Goal: Task Accomplishment & Management: Use online tool/utility

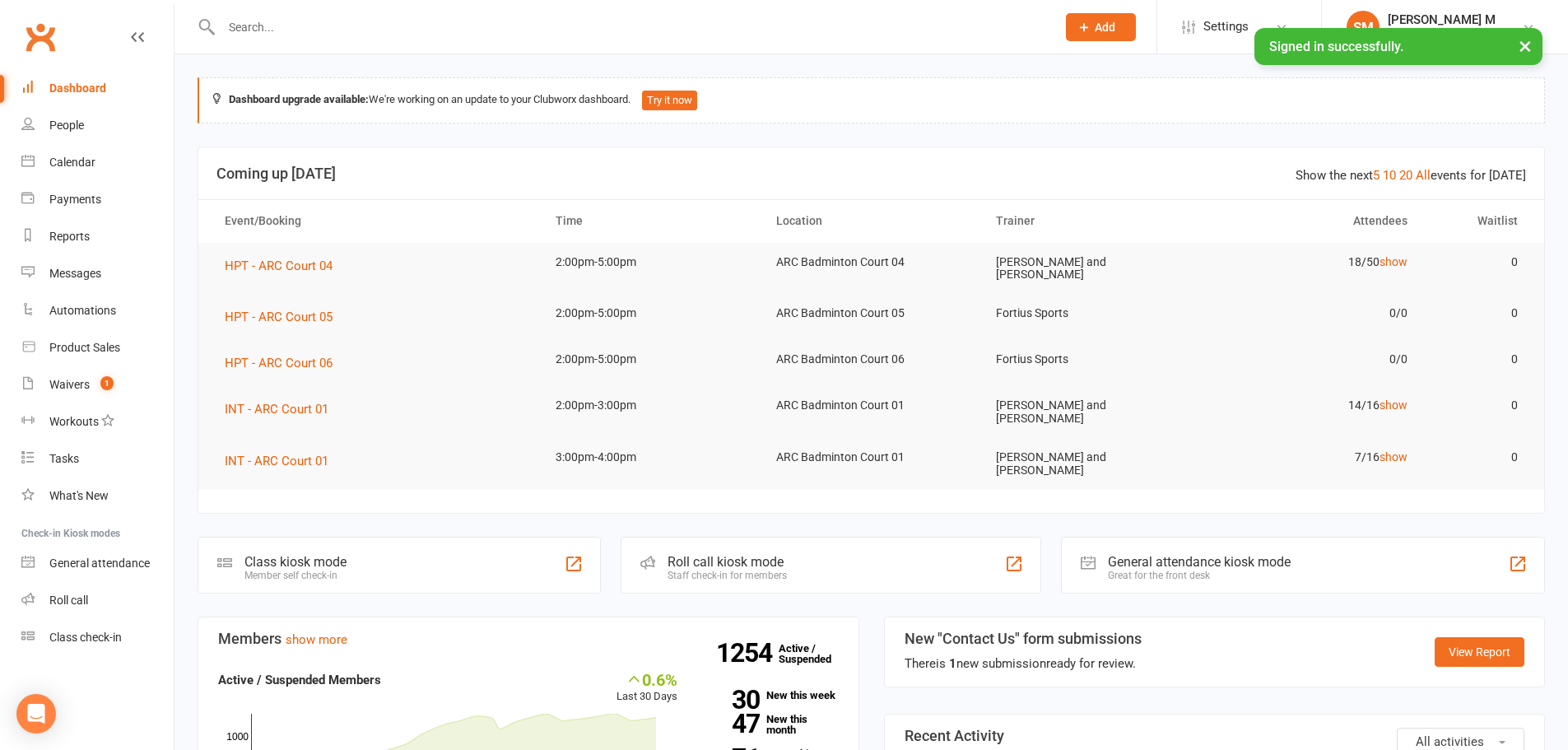
click at [251, 22] on input "text" at bounding box center [630, 28] width 828 height 23
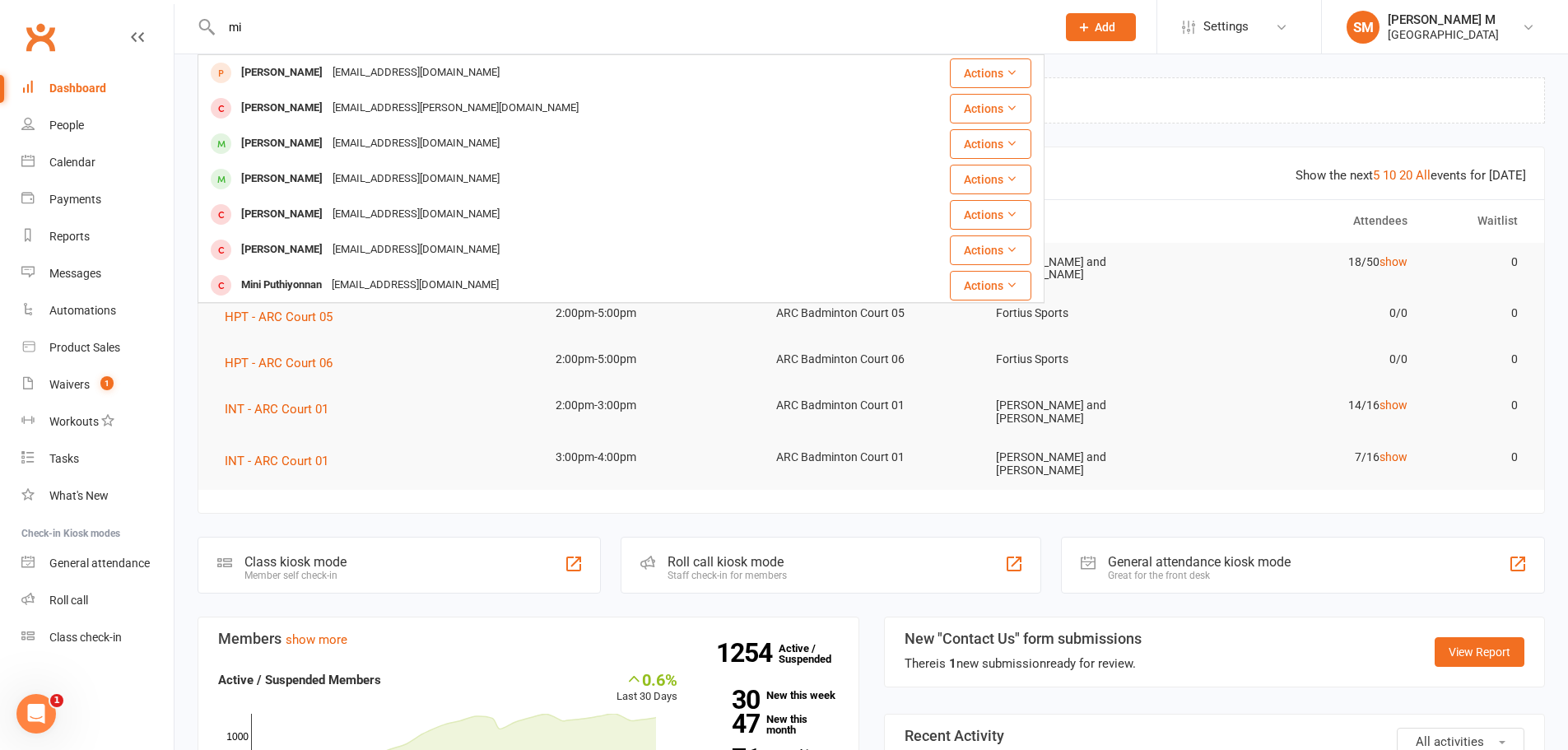
type input "m"
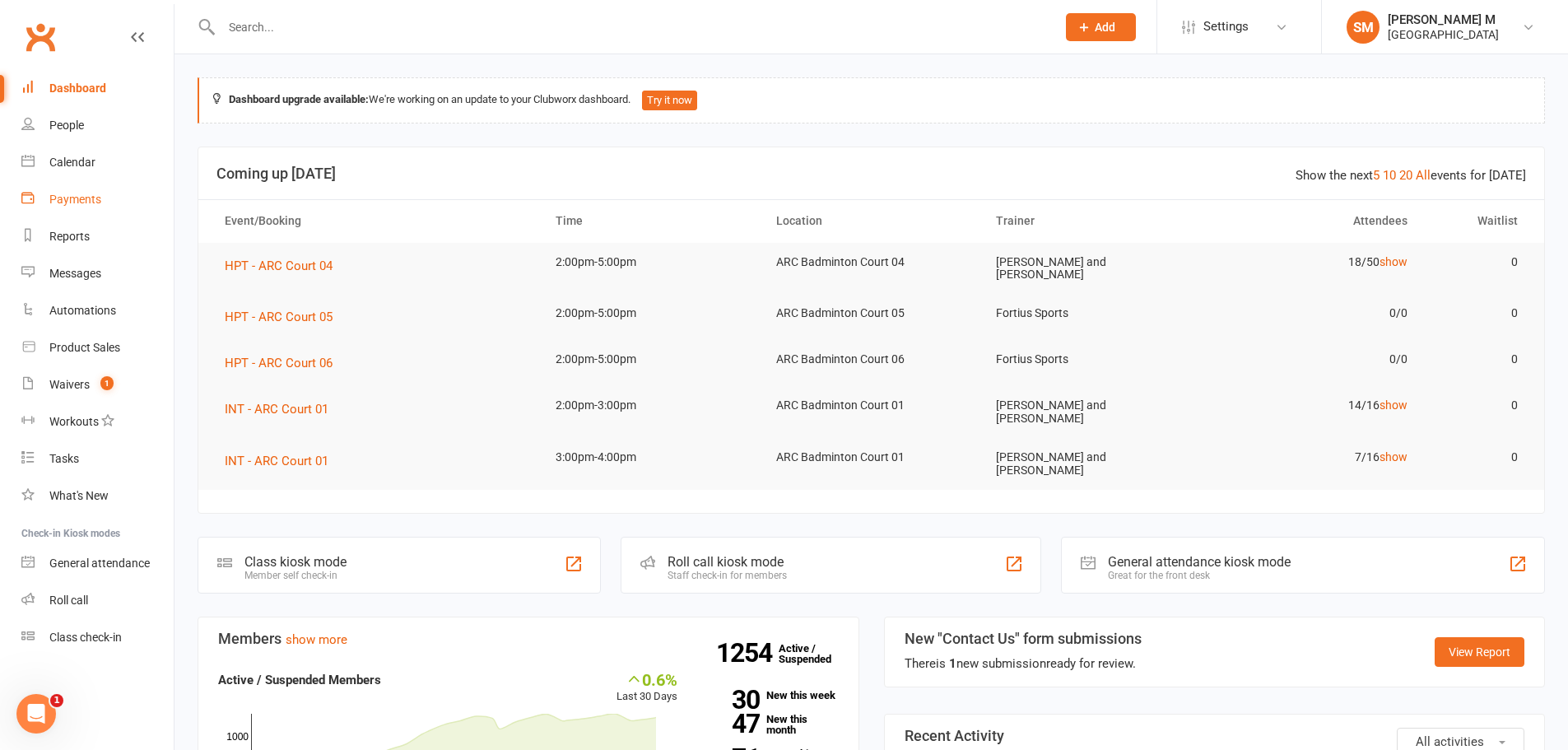
click at [86, 200] on div "Payments" at bounding box center [75, 199] width 52 height 13
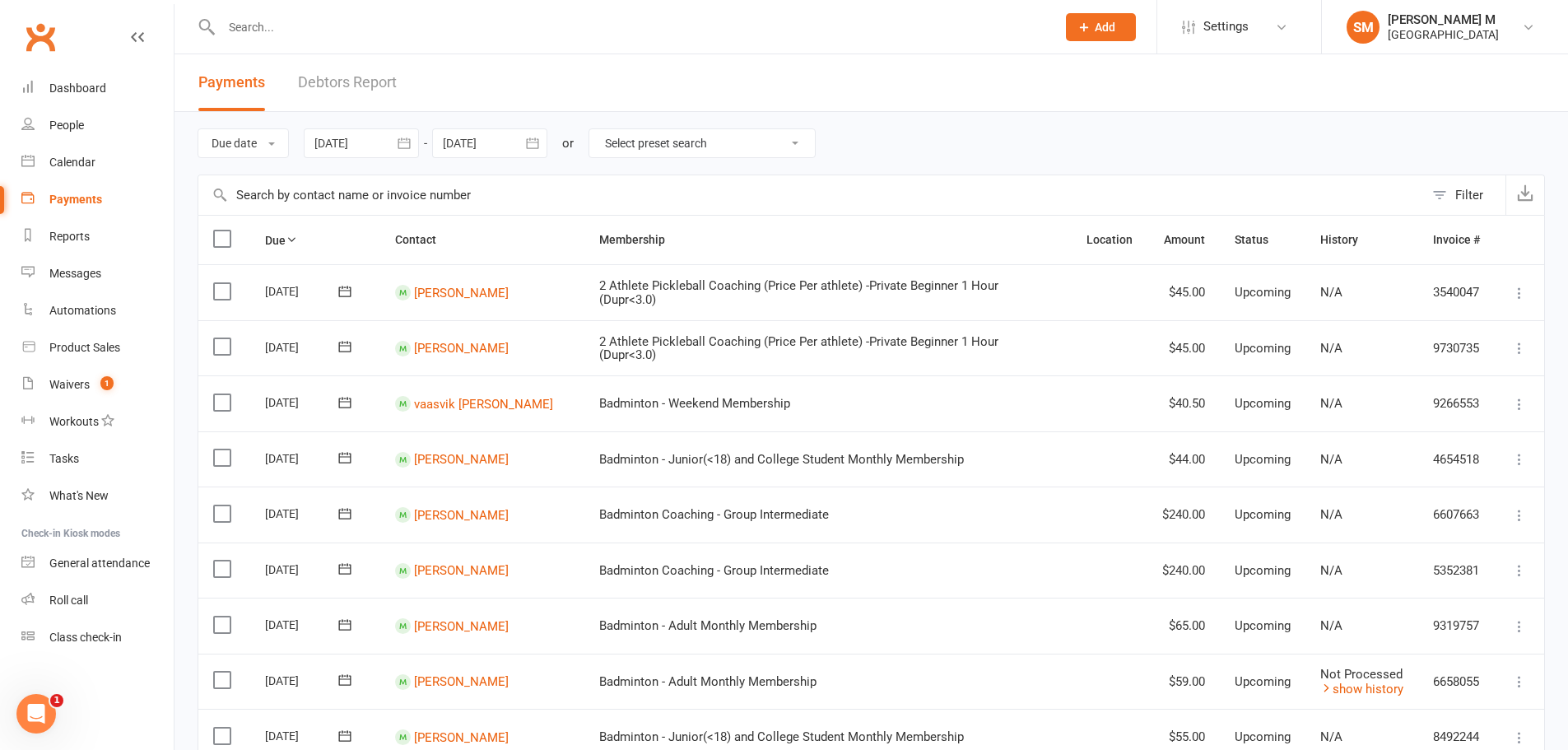
click at [396, 147] on button "button" at bounding box center [404, 143] width 29 height 29
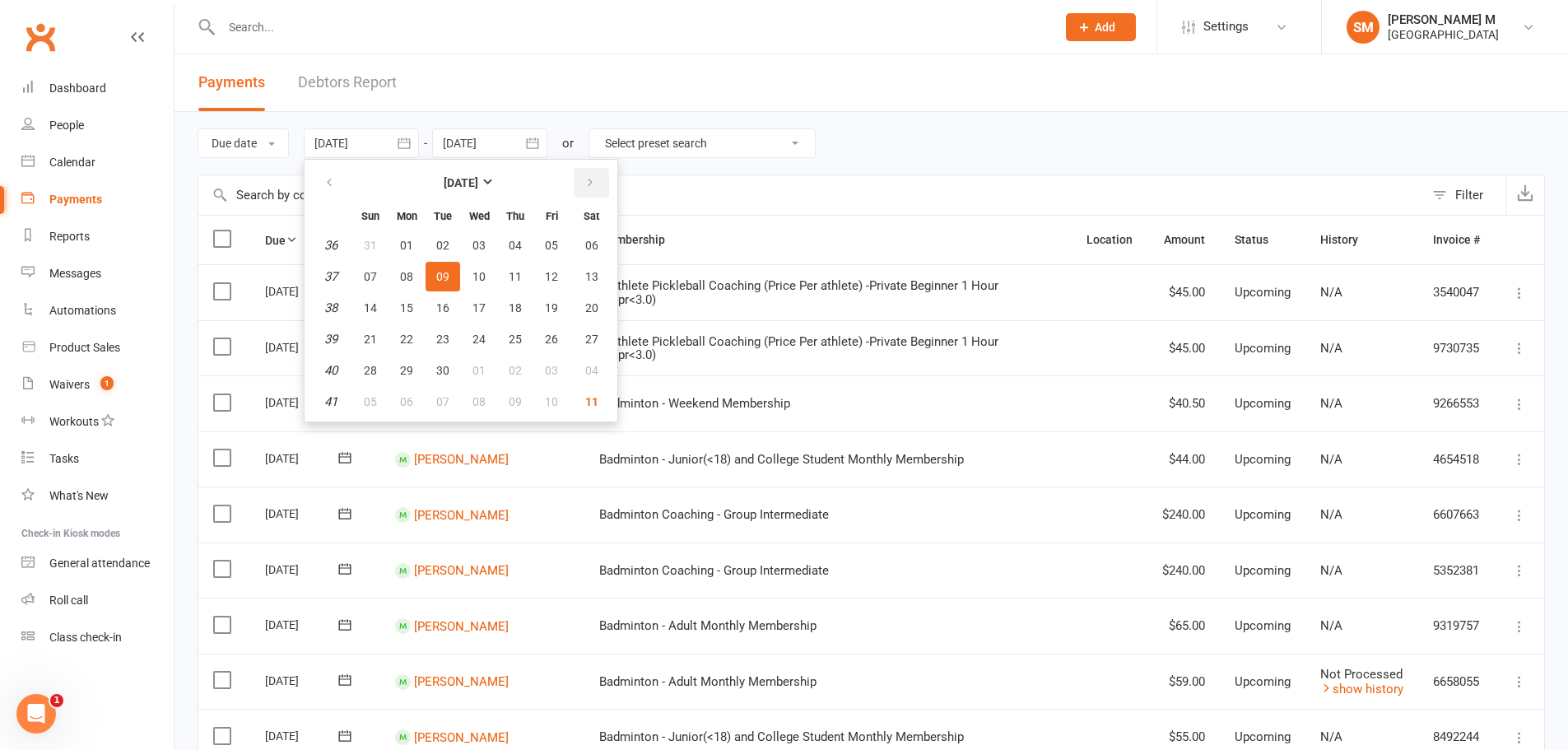
click at [603, 194] on button "button" at bounding box center [592, 182] width 36 height 29
click at [587, 279] on span "11" at bounding box center [591, 276] width 13 height 13
type input "11 Oct 2025"
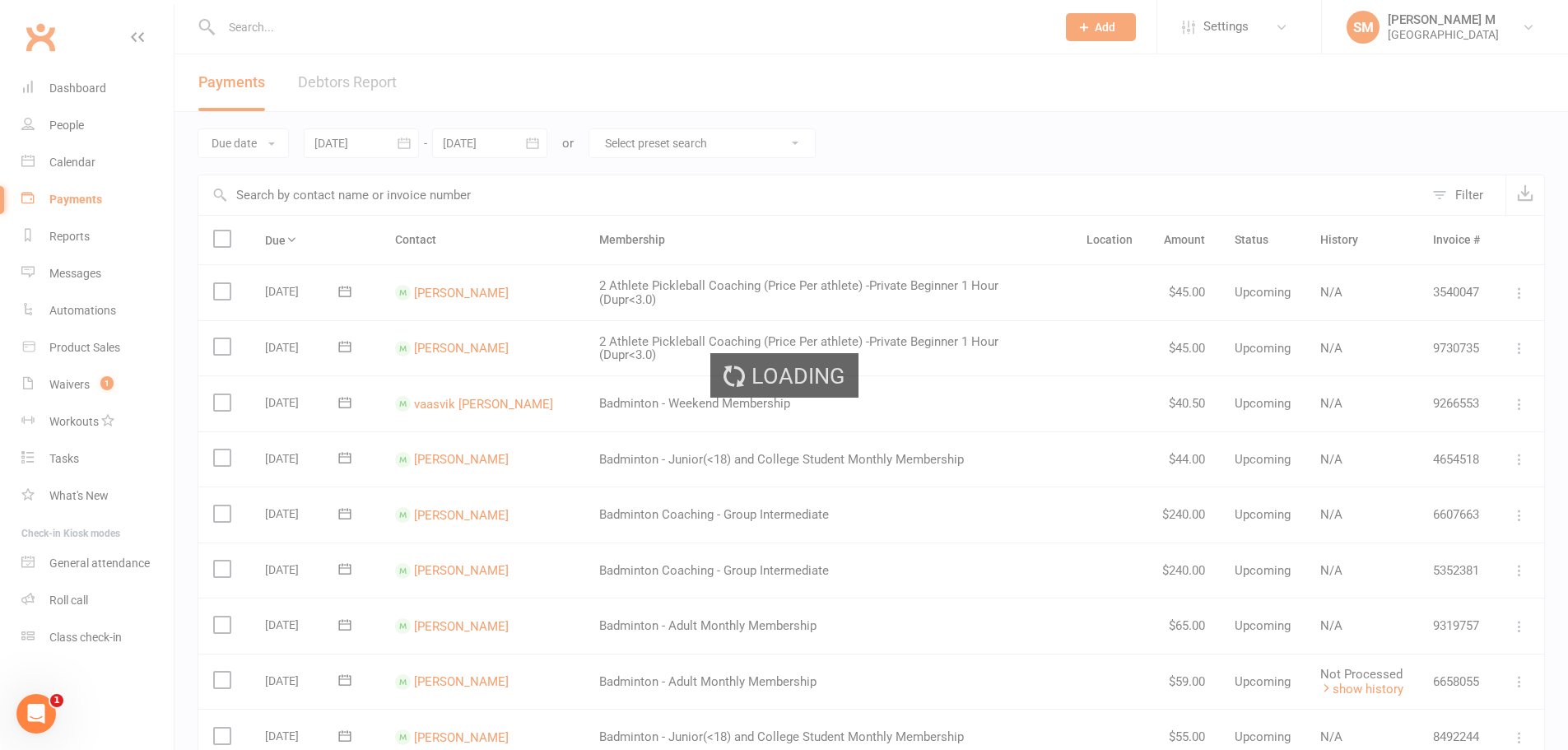
click at [587, 279] on div "Loading" at bounding box center [784, 375] width 1568 height 750
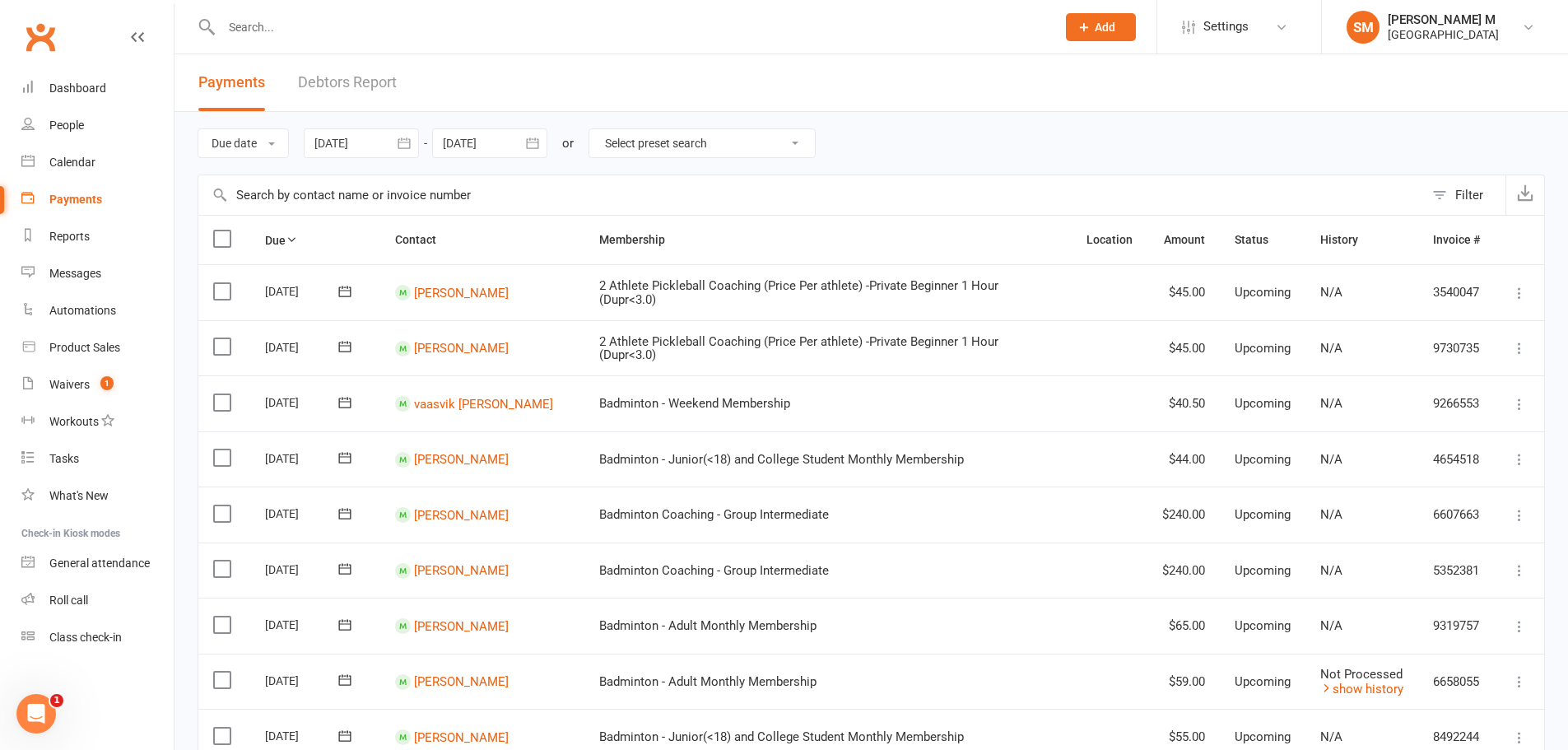
click at [527, 142] on icon "button" at bounding box center [532, 143] width 16 height 16
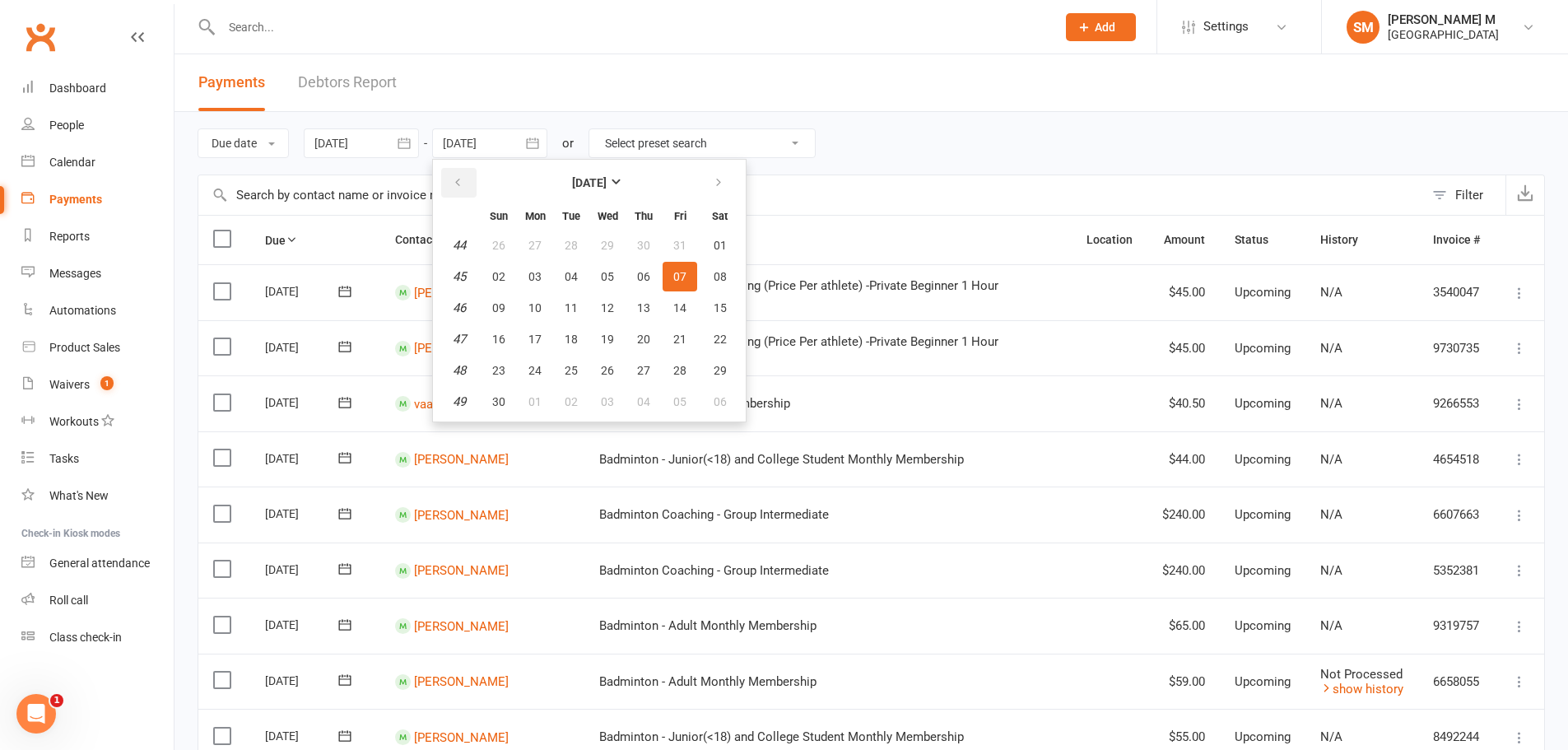
click at [474, 172] on button "button" at bounding box center [459, 182] width 36 height 29
click at [722, 271] on span "11" at bounding box center [720, 276] width 13 height 13
type input "[DATE]"
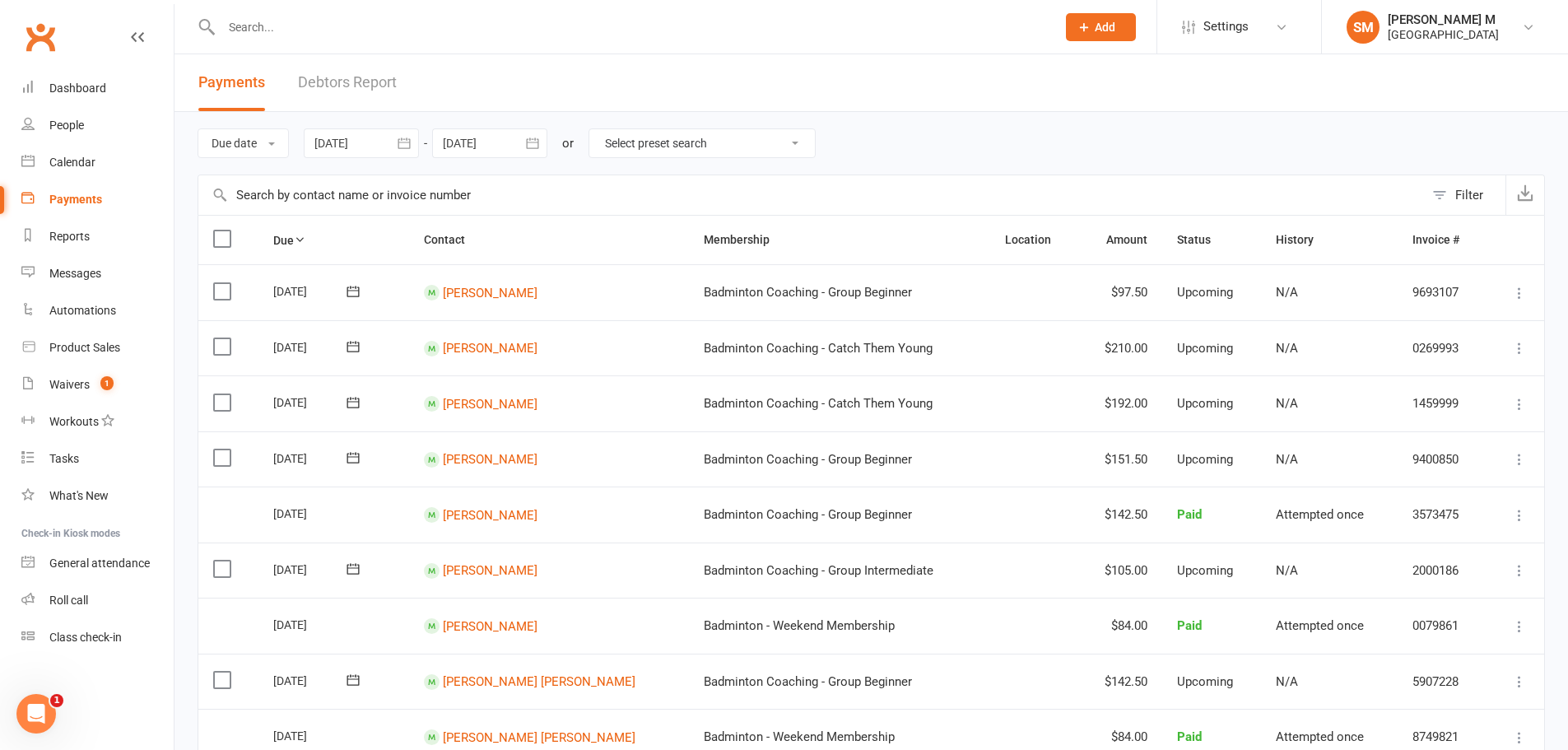
click at [405, 147] on icon "button" at bounding box center [404, 143] width 16 height 16
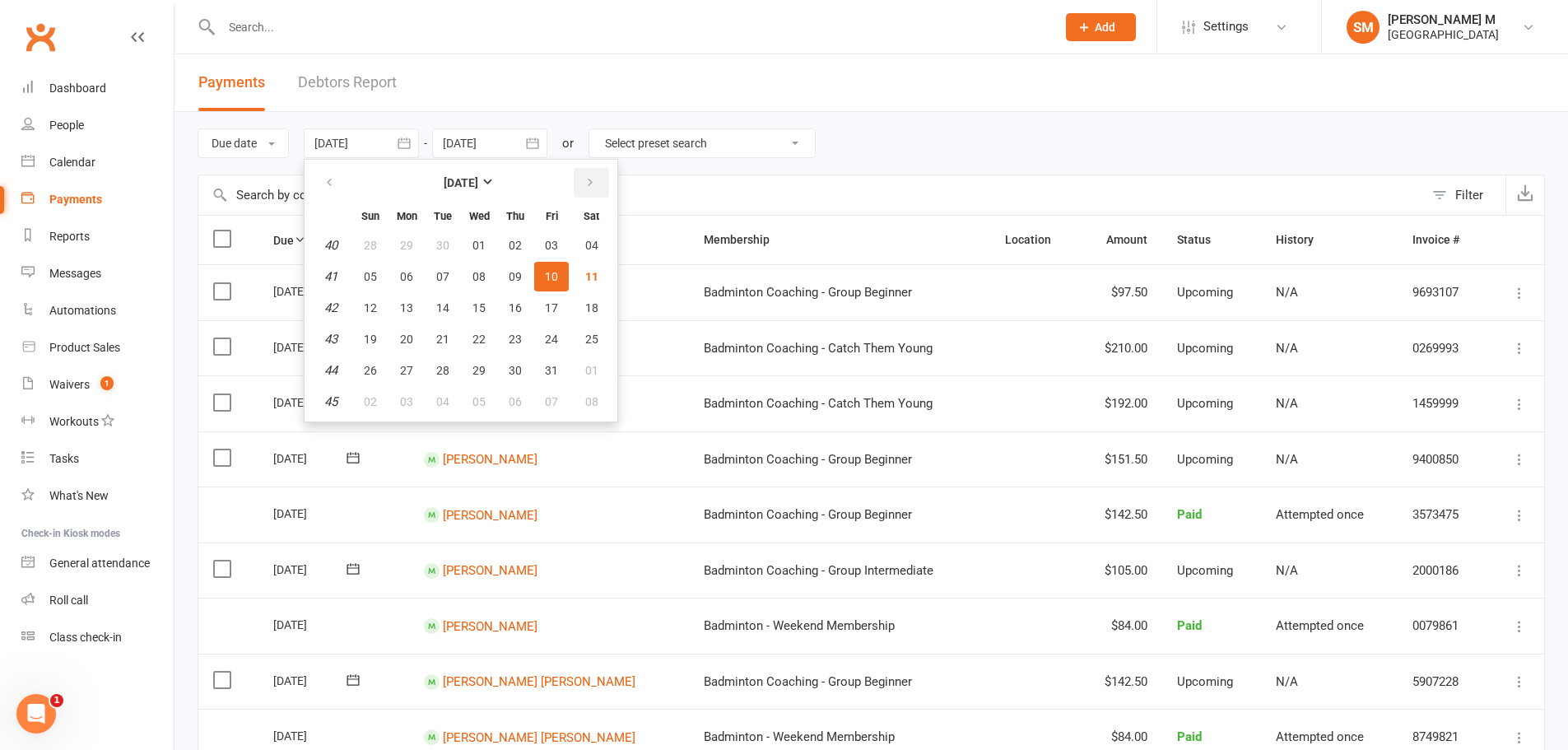
click at [591, 179] on icon "button" at bounding box center [589, 182] width 12 height 13
click at [509, 247] on button "01" at bounding box center [515, 245] width 35 height 29
type input "01 Jan 2026"
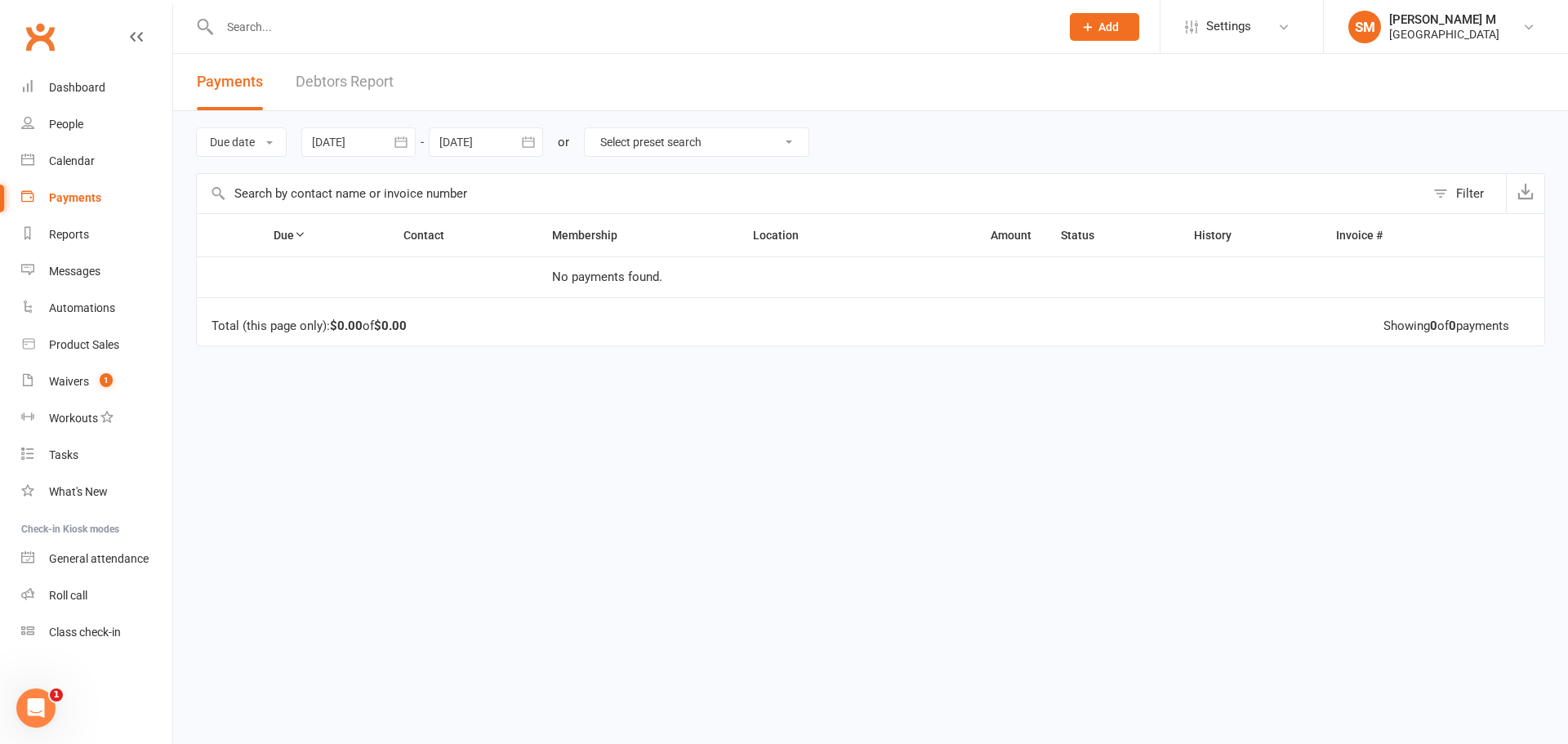
click at [527, 147] on icon "button" at bounding box center [528, 142] width 12 height 11
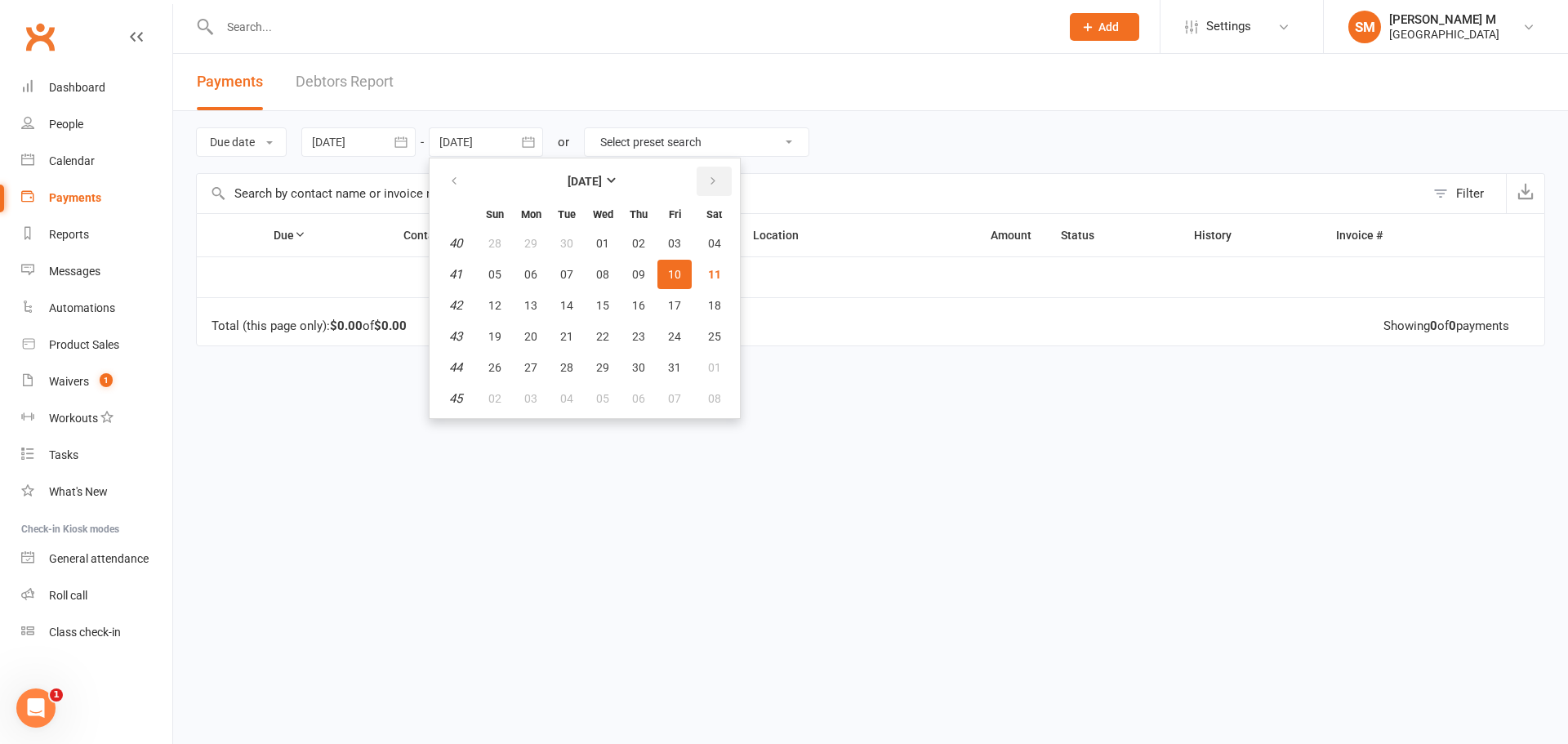
click at [701, 190] on button "button" at bounding box center [714, 181] width 35 height 29
click at [724, 371] on button "31" at bounding box center [714, 367] width 42 height 29
type input "31 Jan 2026"
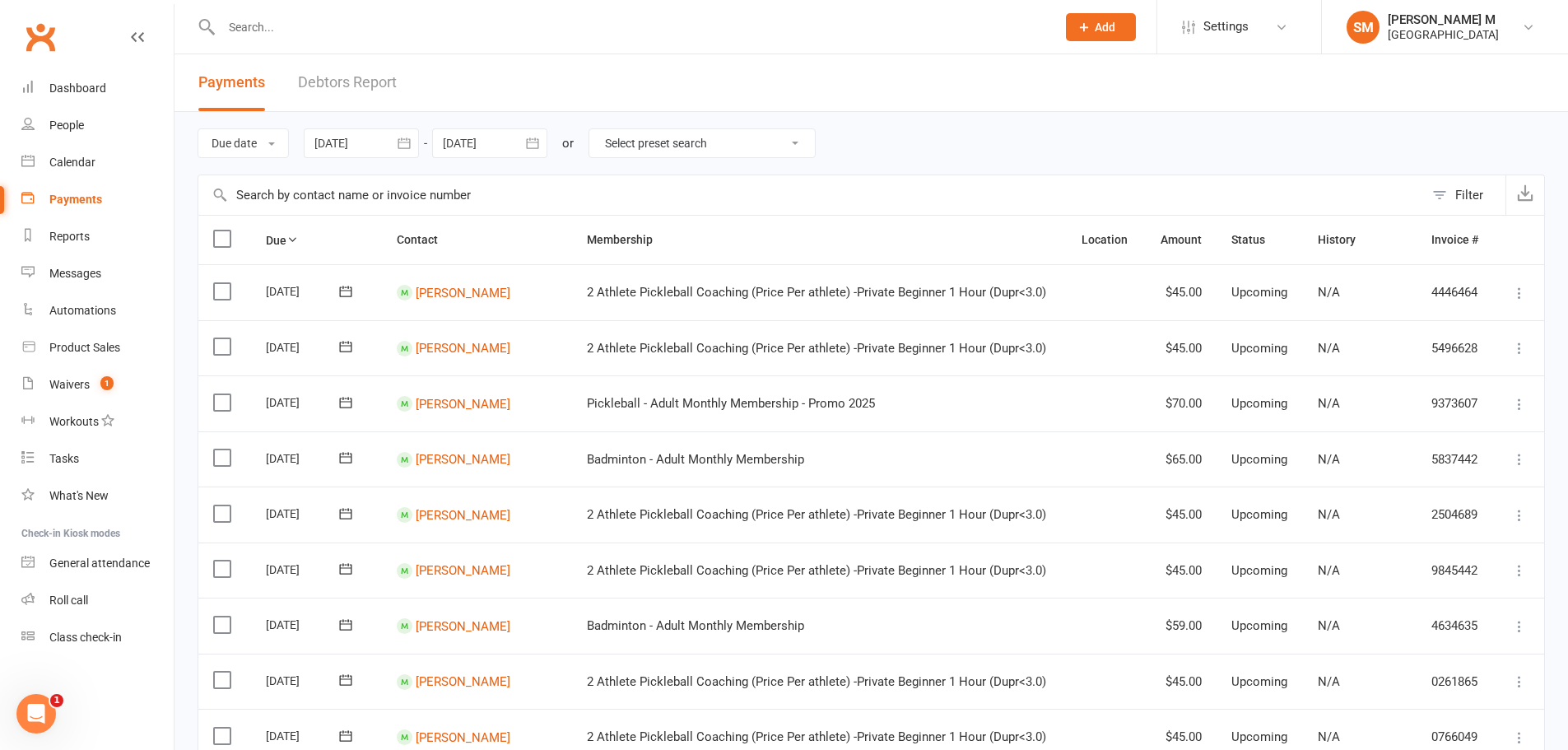
click at [408, 142] on icon "button" at bounding box center [404, 143] width 13 height 11
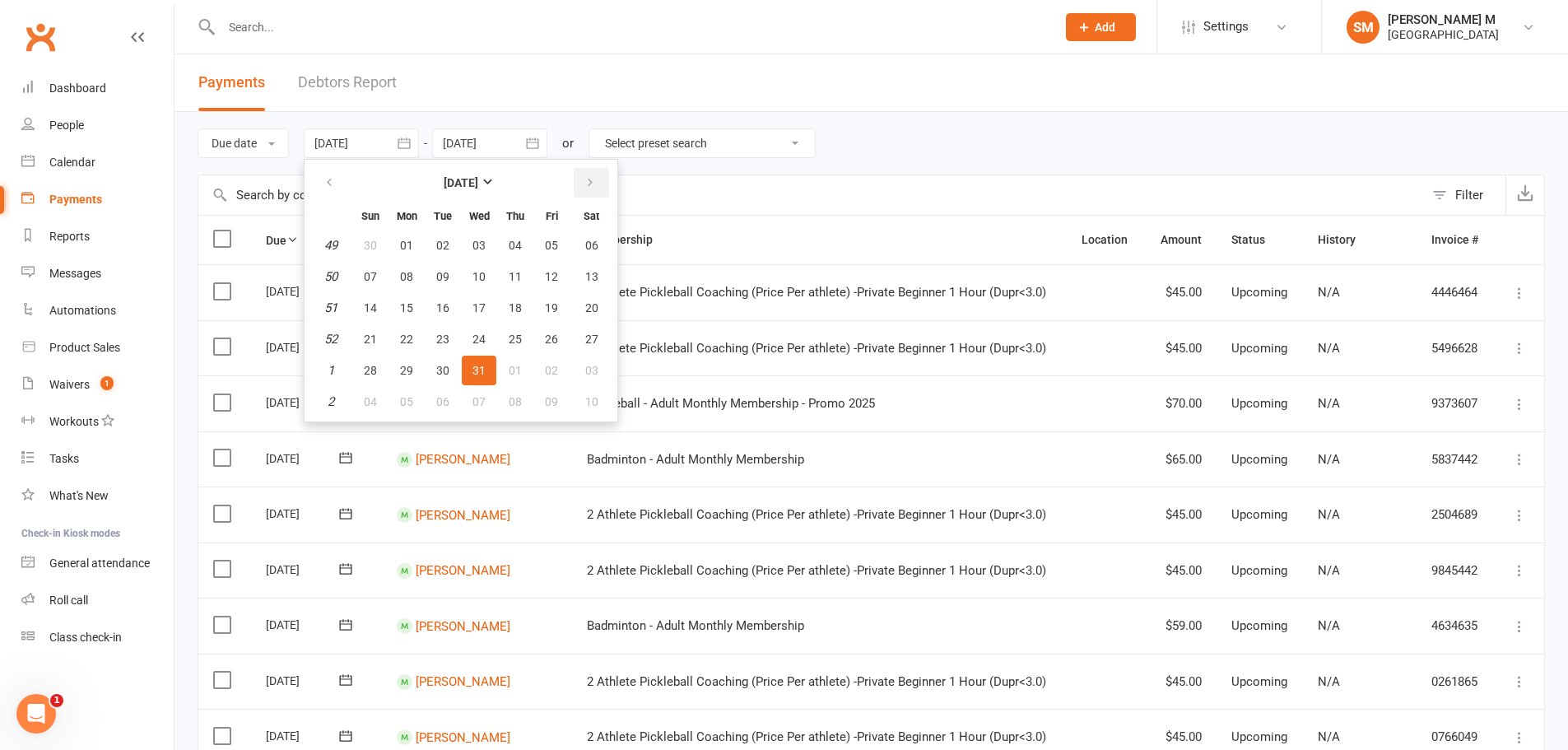
click at [582, 191] on button "button" at bounding box center [592, 182] width 36 height 29
click at [365, 233] on button "01" at bounding box center [370, 245] width 35 height 29
type input "01 Mar 2026"
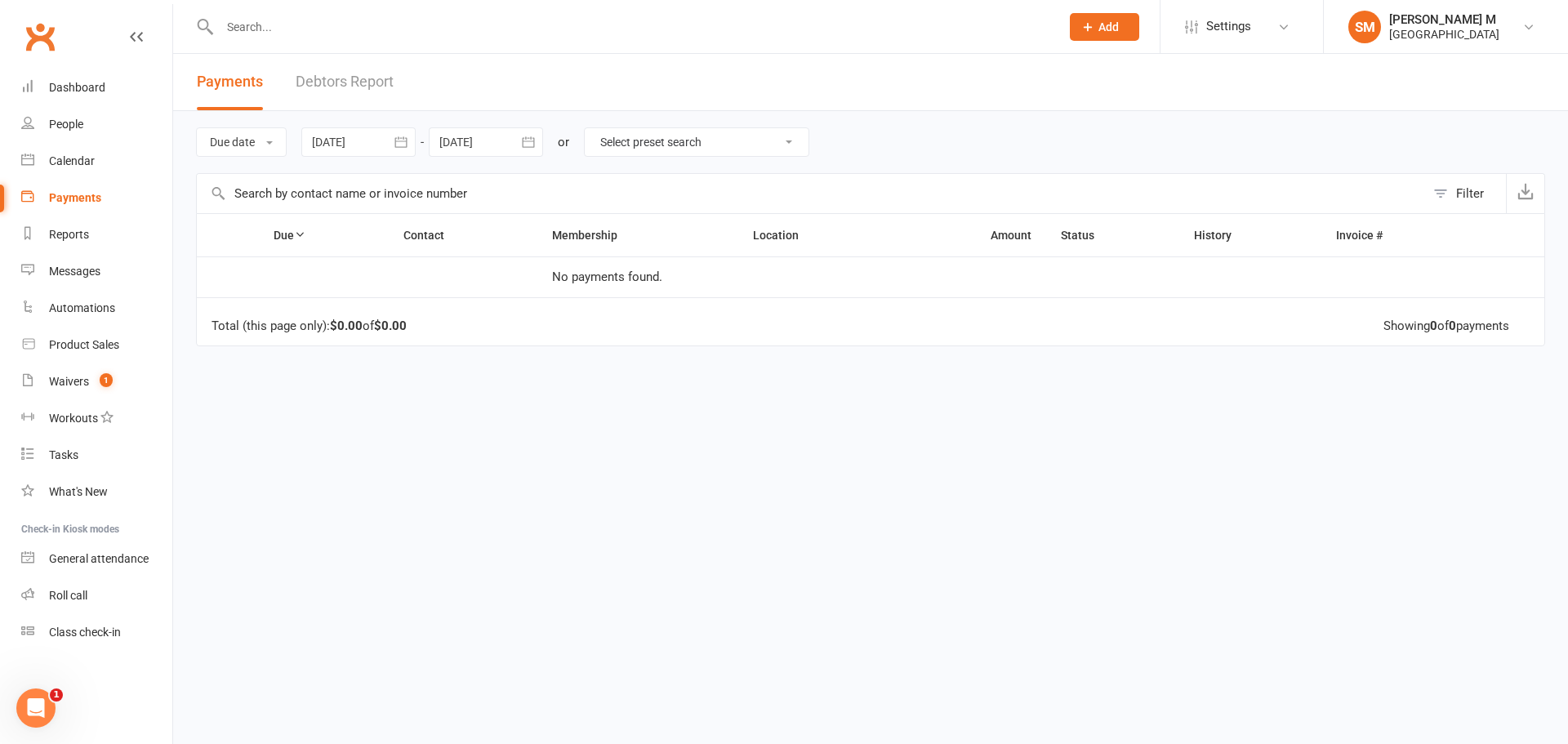
click at [537, 136] on icon "button" at bounding box center [528, 142] width 16 height 16
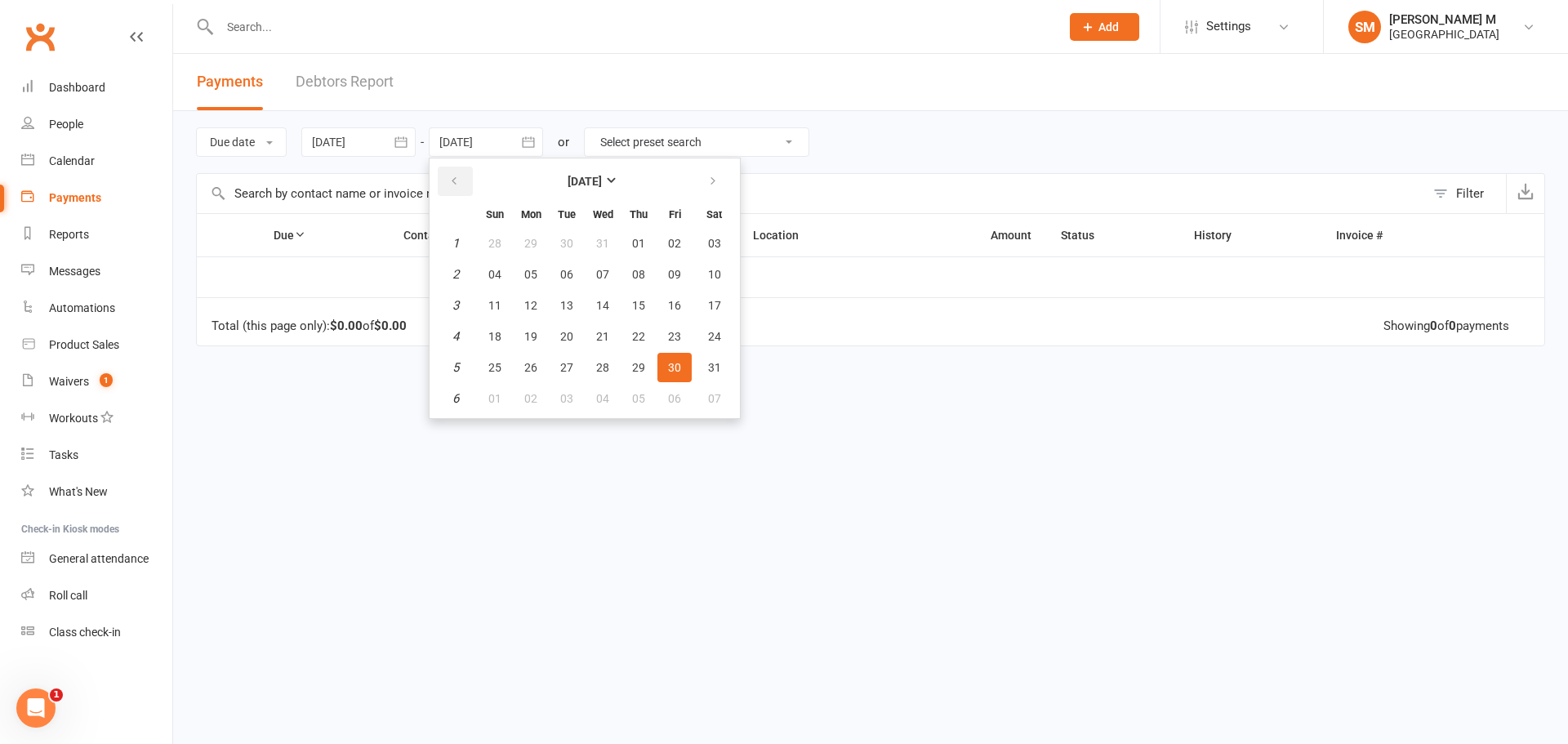
click at [448, 186] on button "button" at bounding box center [455, 181] width 35 height 29
click at [714, 186] on icon "button" at bounding box center [712, 181] width 12 height 13
click at [710, 184] on icon "button" at bounding box center [712, 181] width 12 height 13
click at [566, 368] on span "31" at bounding box center [566, 367] width 13 height 13
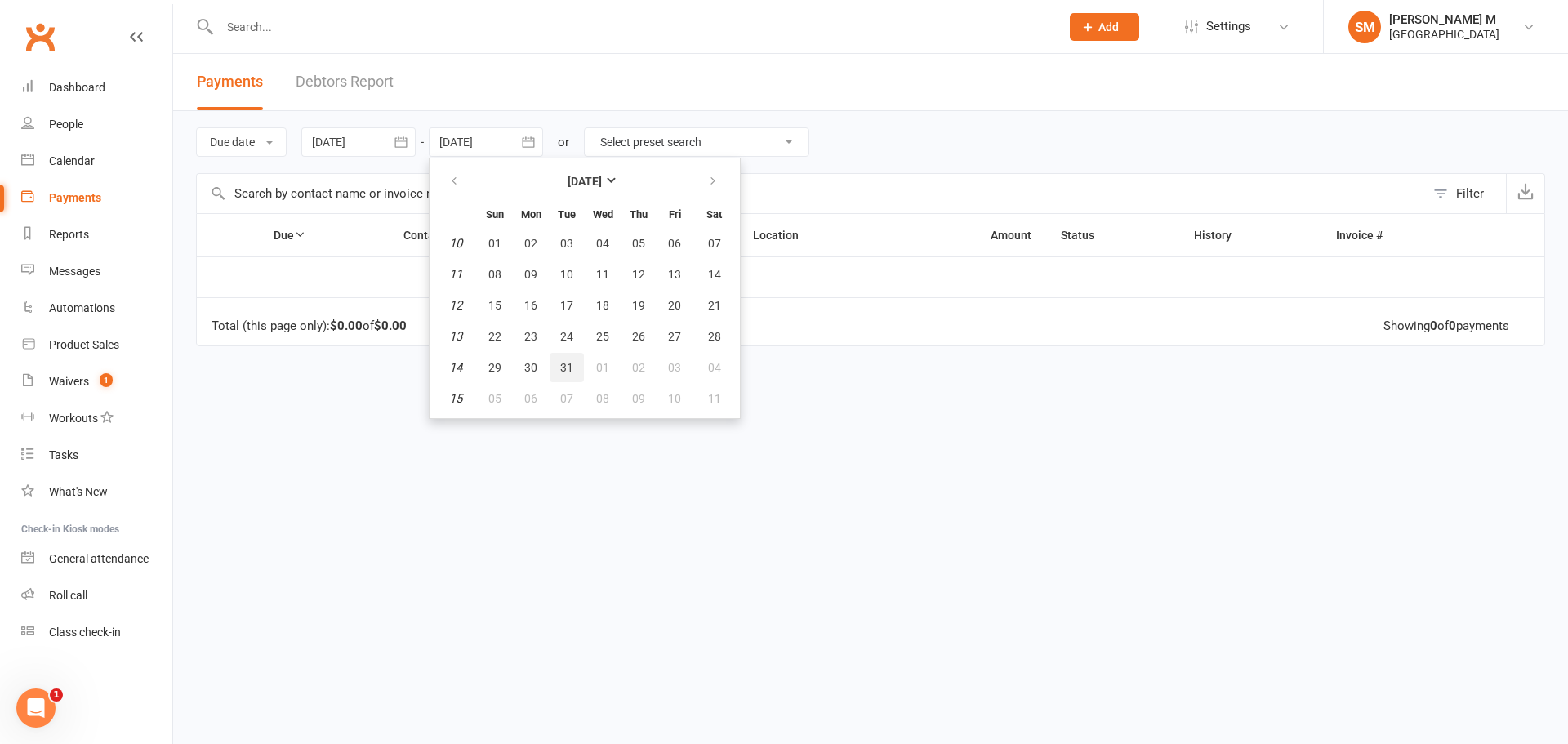
type input "31 Mar 2026"
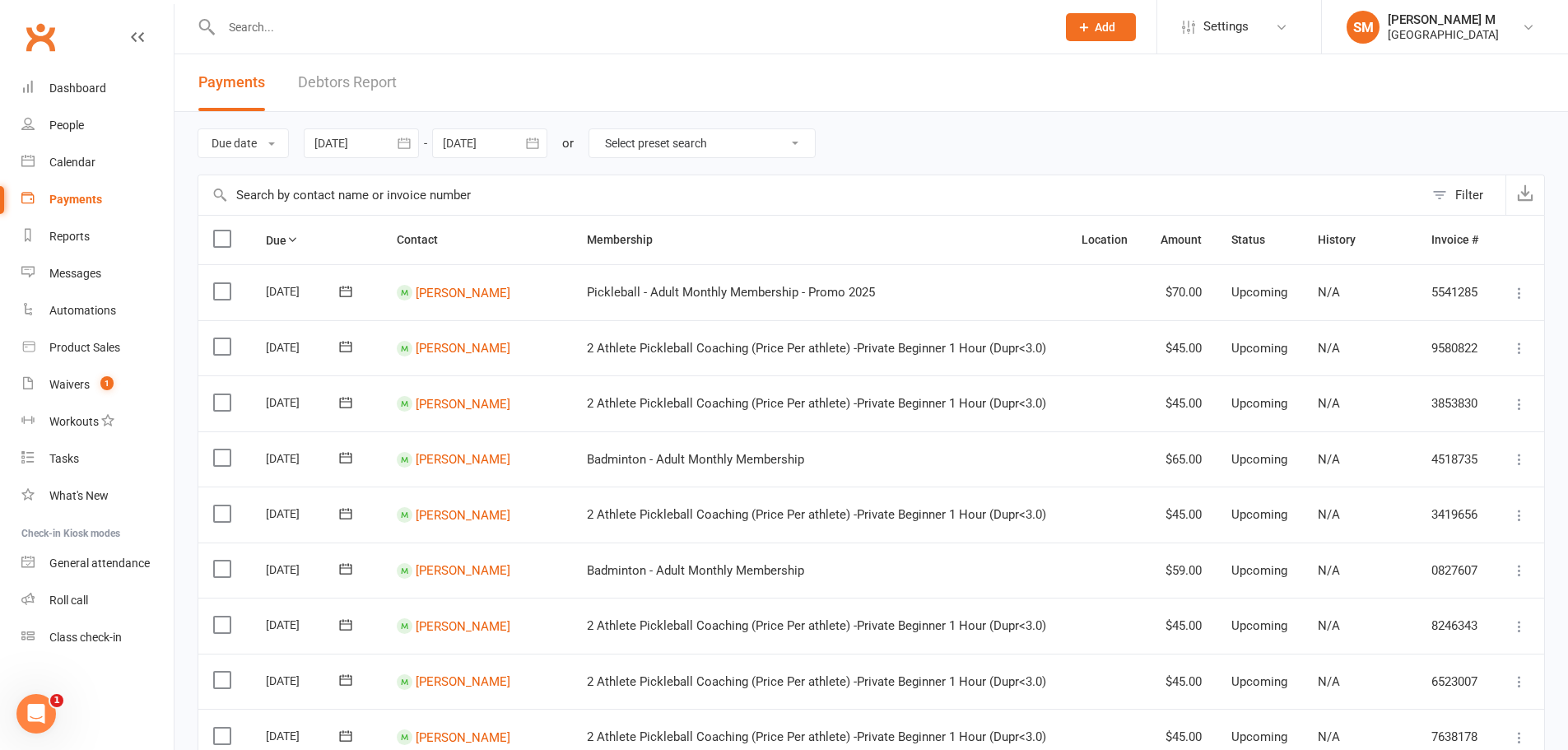
click at [407, 140] on icon "button" at bounding box center [404, 143] width 16 height 16
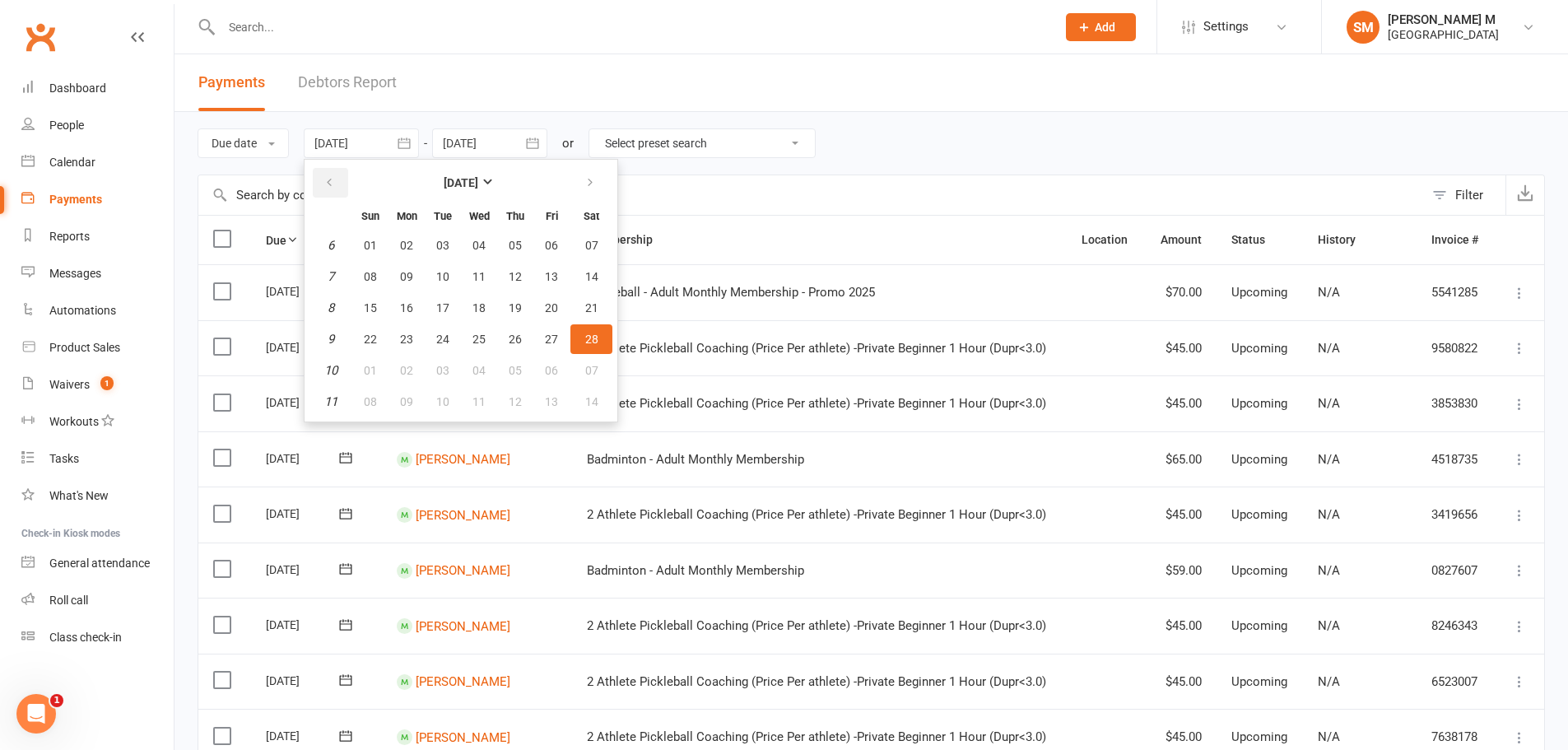
click at [343, 184] on button "button" at bounding box center [330, 182] width 36 height 29
click at [591, 190] on button "button" at bounding box center [592, 182] width 36 height 29
click at [380, 235] on button "01" at bounding box center [370, 245] width 35 height 29
type input "01 Feb 2026"
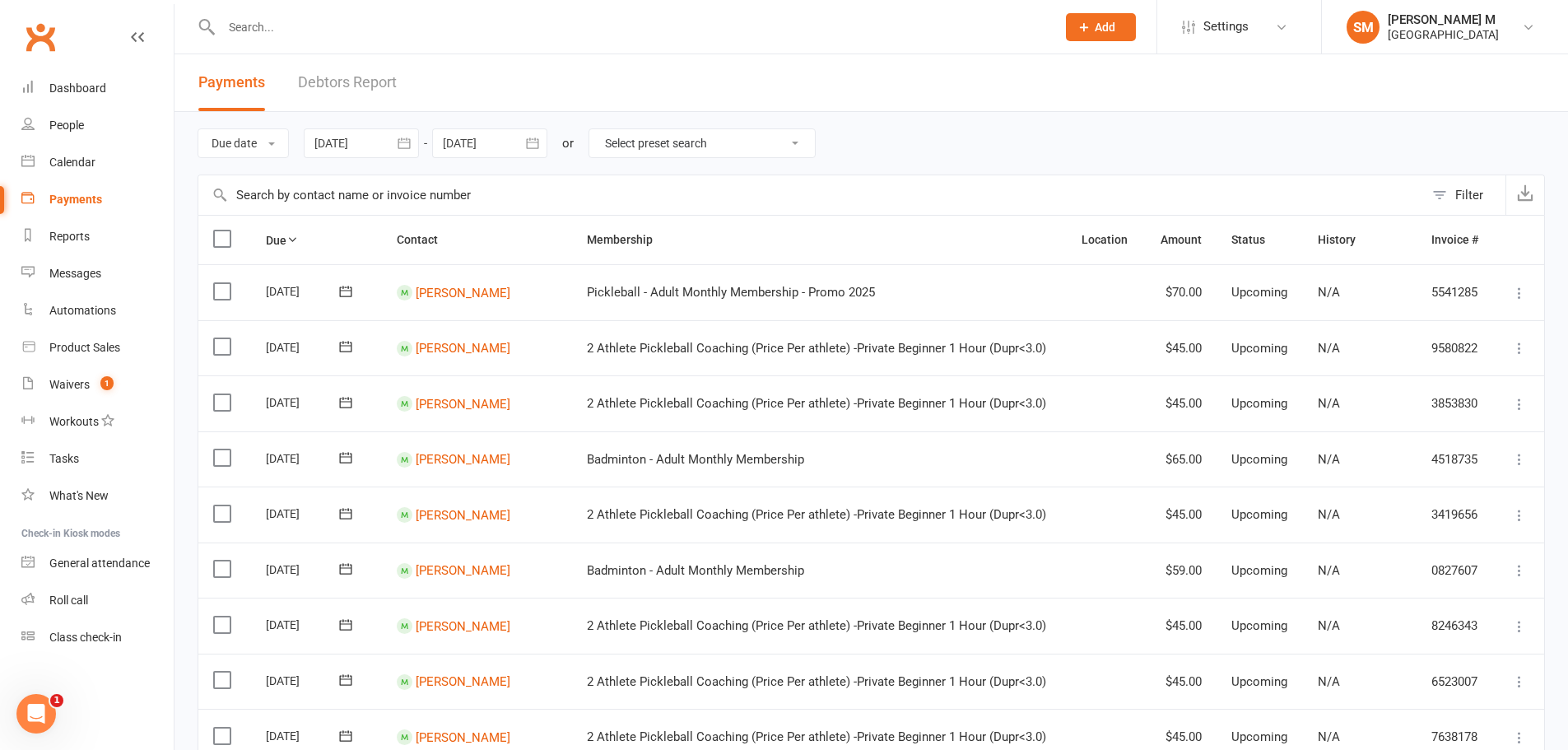
click at [530, 141] on icon "button" at bounding box center [532, 143] width 13 height 11
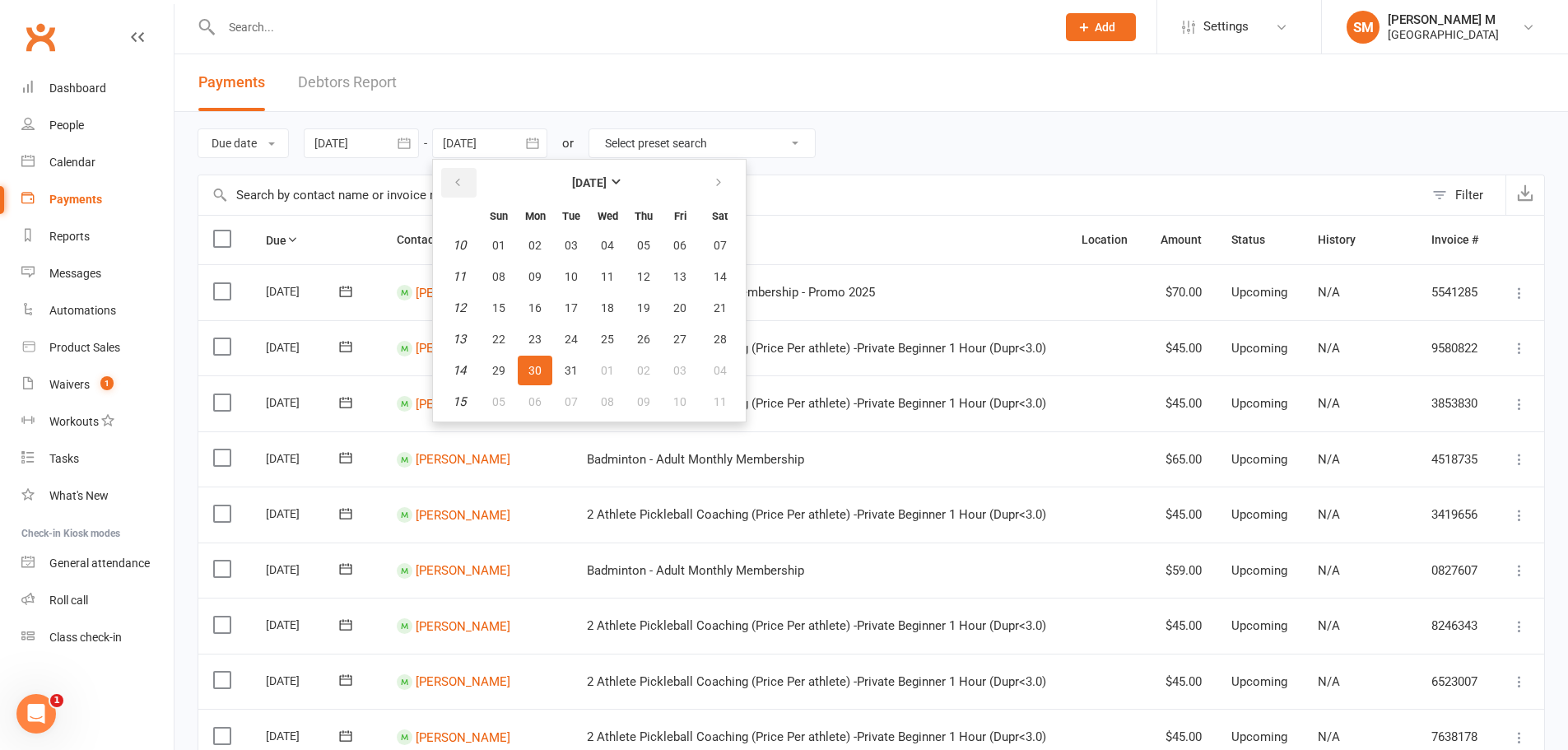
click at [465, 173] on button "button" at bounding box center [459, 182] width 36 height 29
click at [708, 337] on button "28" at bounding box center [720, 338] width 42 height 29
type input "28 Feb 2026"
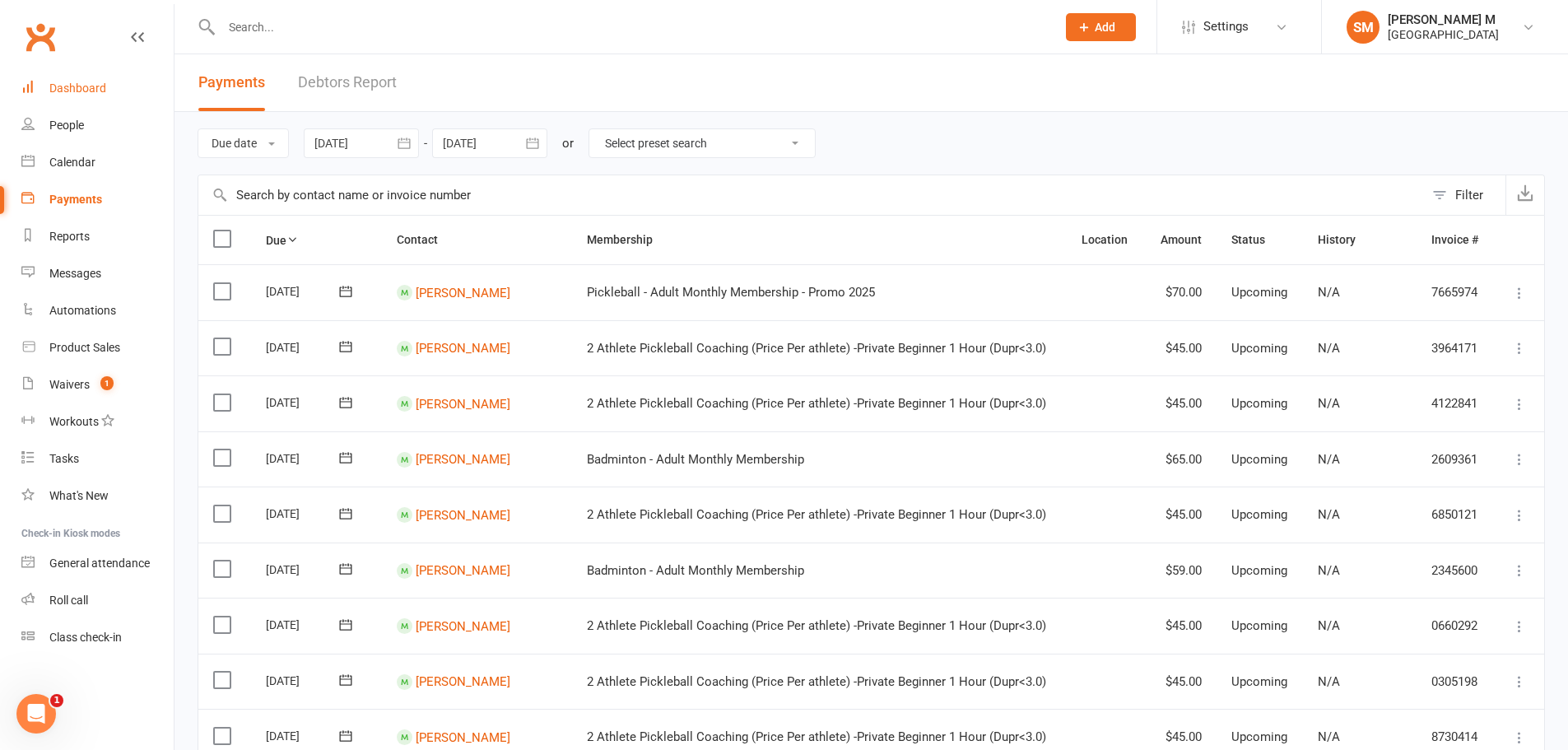
click at [62, 88] on div "Dashboard" at bounding box center [78, 88] width 57 height 13
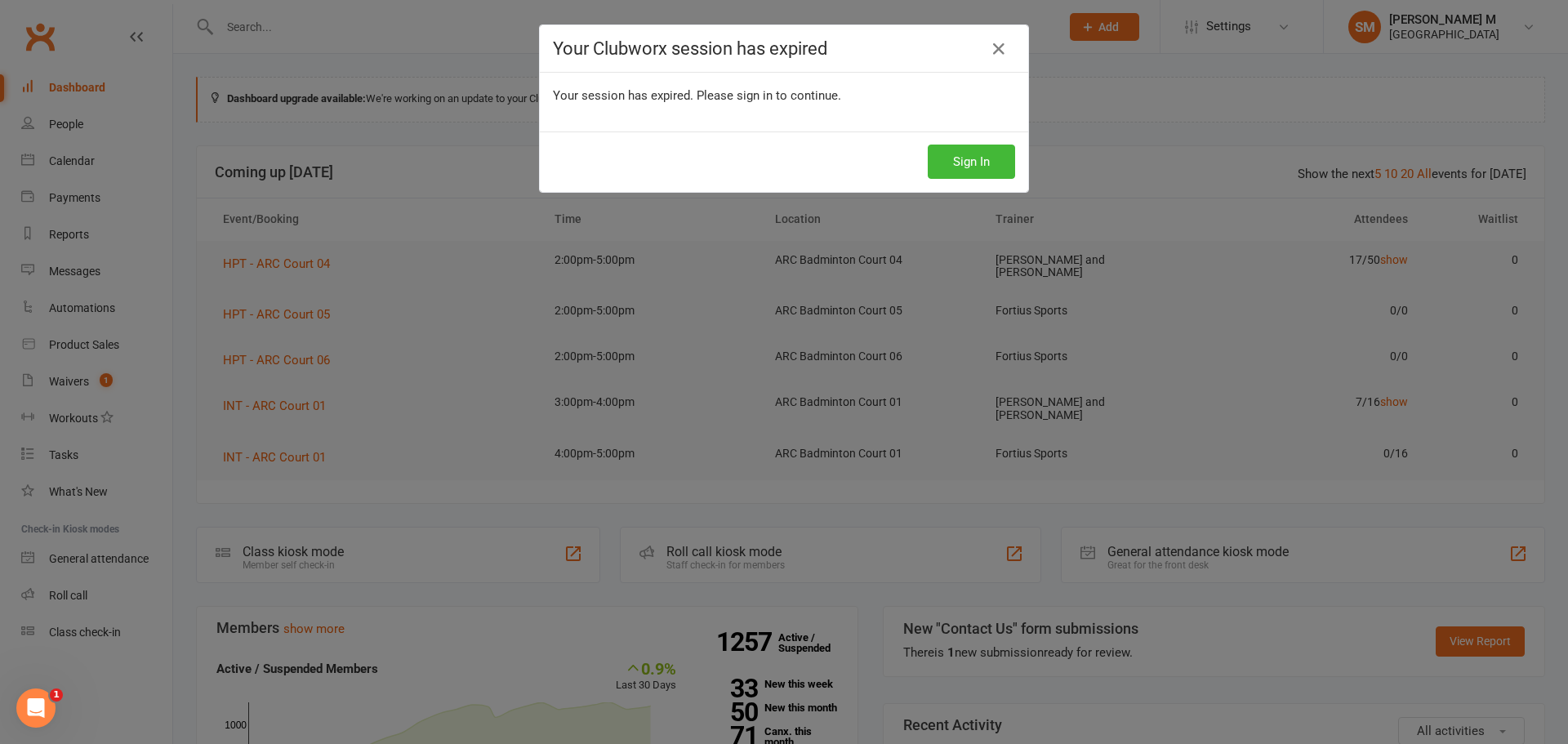
click at [525, 361] on div "Your Clubworx session has expired Your session has expired. Please sign in to c…" at bounding box center [784, 372] width 1568 height 744
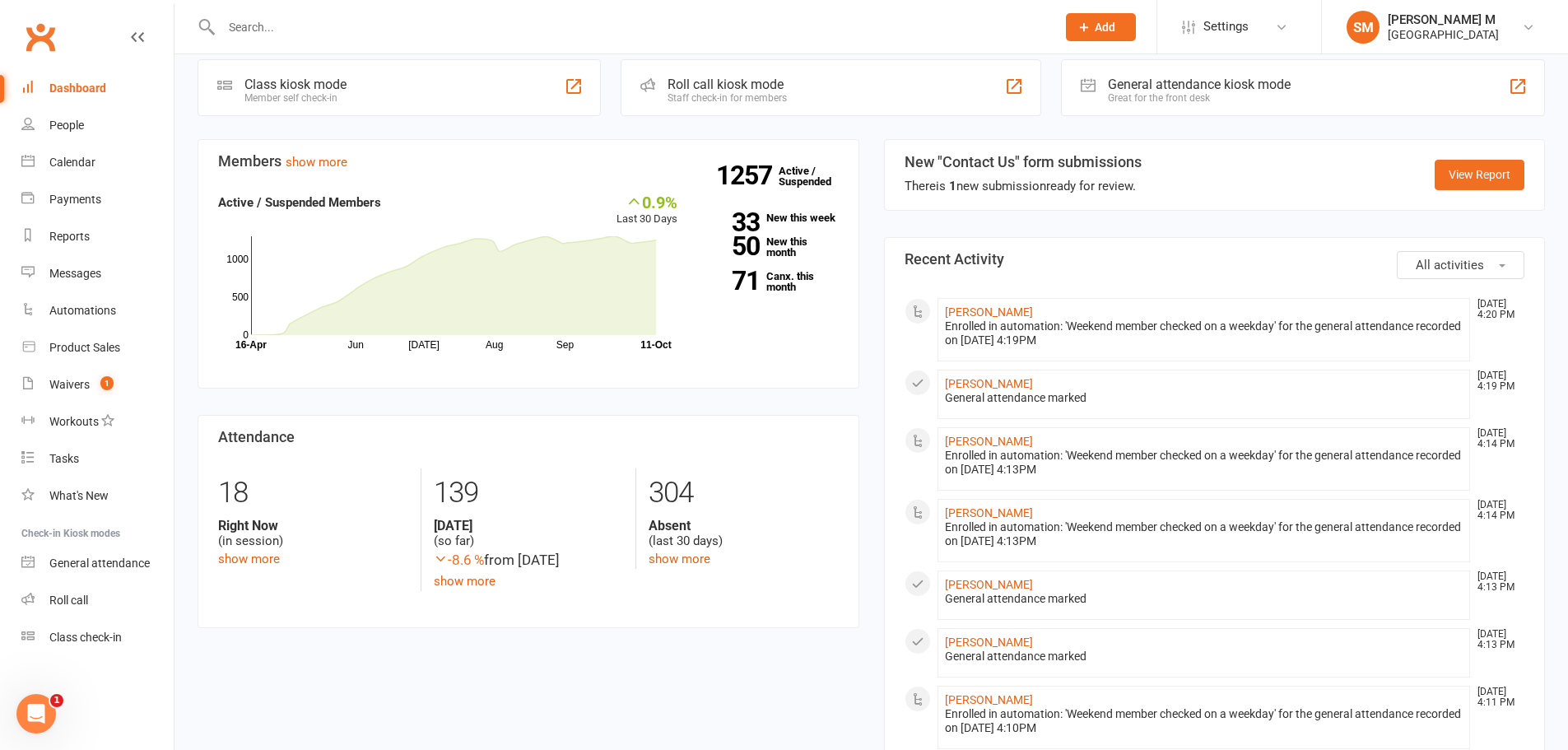
scroll to position [494, 0]
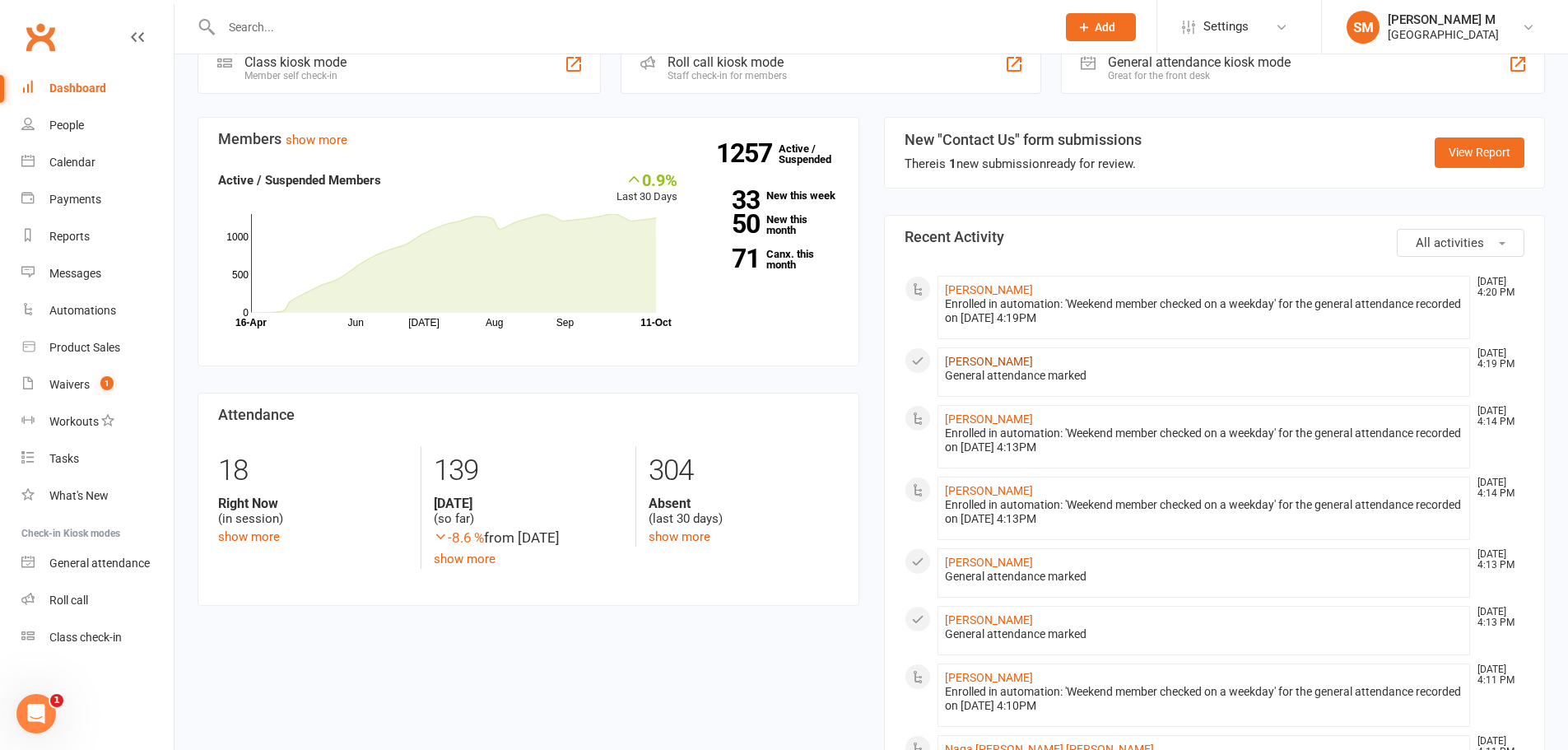
click at [1014, 354] on link "Sainadh Varikollu" at bounding box center [988, 361] width 88 height 13
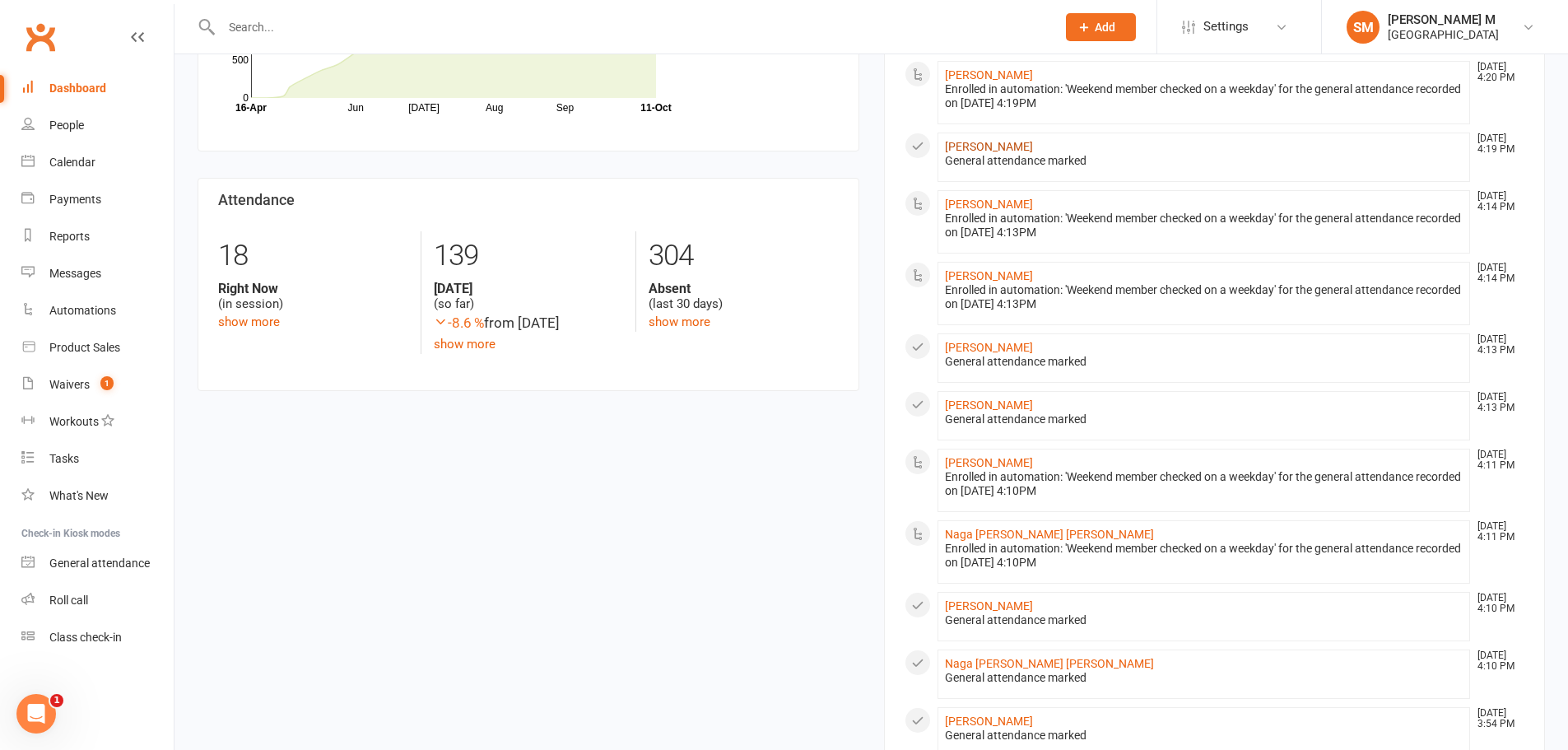
scroll to position [823, 0]
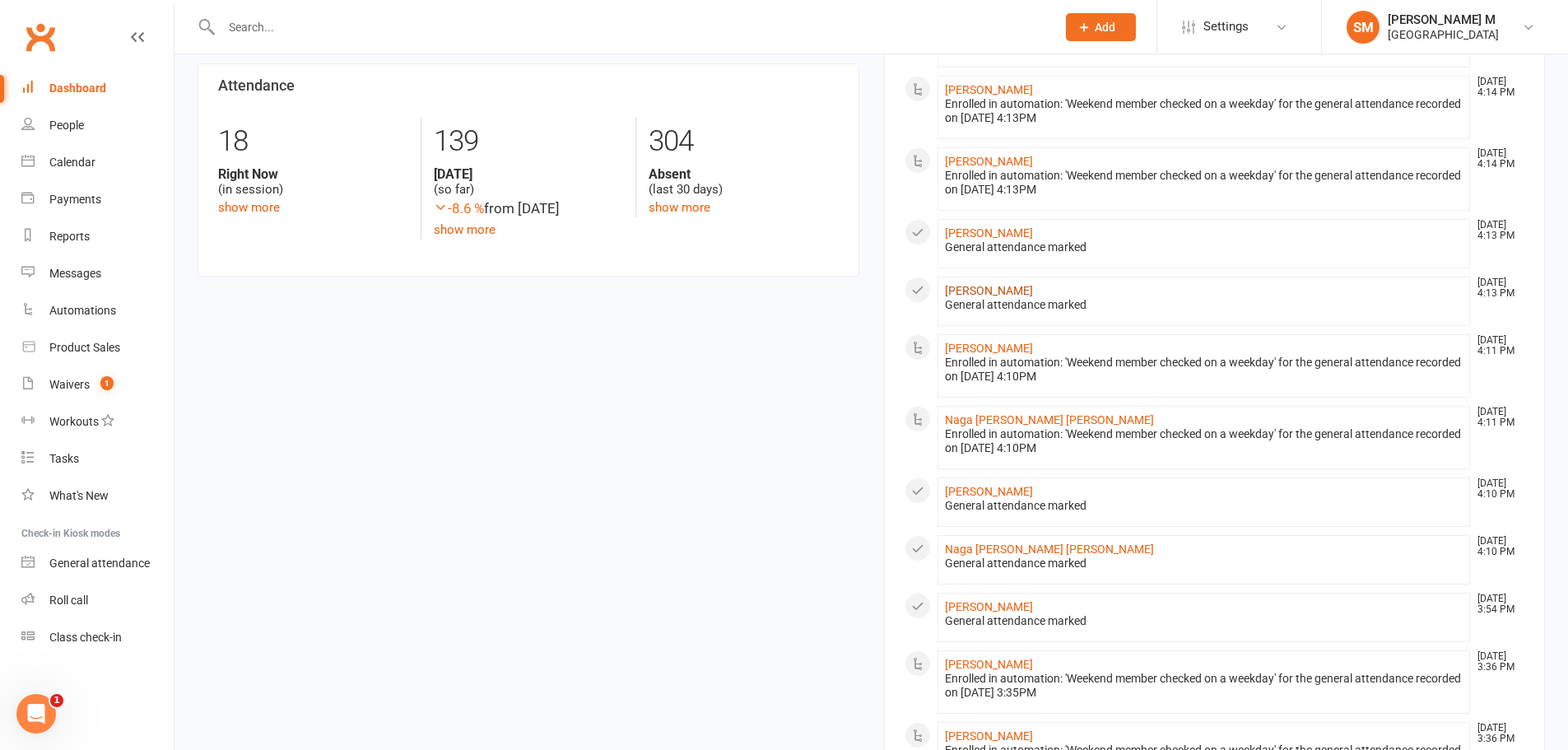
click at [1002, 284] on link "[PERSON_NAME]" at bounding box center [988, 290] width 88 height 13
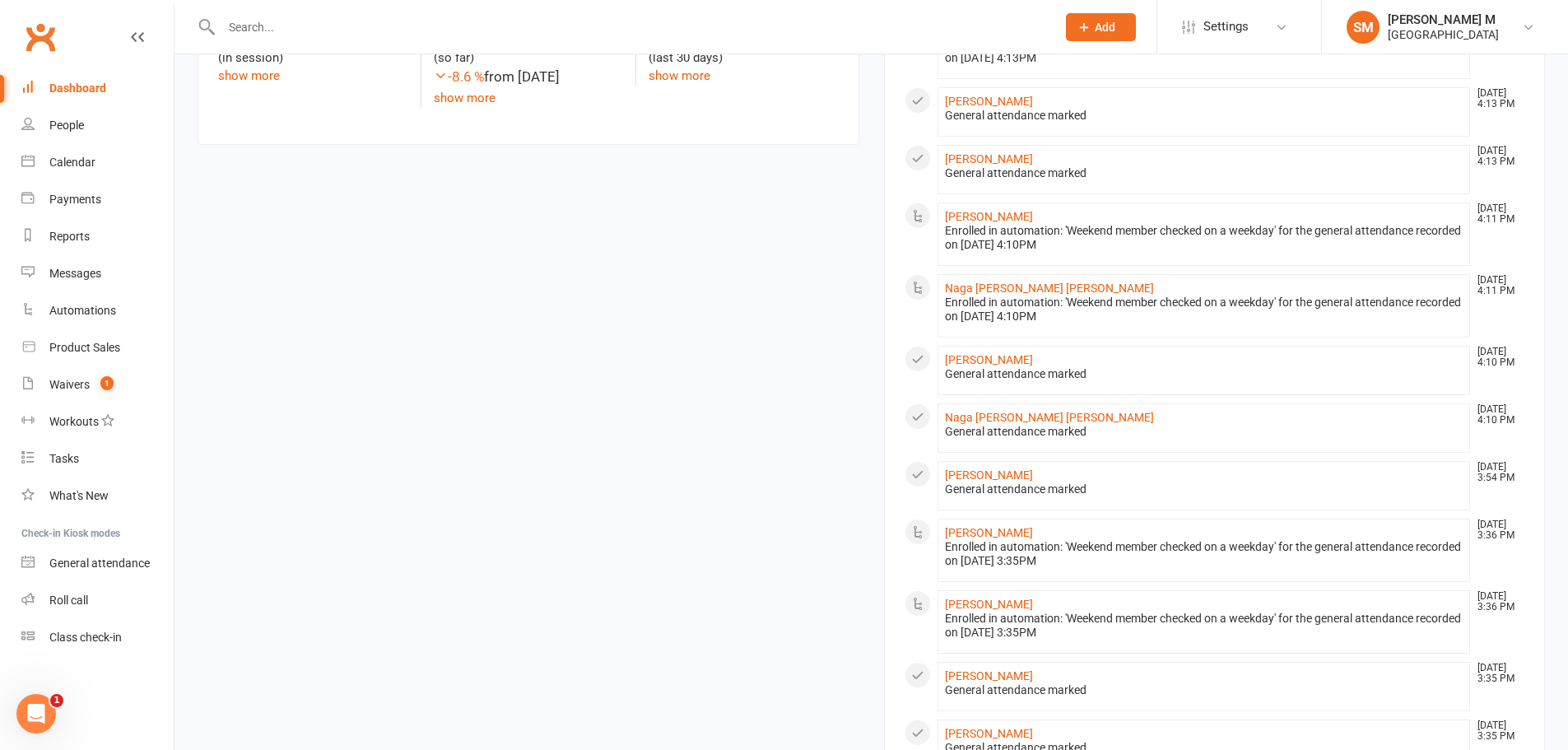
scroll to position [1070, 0]
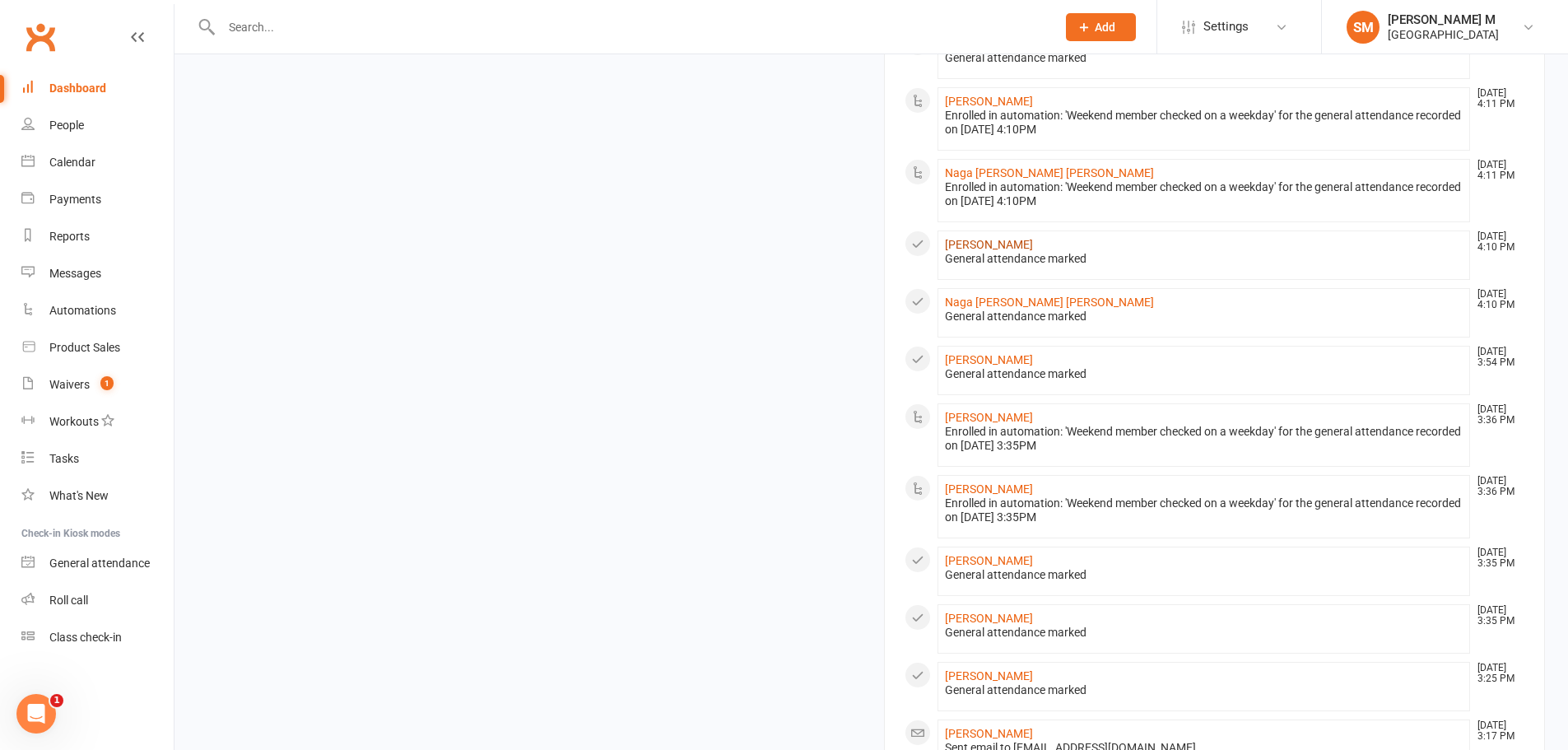
click at [969, 238] on link "[PERSON_NAME]" at bounding box center [988, 244] width 88 height 13
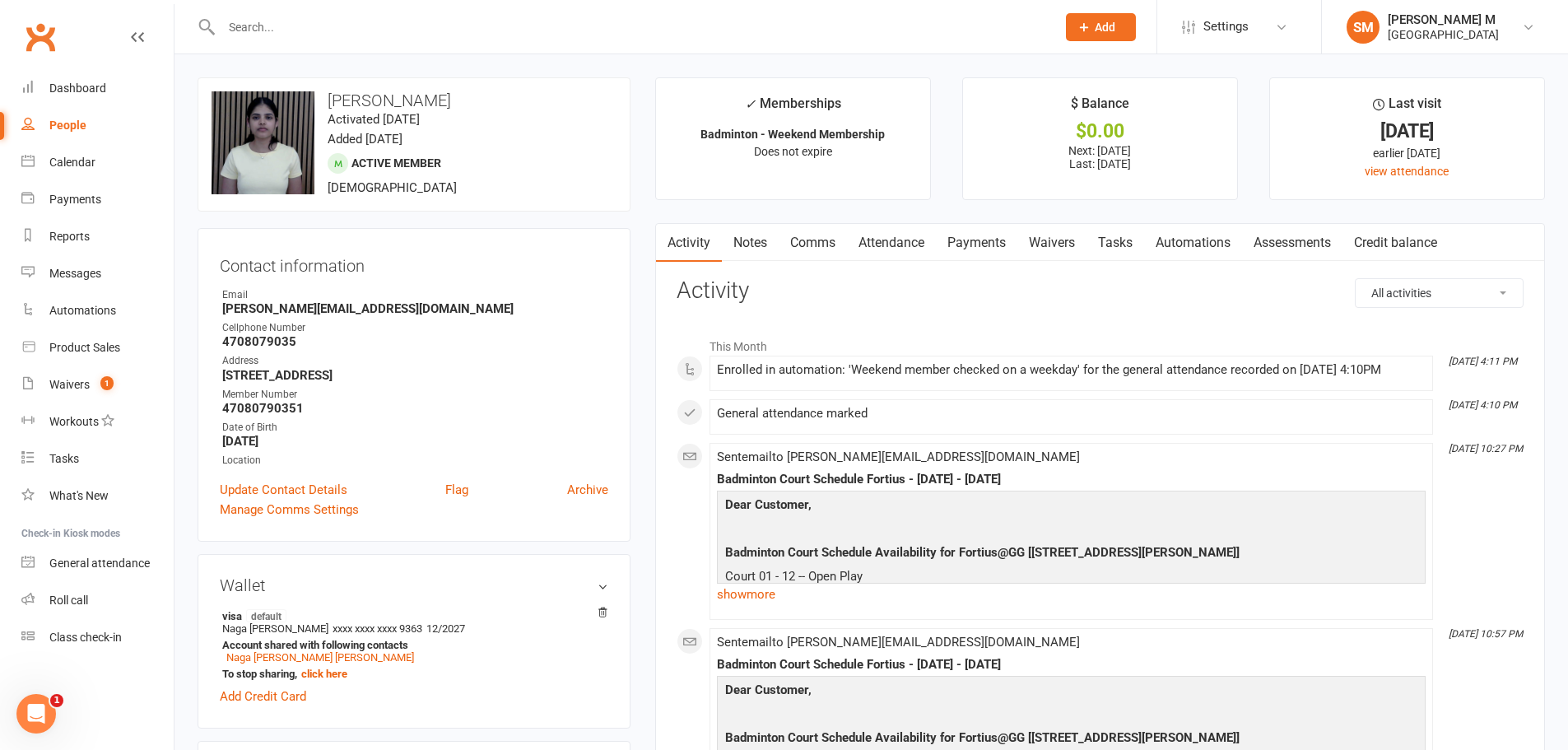
click at [997, 237] on link "Payments" at bounding box center [976, 243] width 81 height 38
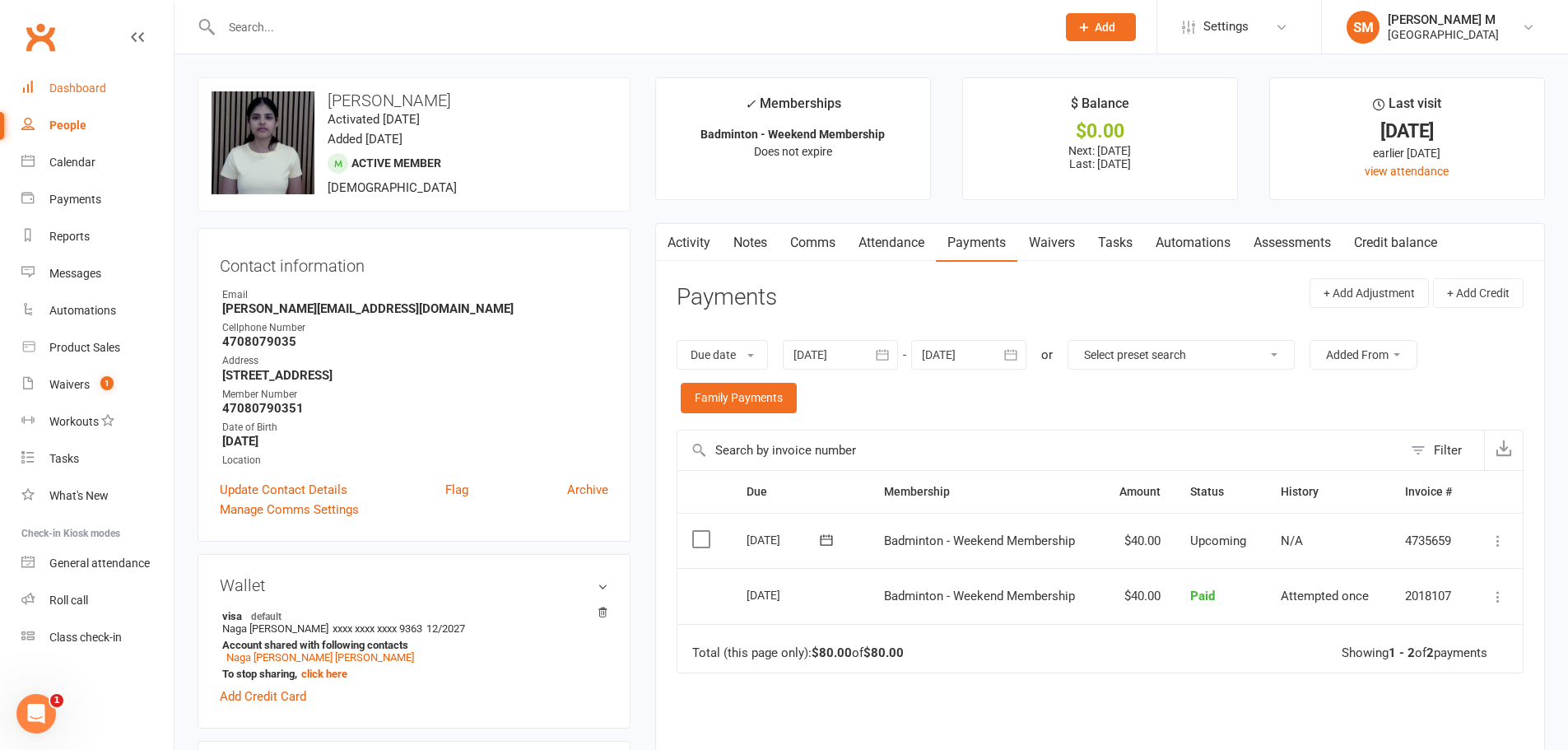
click at [79, 90] on div "Dashboard" at bounding box center [78, 88] width 57 height 13
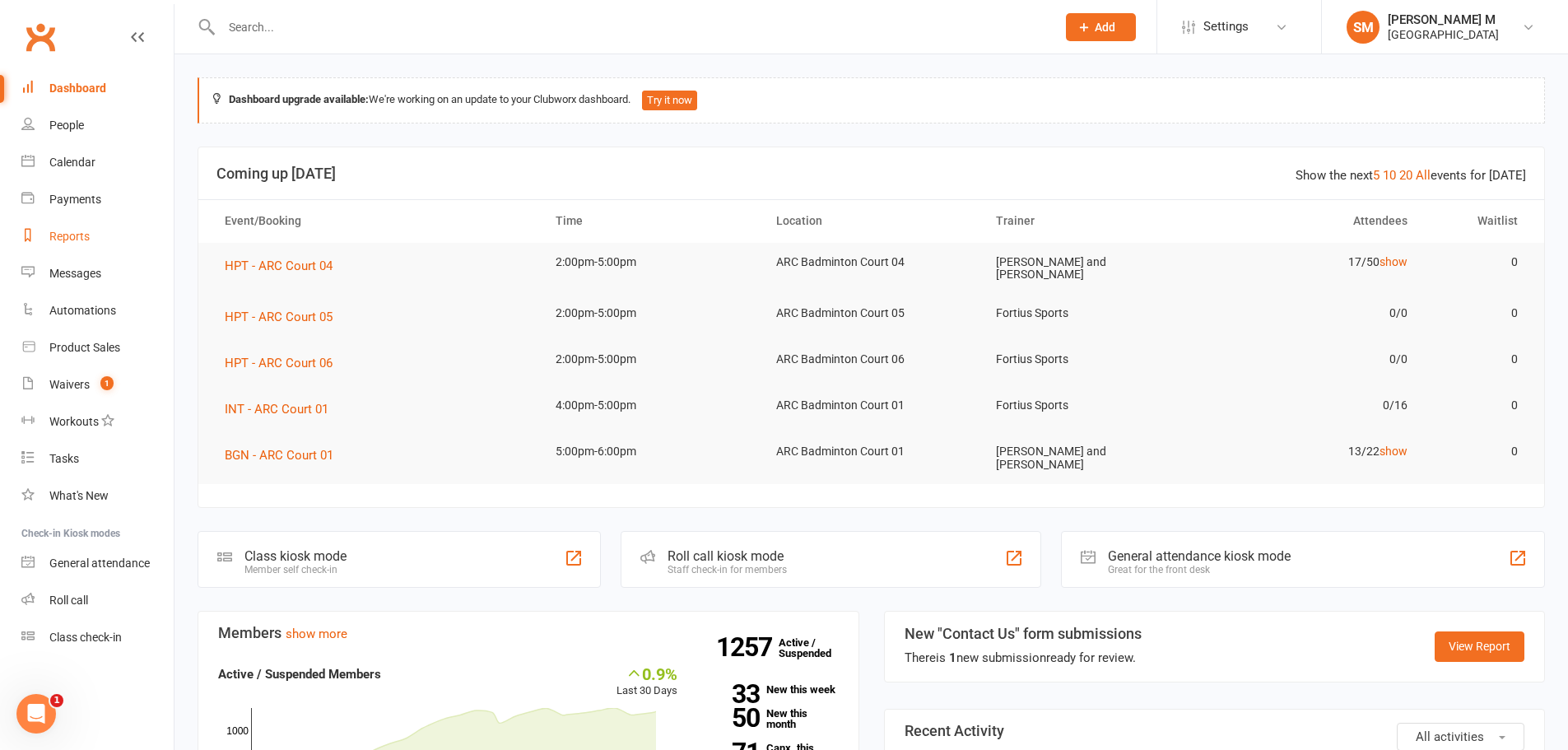
click at [69, 237] on div "Reports" at bounding box center [69, 236] width 40 height 13
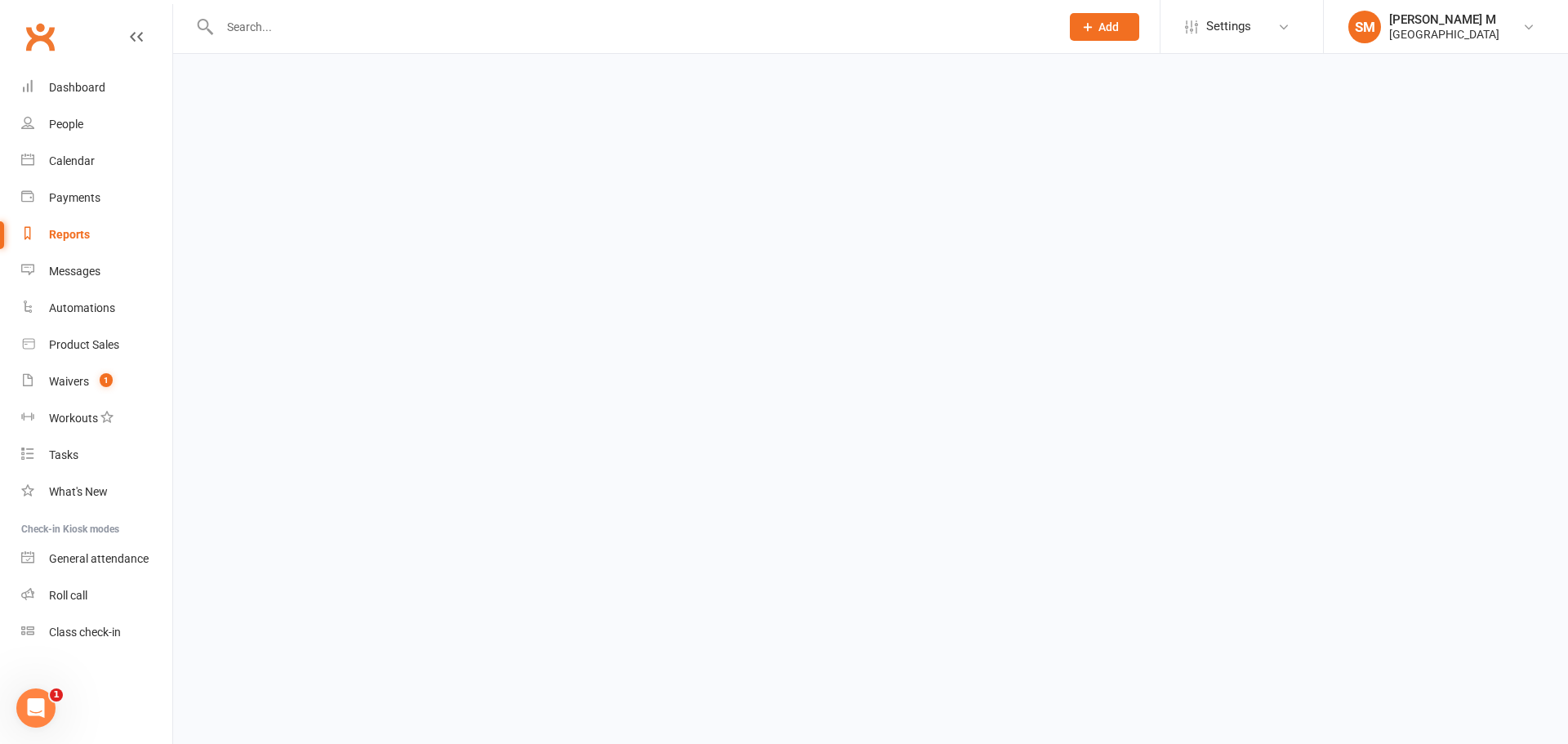
select select "25"
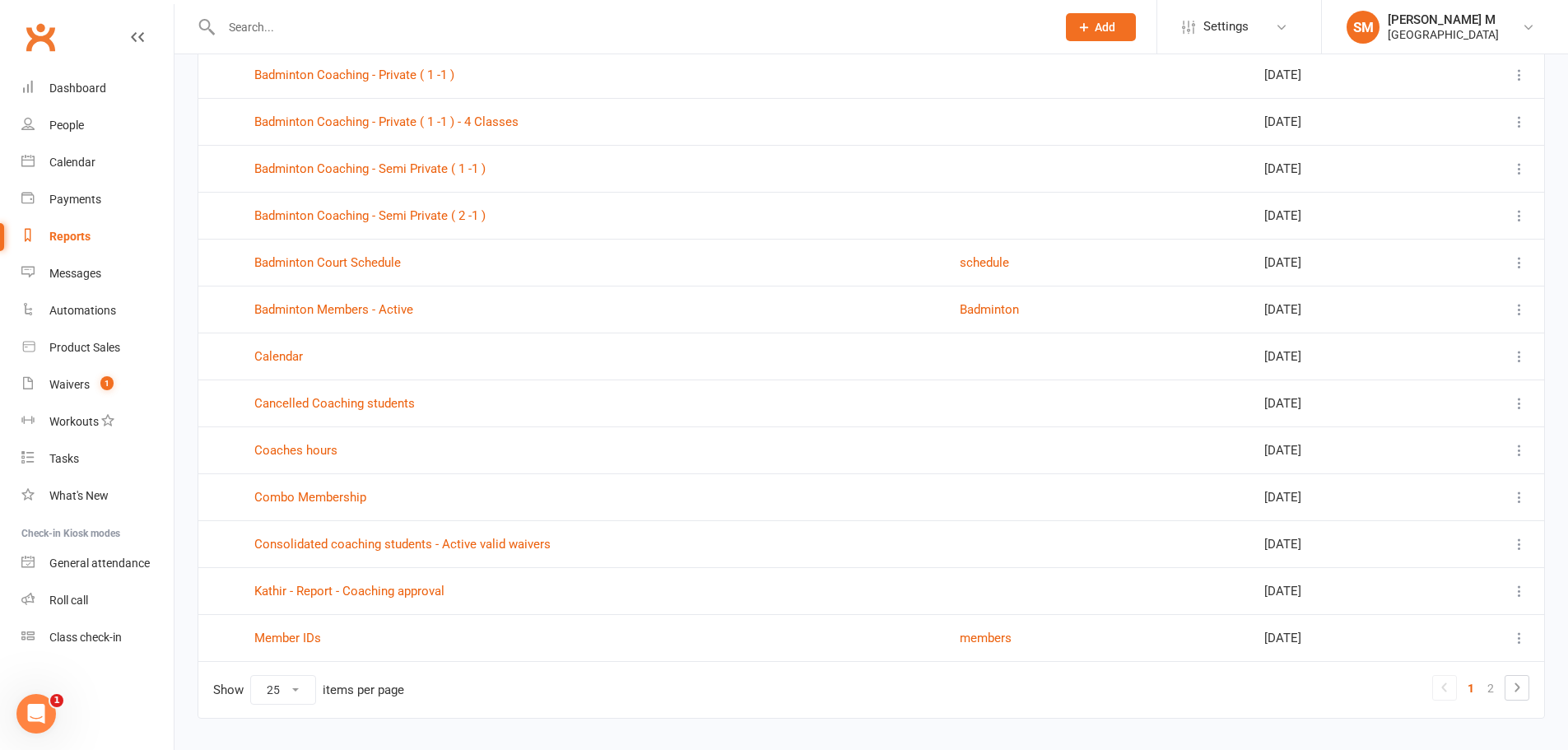
scroll to position [741, 0]
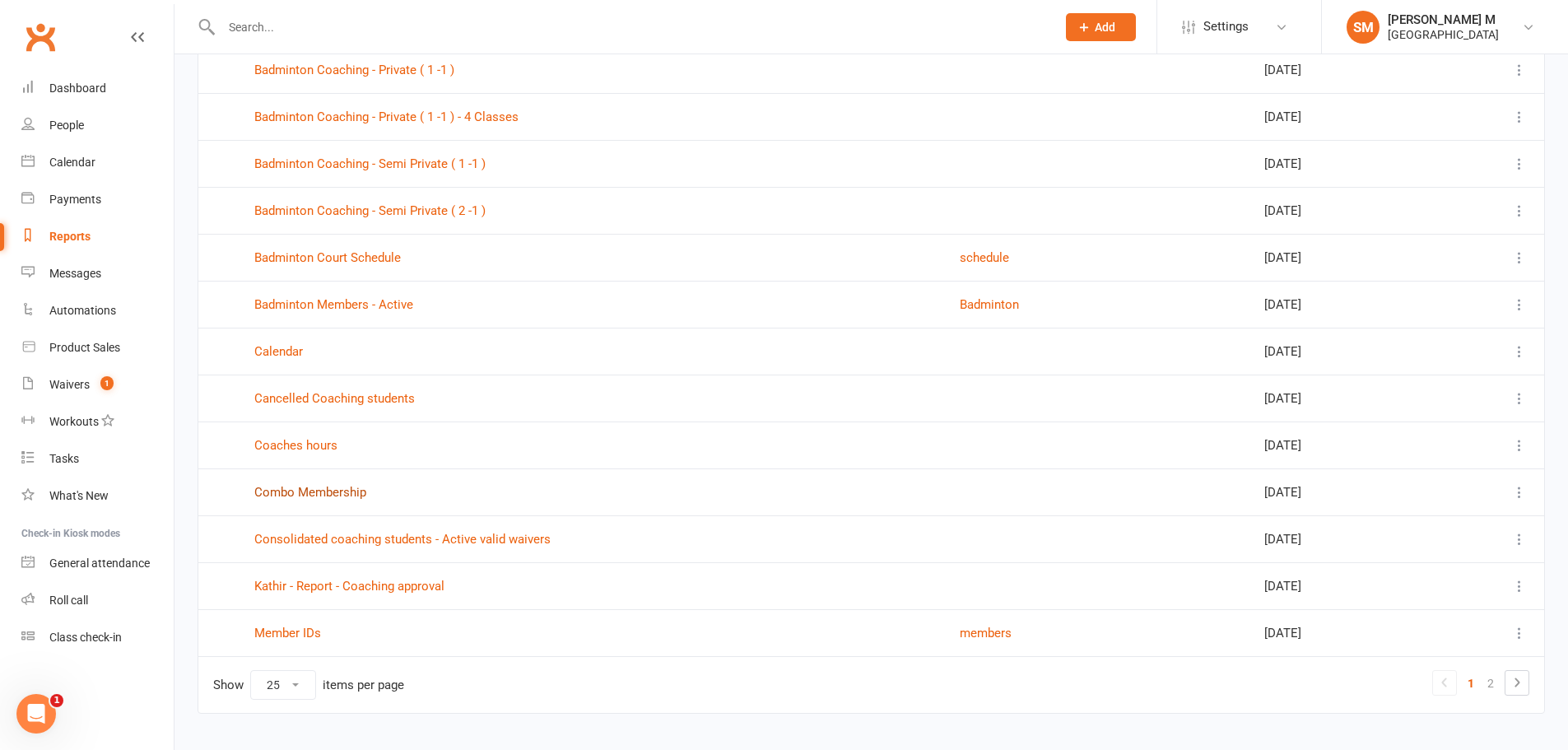
click at [314, 485] on link "Combo Membership" at bounding box center [310, 492] width 112 height 15
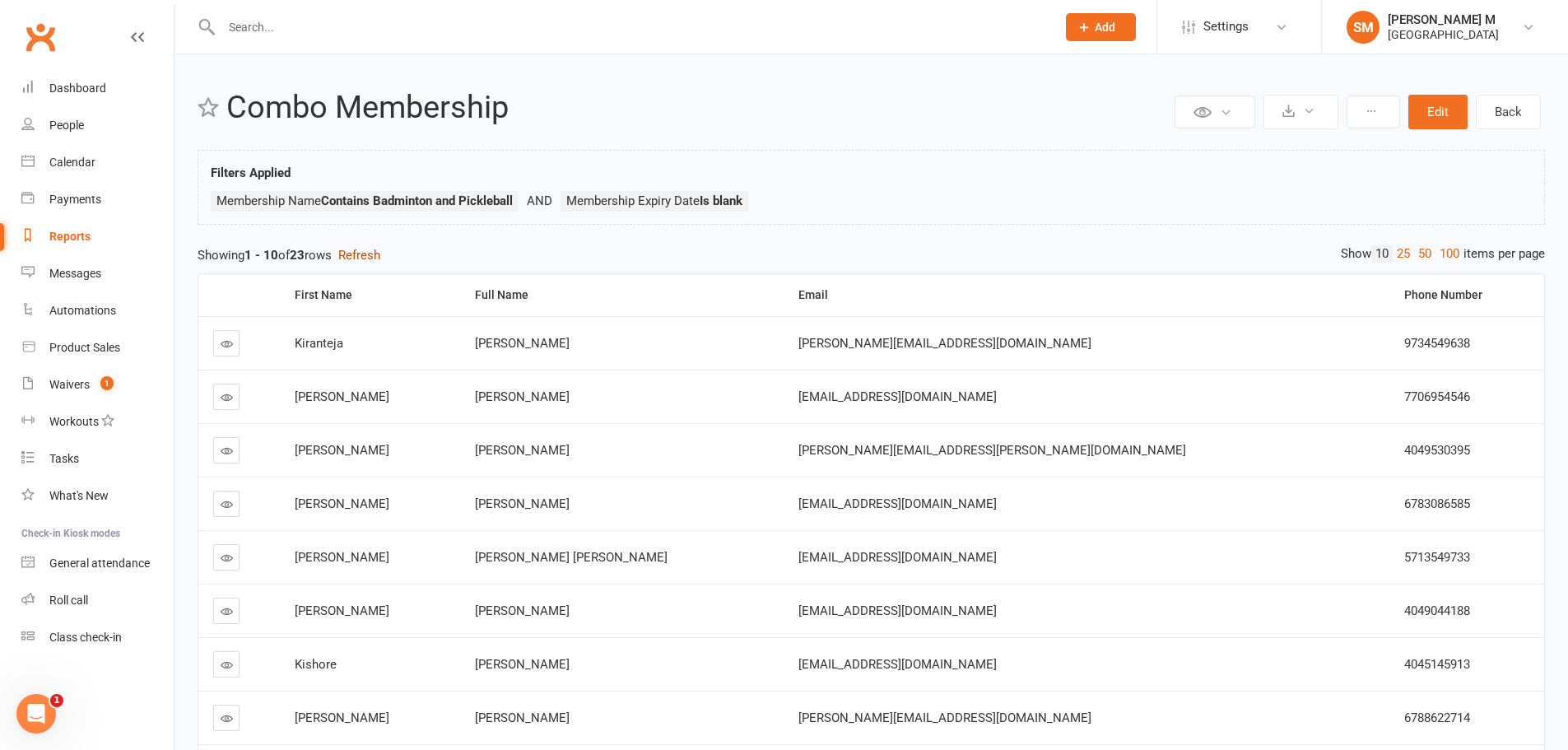
click at [363, 254] on button "Refresh" at bounding box center [359, 255] width 42 height 20
click at [233, 340] on link at bounding box center [226, 343] width 26 height 26
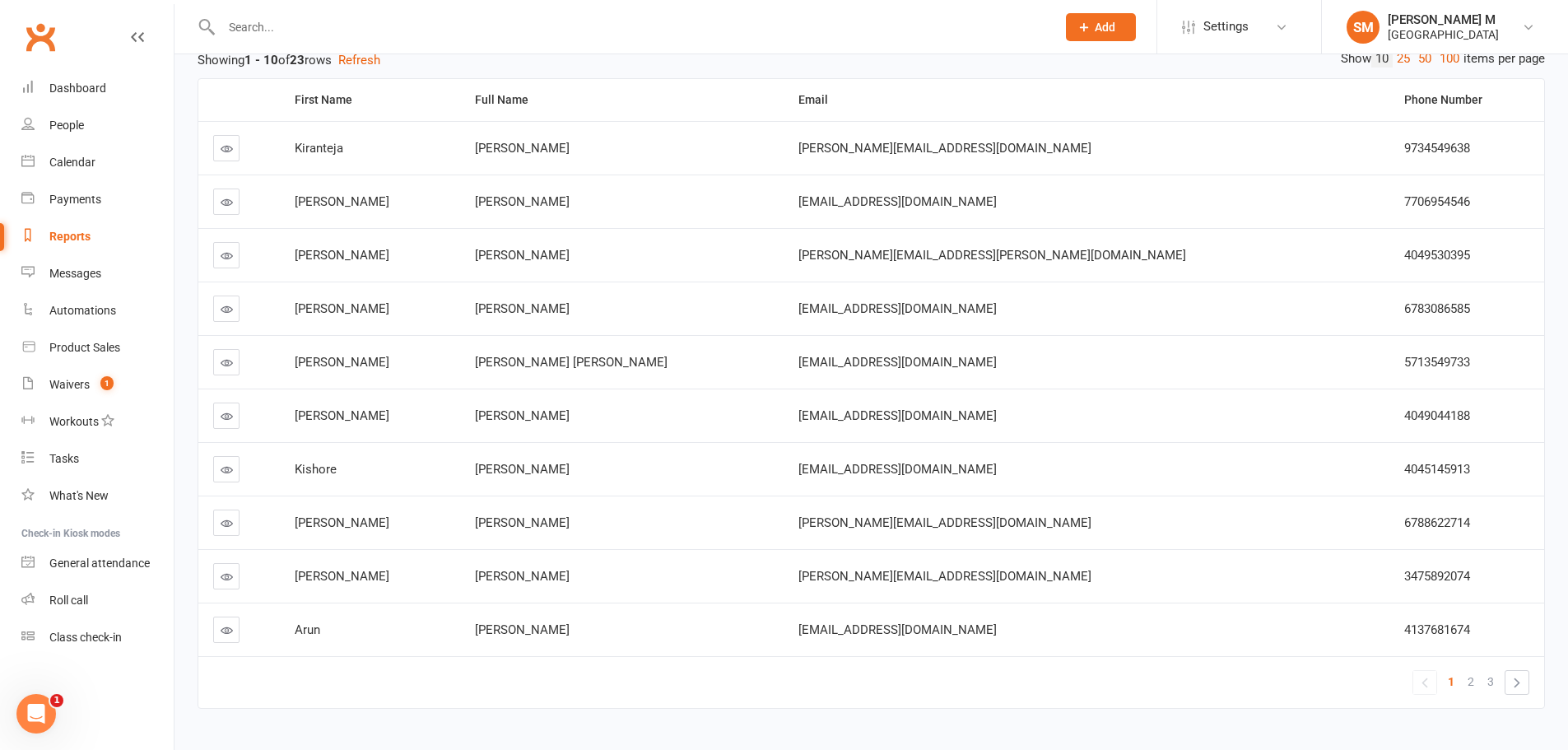
scroll to position [232, 0]
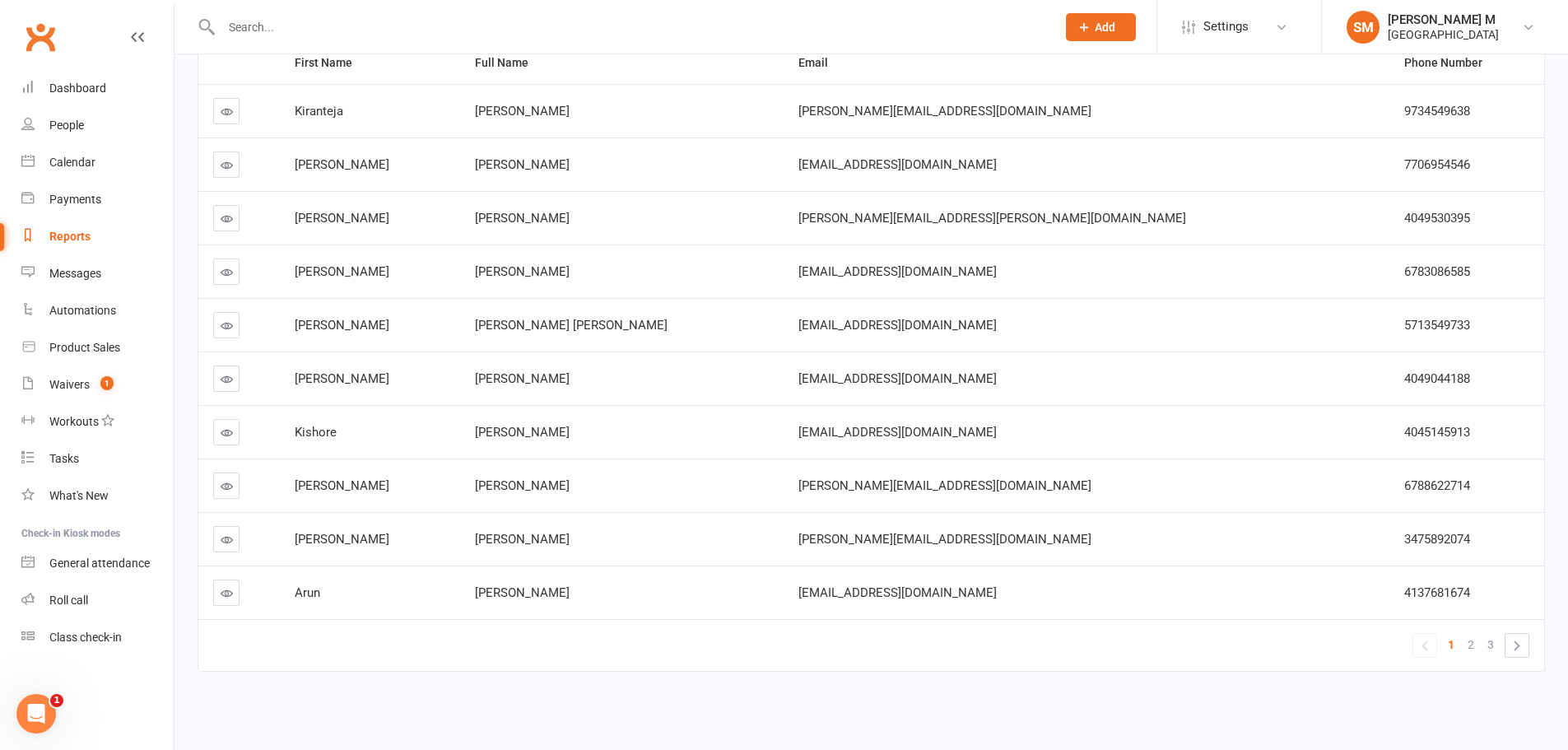
click at [227, 428] on icon at bounding box center [227, 433] width 13 height 12
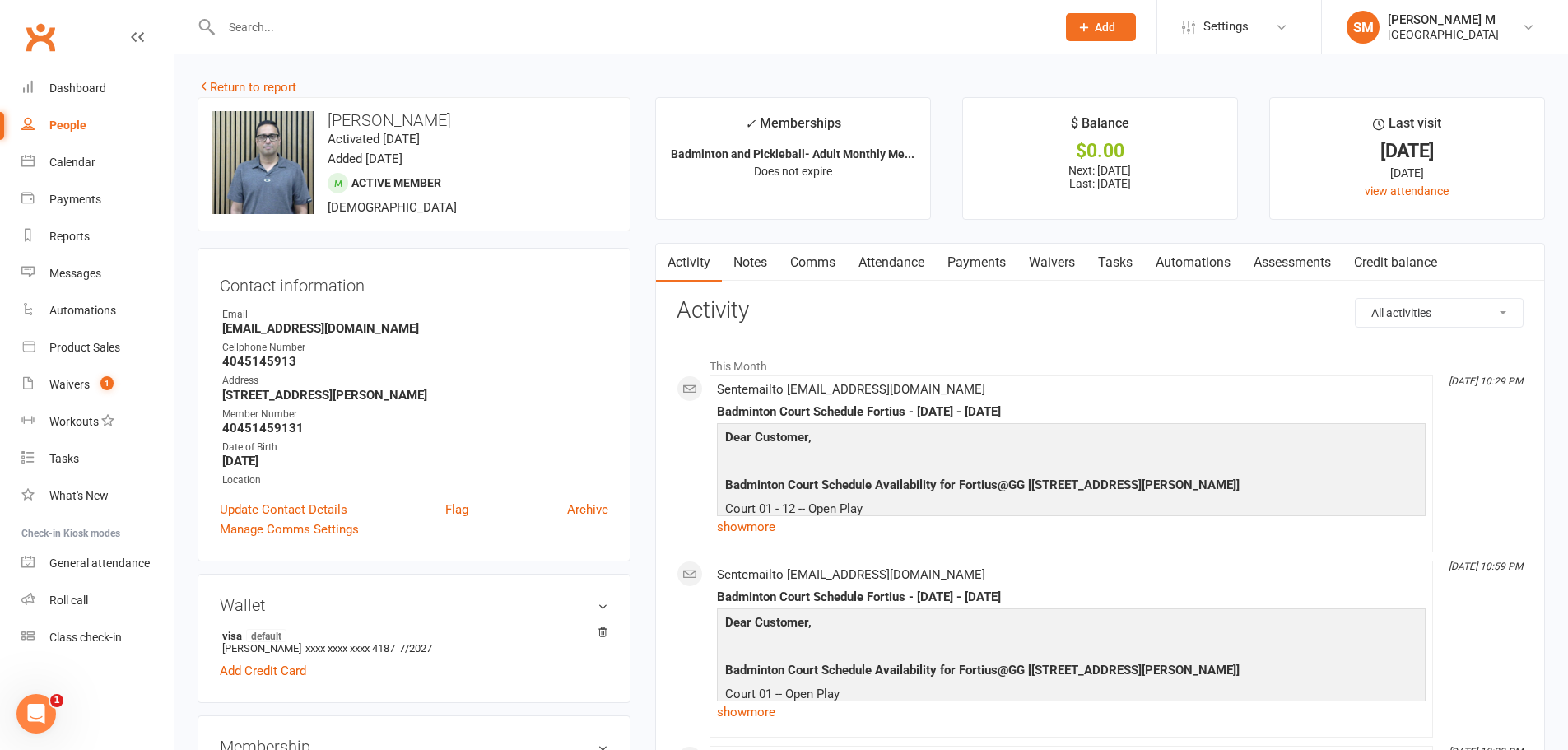
click at [964, 260] on link "Payments" at bounding box center [976, 262] width 81 height 38
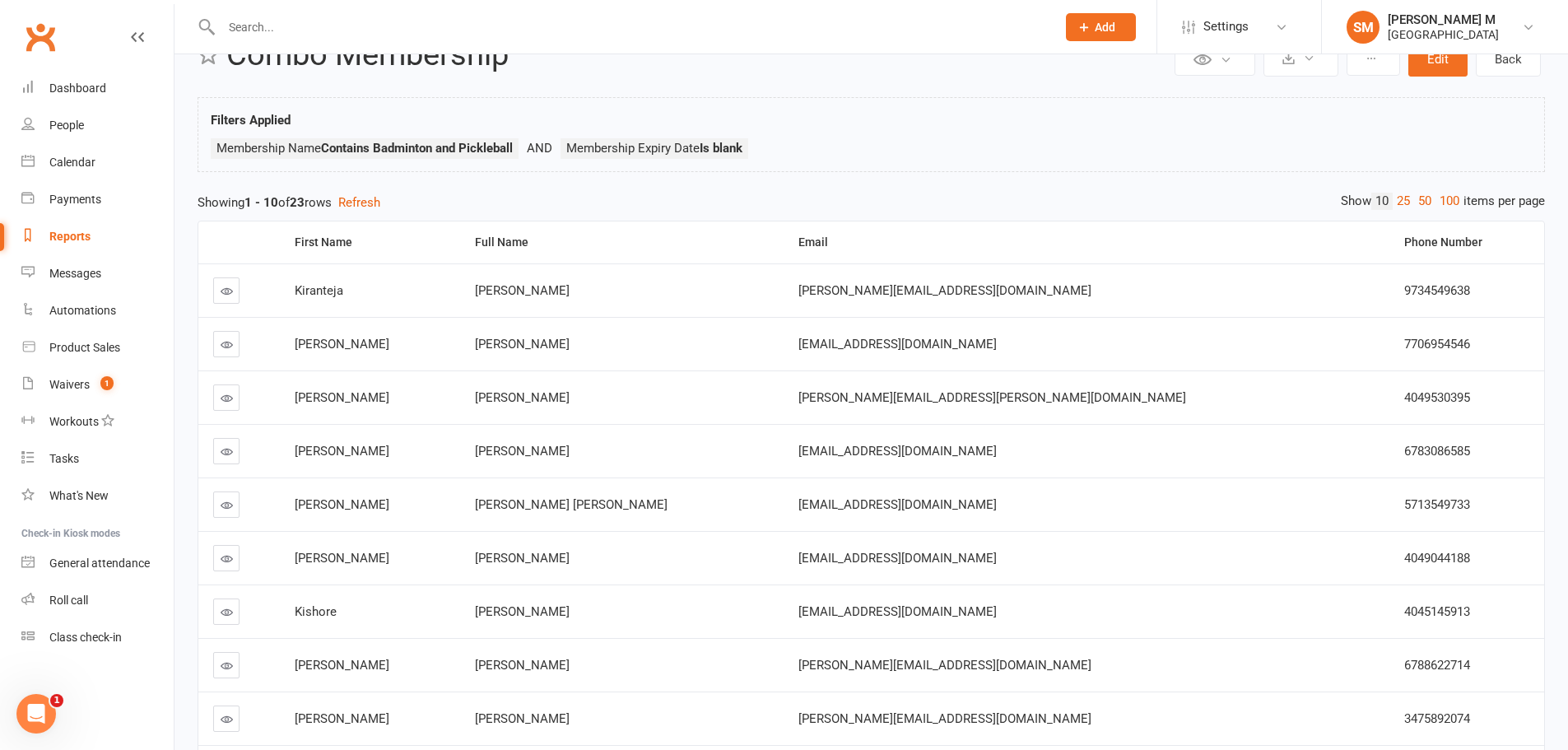
scroll to position [232, 0]
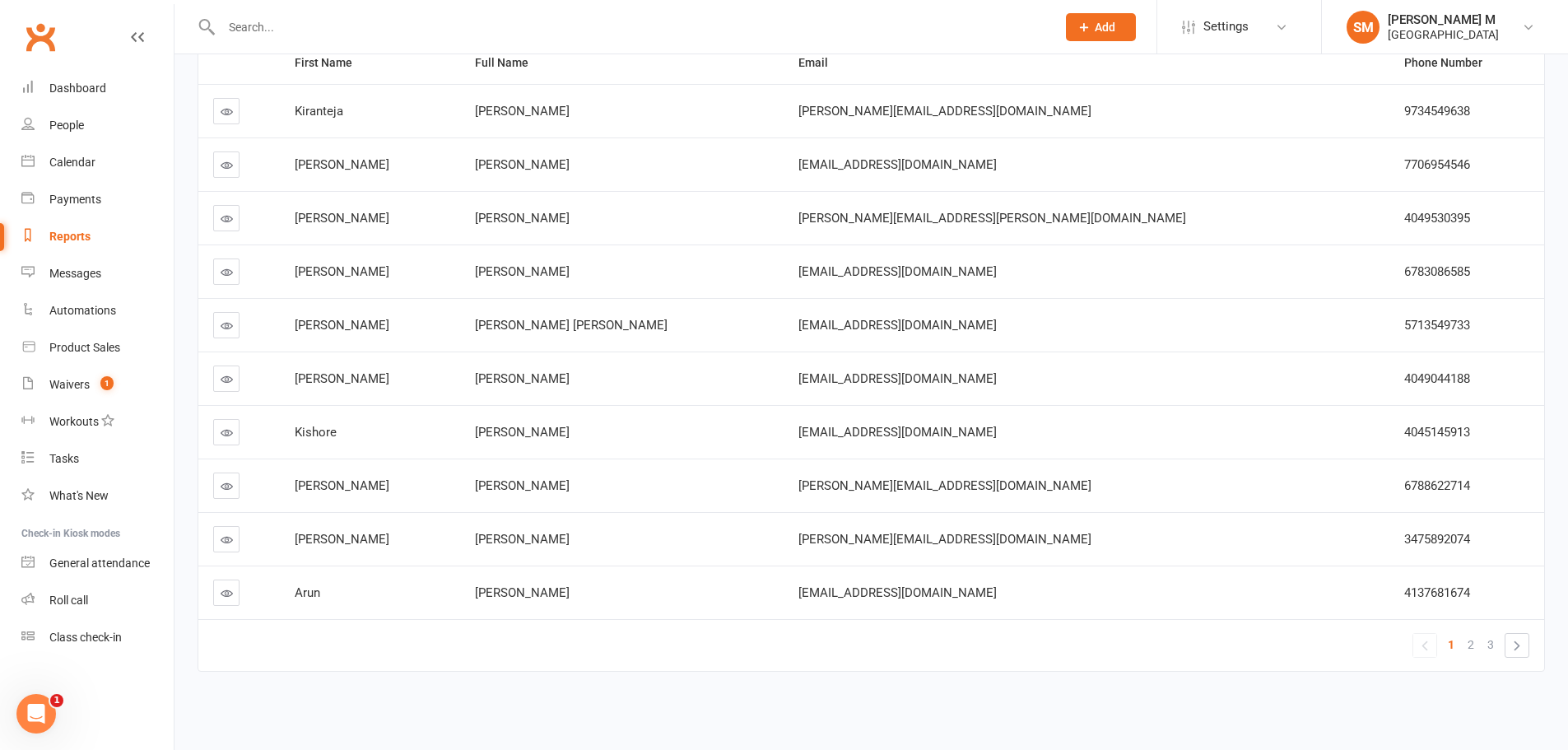
click at [216, 602] on link at bounding box center [226, 592] width 26 height 26
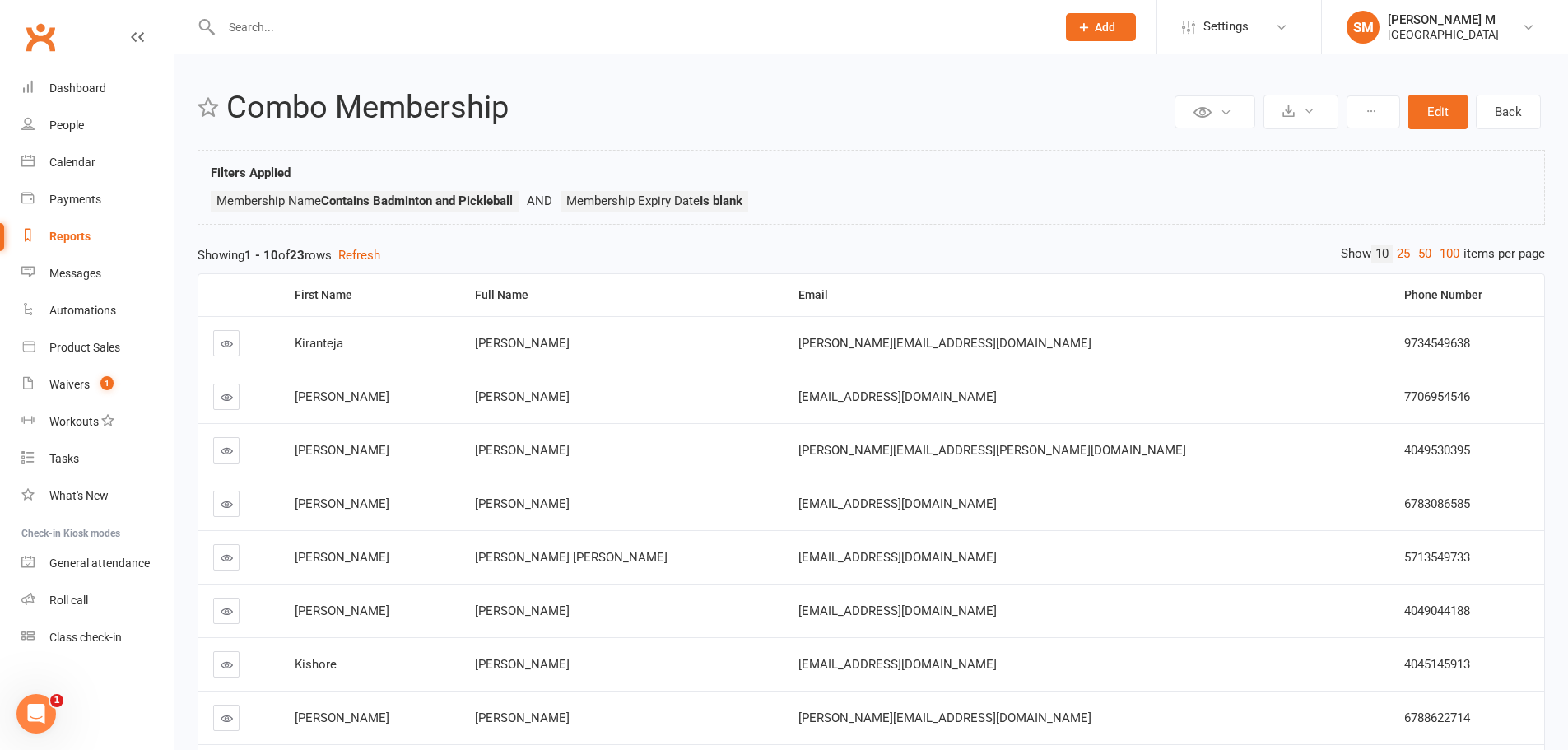
scroll to position [232, 0]
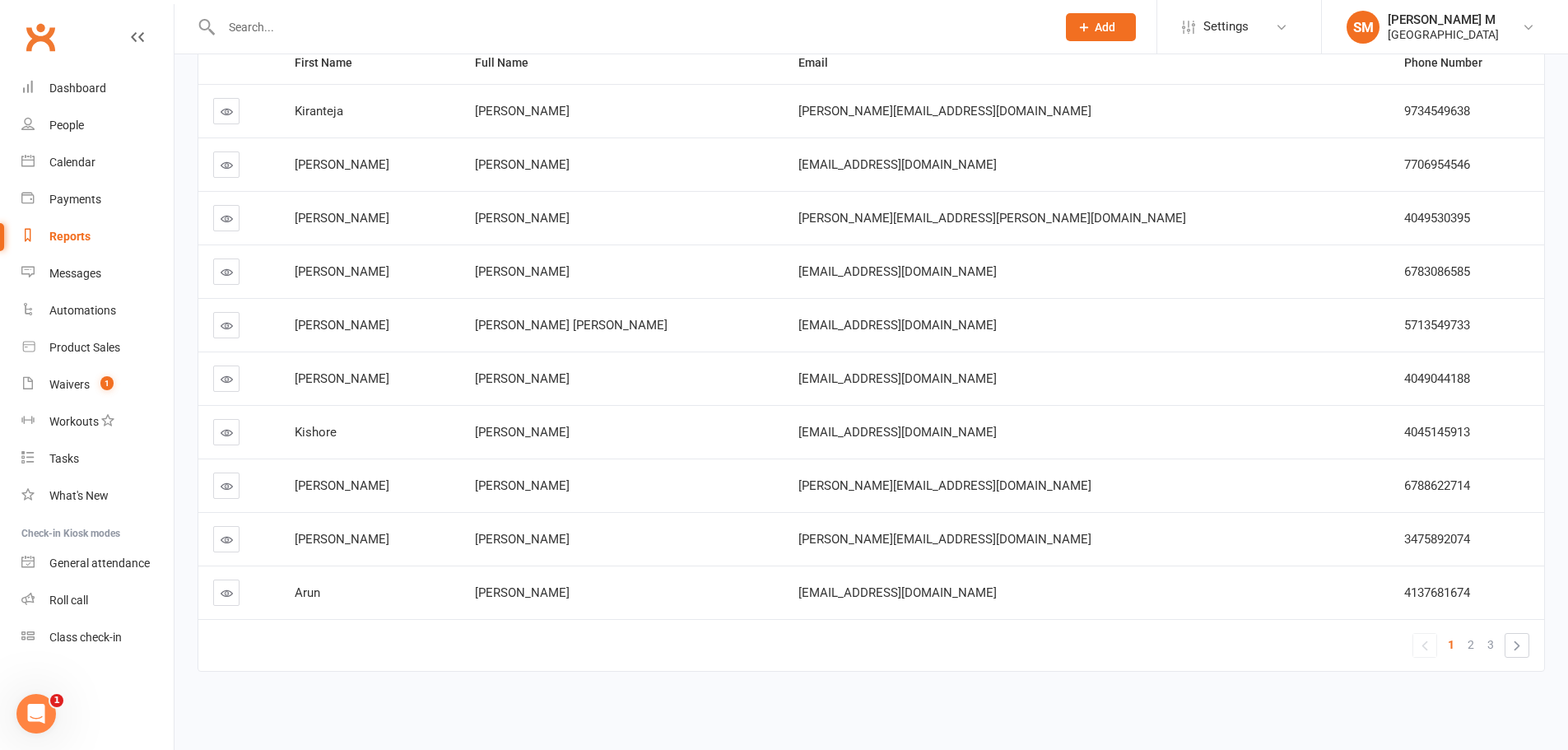
click at [221, 537] on icon at bounding box center [227, 539] width 13 height 12
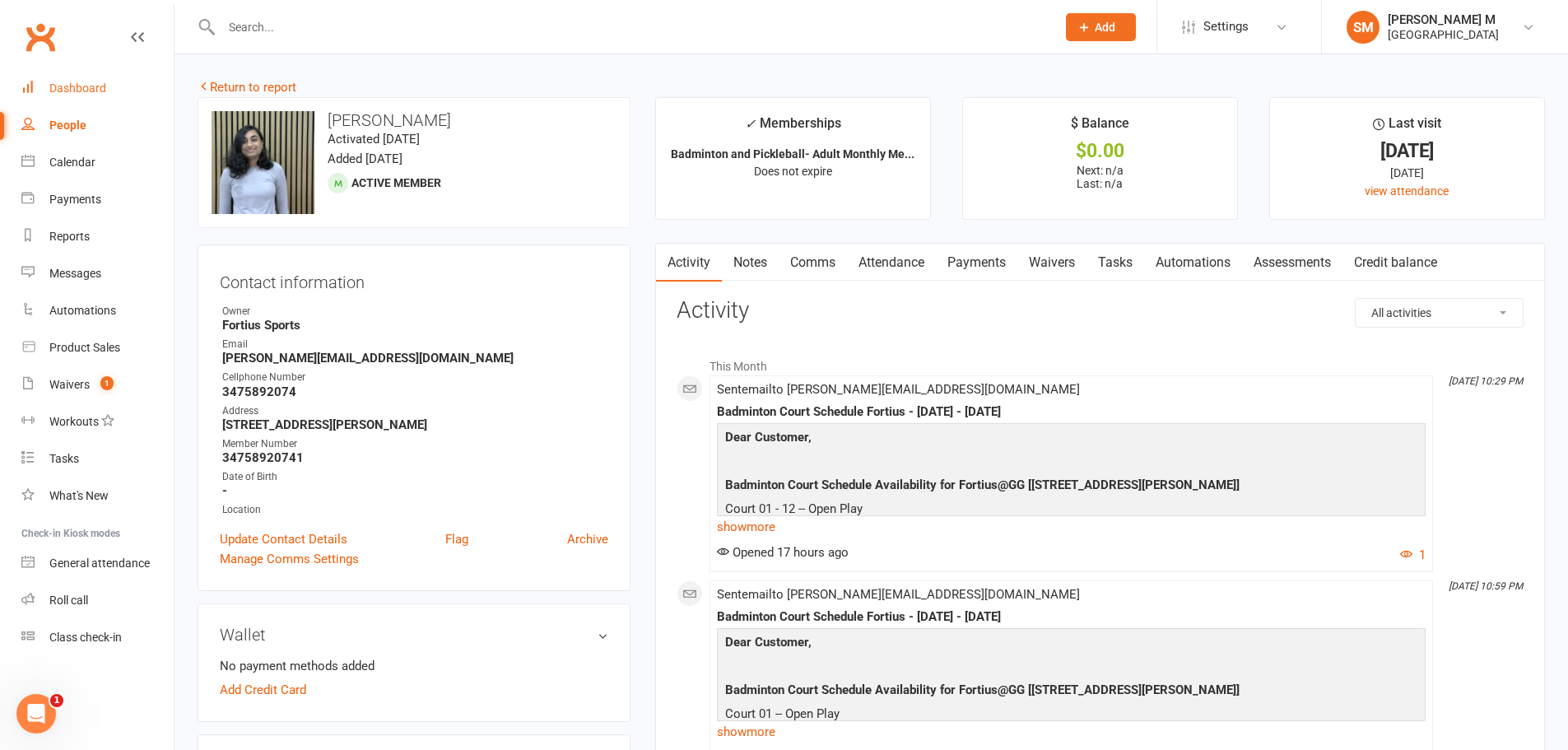
click at [54, 87] on div "Dashboard" at bounding box center [78, 88] width 57 height 13
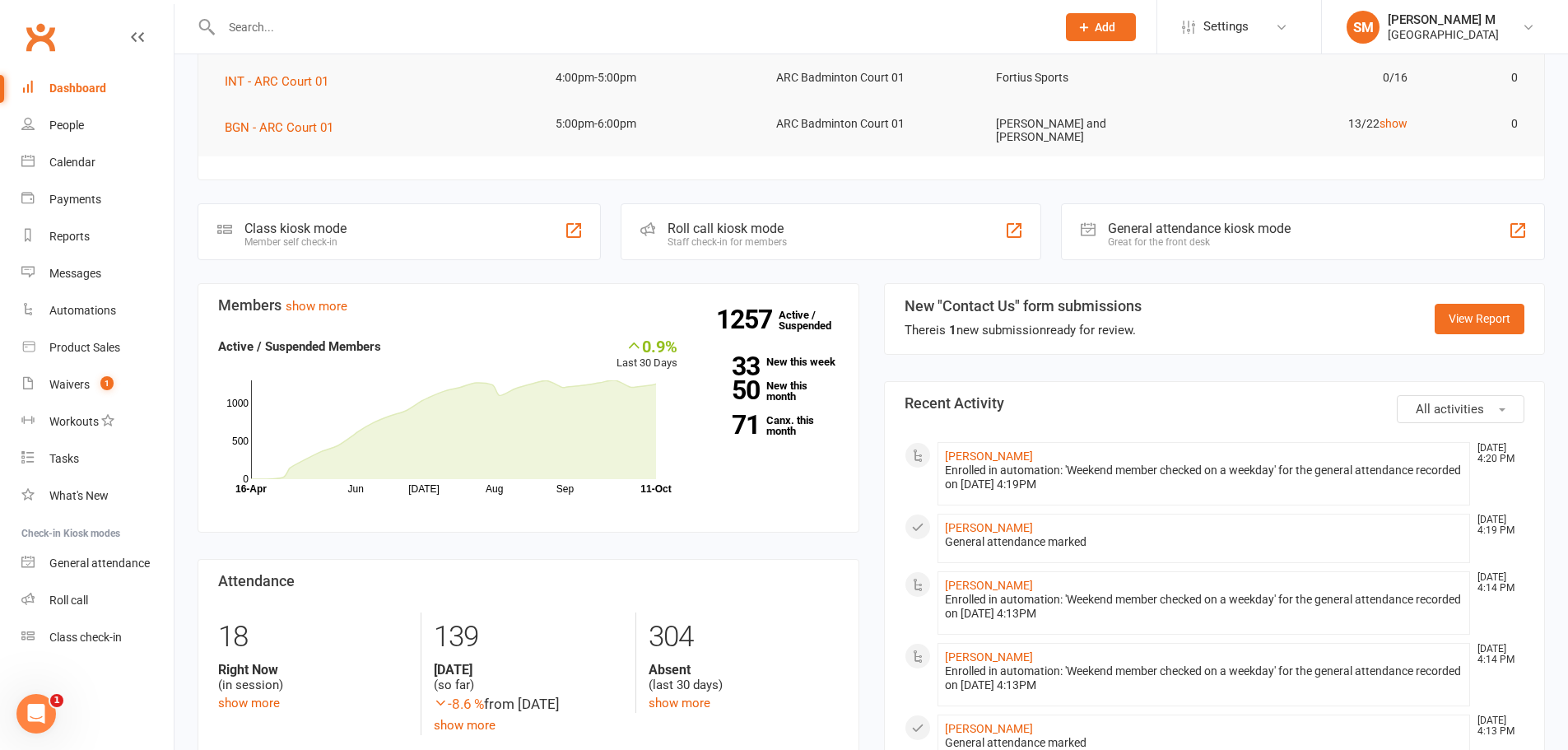
scroll to position [329, 0]
click at [254, 469] on rect at bounding box center [454, 428] width 405 height 99
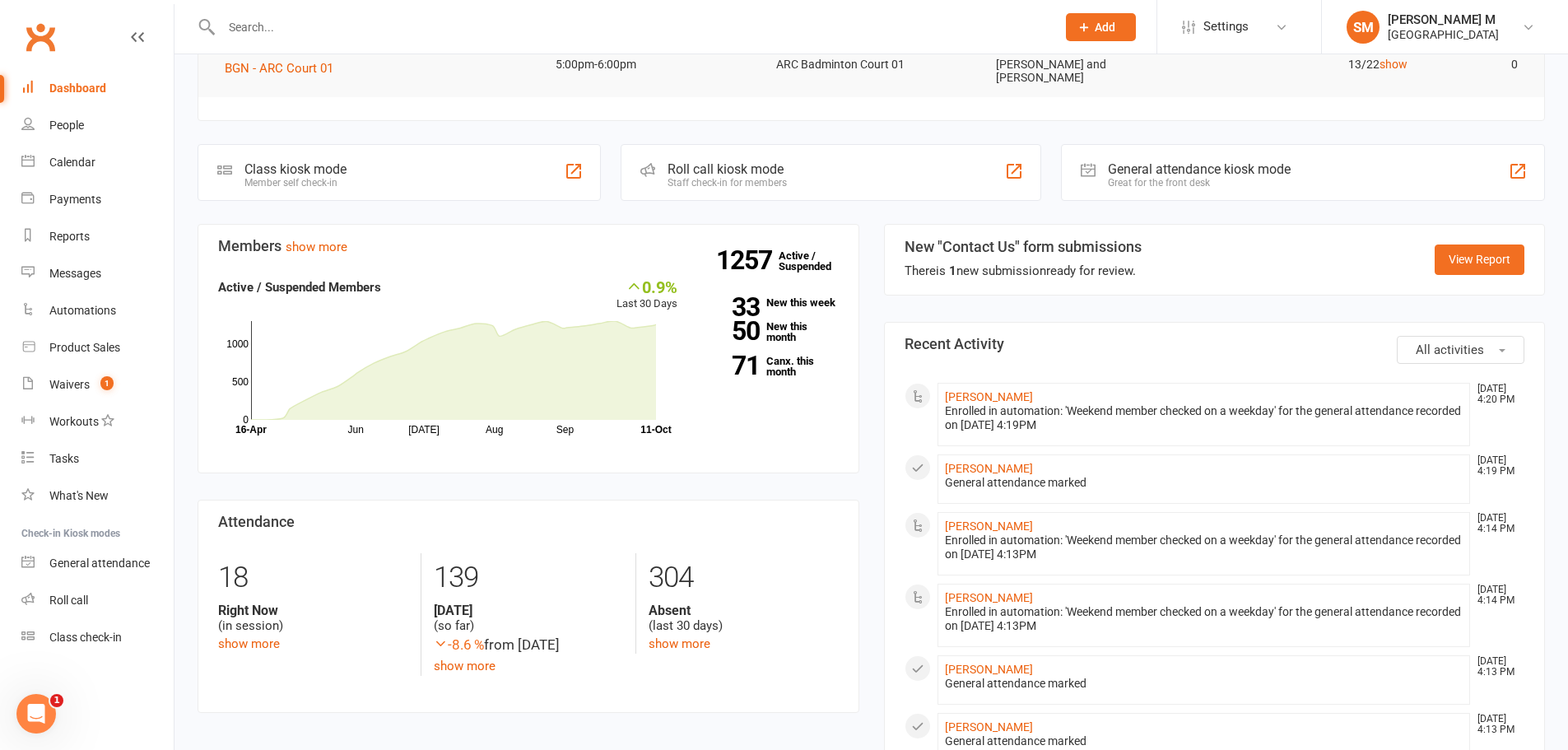
scroll to position [412, 0]
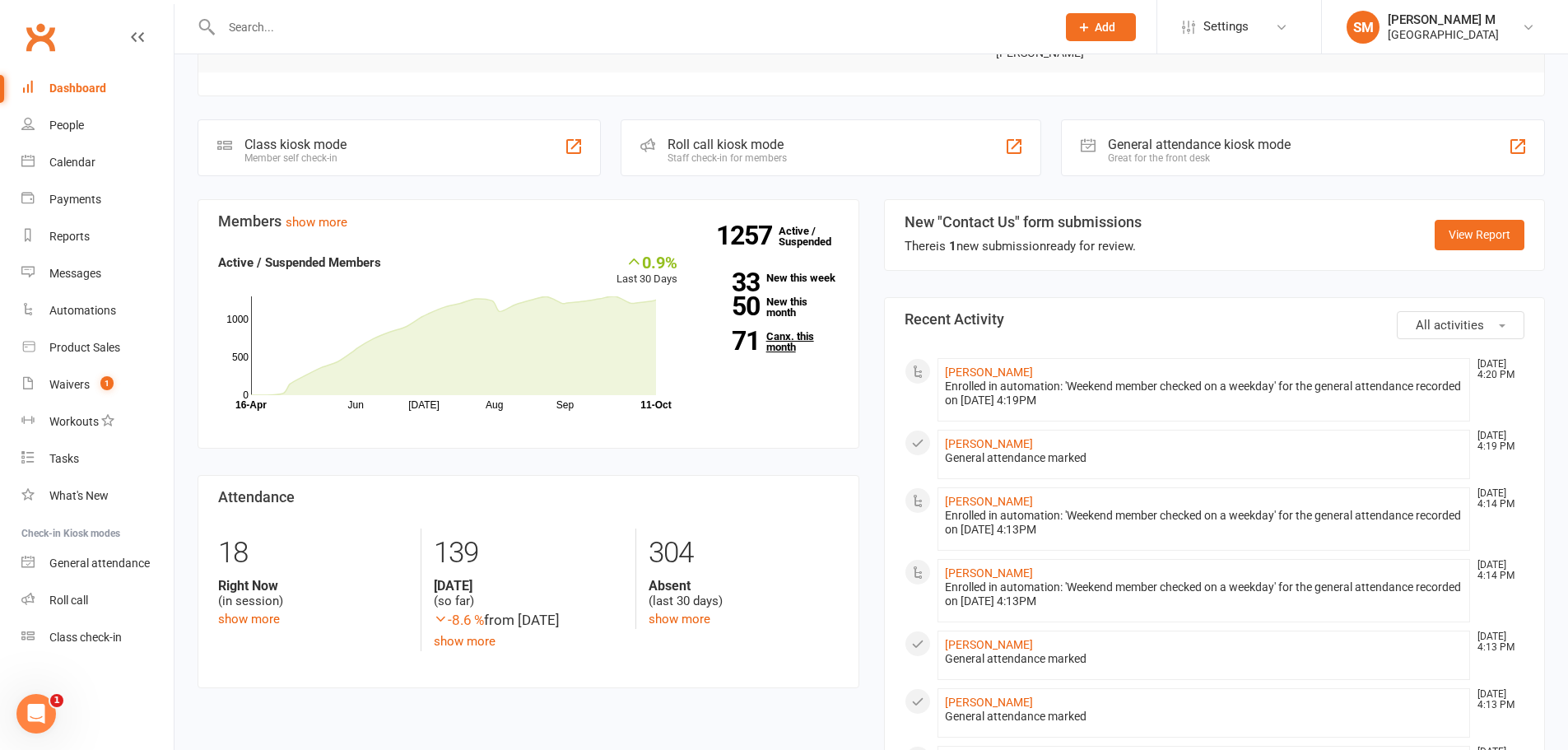
click at [779, 331] on link "71 Canx. this month" at bounding box center [770, 342] width 137 height 21
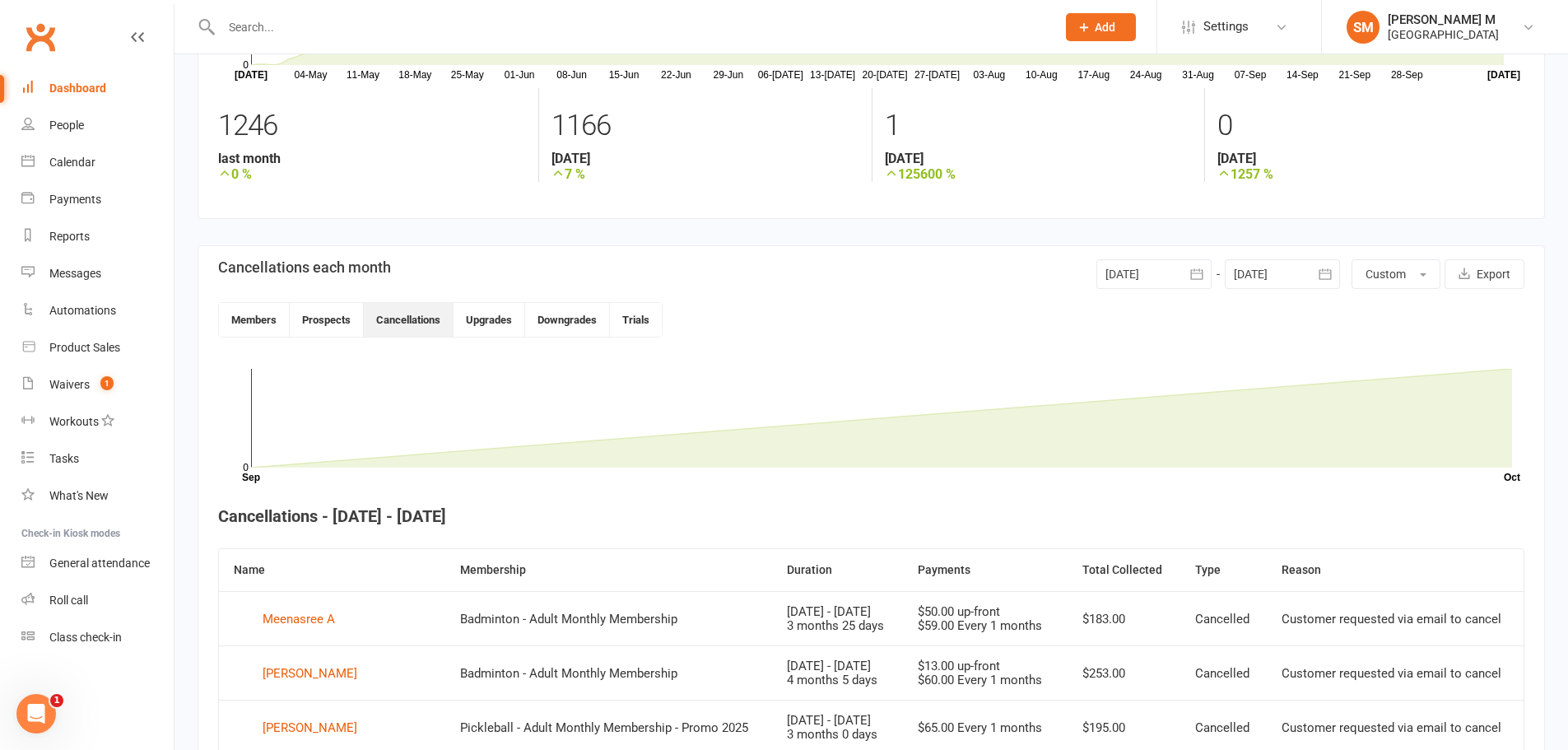
scroll to position [203, 0]
click at [1322, 271] on icon "button" at bounding box center [1325, 275] width 13 height 11
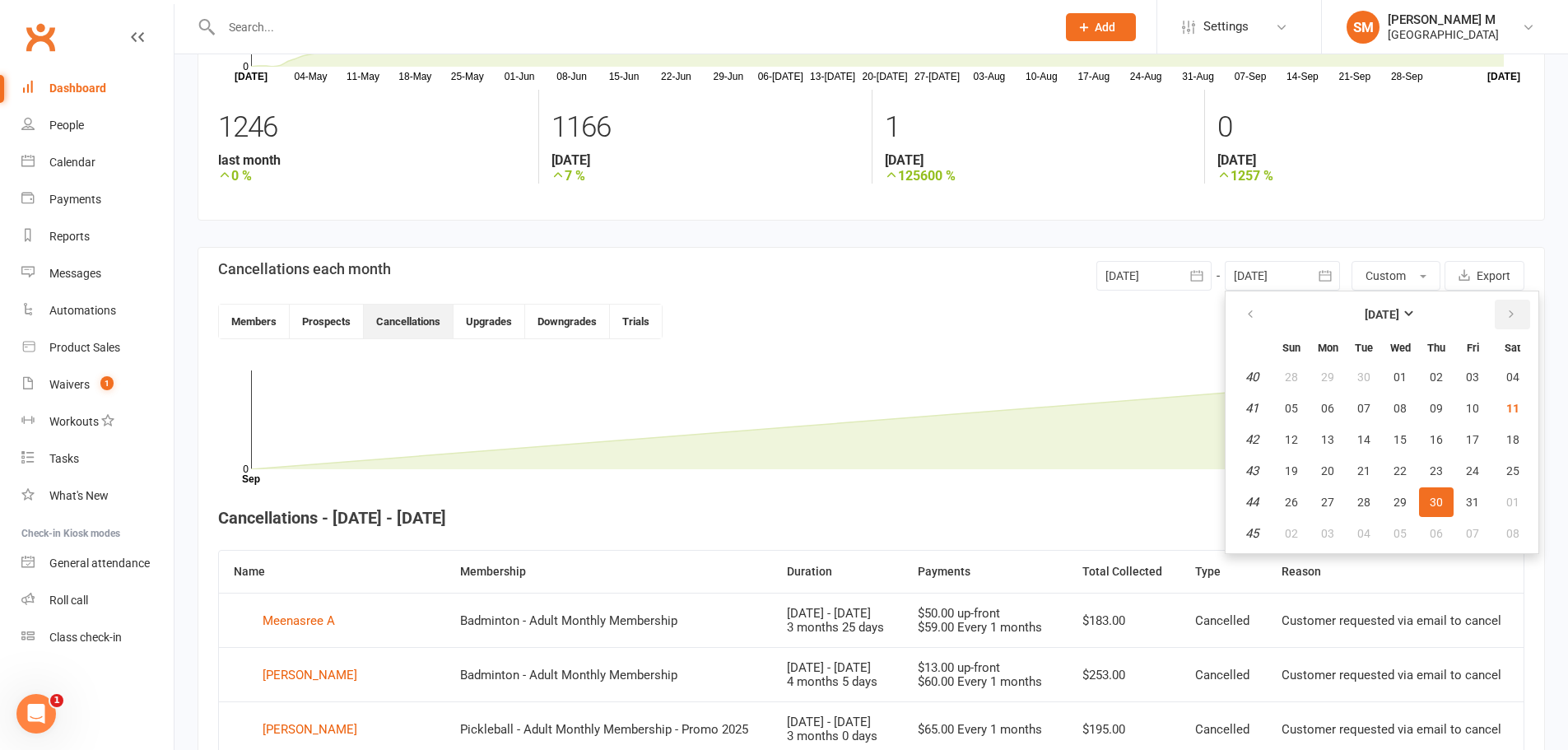
click at [1520, 304] on button "button" at bounding box center [1513, 314] width 36 height 29
click at [1401, 507] on span "31" at bounding box center [1400, 502] width 13 height 13
type input "31 Dec 2025"
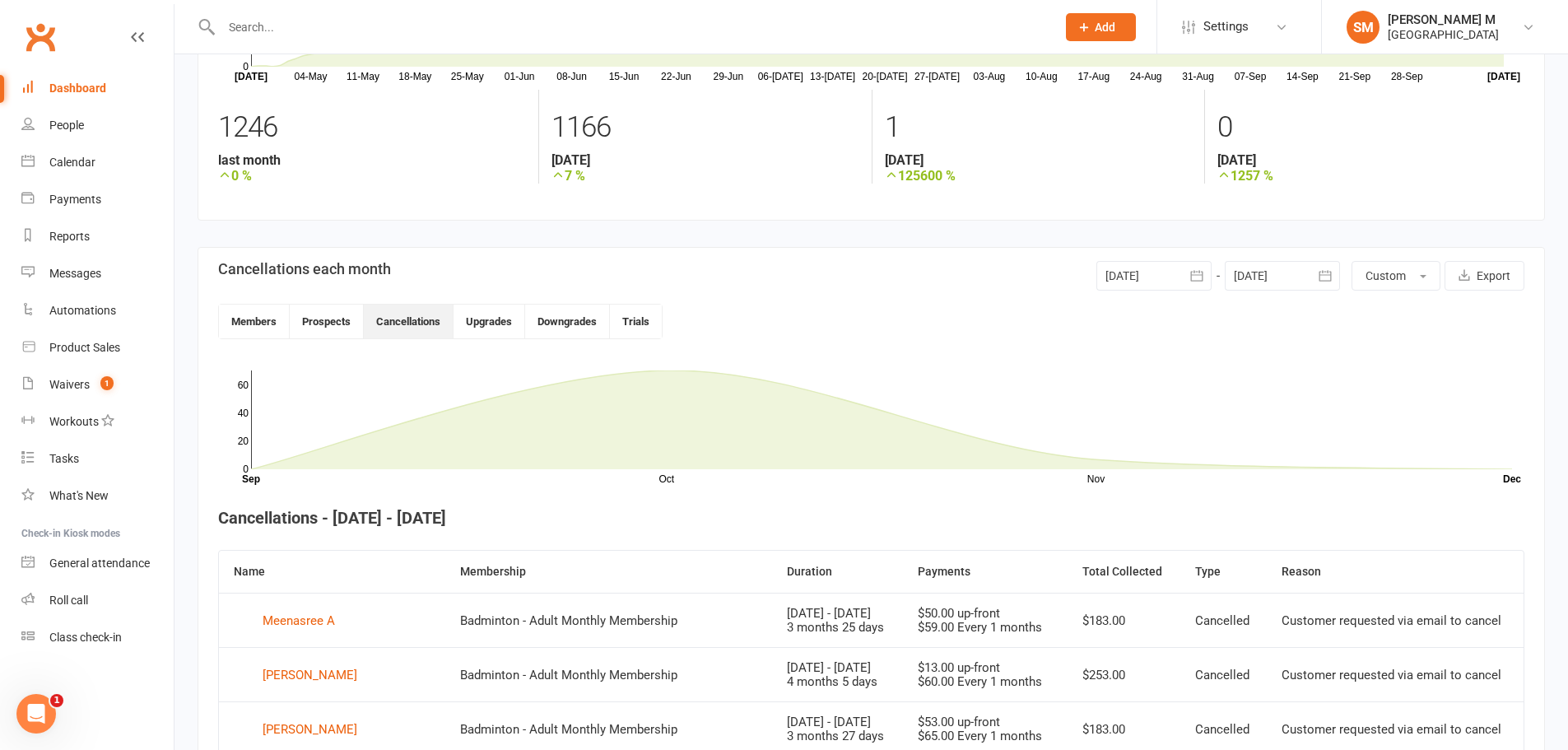
click at [51, 94] on div "Dashboard" at bounding box center [78, 88] width 57 height 13
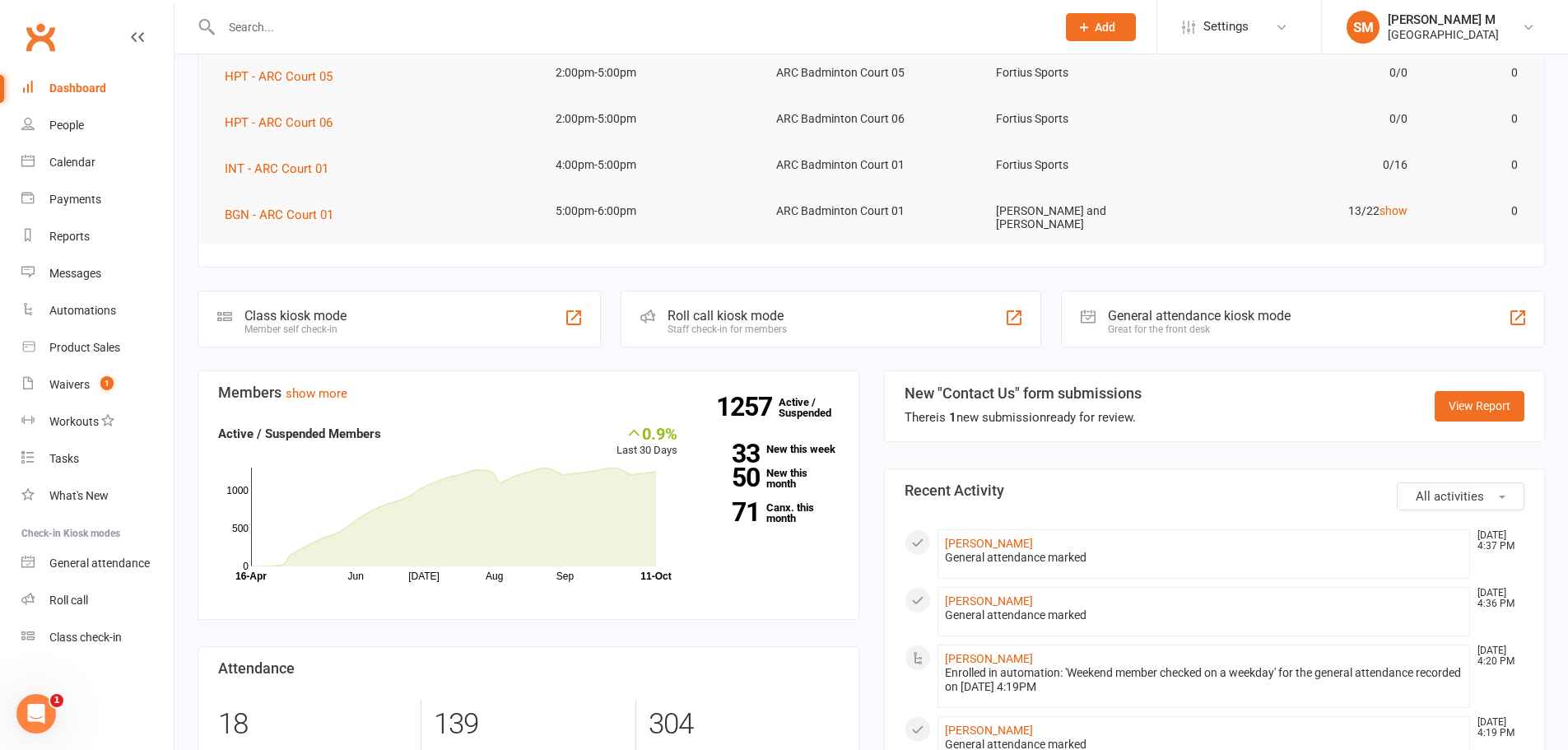
scroll to position [247, 0]
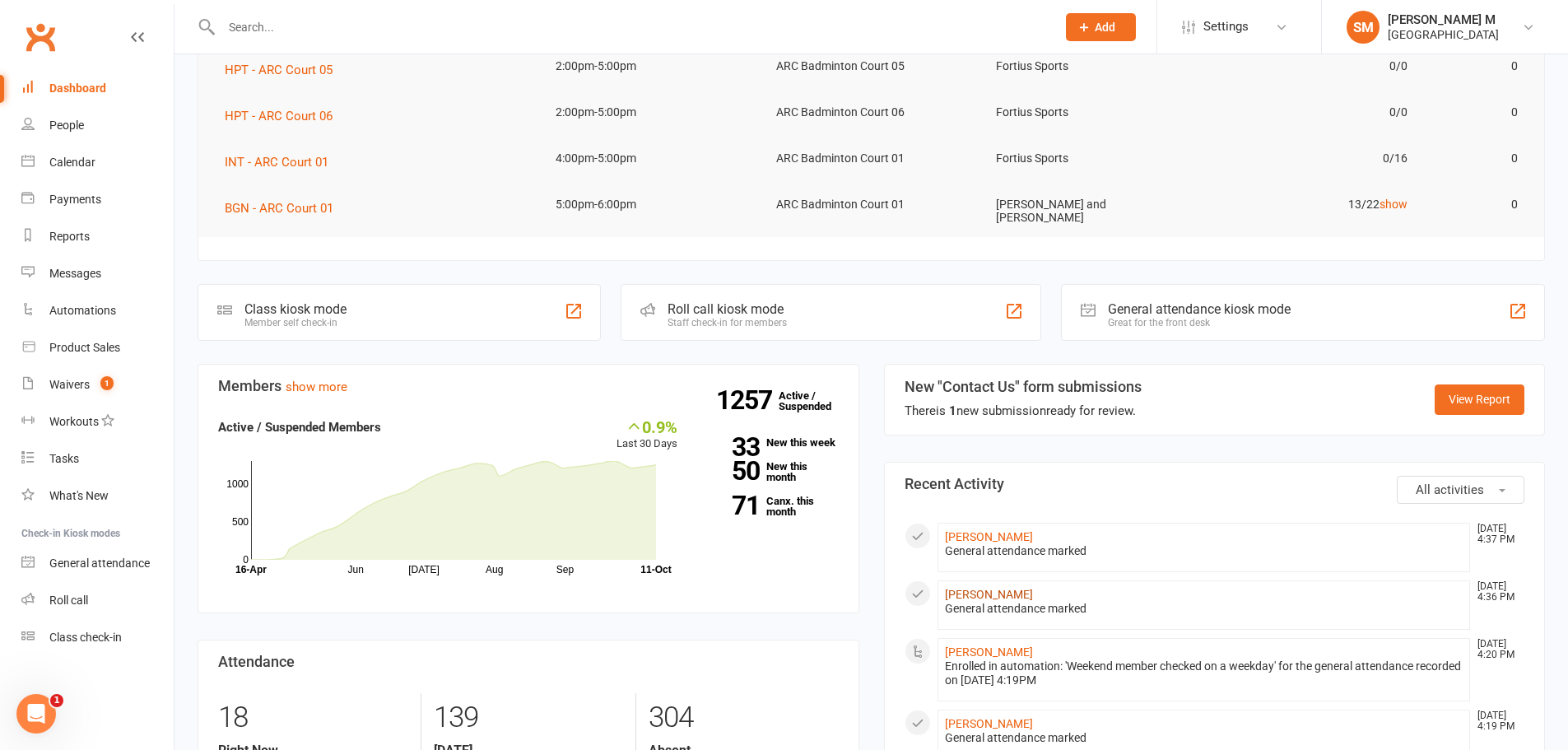
click at [988, 588] on link "Shilpa Kamesh" at bounding box center [988, 594] width 88 height 13
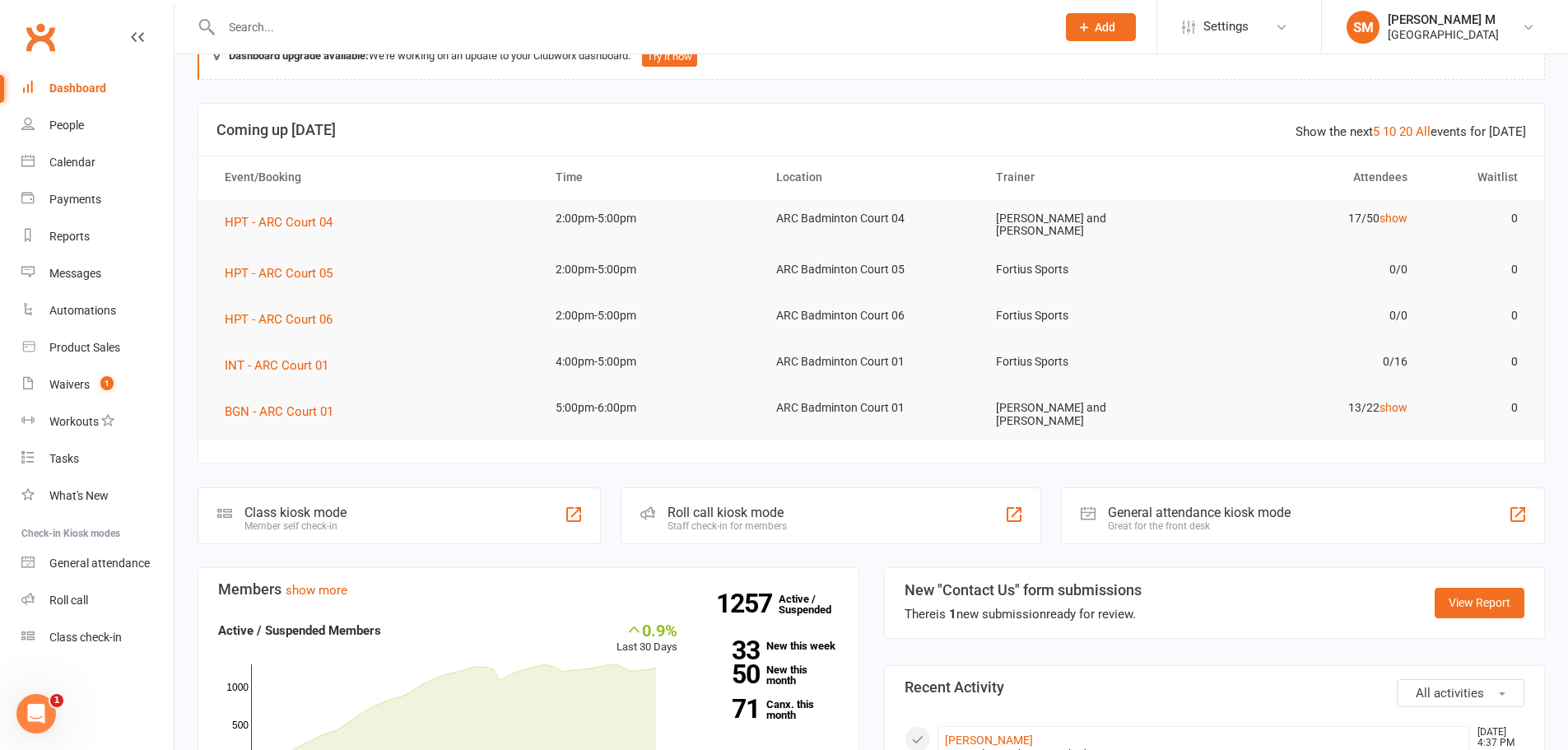
scroll to position [82, 0]
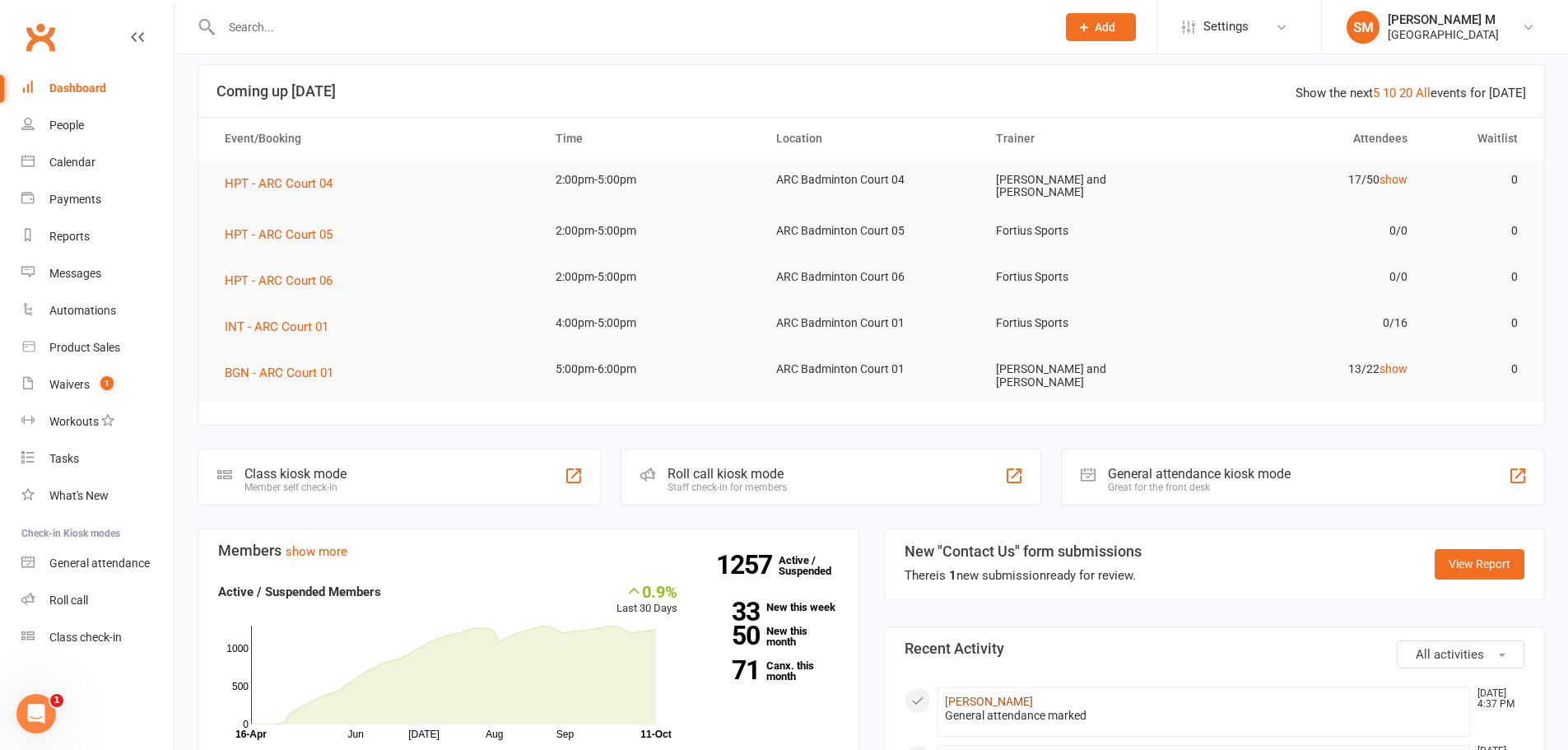
click at [958, 695] on link "Karthik Kannan" at bounding box center [988, 701] width 88 height 13
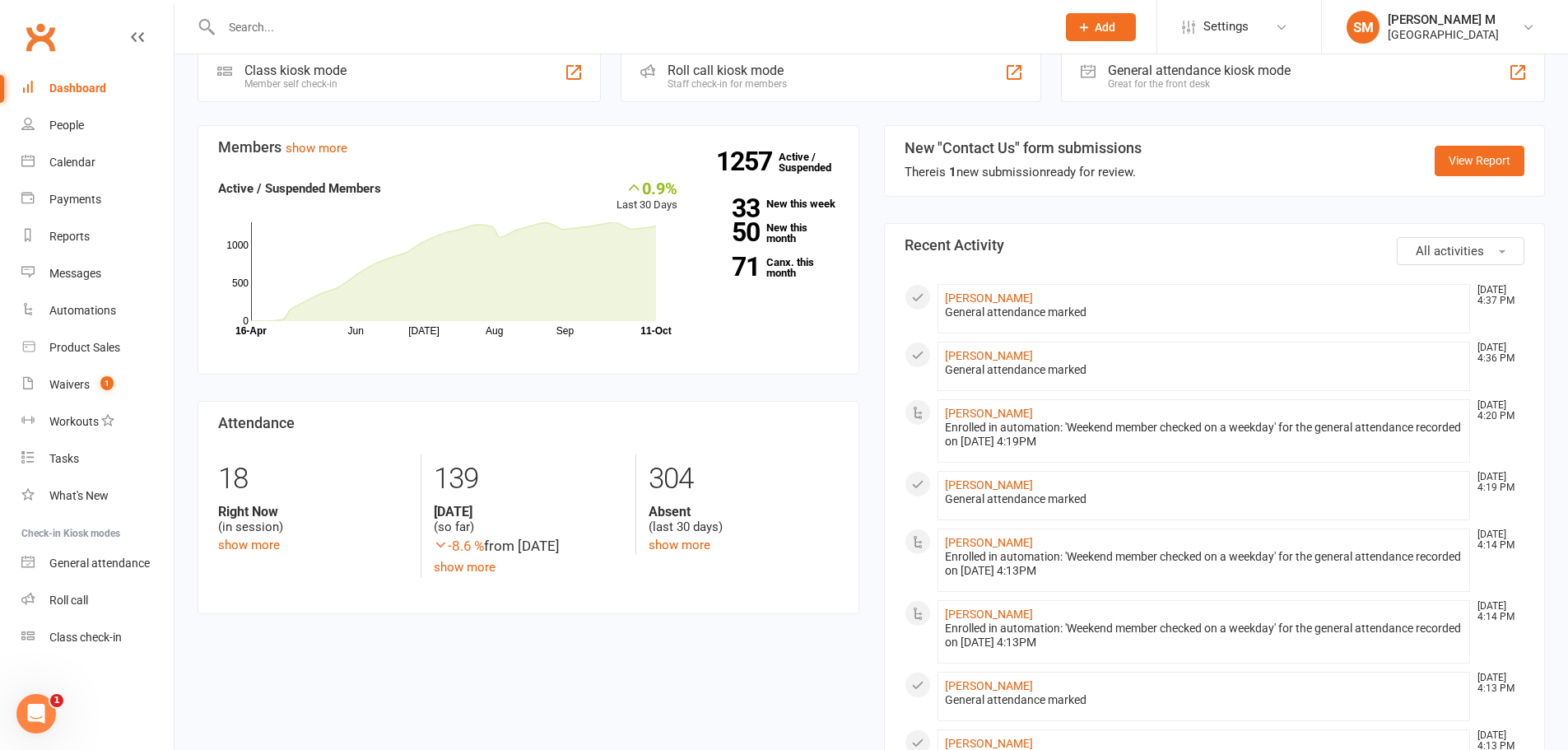
scroll to position [494, 0]
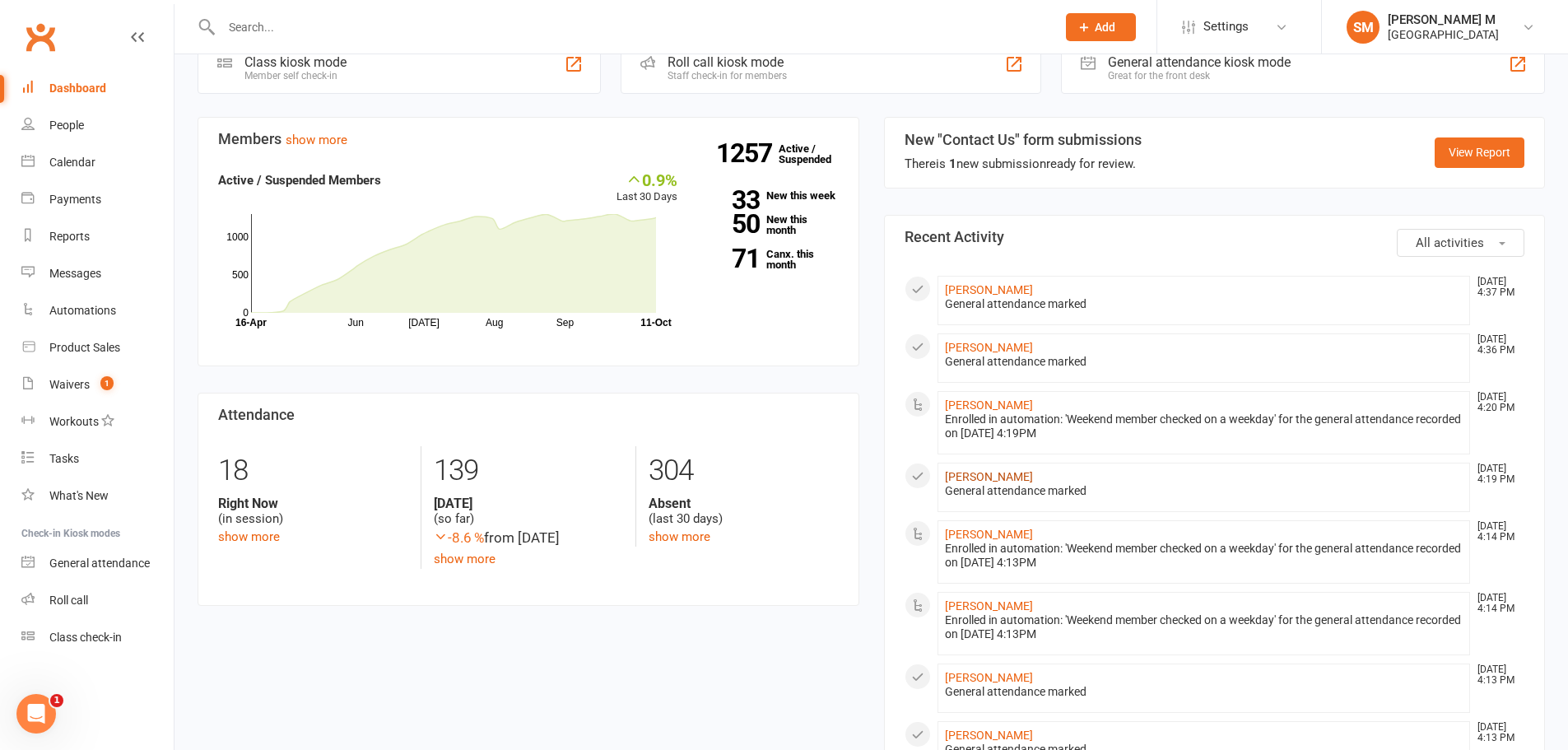
click at [972, 470] on link "Sainadh Varikollu" at bounding box center [988, 476] width 88 height 13
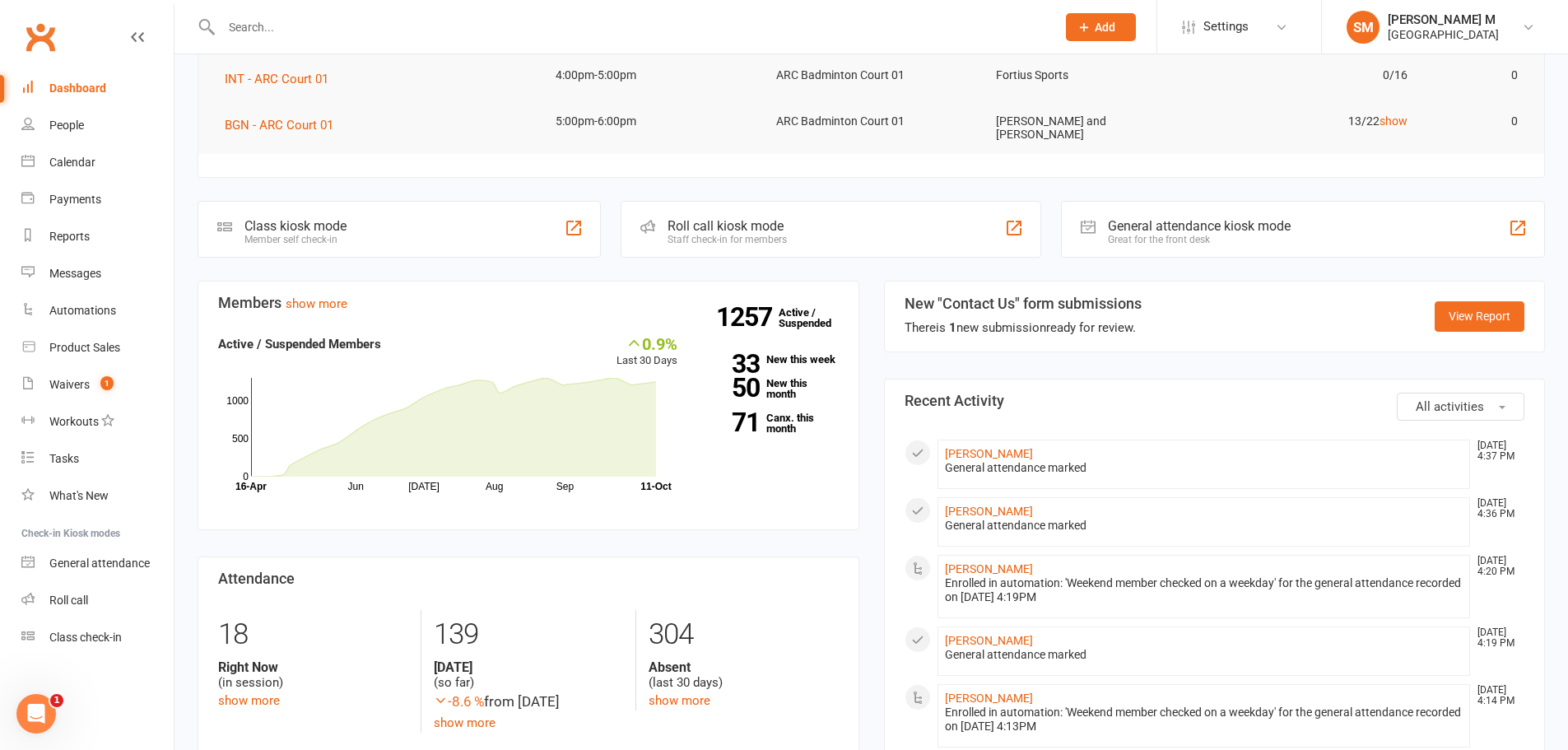
scroll to position [576, 0]
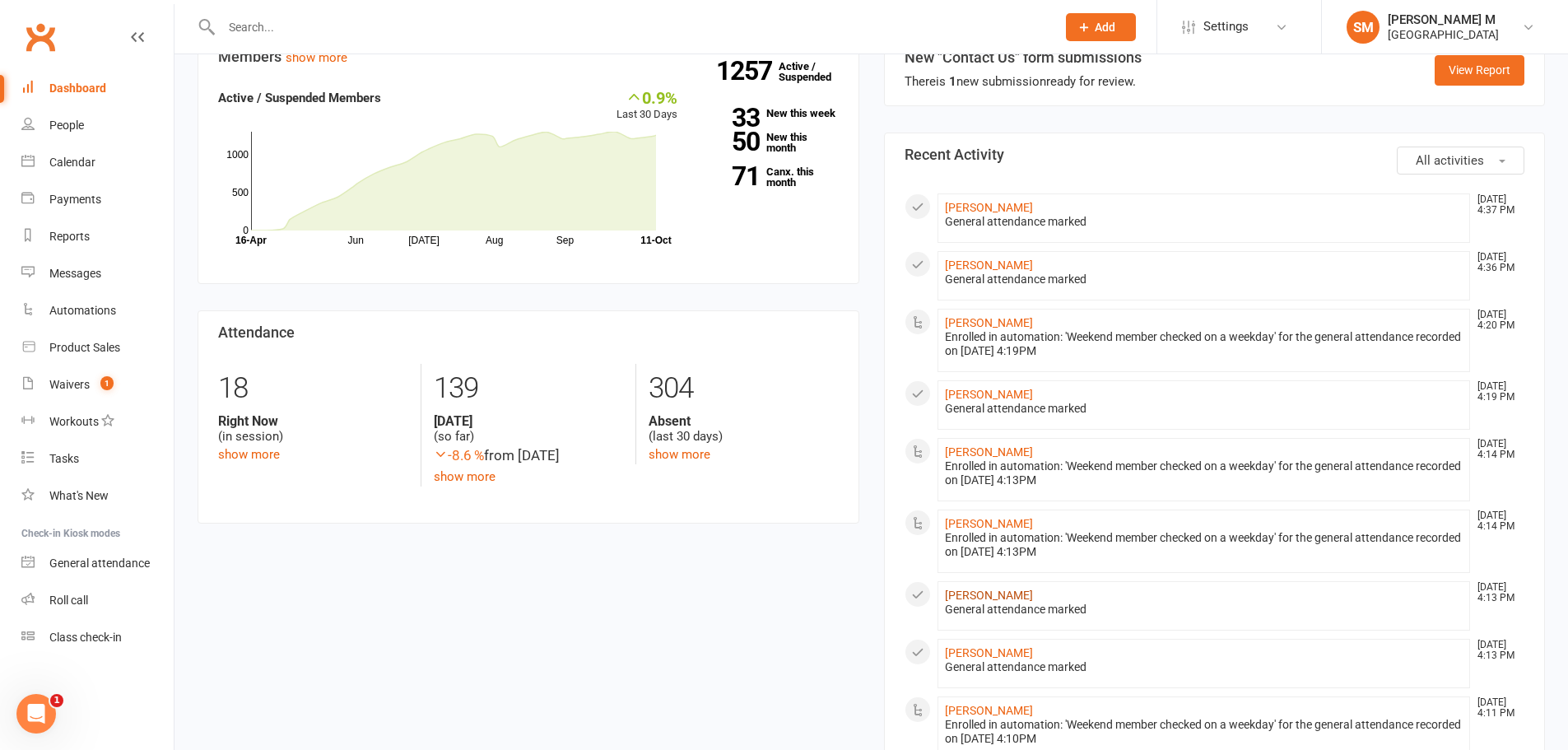
click at [1017, 588] on link "Abhishek Varanasi" at bounding box center [988, 595] width 88 height 13
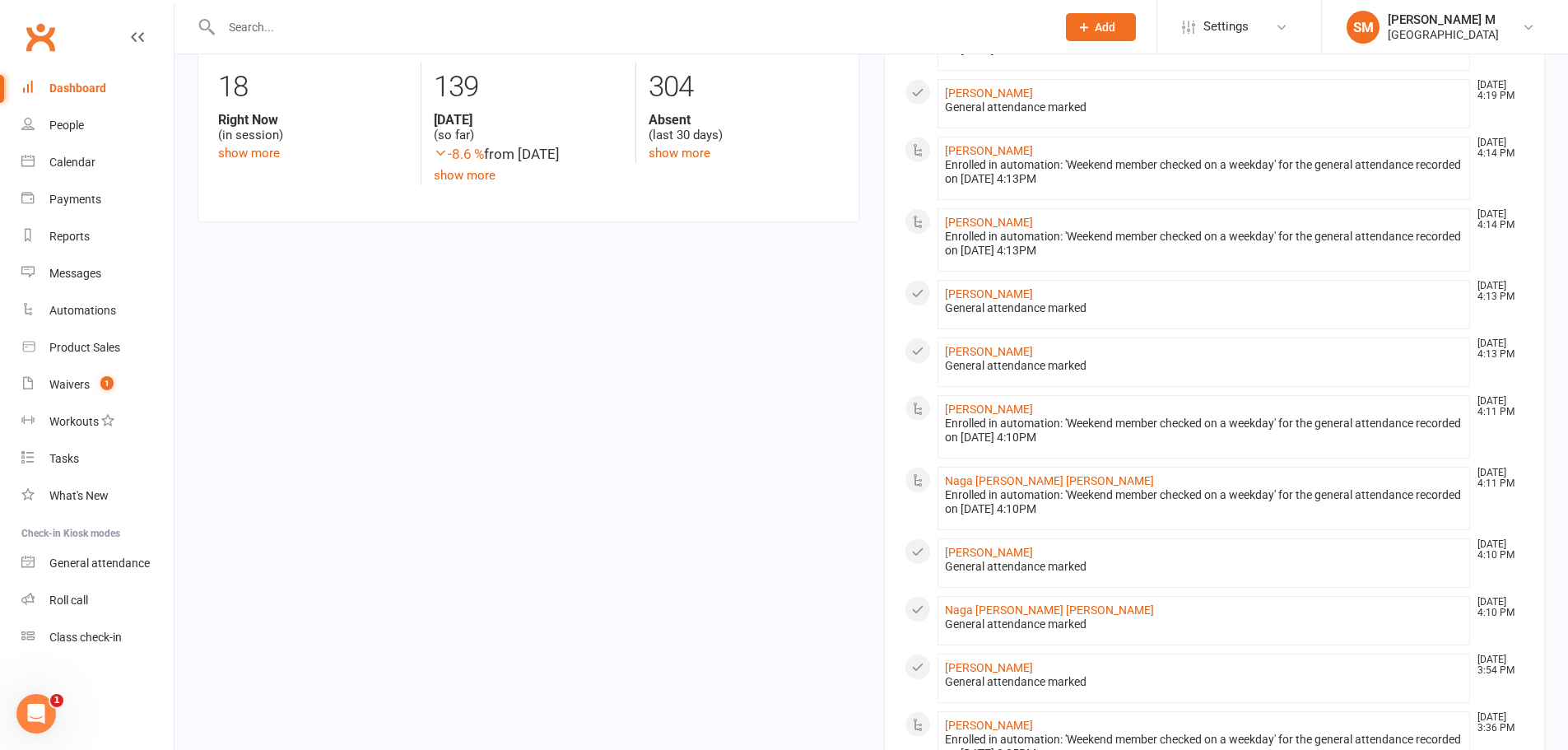
scroll to position [905, 0]
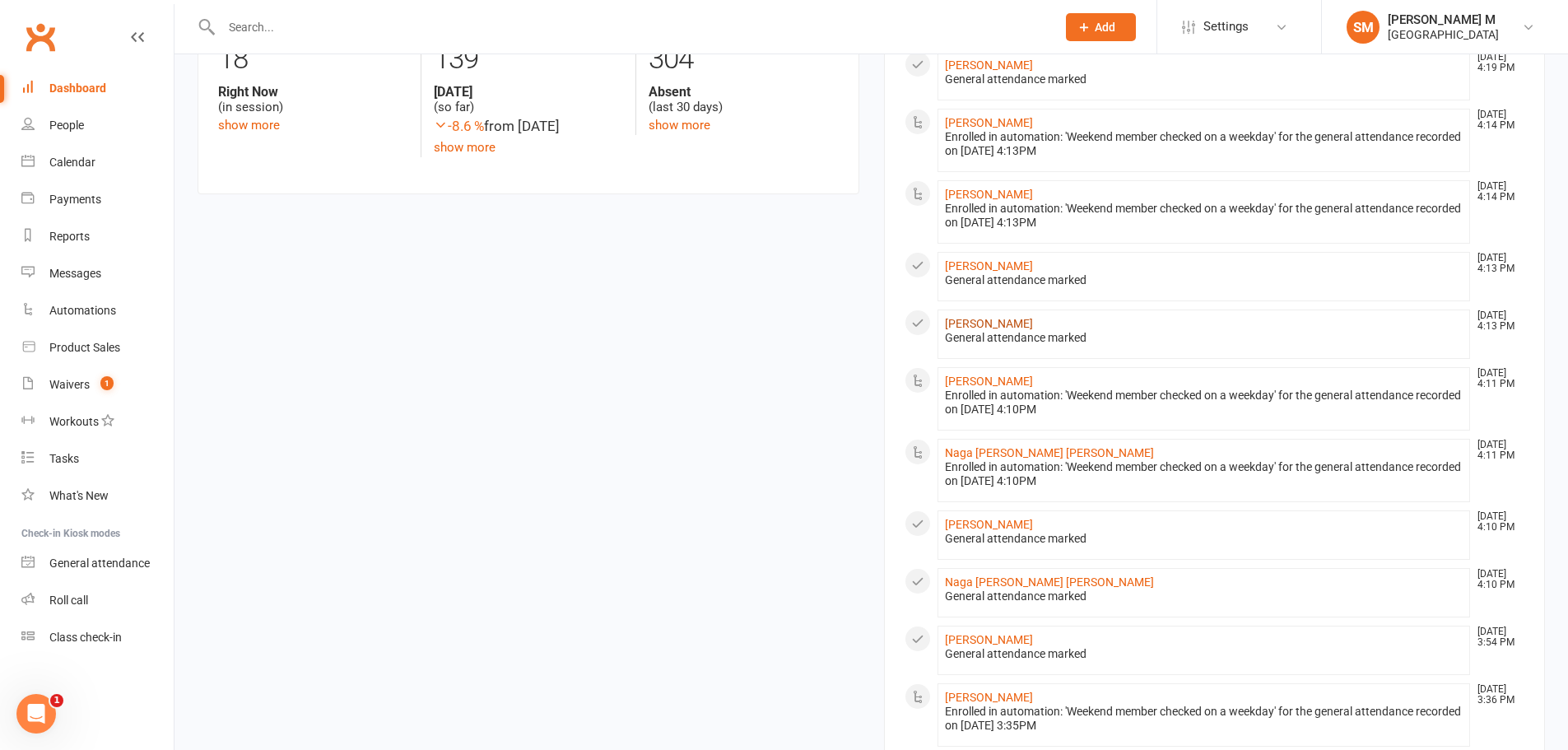
click at [1017, 320] on link "Tanya Kumbharageri" at bounding box center [988, 323] width 88 height 13
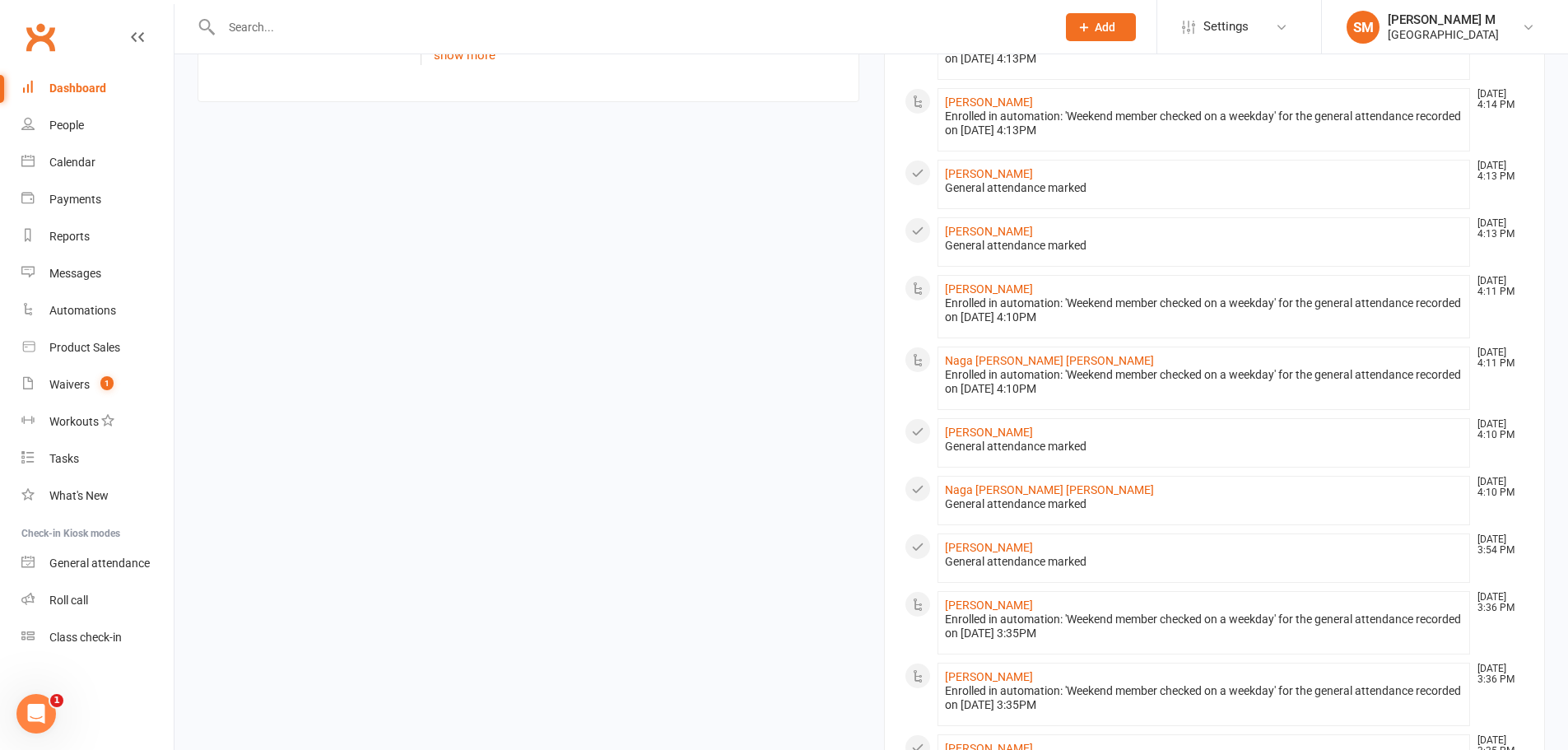
scroll to position [1031, 0]
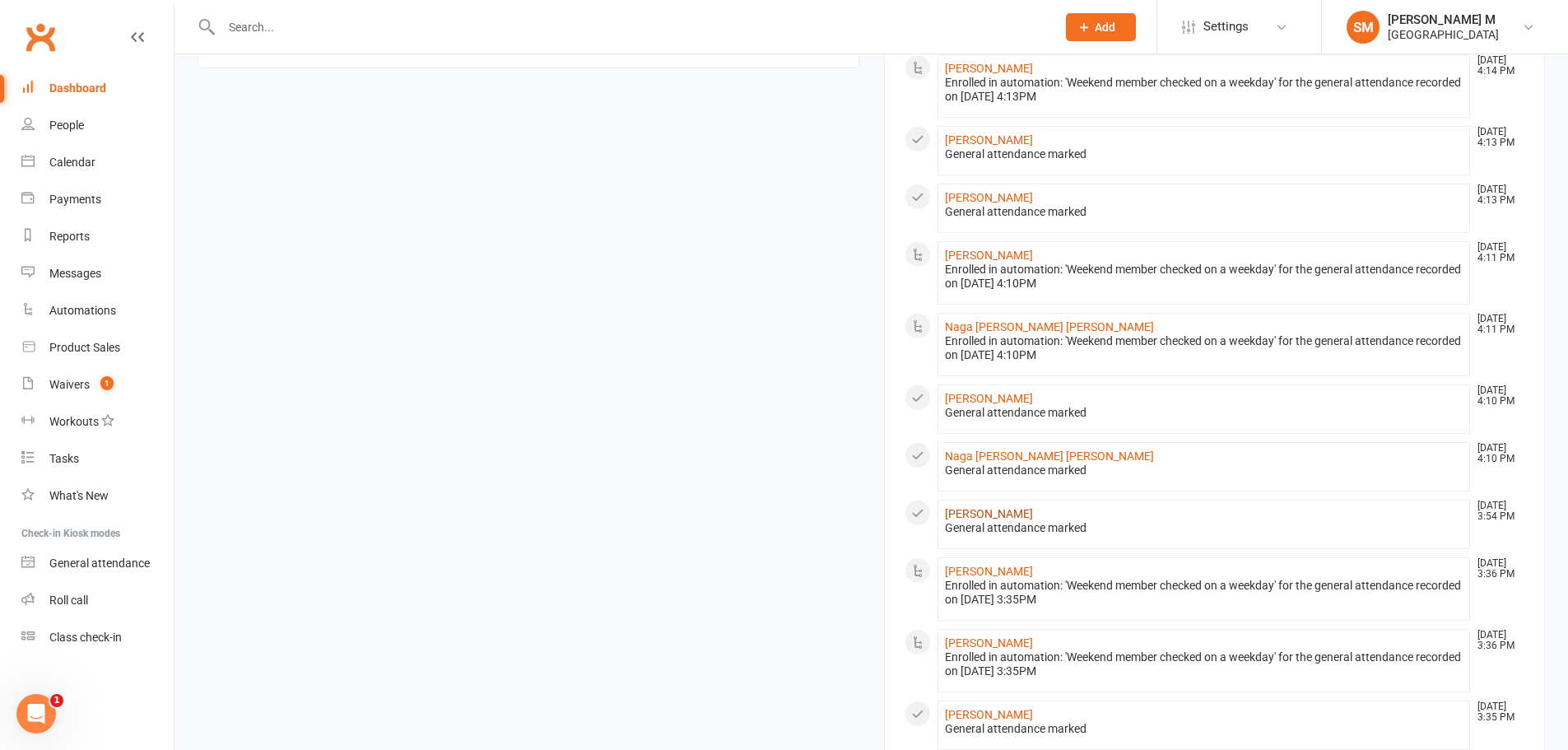
click at [1003, 507] on link "Sandeep Bachu" at bounding box center [988, 513] width 88 height 13
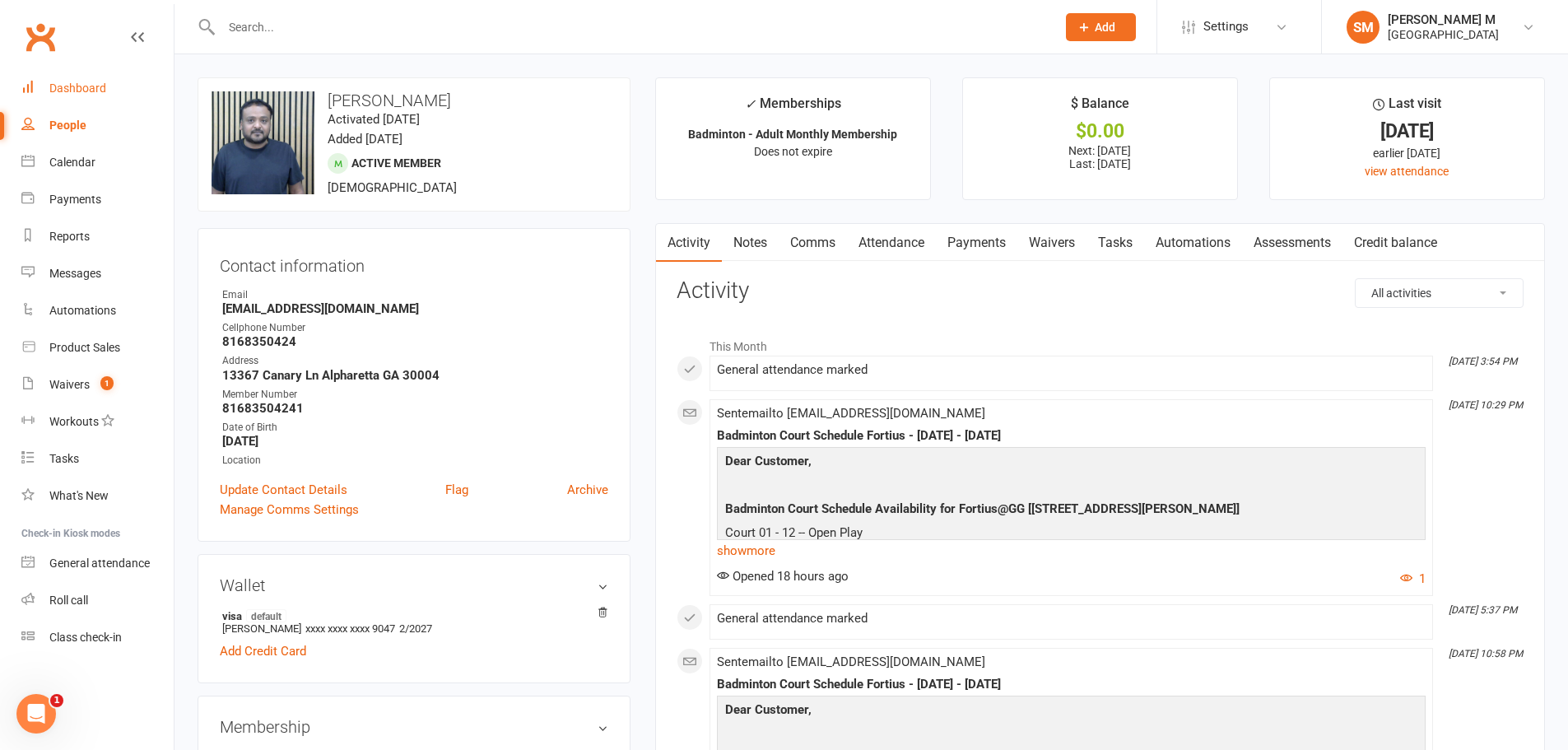
click at [58, 82] on div "Dashboard" at bounding box center [78, 88] width 57 height 13
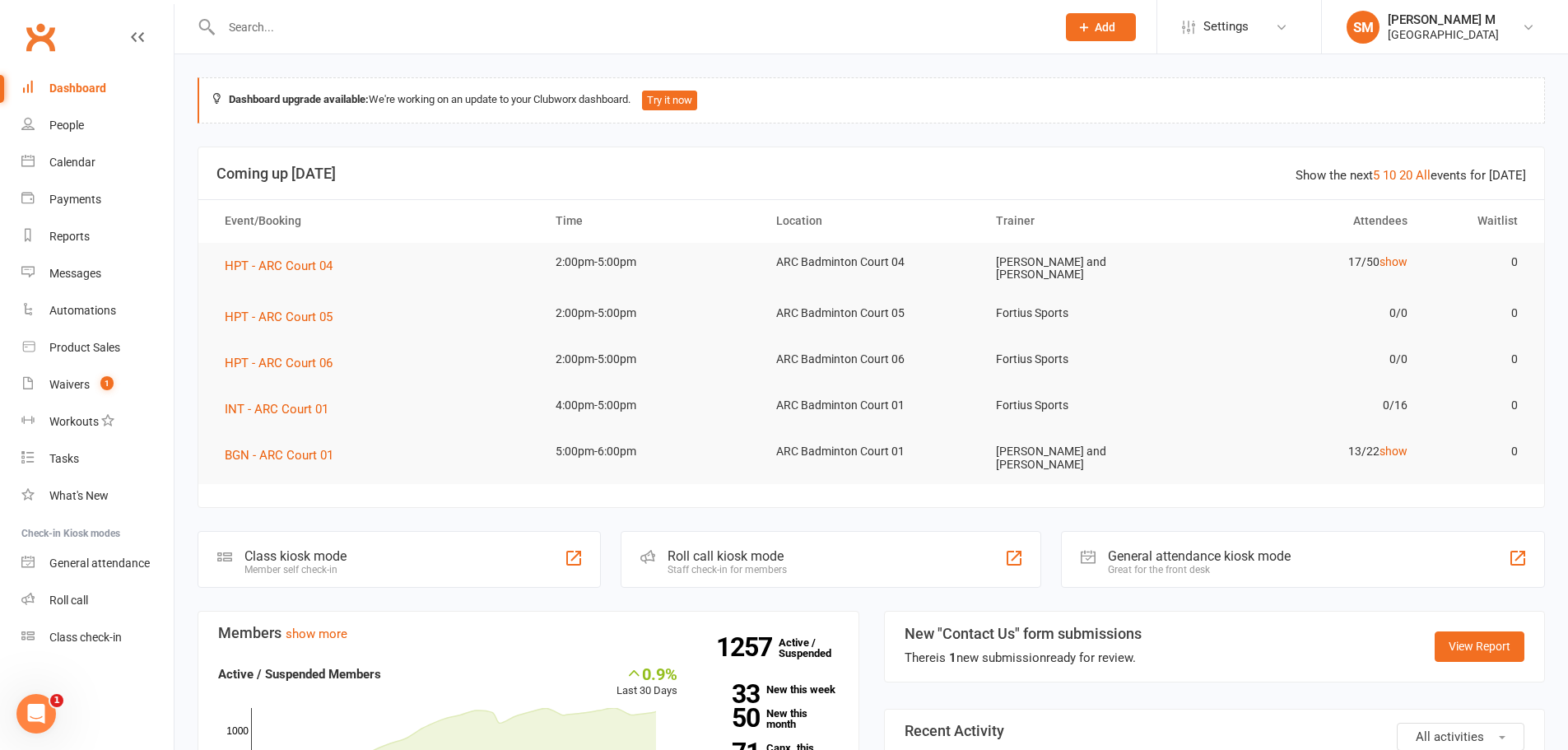
click at [48, 88] on link "Dashboard" at bounding box center [97, 88] width 153 height 37
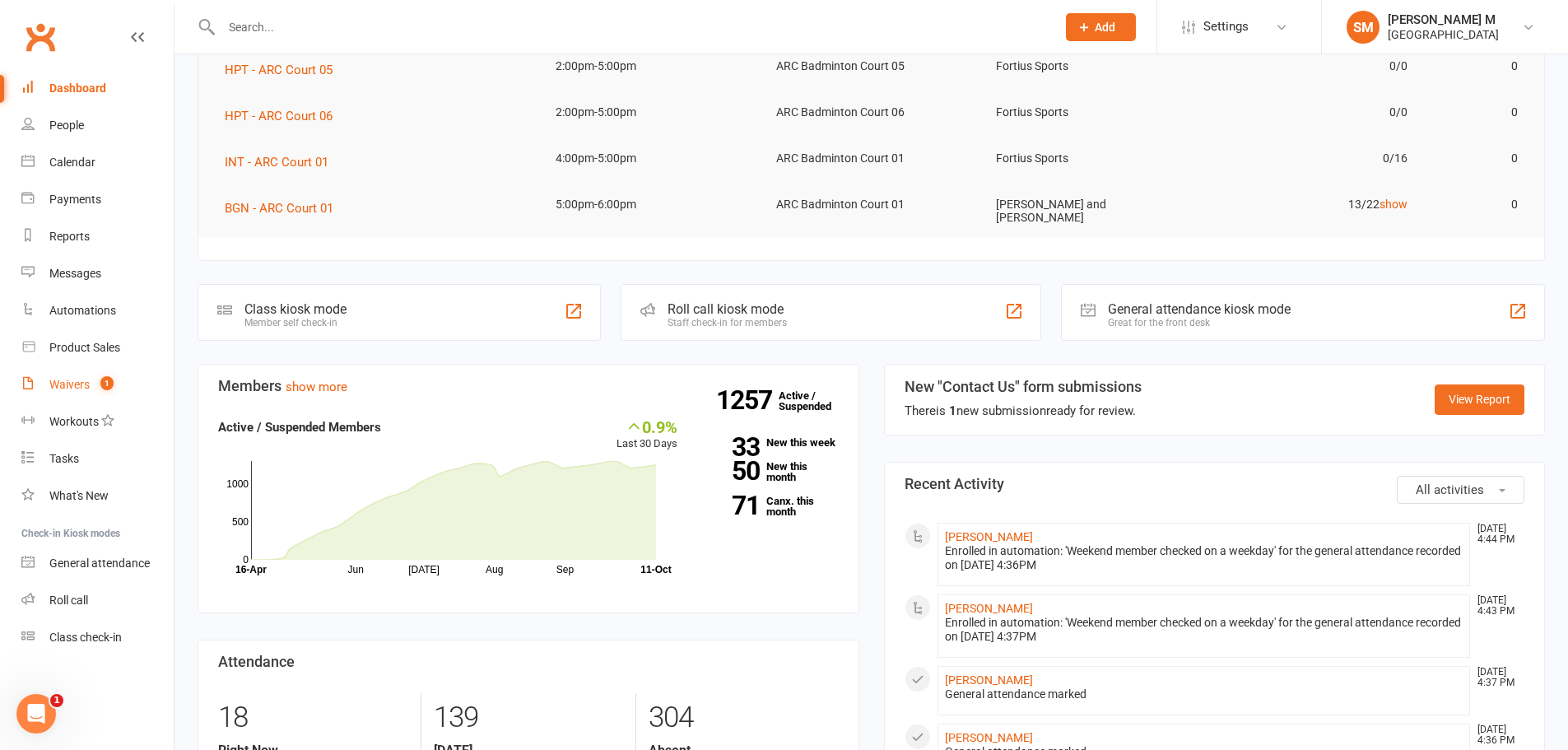
click at [104, 369] on link "Waivers 1" at bounding box center [97, 384] width 153 height 37
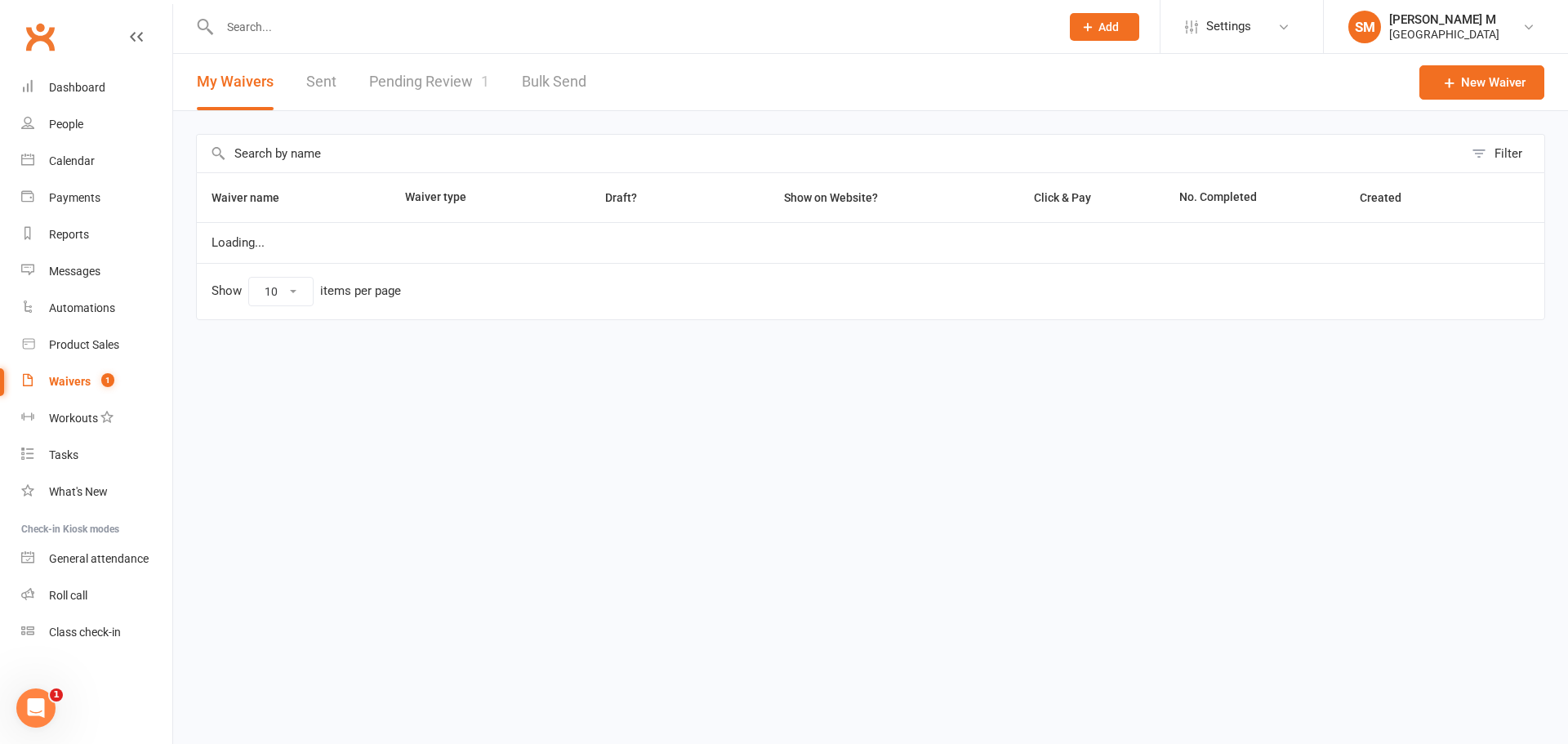
select select "50"
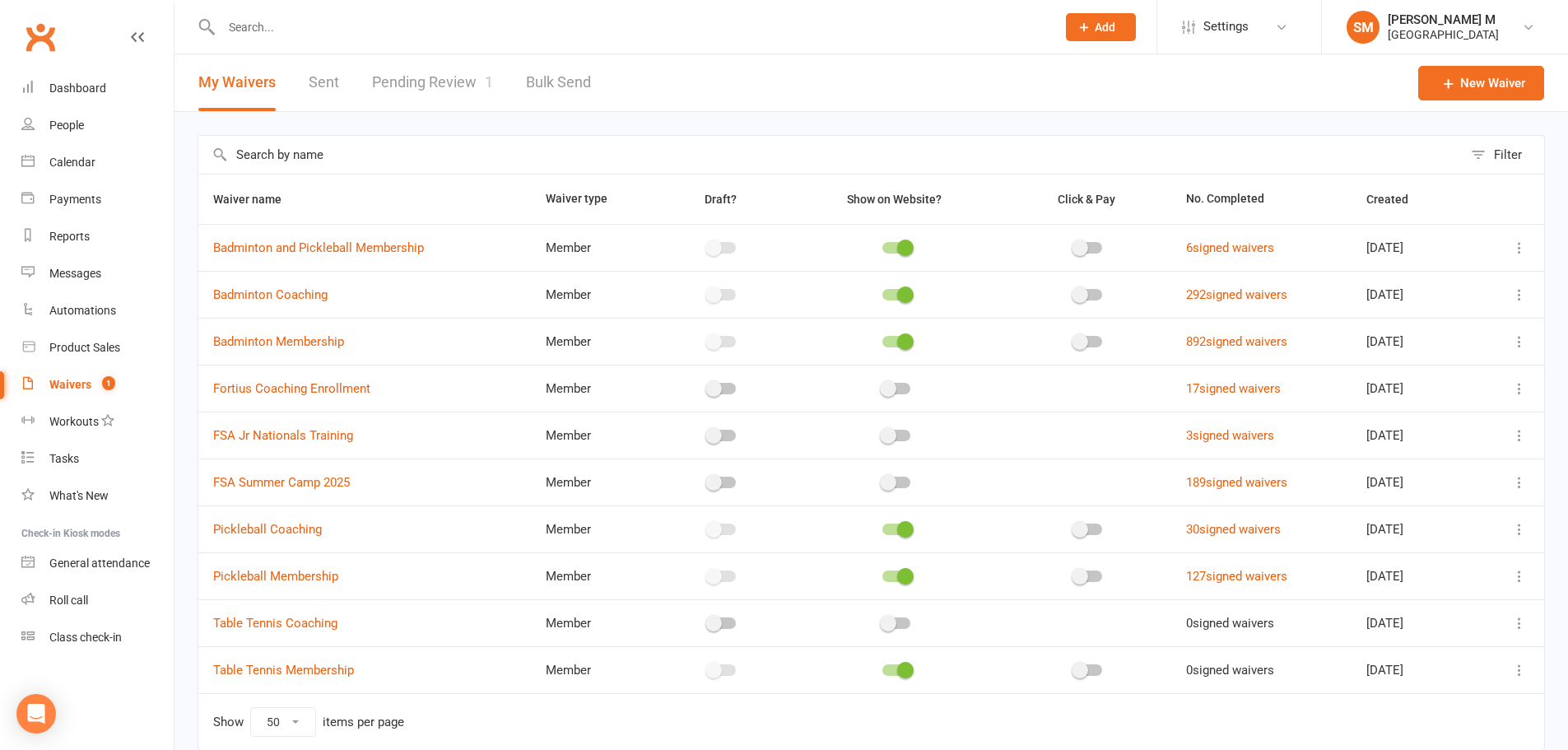
click at [405, 83] on link "Pending Review 1" at bounding box center [433, 83] width 121 height 57
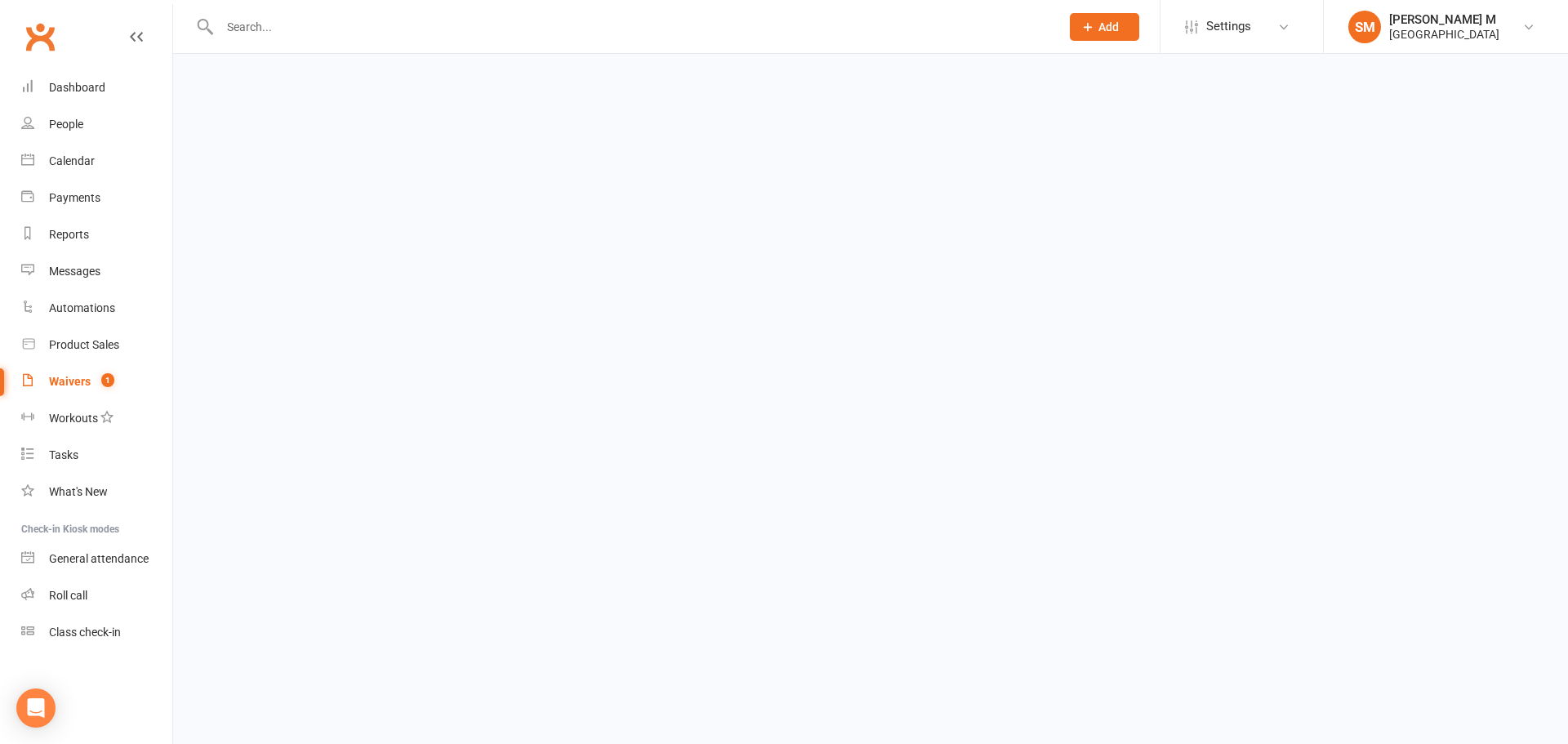
select select "100"
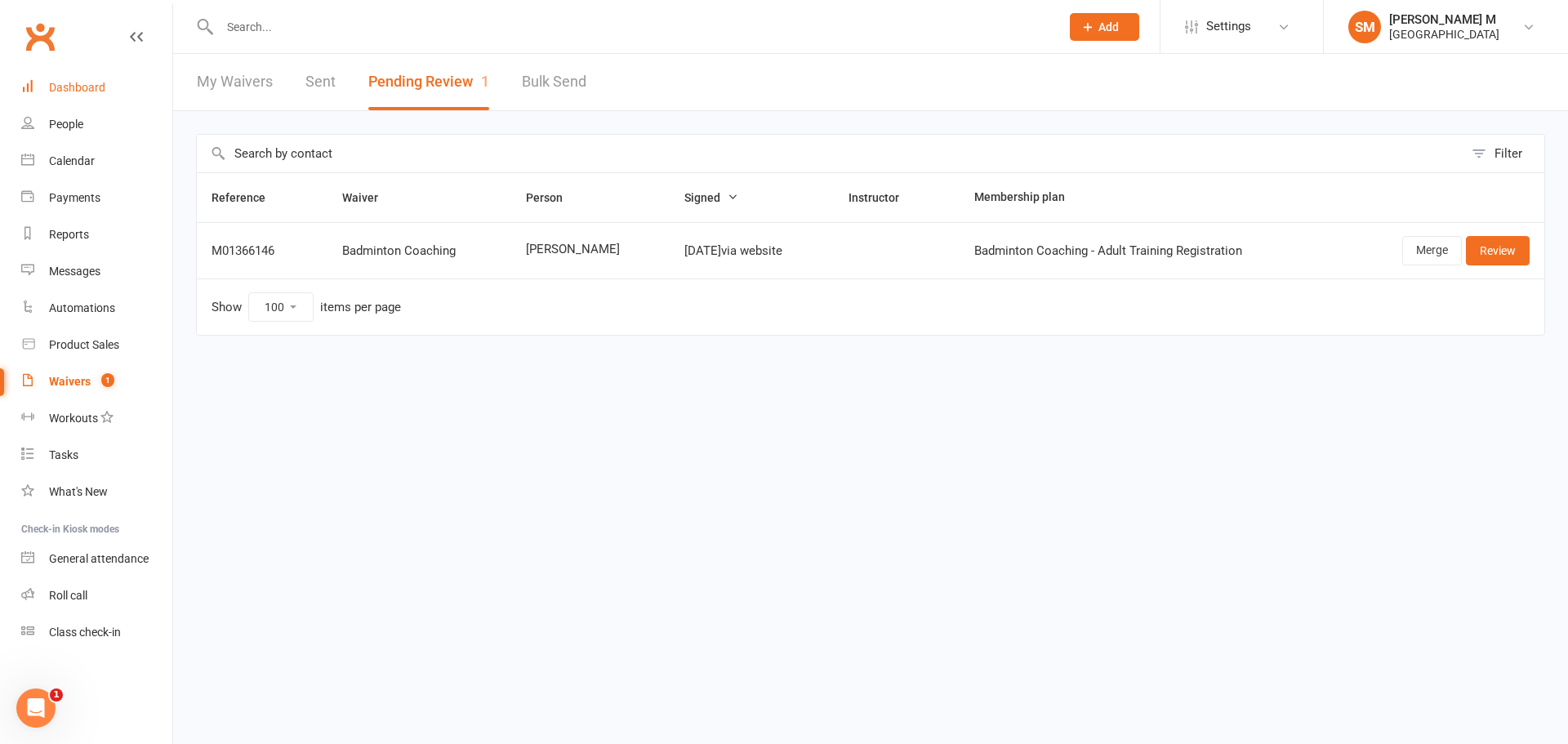
click at [66, 76] on link "Dashboard" at bounding box center [97, 87] width 151 height 36
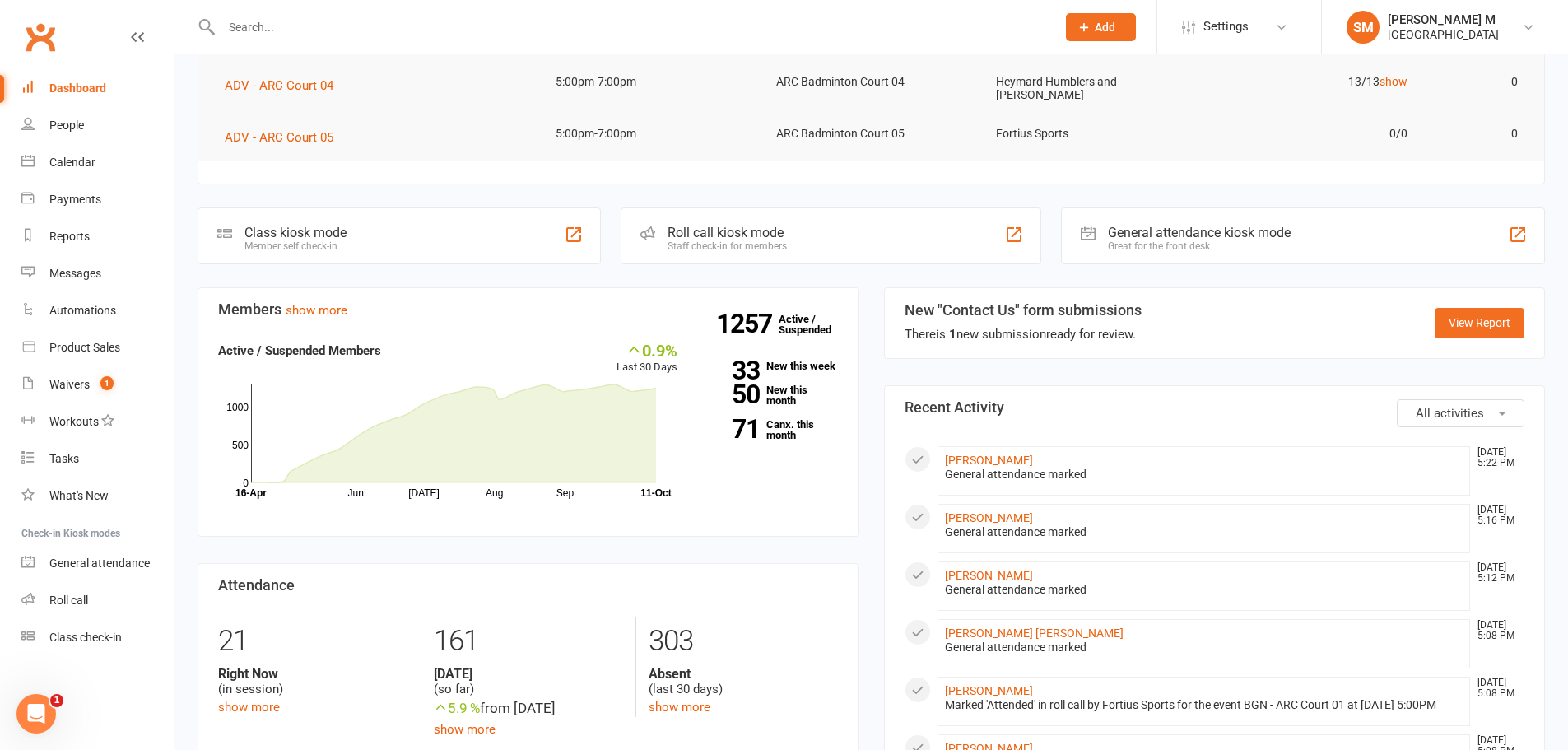
scroll to position [329, 0]
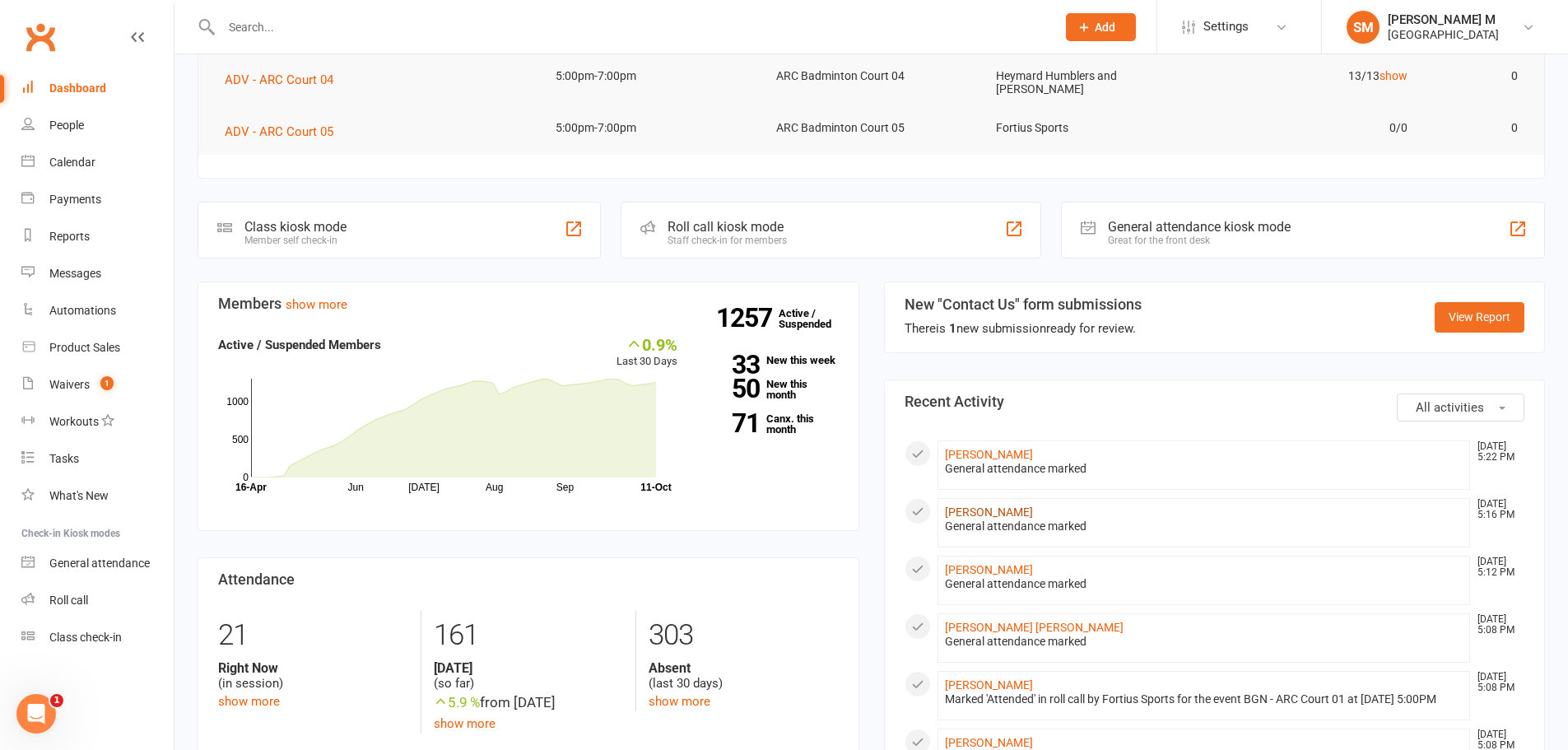
click at [983, 512] on link "[PERSON_NAME]" at bounding box center [988, 512] width 88 height 13
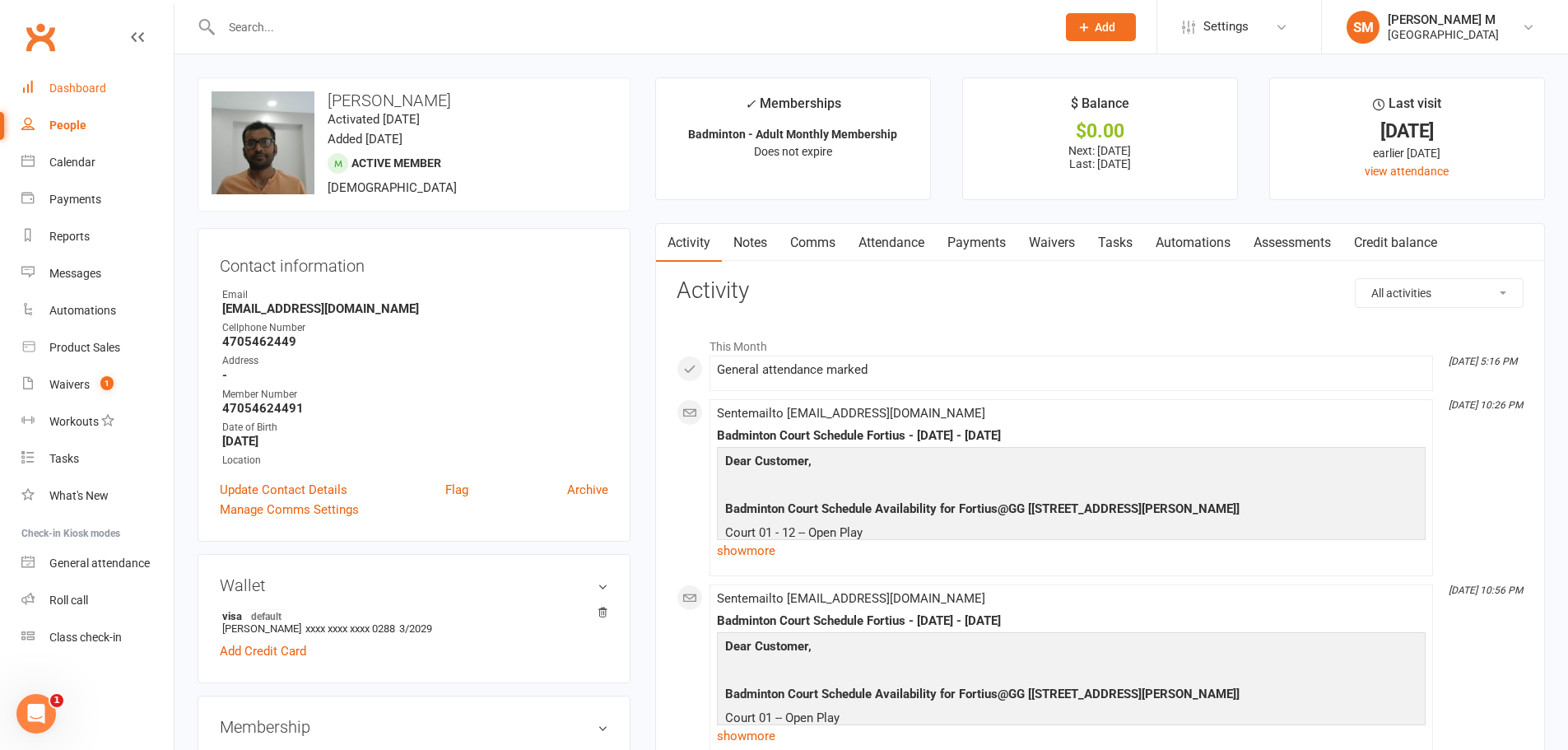
click at [79, 70] on link "Dashboard" at bounding box center [97, 88] width 153 height 37
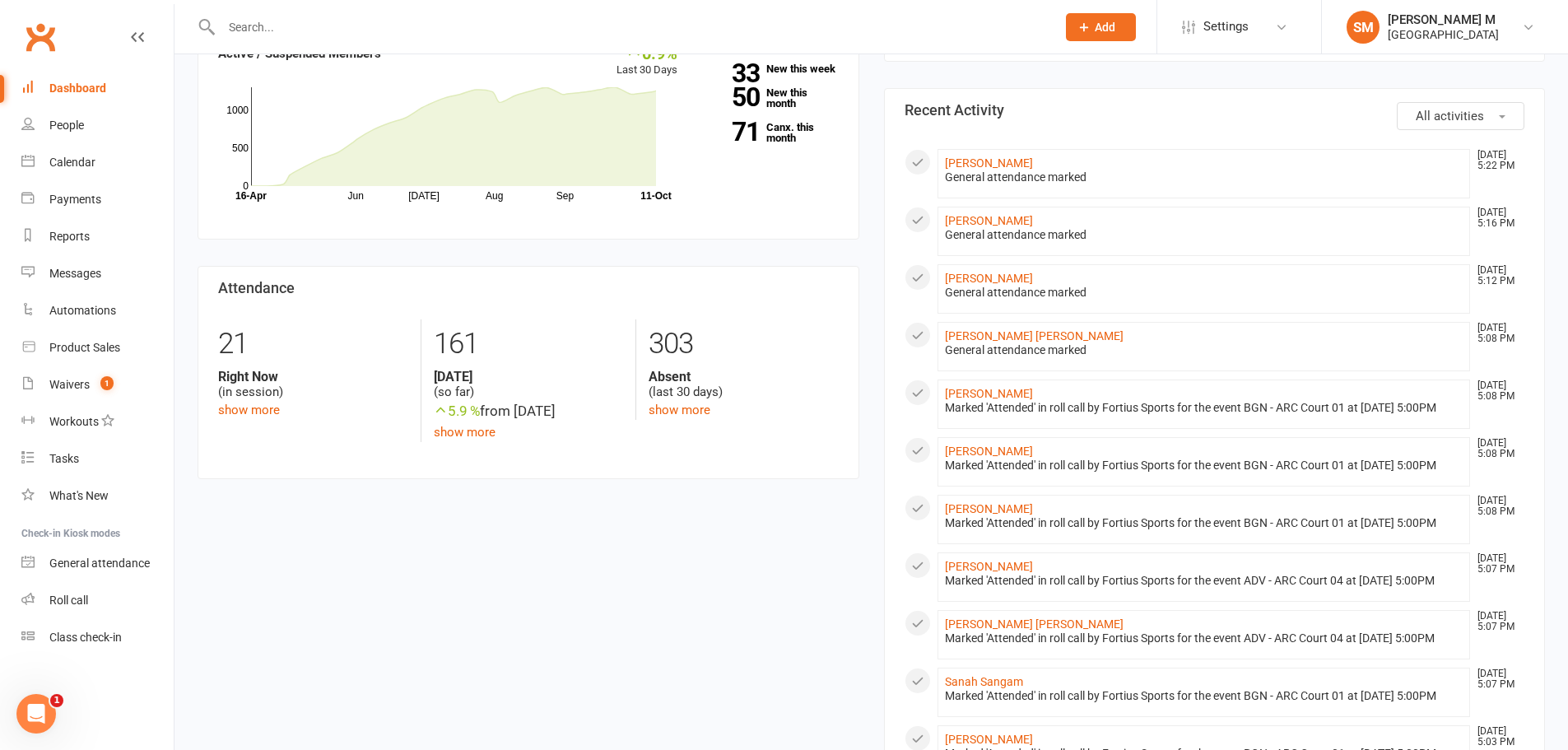
scroll to position [576, 0]
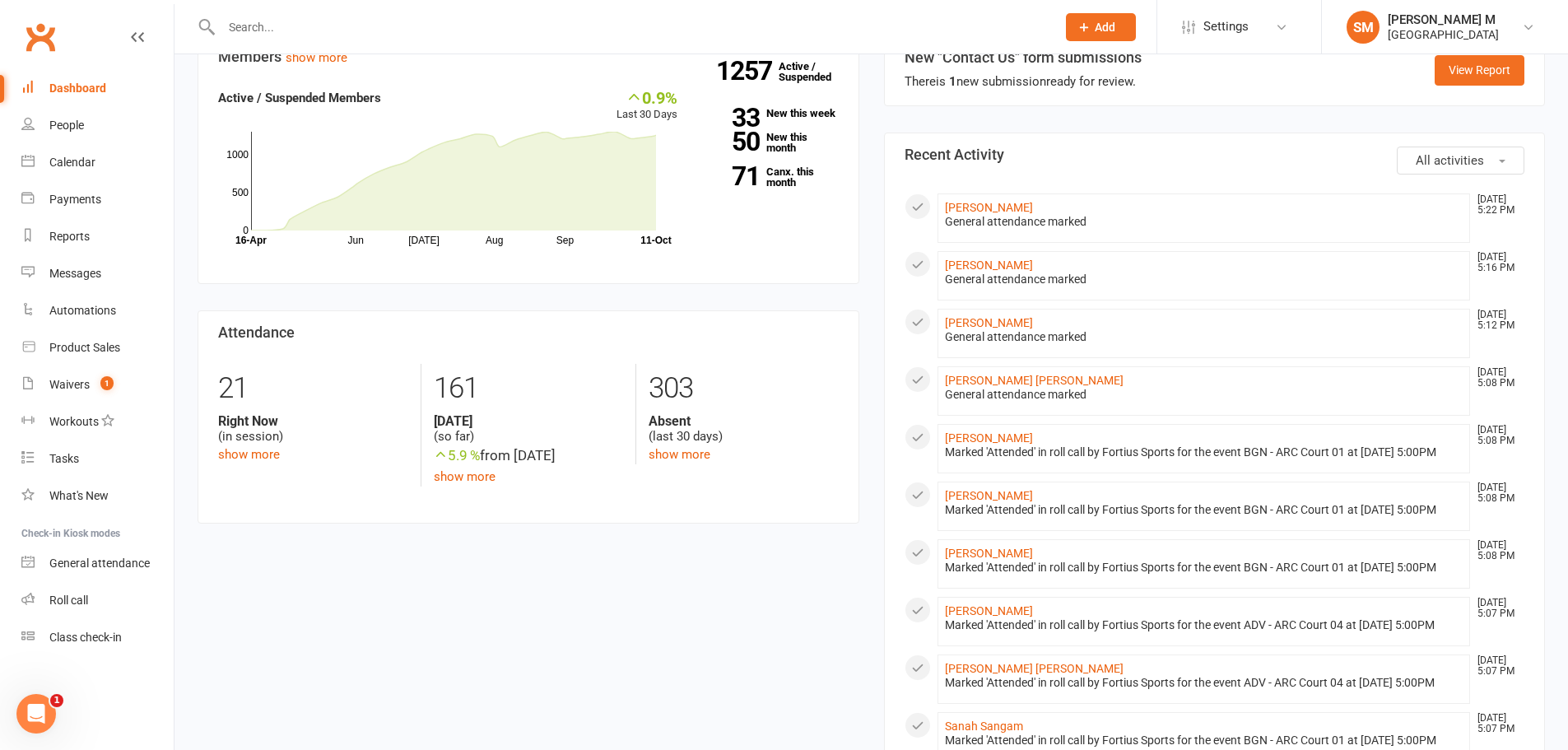
click at [315, 23] on input "text" at bounding box center [630, 28] width 828 height 23
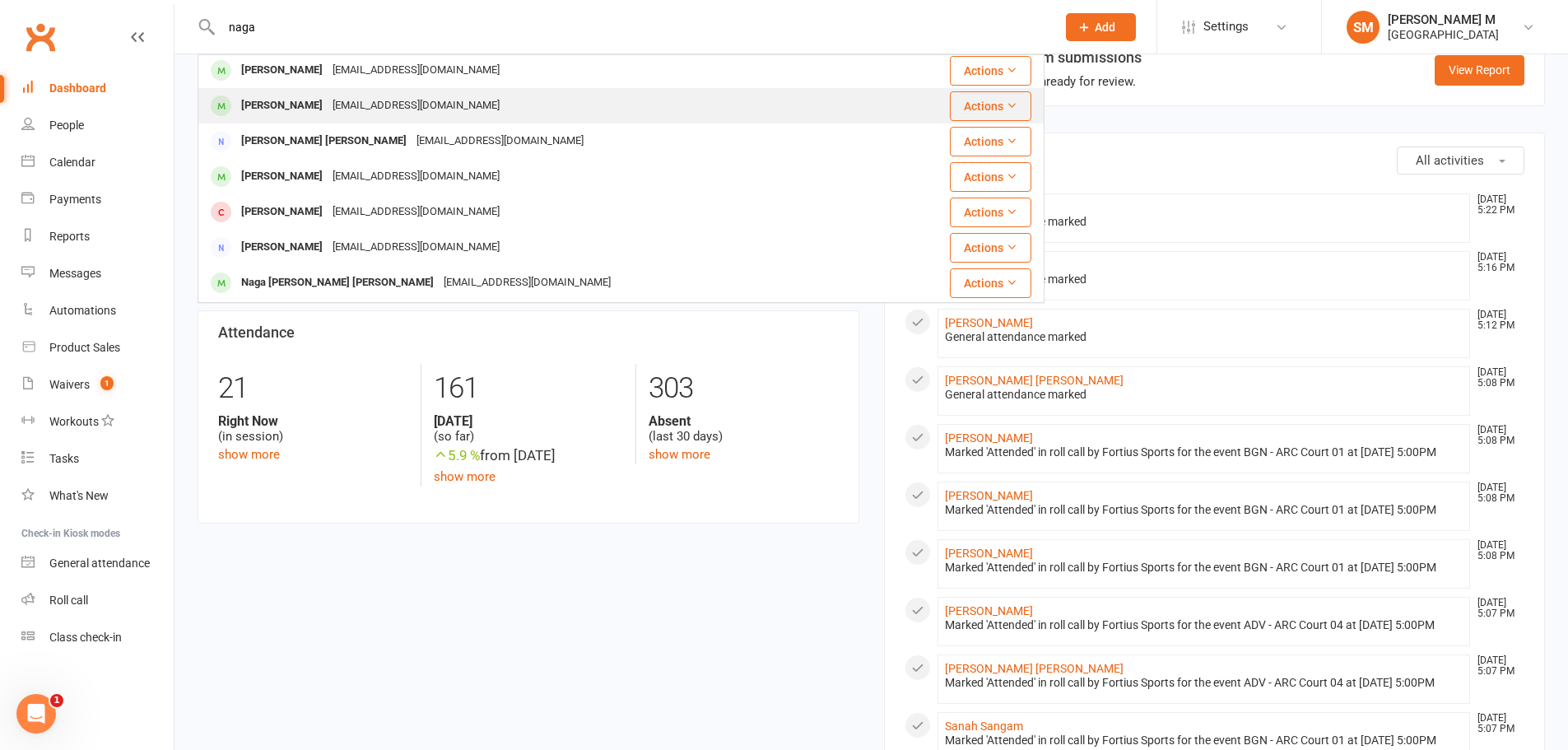
scroll to position [164, 0]
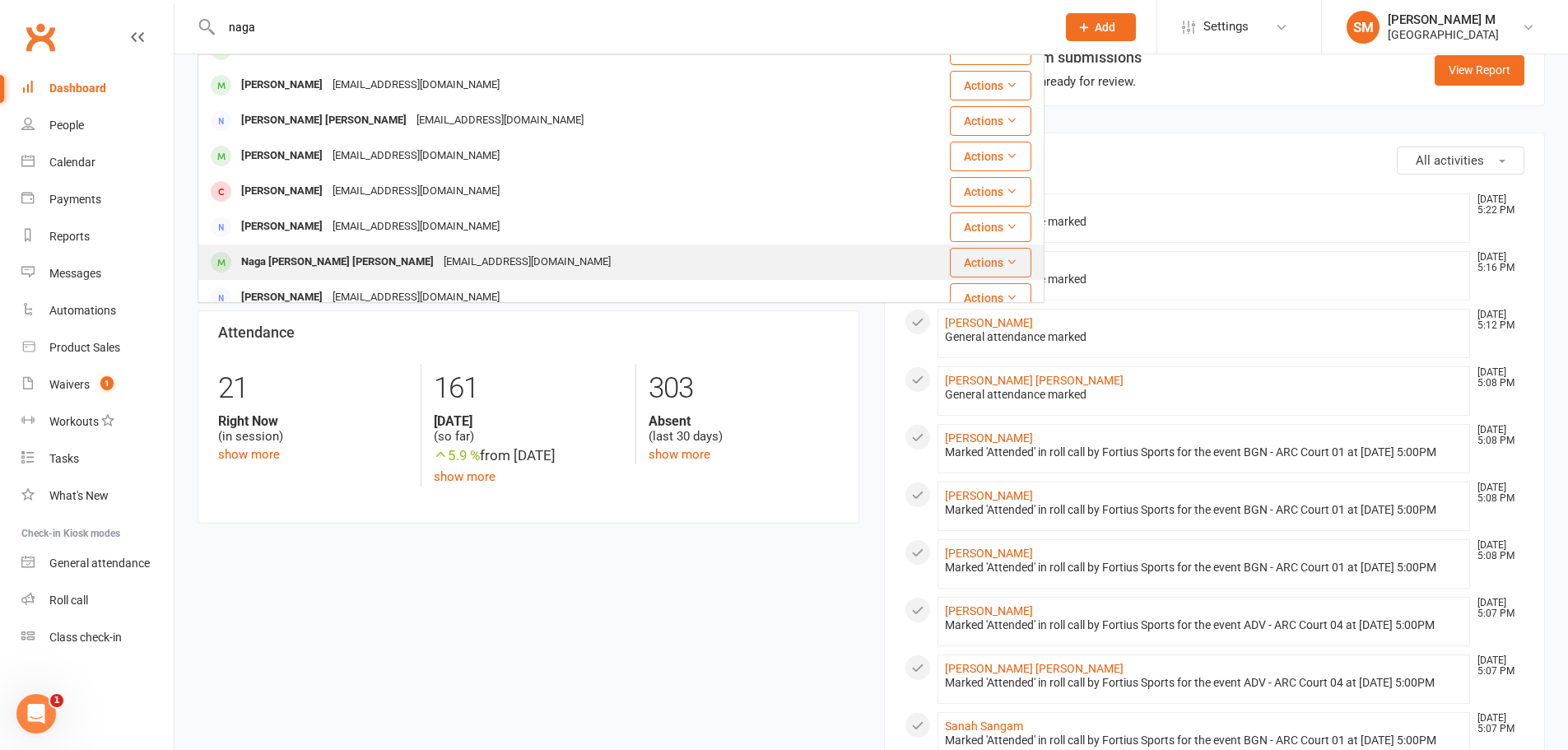
type input "naga"
click at [334, 266] on div "Naga [PERSON_NAME] [PERSON_NAME]" at bounding box center [338, 262] width 203 height 24
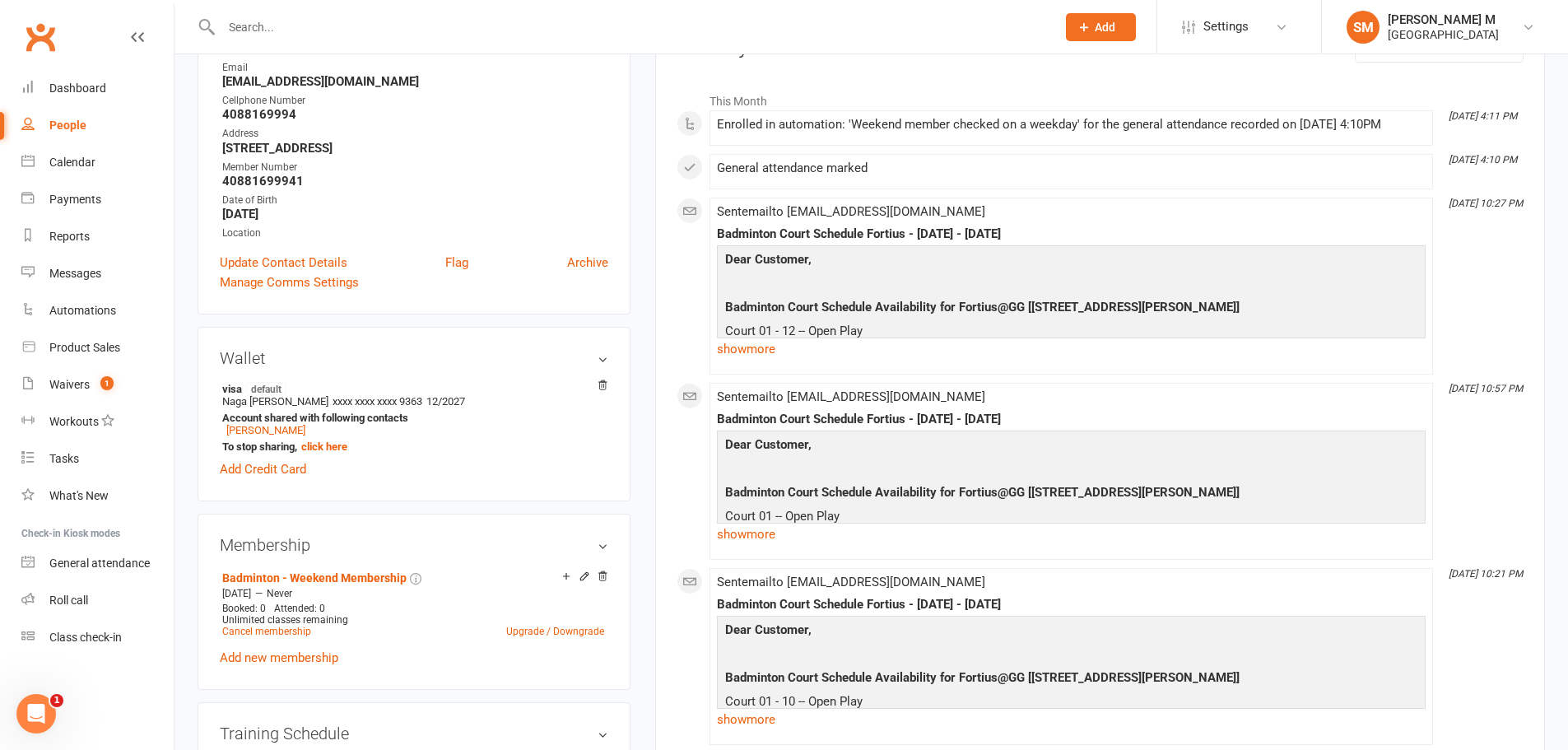
scroll to position [247, 0]
click at [288, 458] on link "Add Credit Card" at bounding box center [263, 468] width 87 height 20
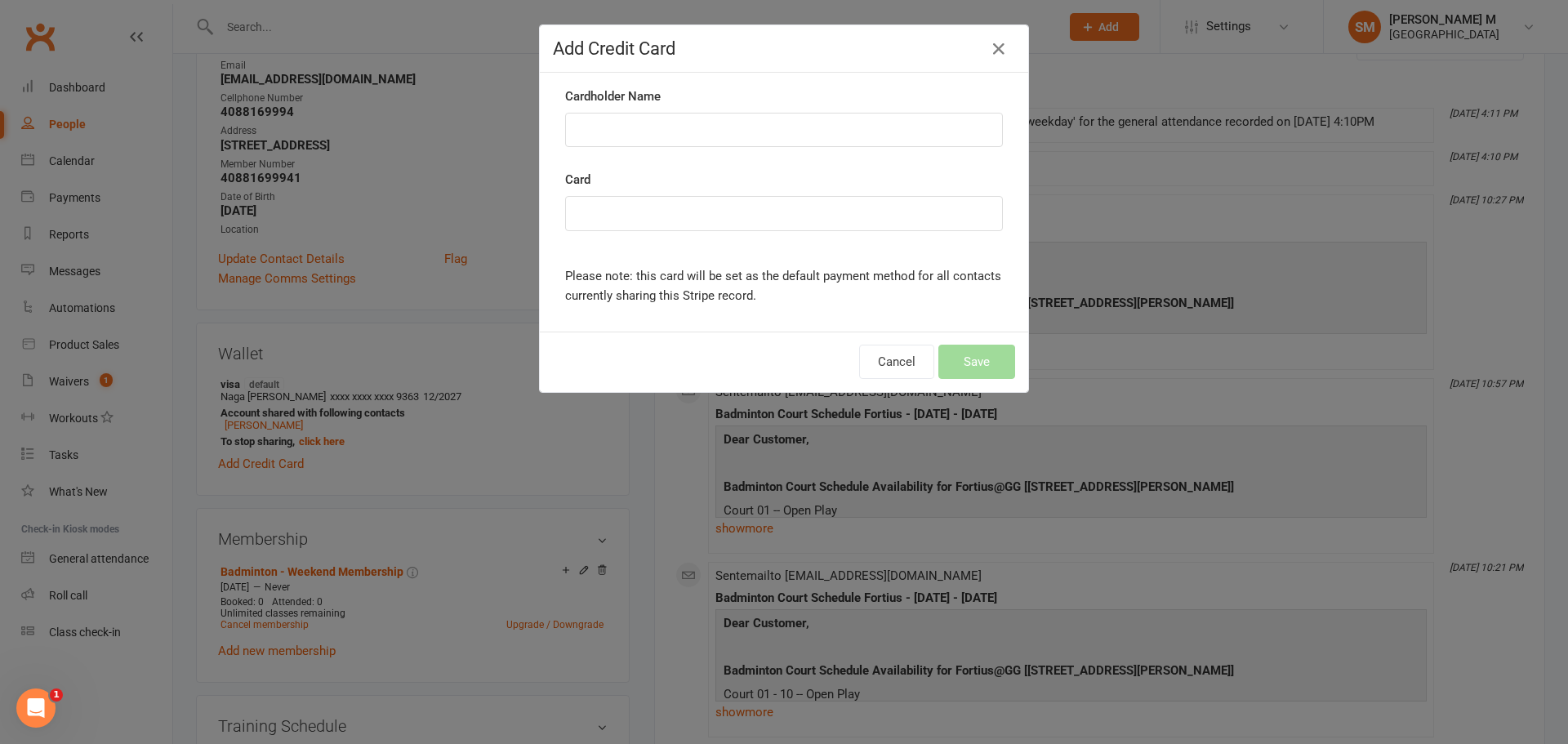
click at [337, 412] on div "Add Credit Card Cardholder Name Card Please note: this card will be set as the …" at bounding box center [784, 372] width 1568 height 744
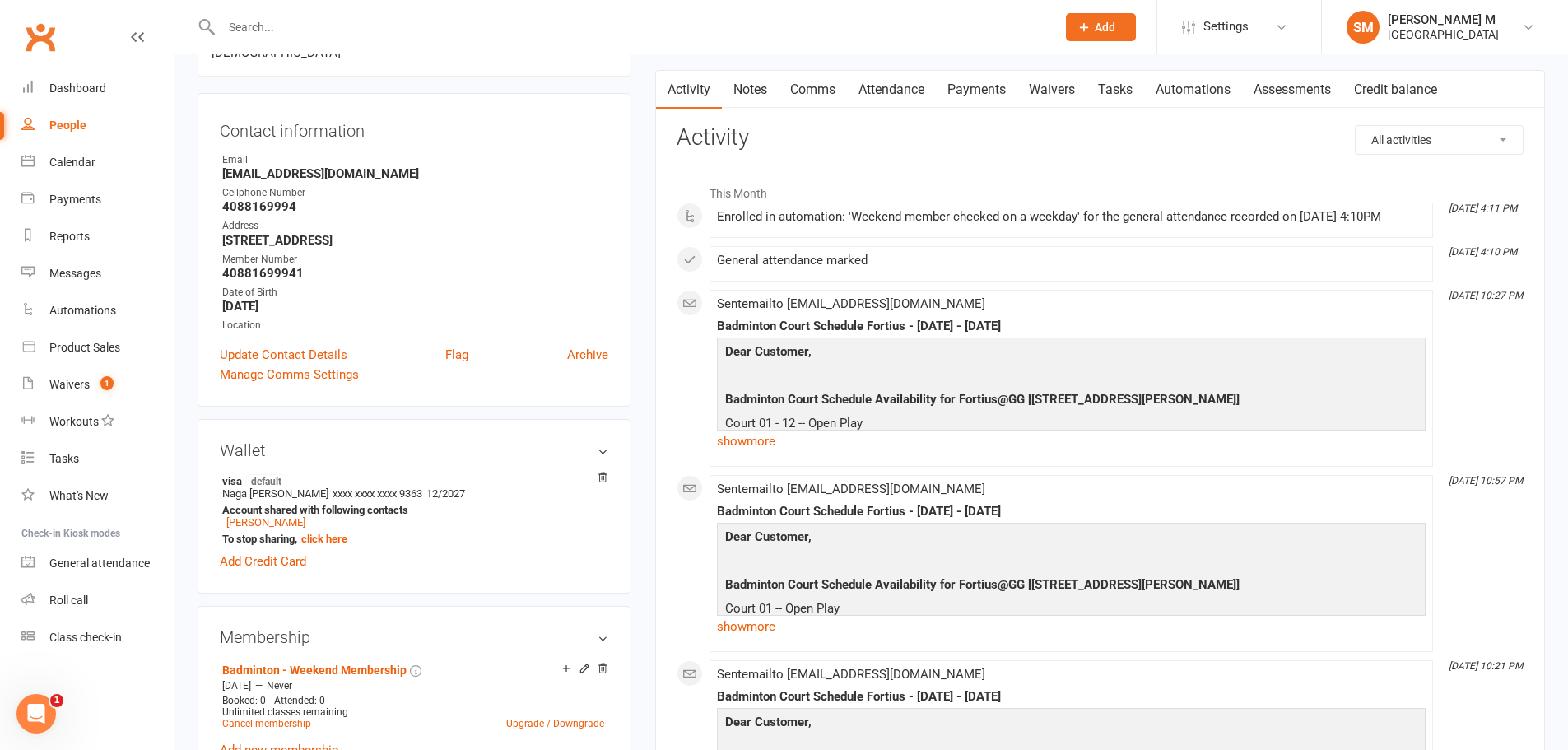
scroll to position [0, 0]
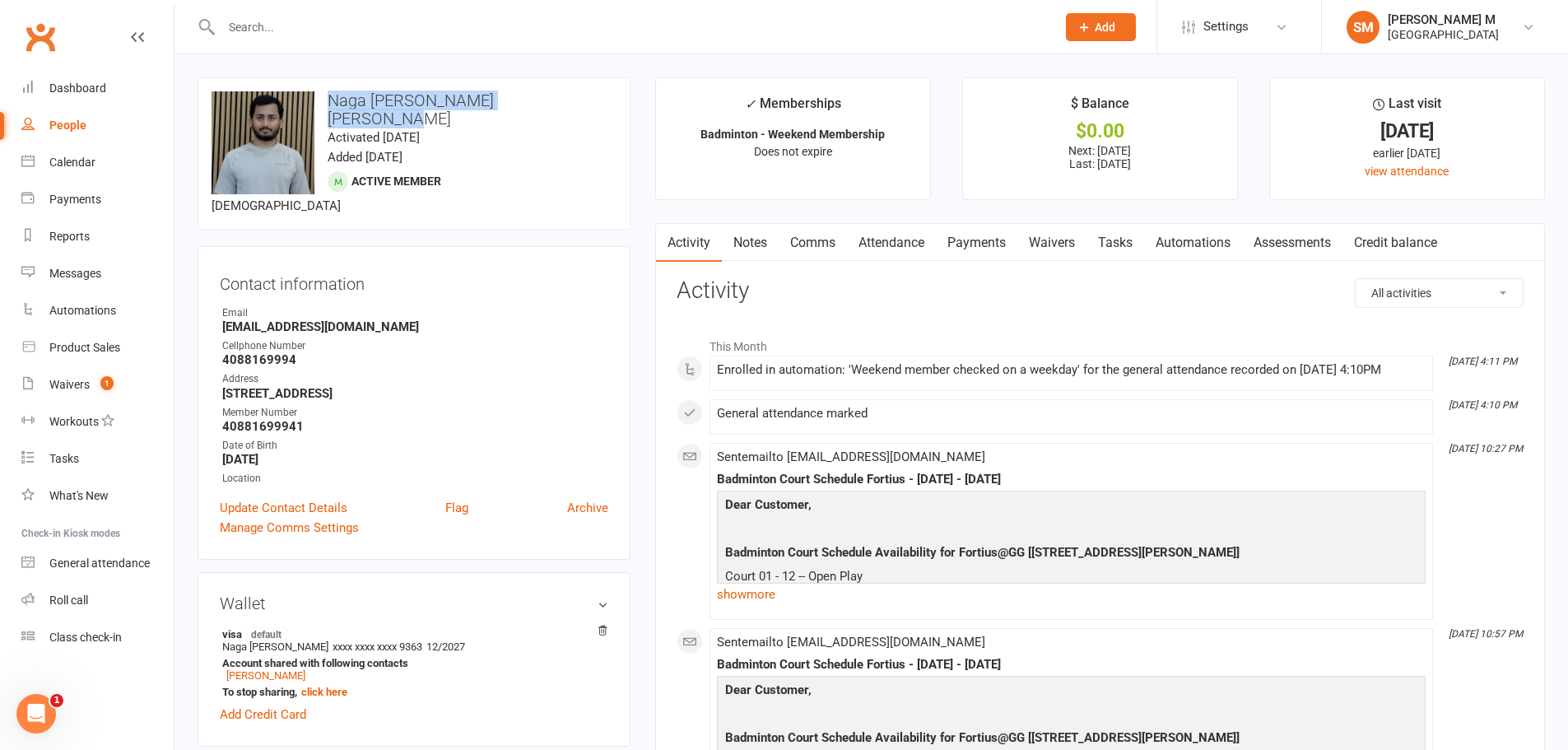
drag, startPoint x: 556, startPoint y: 100, endPoint x: 330, endPoint y: 61, distance: 229.3
copy h3 "Naga Abhilash Reddy Julakanti"
click at [274, 704] on link "Add Credit Card" at bounding box center [263, 714] width 87 height 20
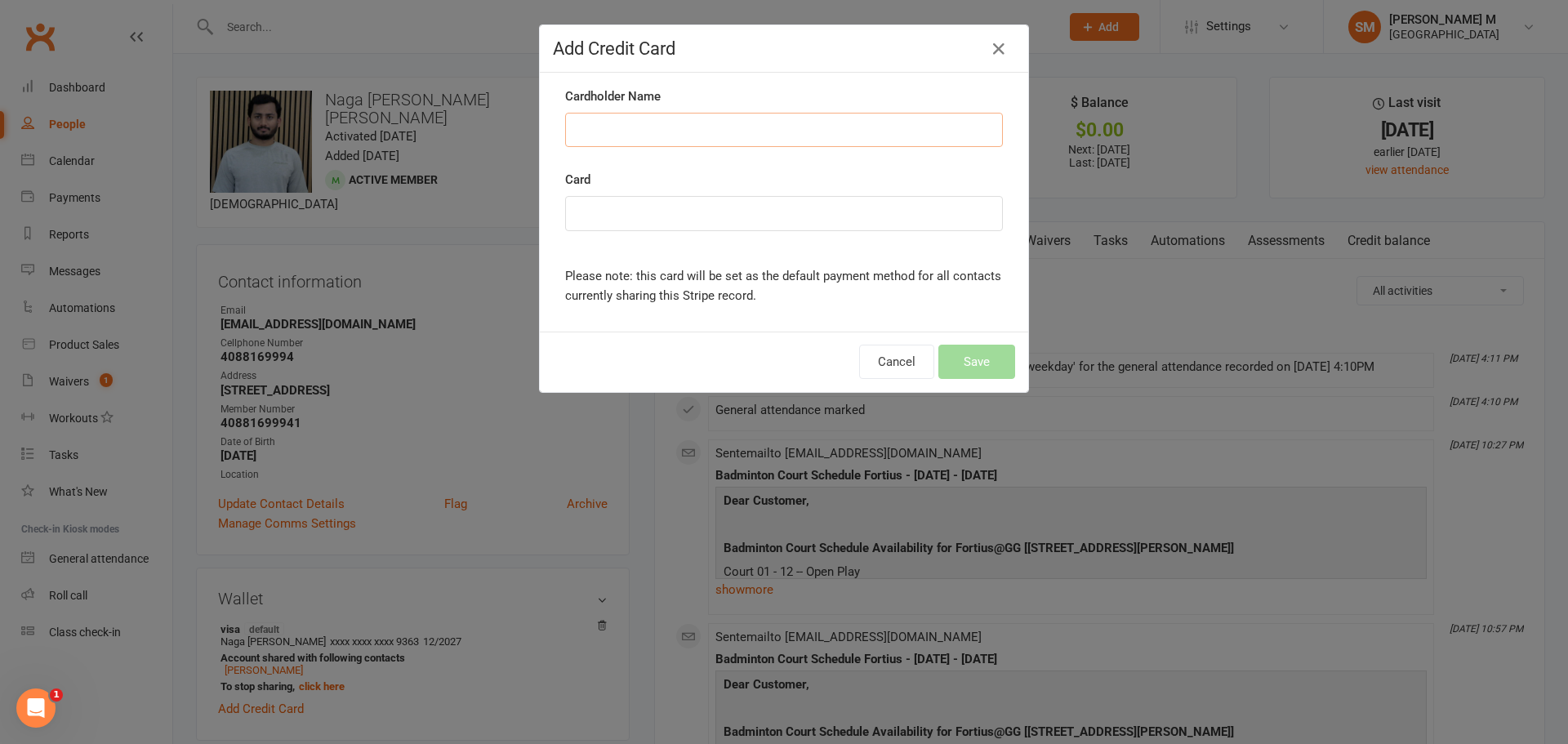
click at [659, 134] on input "Cardholder Name" at bounding box center [784, 129] width 438 height 35
paste input "Naga Abhilash Reddy Julakanti"
drag, startPoint x: 685, startPoint y: 126, endPoint x: 655, endPoint y: 123, distance: 30.1
click at [655, 123] on input "Naga Abhilash Reddy Julakanti" at bounding box center [784, 129] width 438 height 35
type input "Naga Abhilash Julakanti"
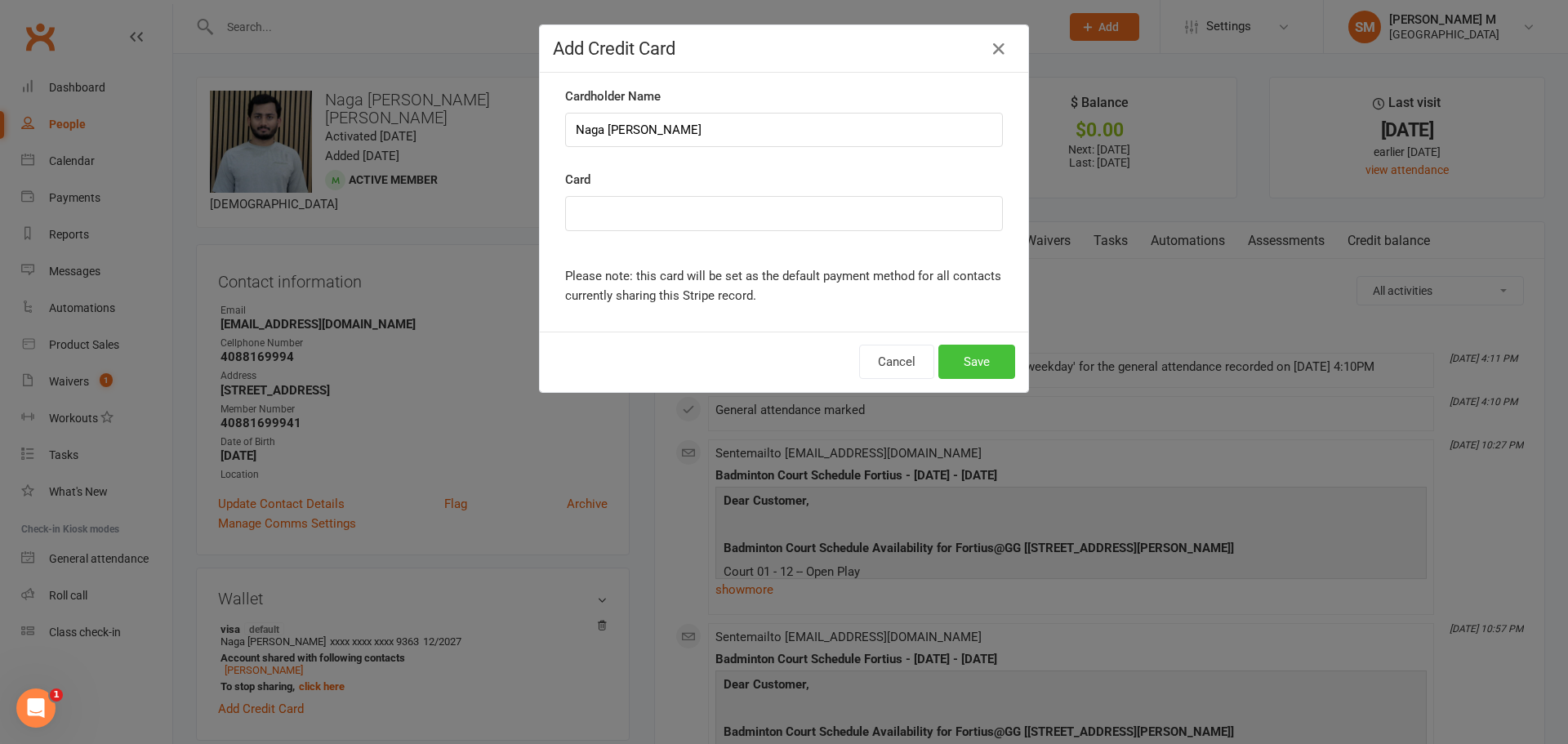
click at [971, 359] on button "Save" at bounding box center [976, 361] width 77 height 35
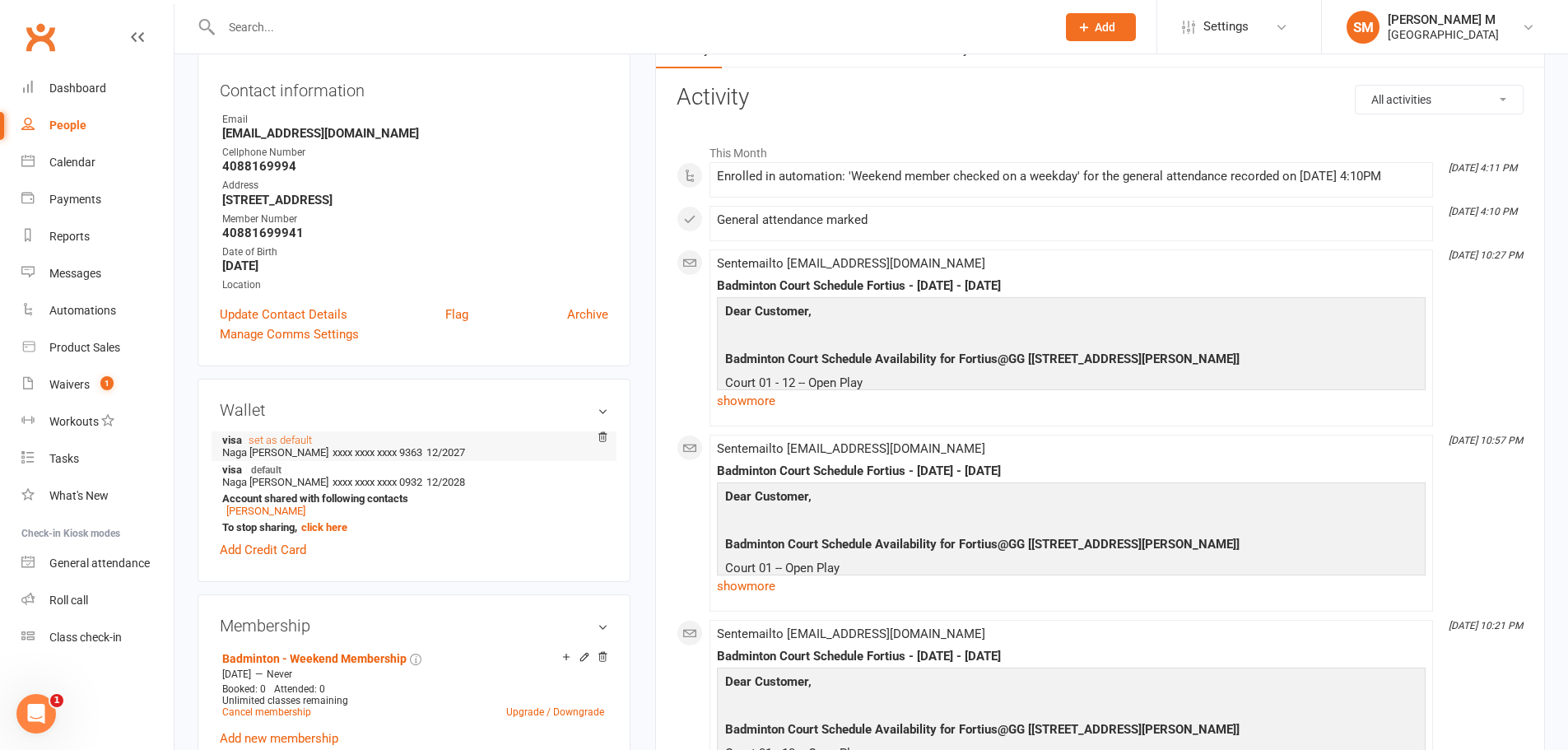
scroll to position [247, 0]
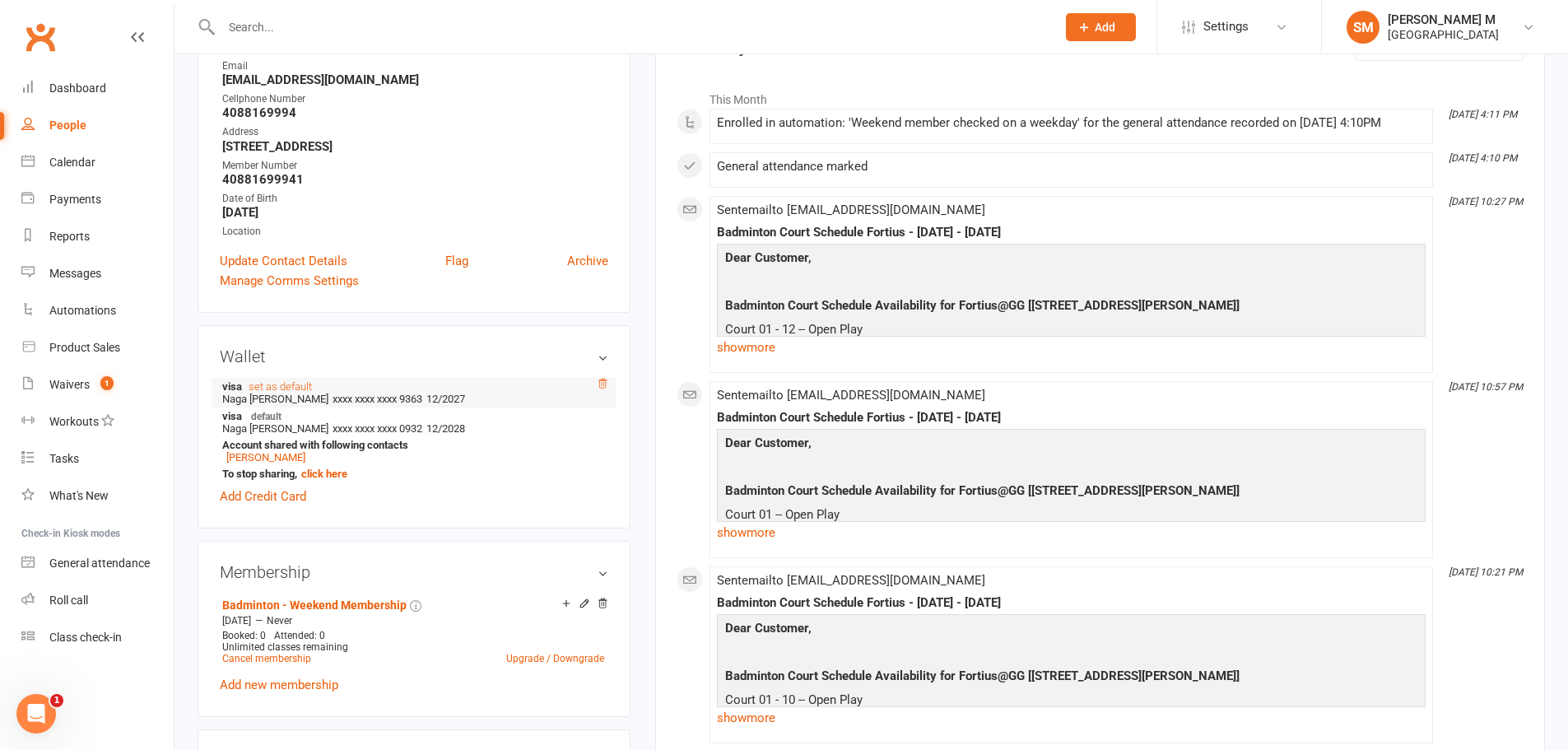
click at [603, 378] on icon at bounding box center [602, 383] width 12 height 12
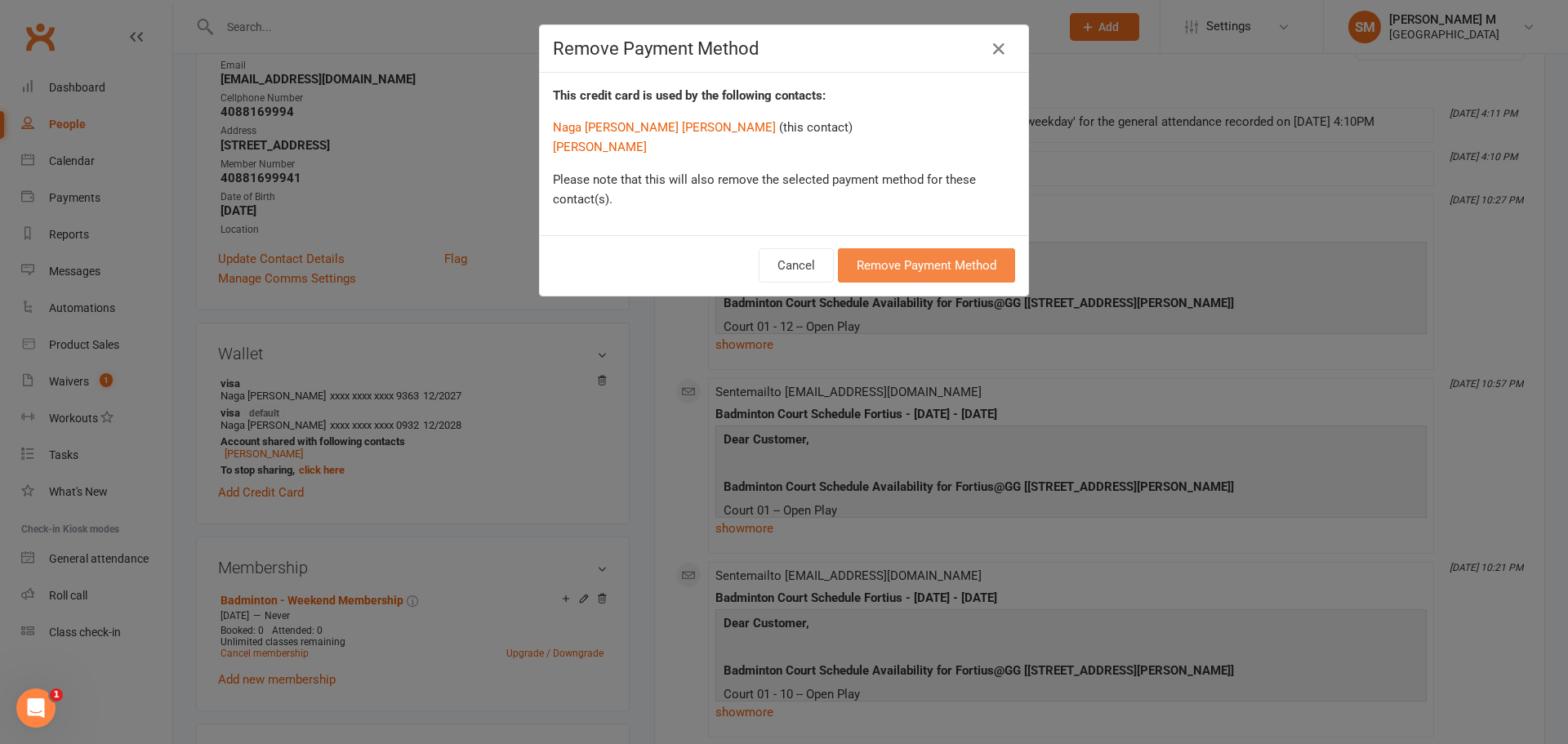
click at [919, 260] on button "Remove Payment Method" at bounding box center [927, 265] width 177 height 35
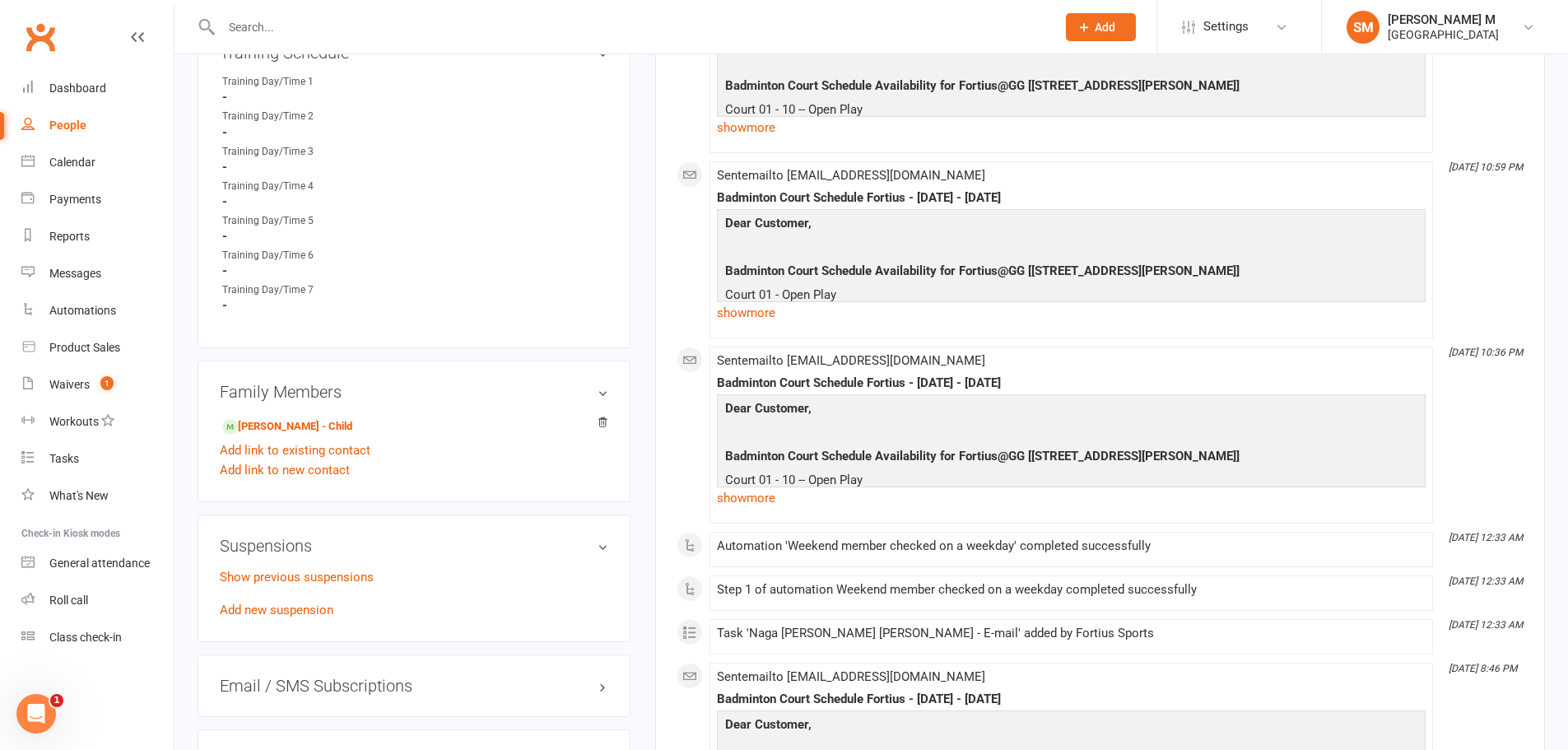
scroll to position [905, 0]
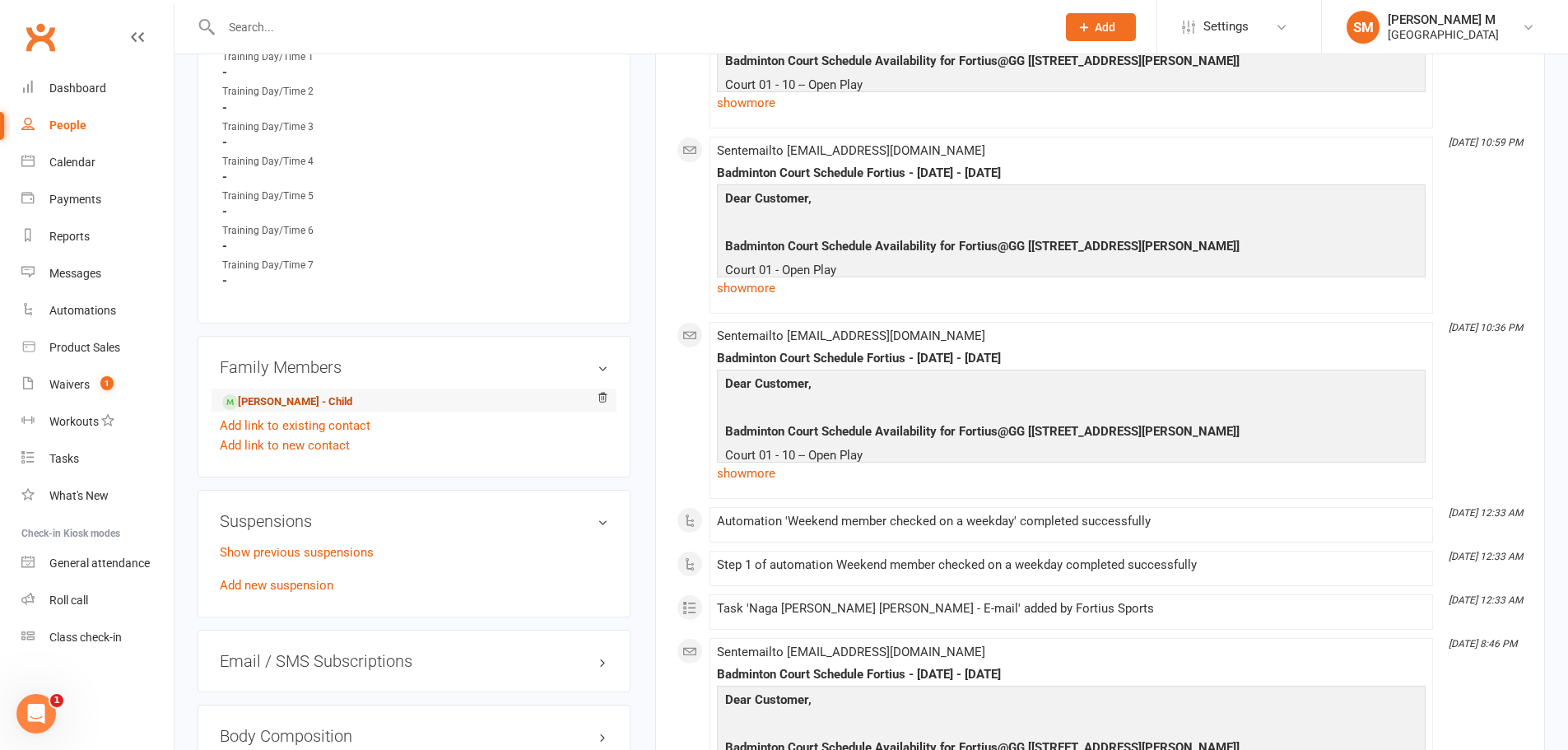
click at [316, 394] on link "Lakshmi sai srija Avula - Child" at bounding box center [288, 402] width 130 height 17
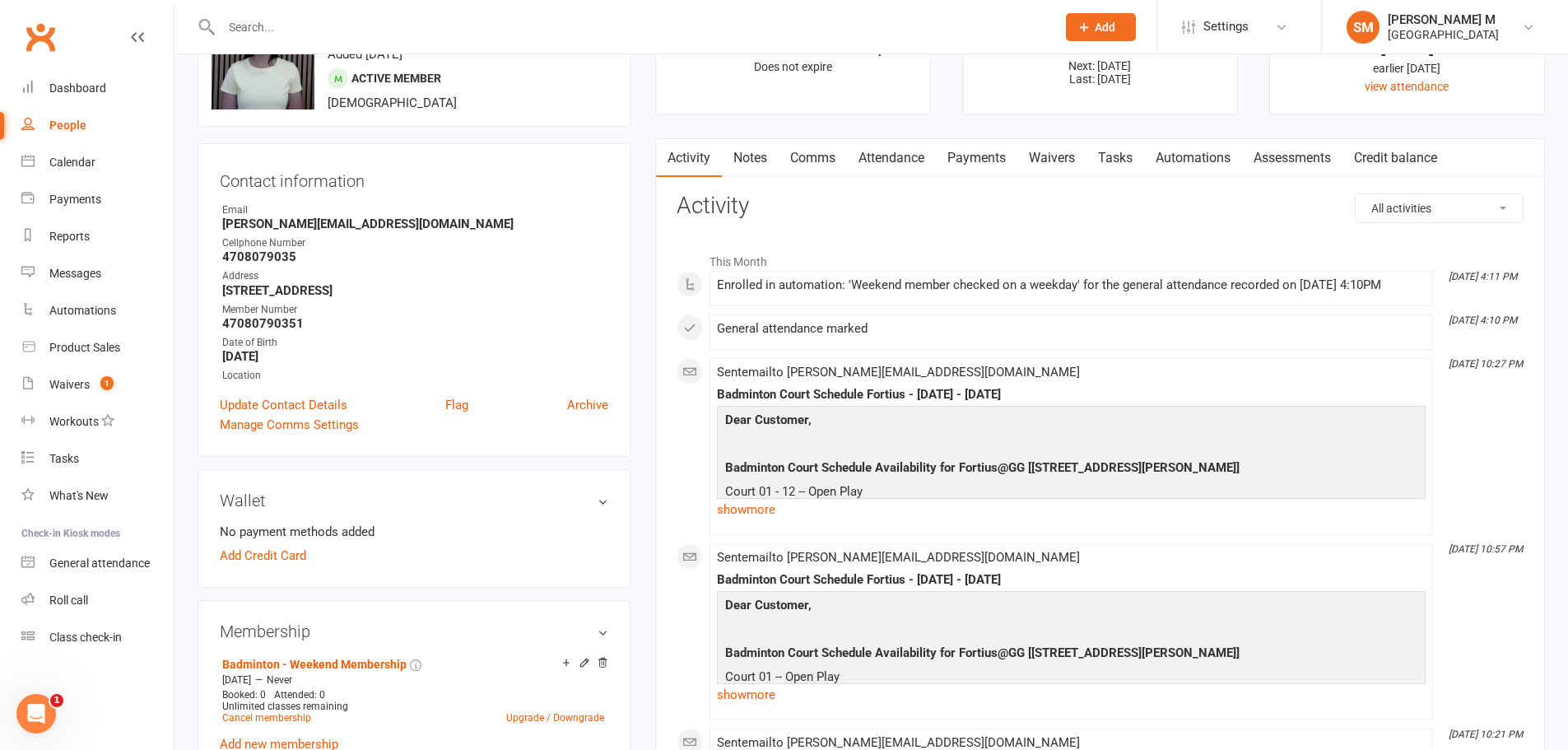
scroll to position [329, 0]
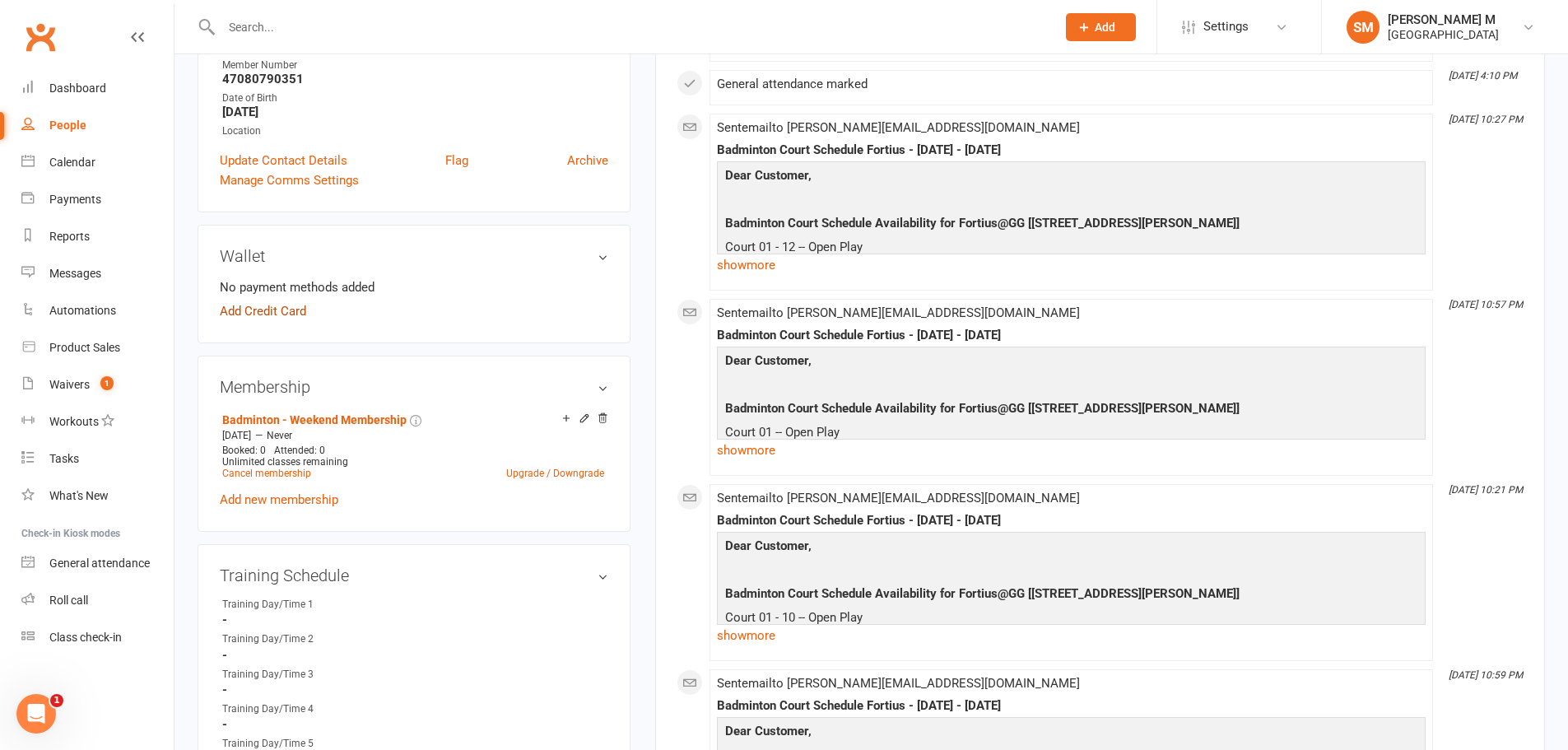
click at [263, 314] on link "Add Credit Card" at bounding box center [263, 311] width 87 height 20
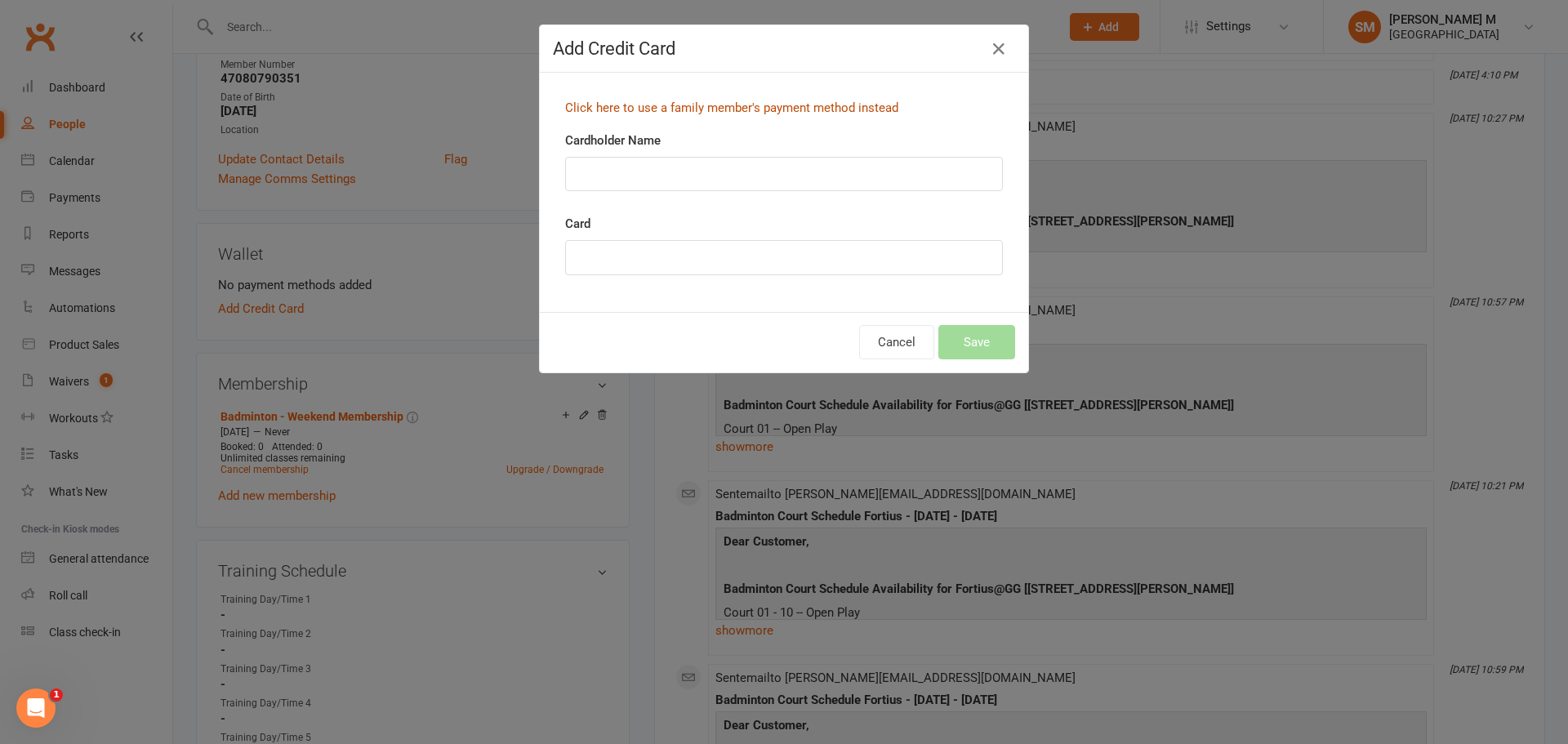
click at [652, 104] on link "Click here to use a family member's payment method instead" at bounding box center [732, 107] width 333 height 15
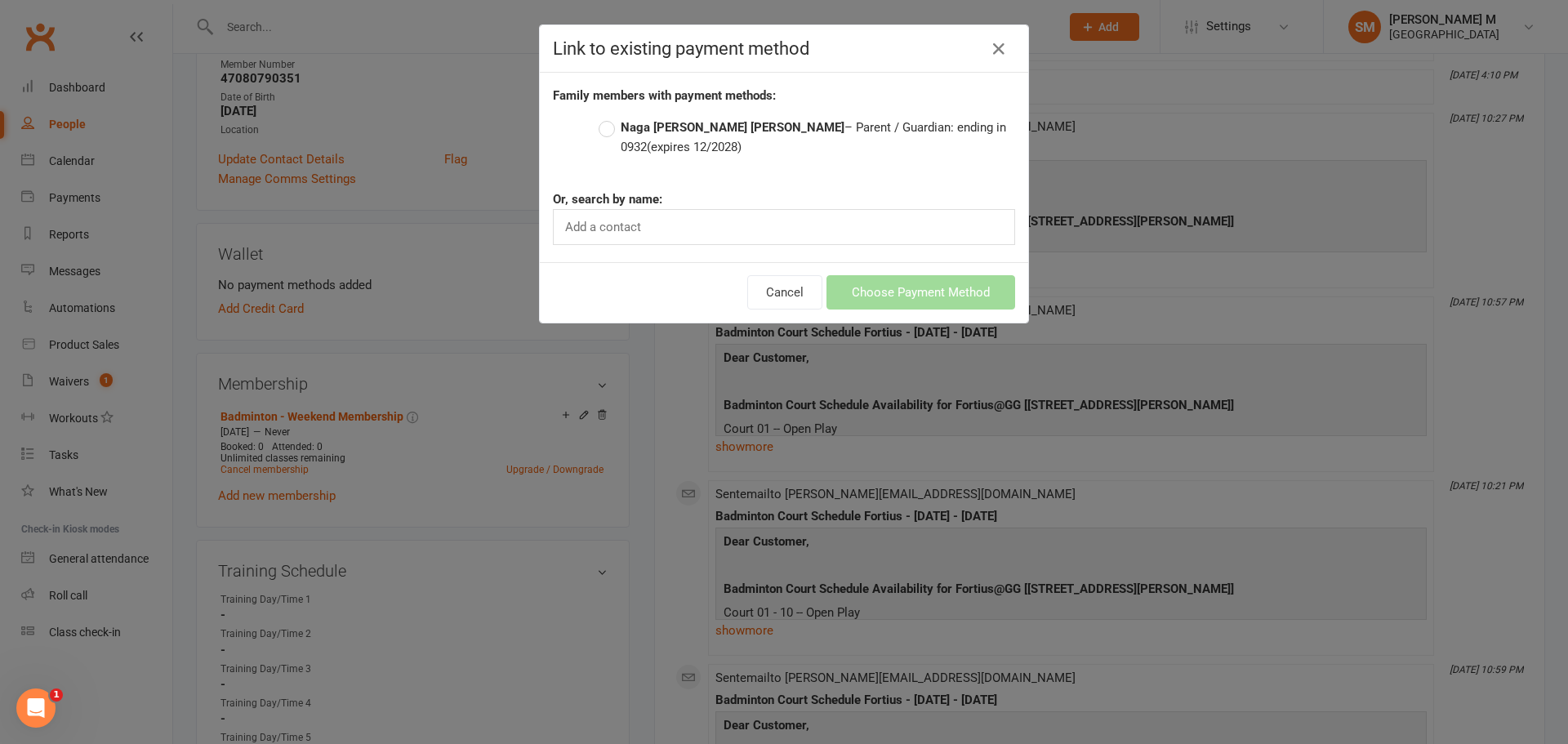
click at [653, 128] on strong "Naga Abhilash Reddy Julakanti" at bounding box center [733, 128] width 224 height 15
click at [609, 118] on input "Naga Abhilash Reddy Julakanti – Parent / Guardian: ending in 0932 (expires 12/2…" at bounding box center [604, 118] width 11 height 0
click at [955, 275] on div "Cancel Choose Payment Method" at bounding box center [783, 292] width 488 height 60
click at [904, 285] on button "Choose Payment Method" at bounding box center [920, 292] width 189 height 35
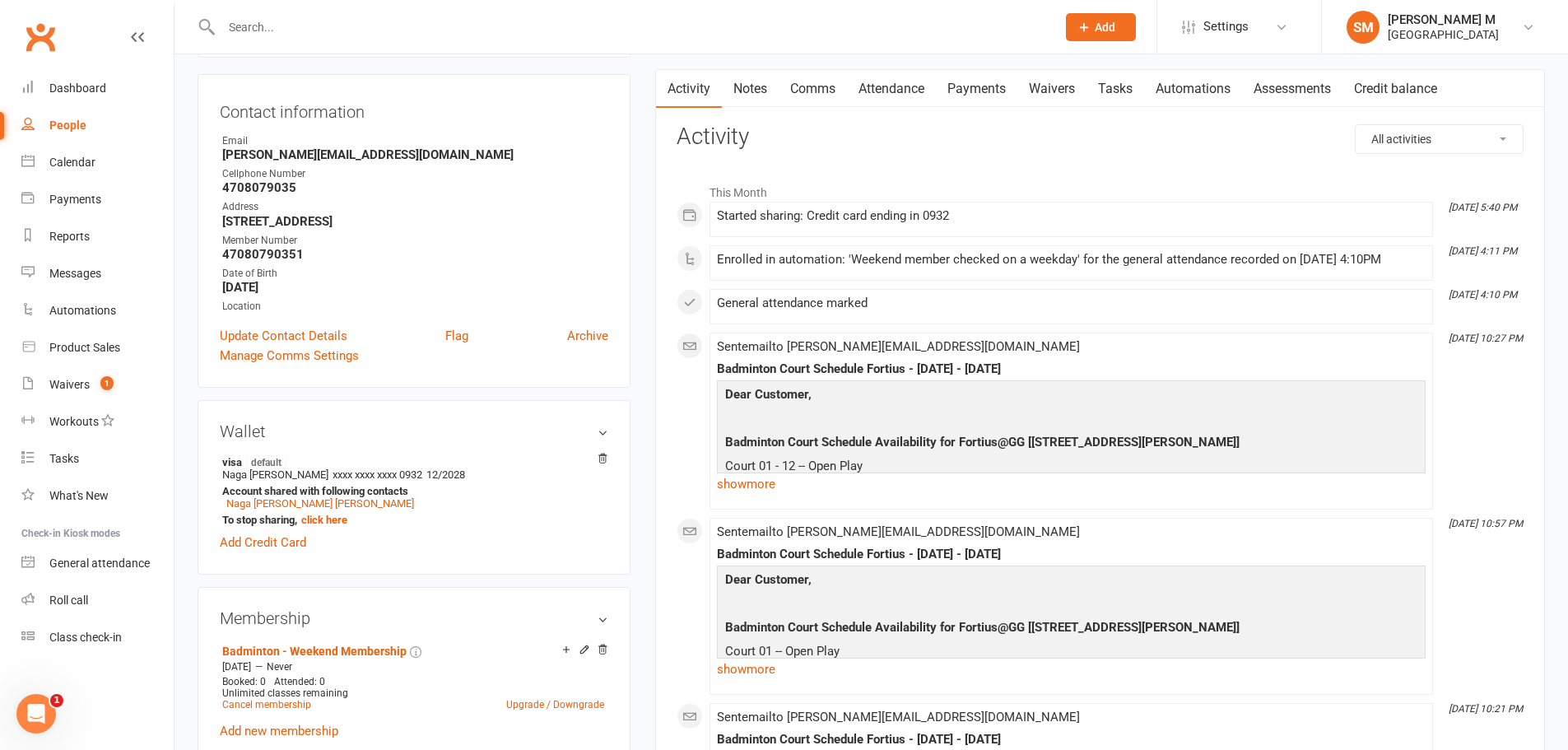
scroll to position [0, 0]
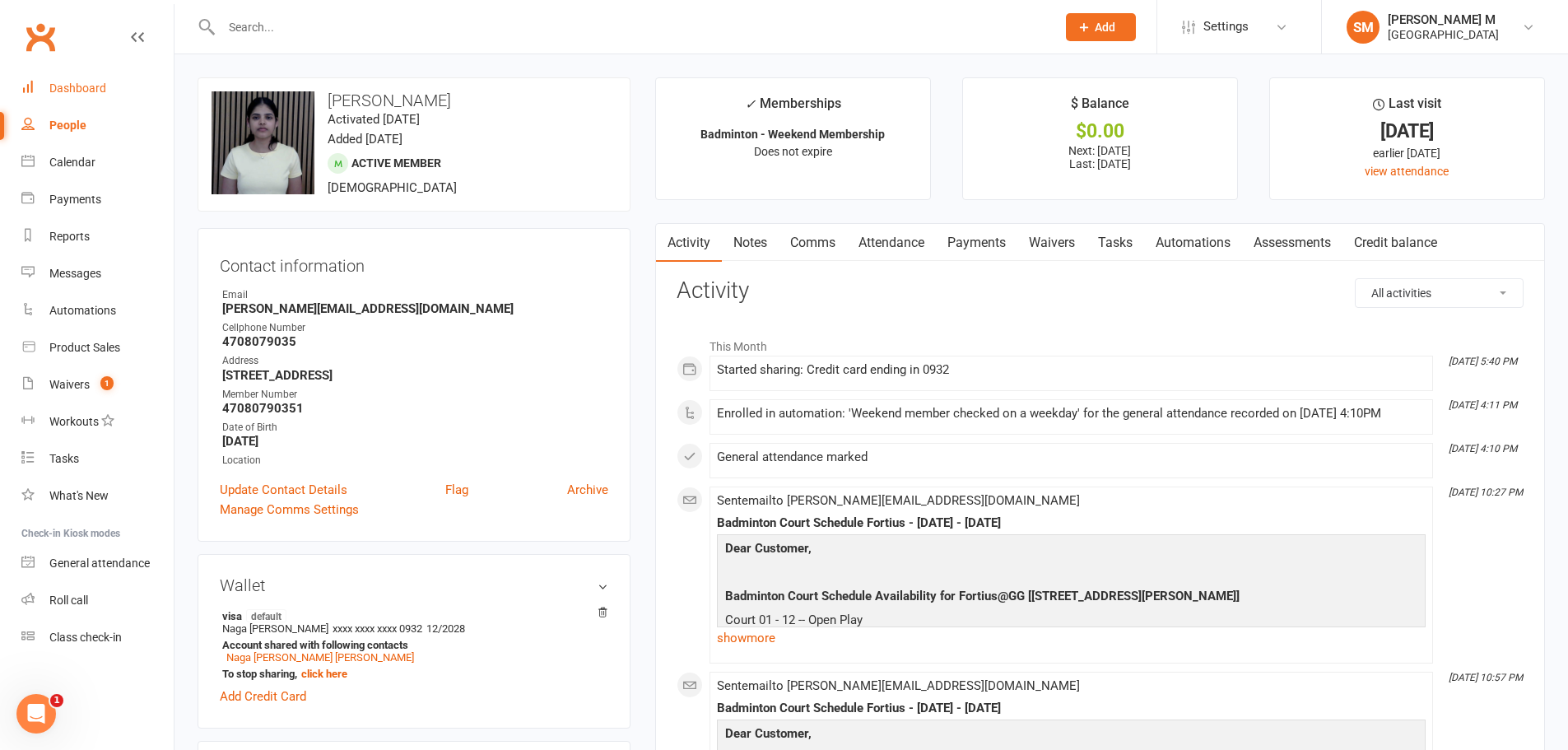
click at [46, 87] on link "Dashboard" at bounding box center [97, 88] width 153 height 37
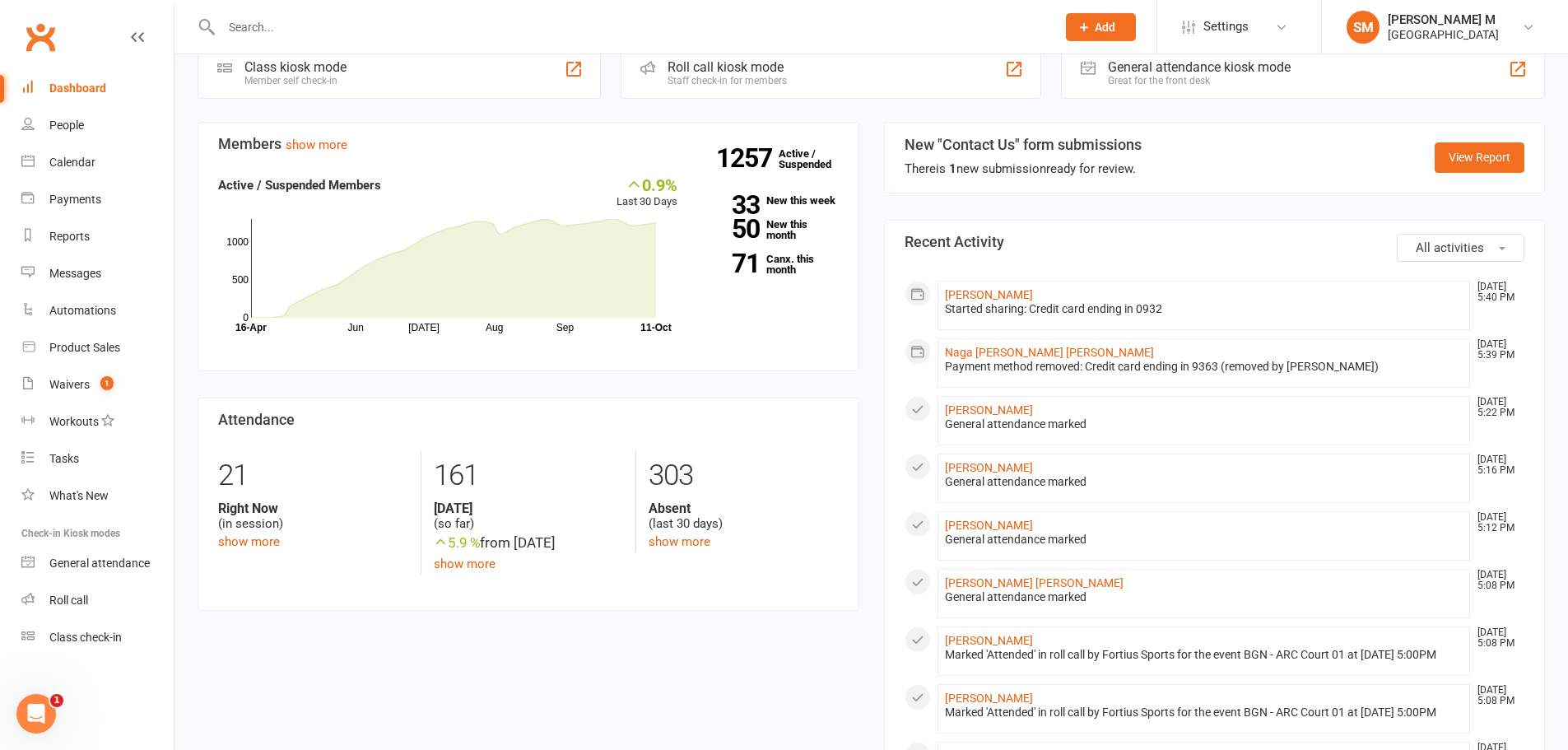
scroll to position [494, 0]
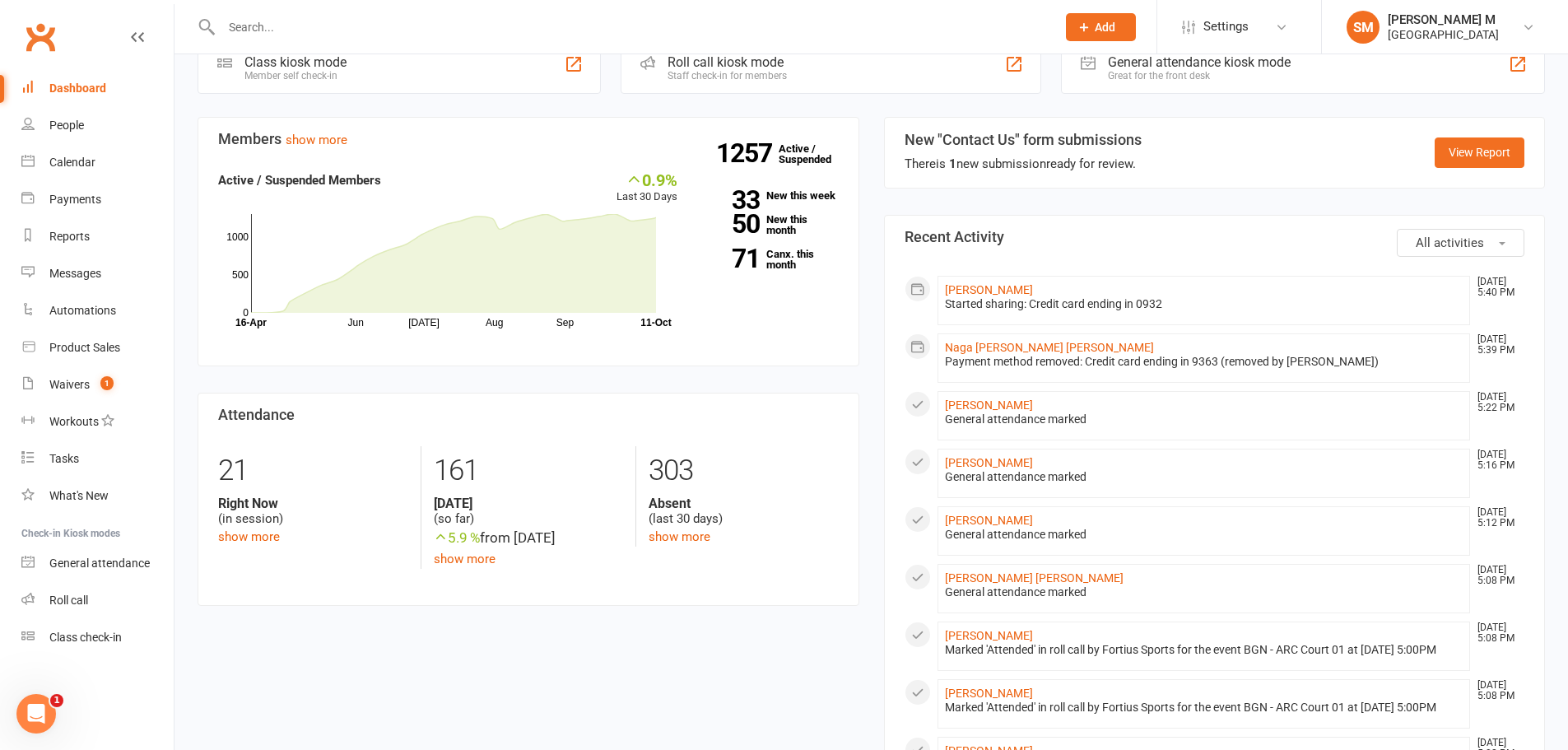
click at [293, 17] on input "text" at bounding box center [630, 28] width 828 height 23
paste input "Shiva chand doddaka"
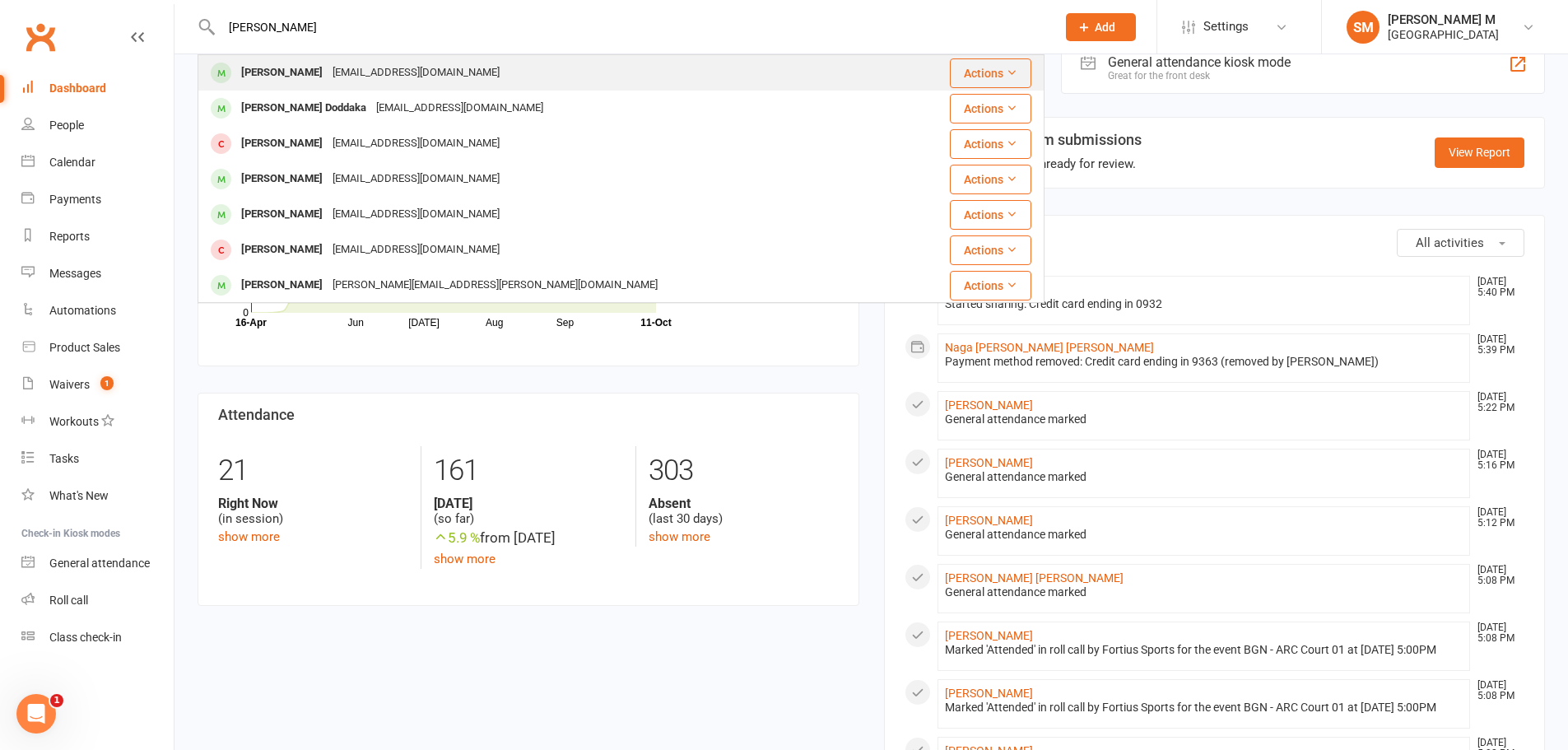
type input "Shiva chand doddaka"
click at [368, 82] on div "chandshiva76@gmail.com" at bounding box center [416, 72] width 177 height 24
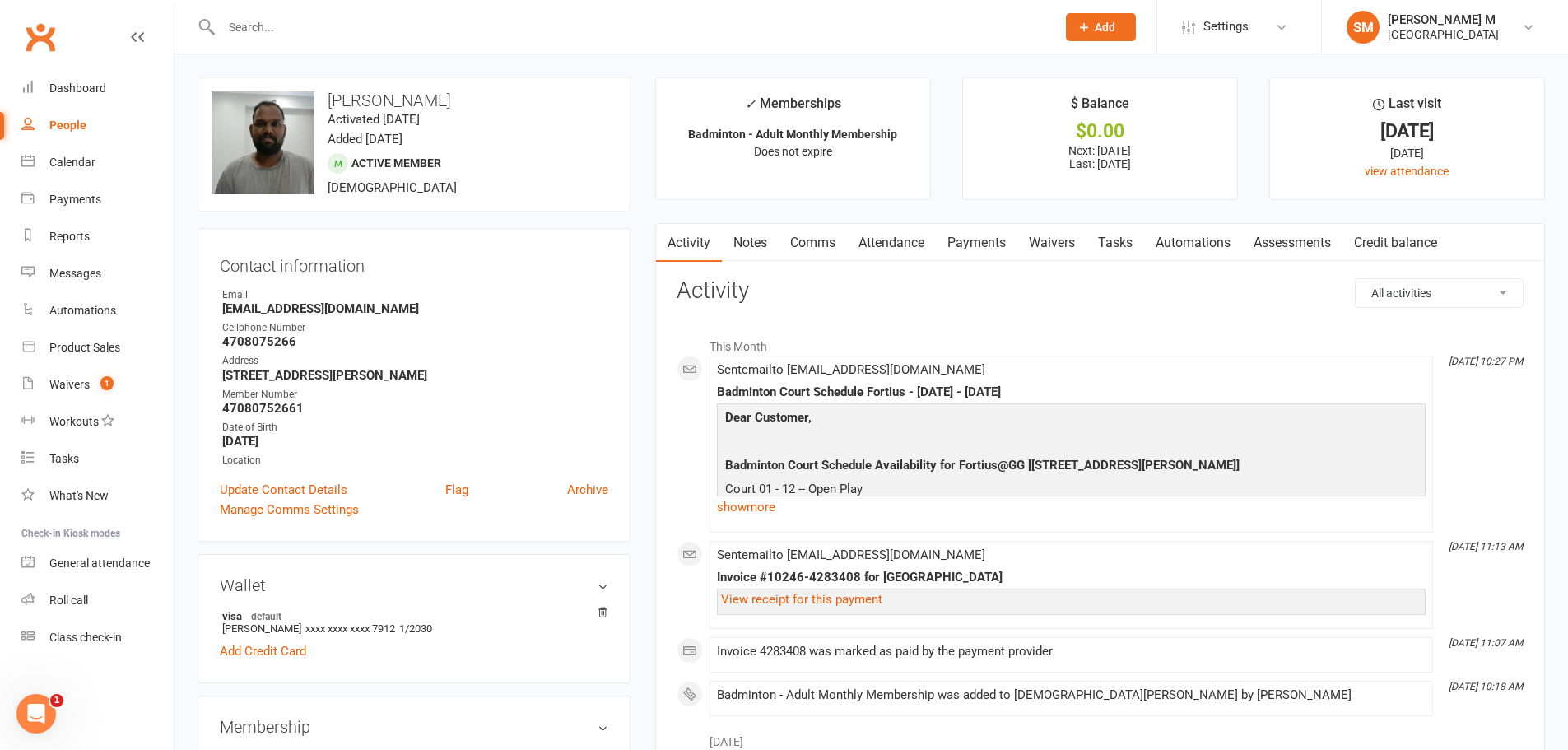
click at [980, 249] on link "Payments" at bounding box center [976, 243] width 81 height 38
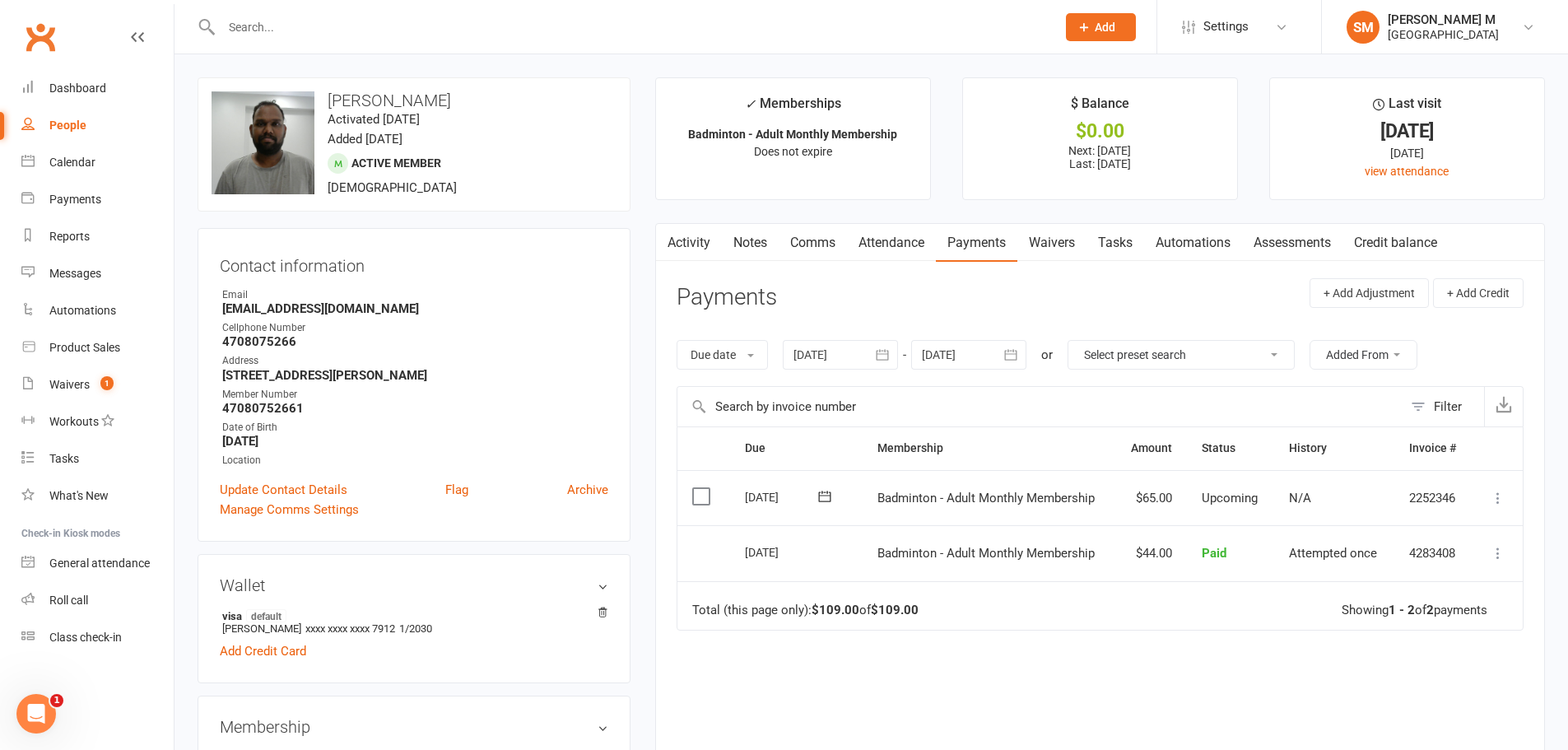
click at [696, 238] on link "Activity" at bounding box center [689, 243] width 66 height 38
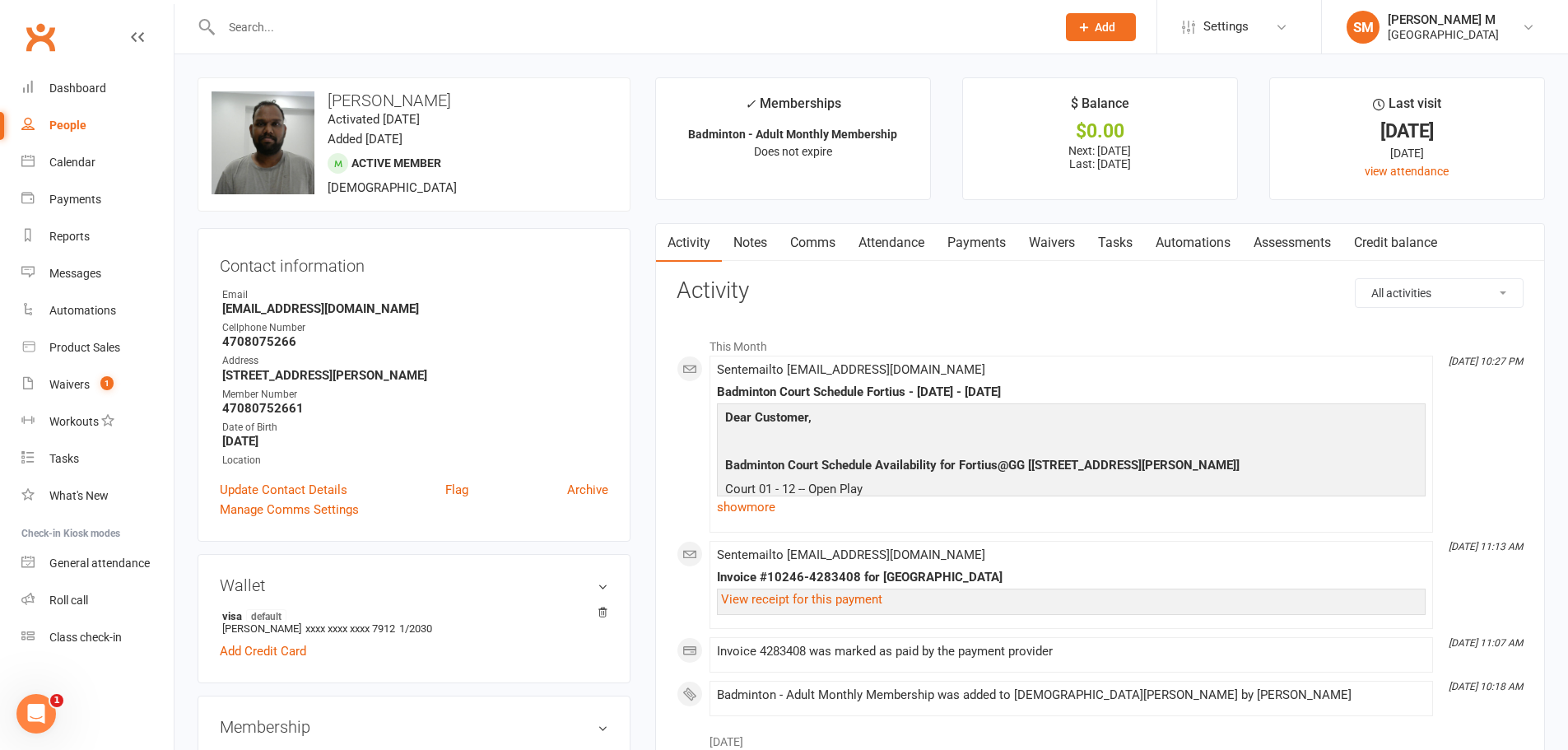
click at [975, 242] on link "Payments" at bounding box center [976, 243] width 81 height 38
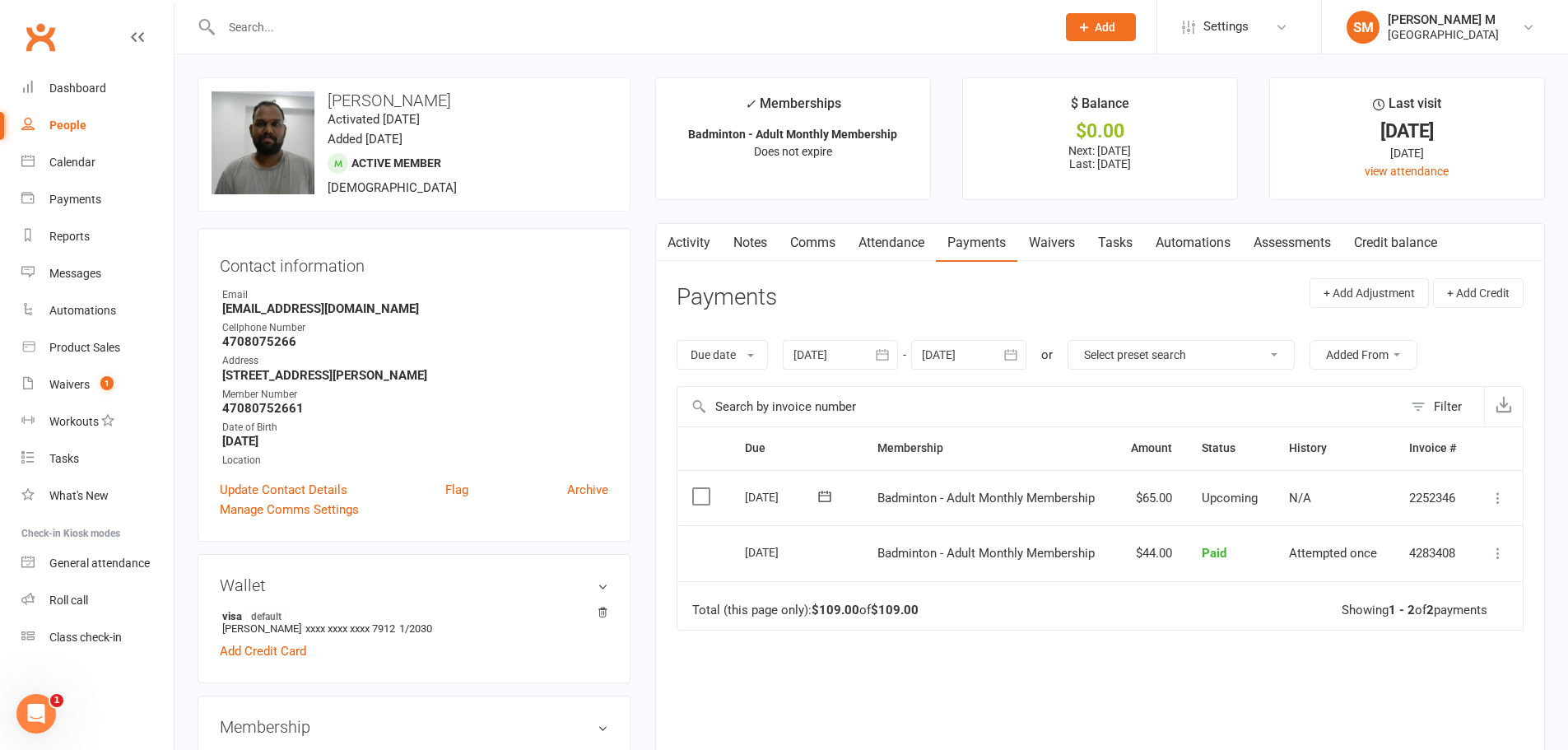
click at [890, 354] on icon "button" at bounding box center [882, 354] width 16 height 16
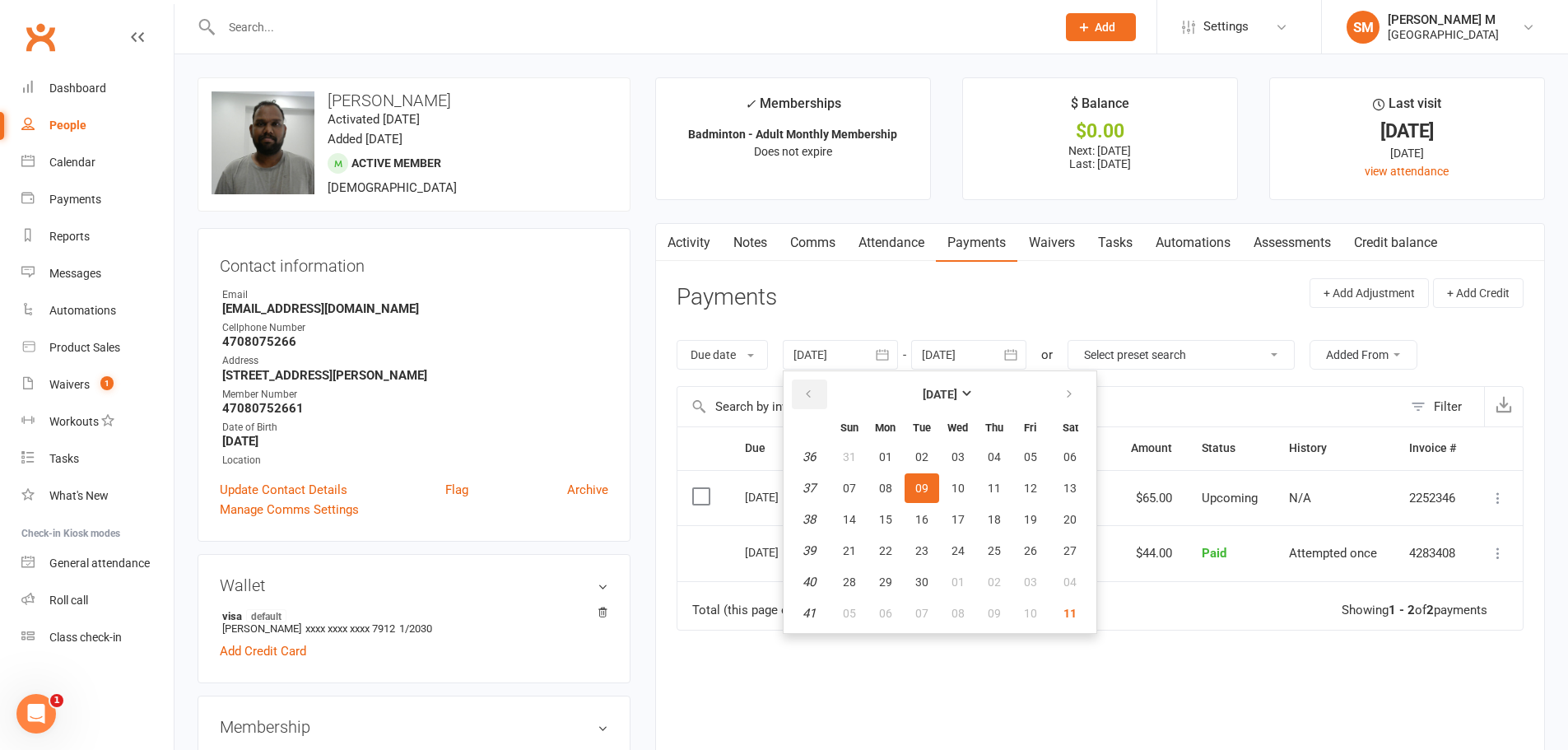
click at [805, 388] on icon "button" at bounding box center [808, 394] width 12 height 13
click at [923, 462] on span "03" at bounding box center [922, 456] width 13 height 13
type input "03 Jun 2025"
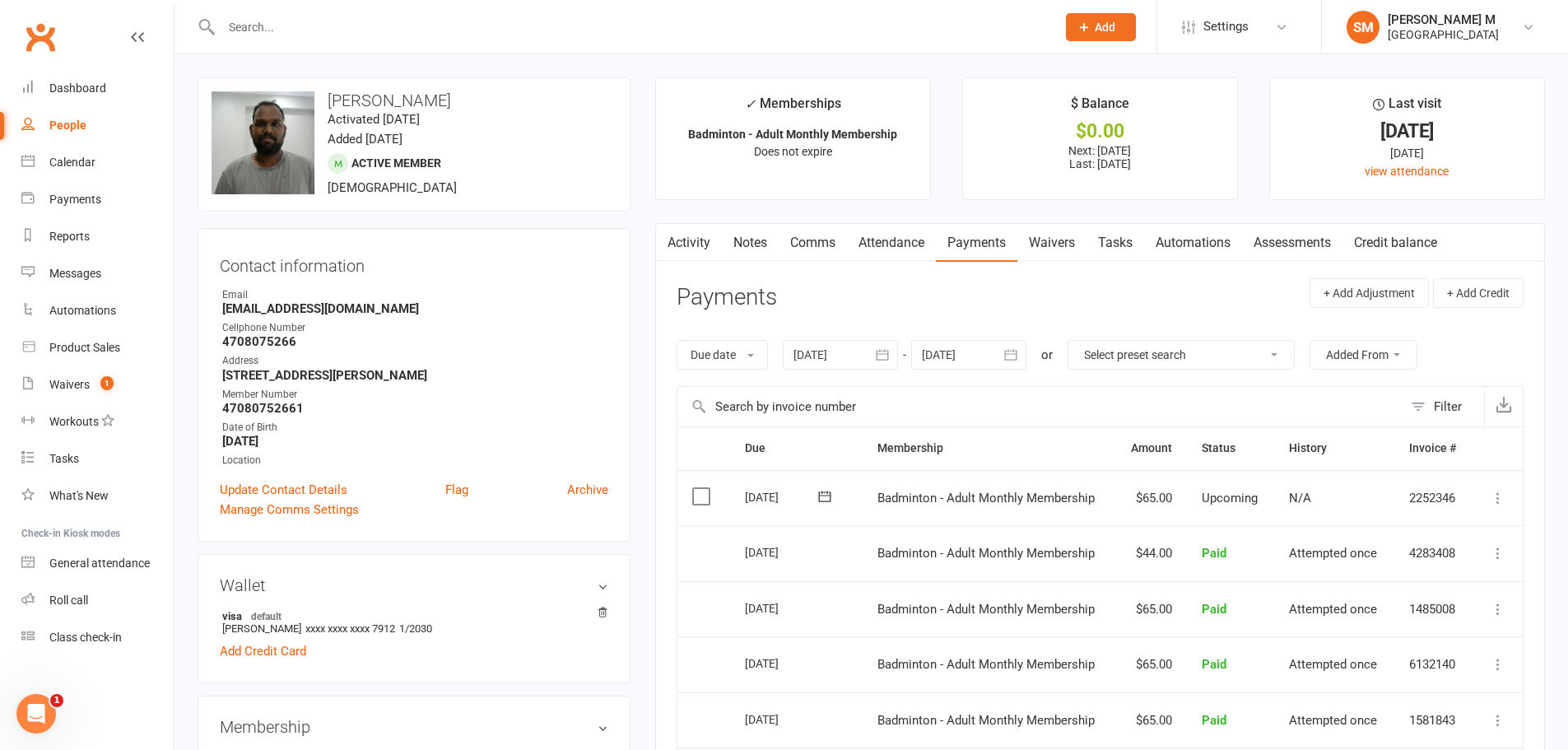
click at [470, 25] on input "text" at bounding box center [630, 28] width 828 height 23
paste input "Shiva chand doddaka"
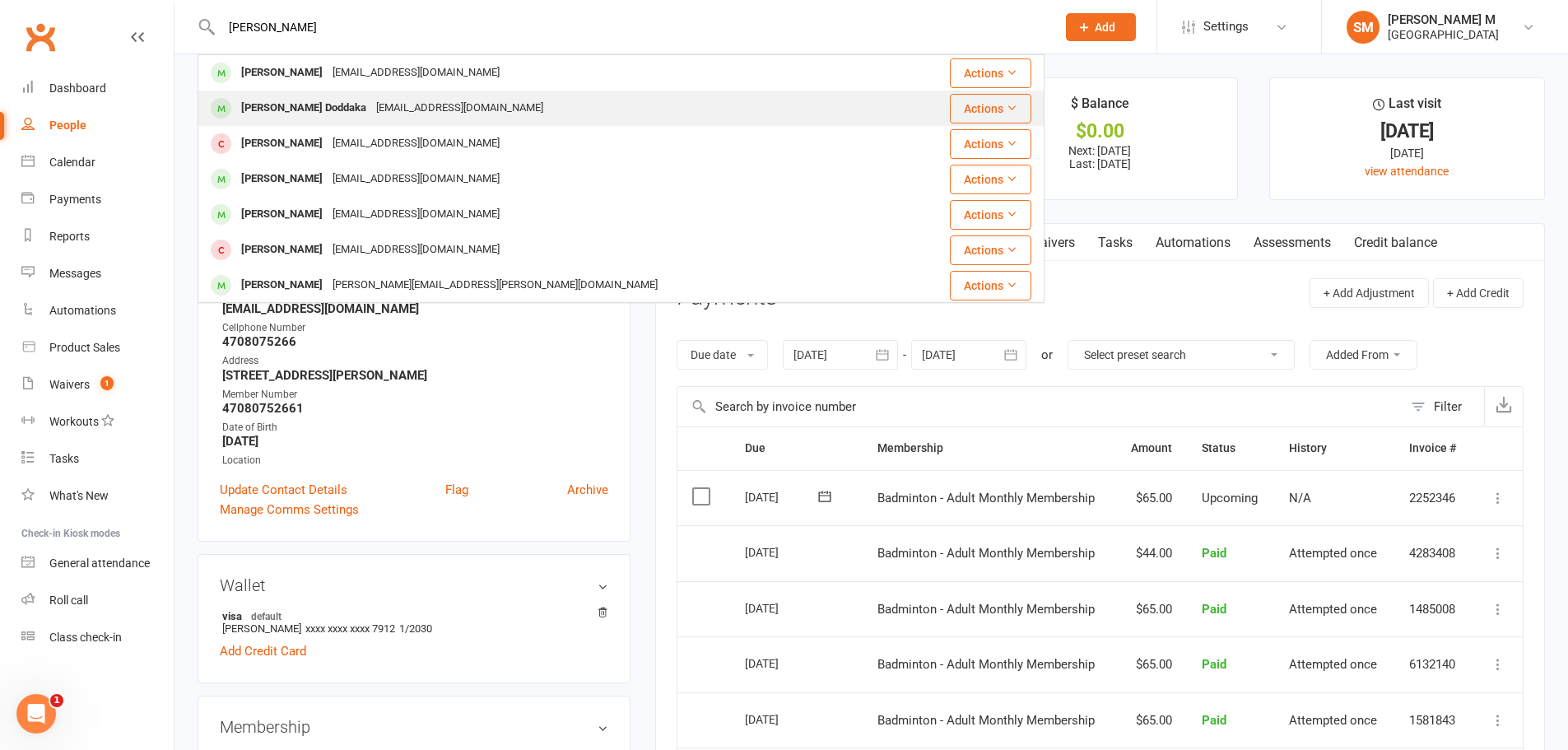
type input "Shiva chand doddaka"
click at [450, 97] on div "dgopid24@gmail.com" at bounding box center [460, 108] width 177 height 24
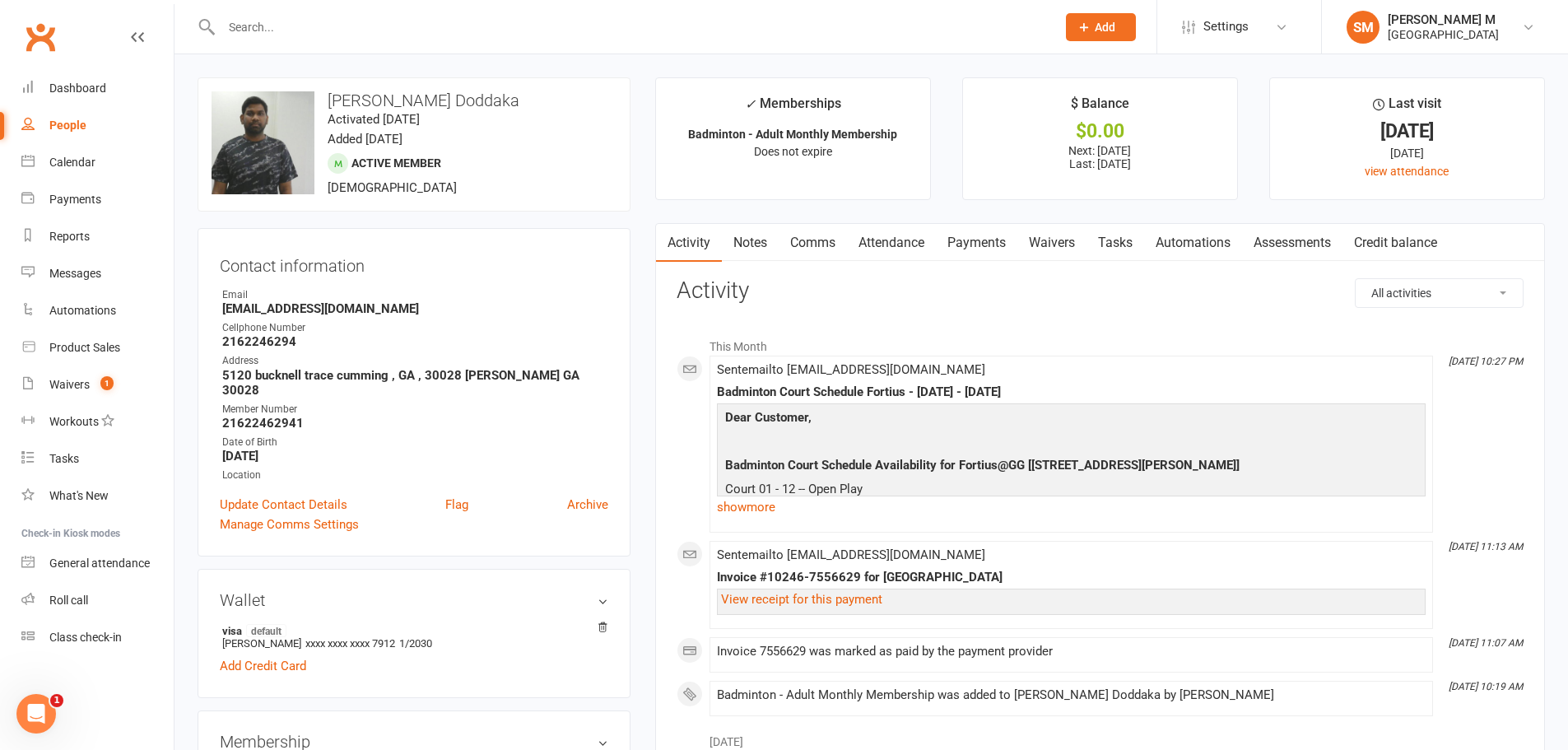
click at [975, 238] on link "Payments" at bounding box center [976, 243] width 81 height 38
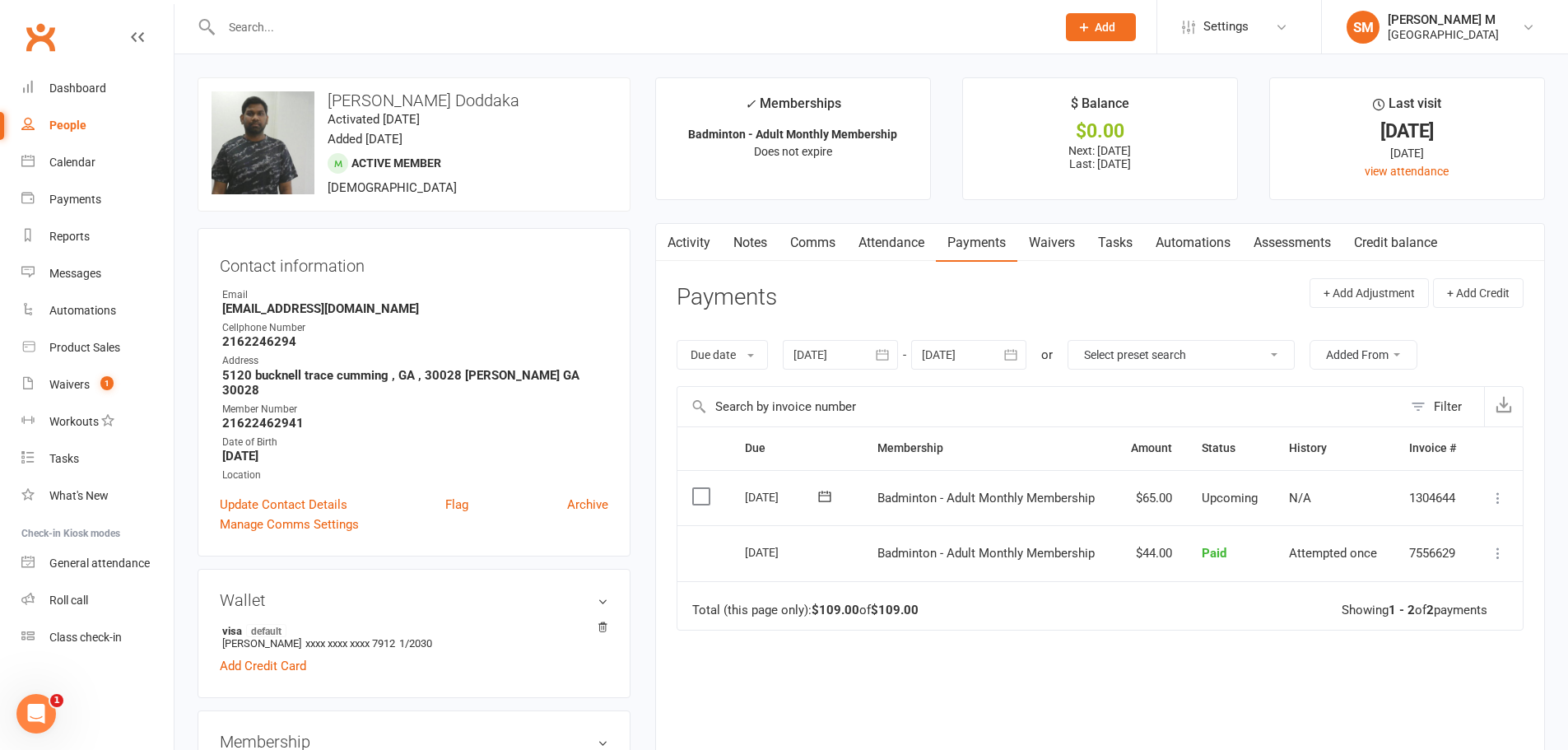
click at [676, 236] on button "button" at bounding box center [666, 242] width 21 height 37
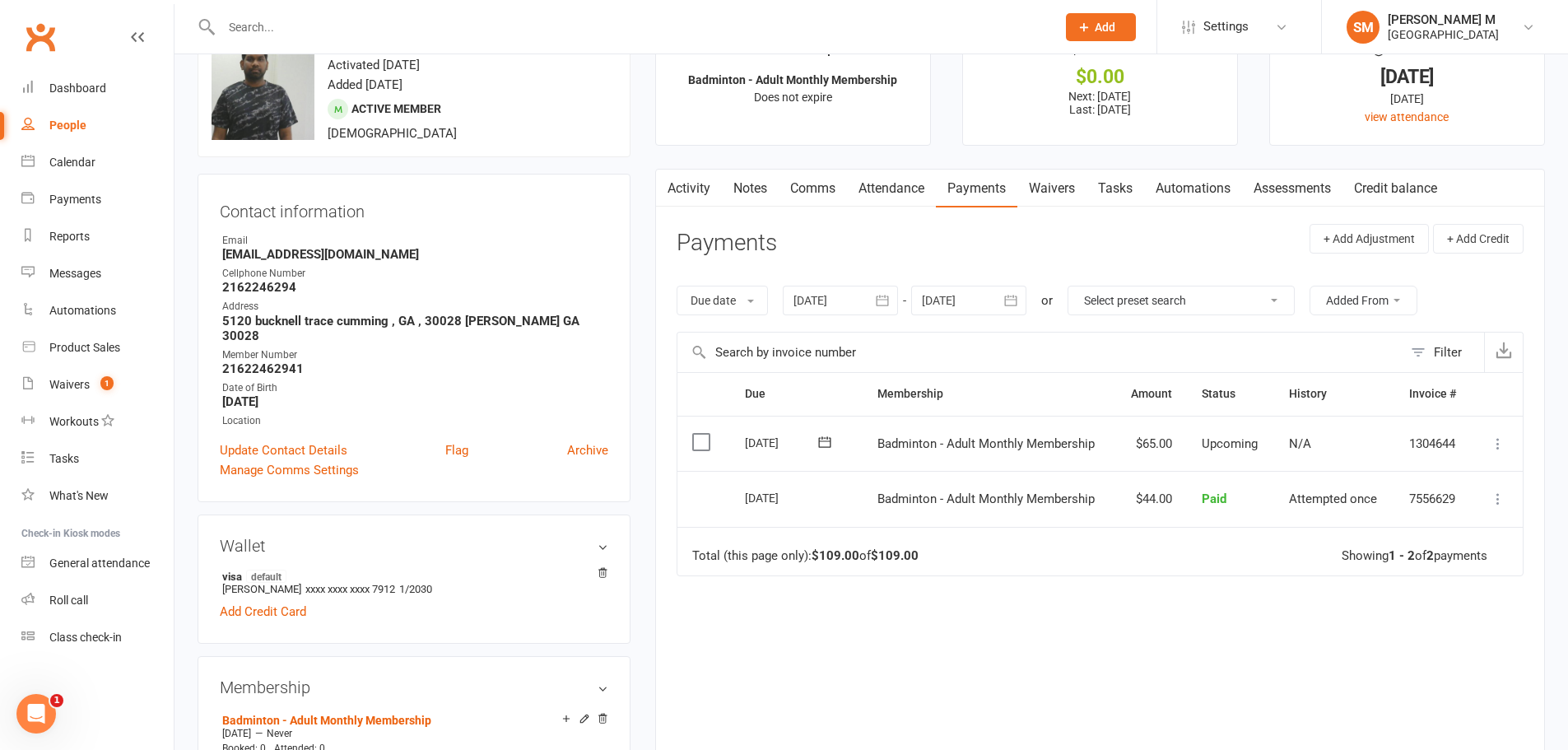
scroll to position [82, 0]
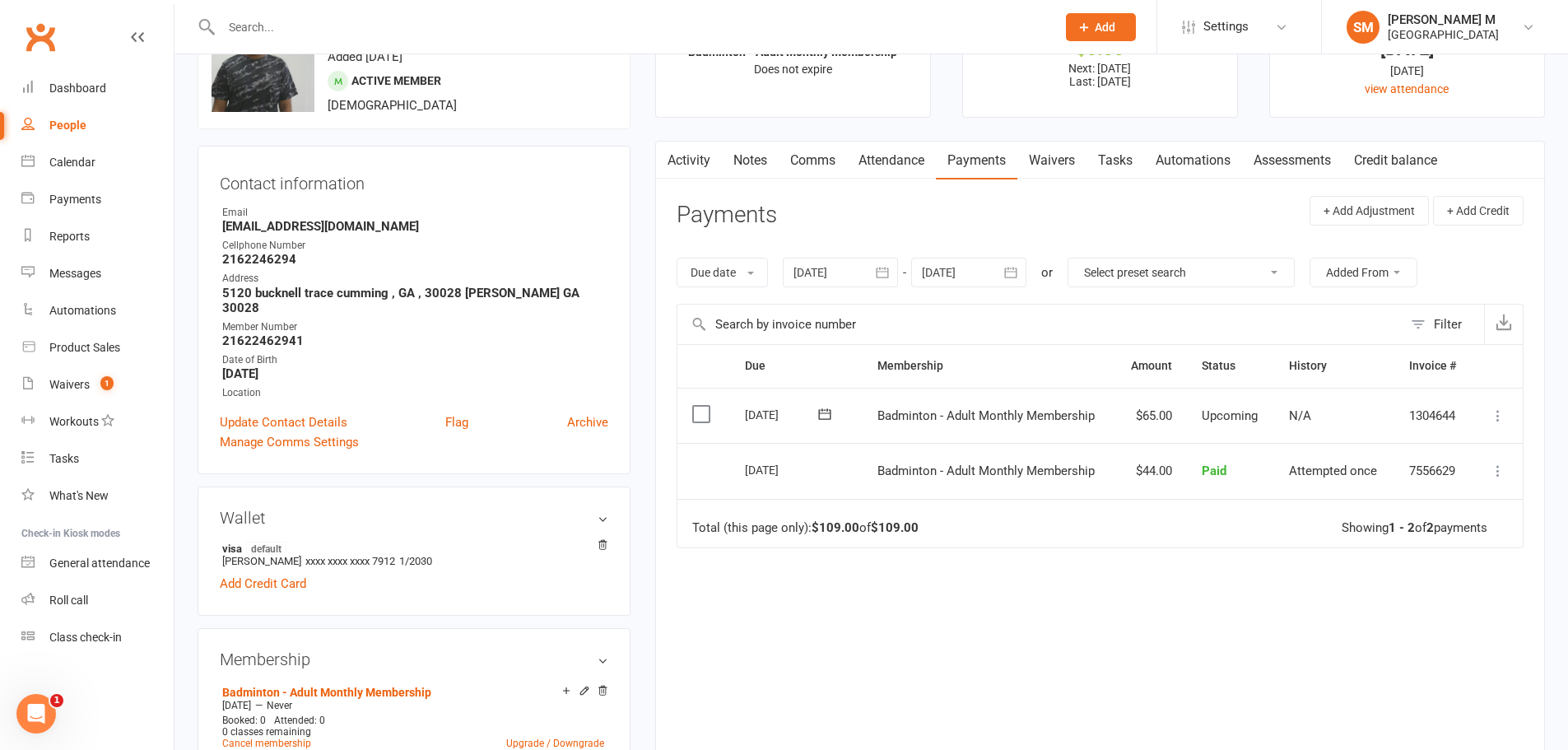
click at [685, 159] on link "Activity" at bounding box center [689, 161] width 66 height 38
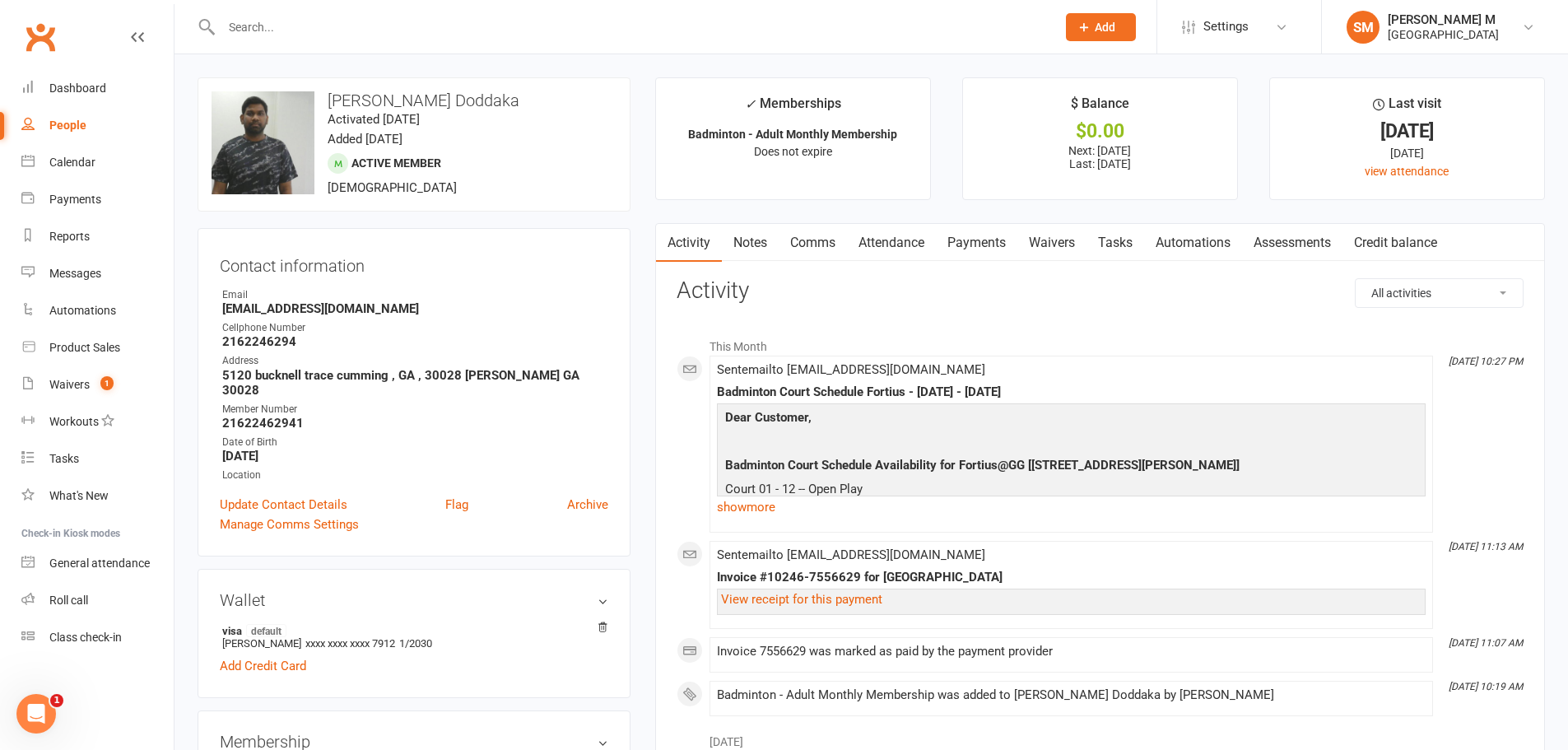
click at [979, 227] on link "Payments" at bounding box center [976, 243] width 81 height 38
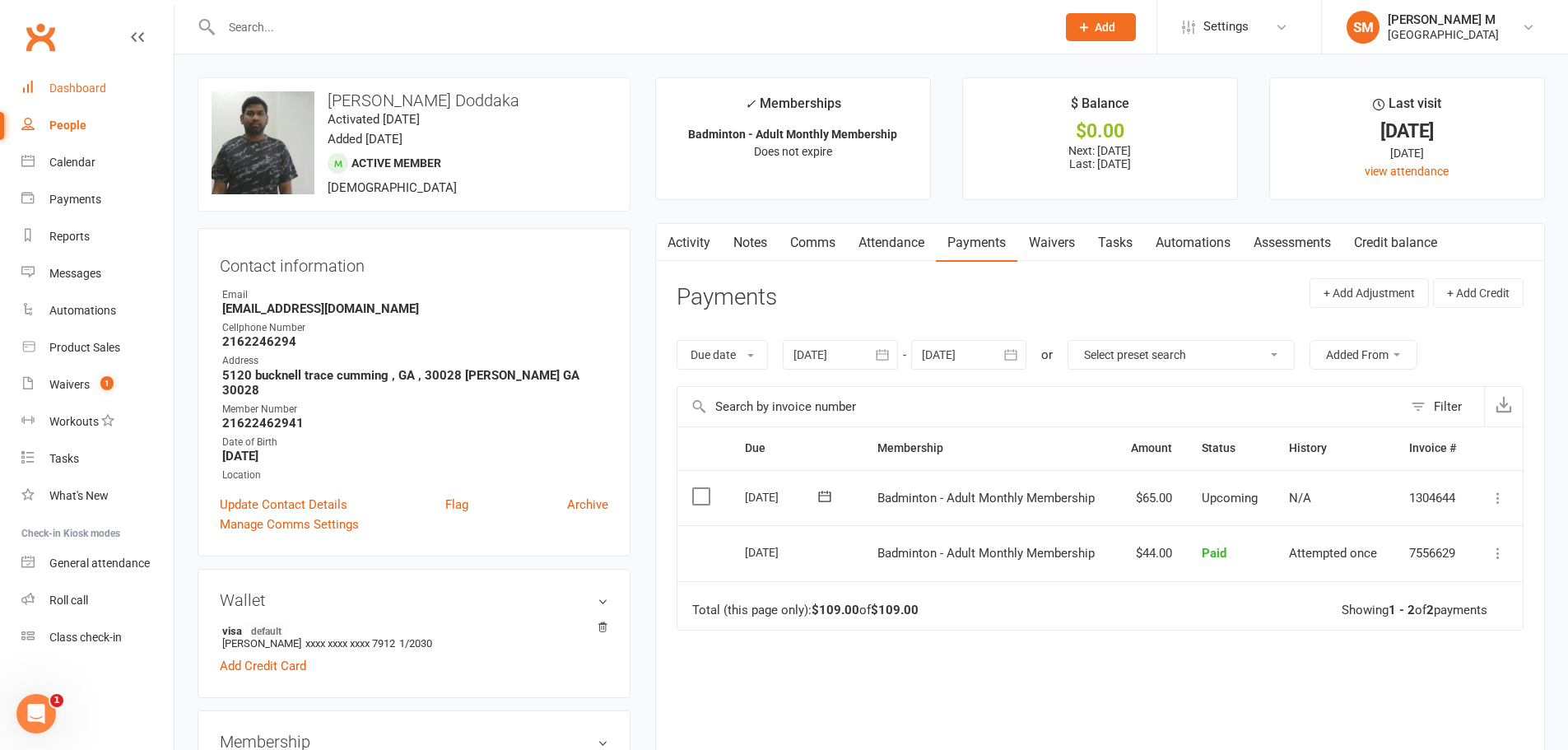
click at [73, 86] on div "Dashboard" at bounding box center [78, 88] width 57 height 13
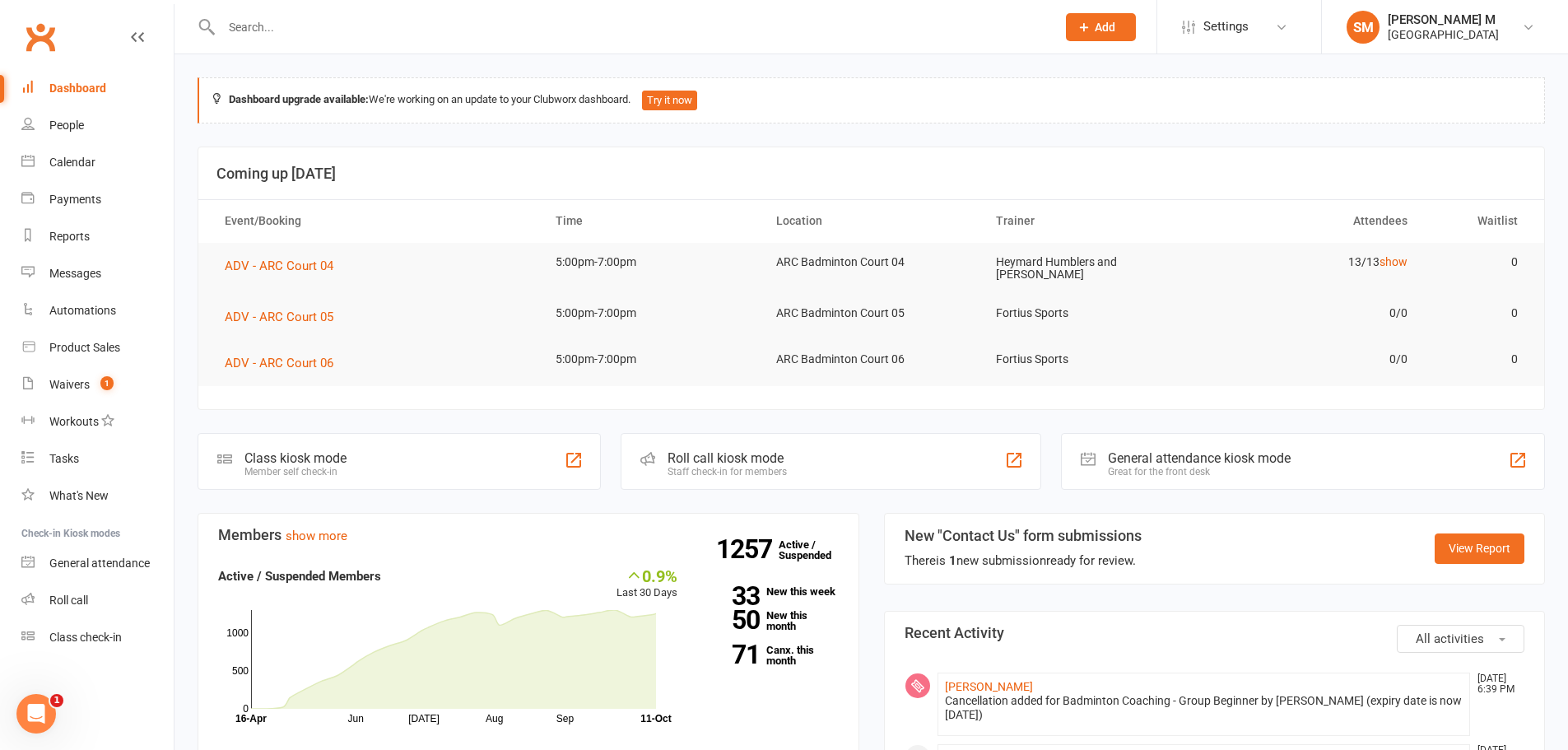
click at [281, 22] on input "text" at bounding box center [630, 28] width 828 height 23
paste input "[PERSON_NAME]"
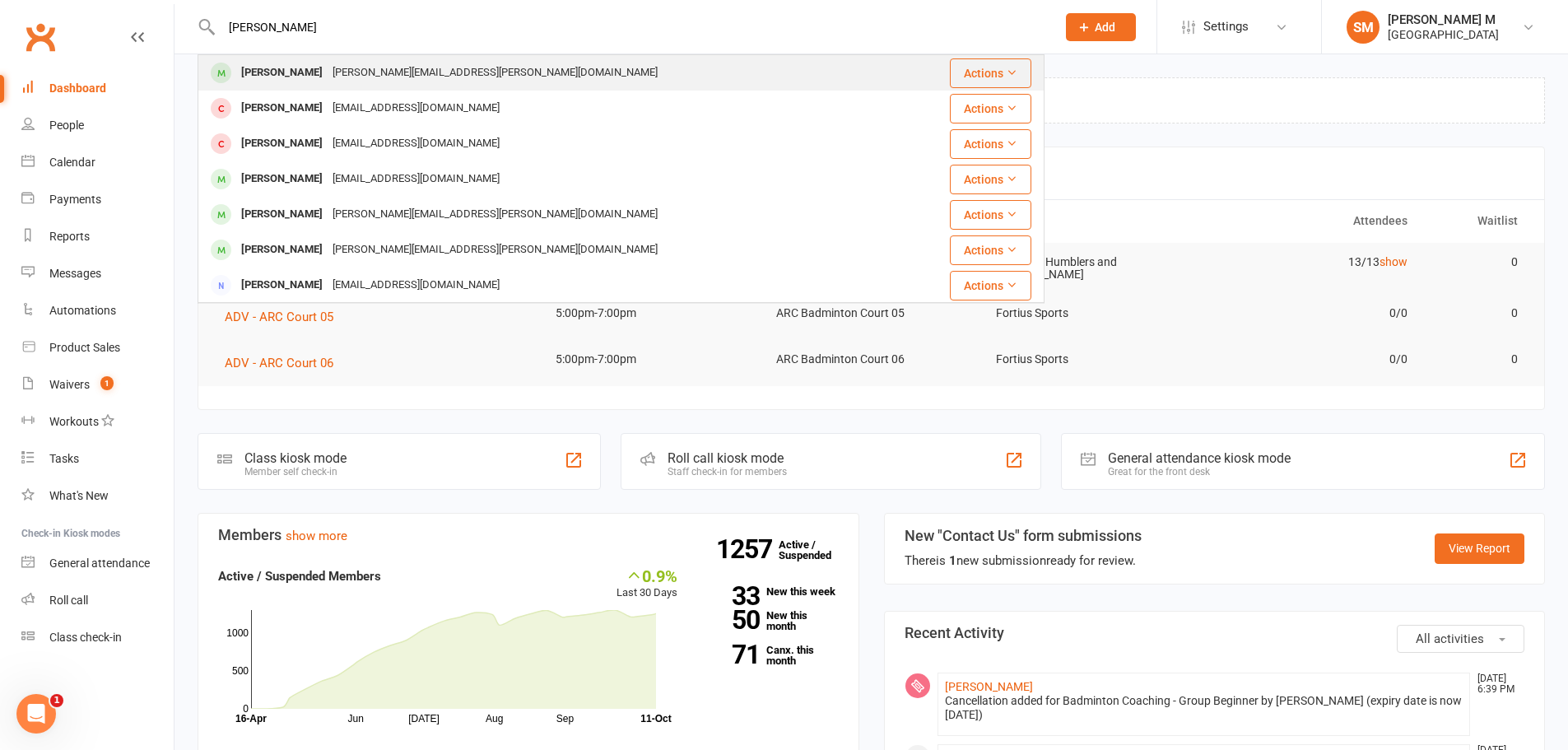
type input "Devansh Tadikamalla"
click at [350, 78] on div "Devansh.tadikamalla@gmail.com" at bounding box center [495, 72] width 335 height 24
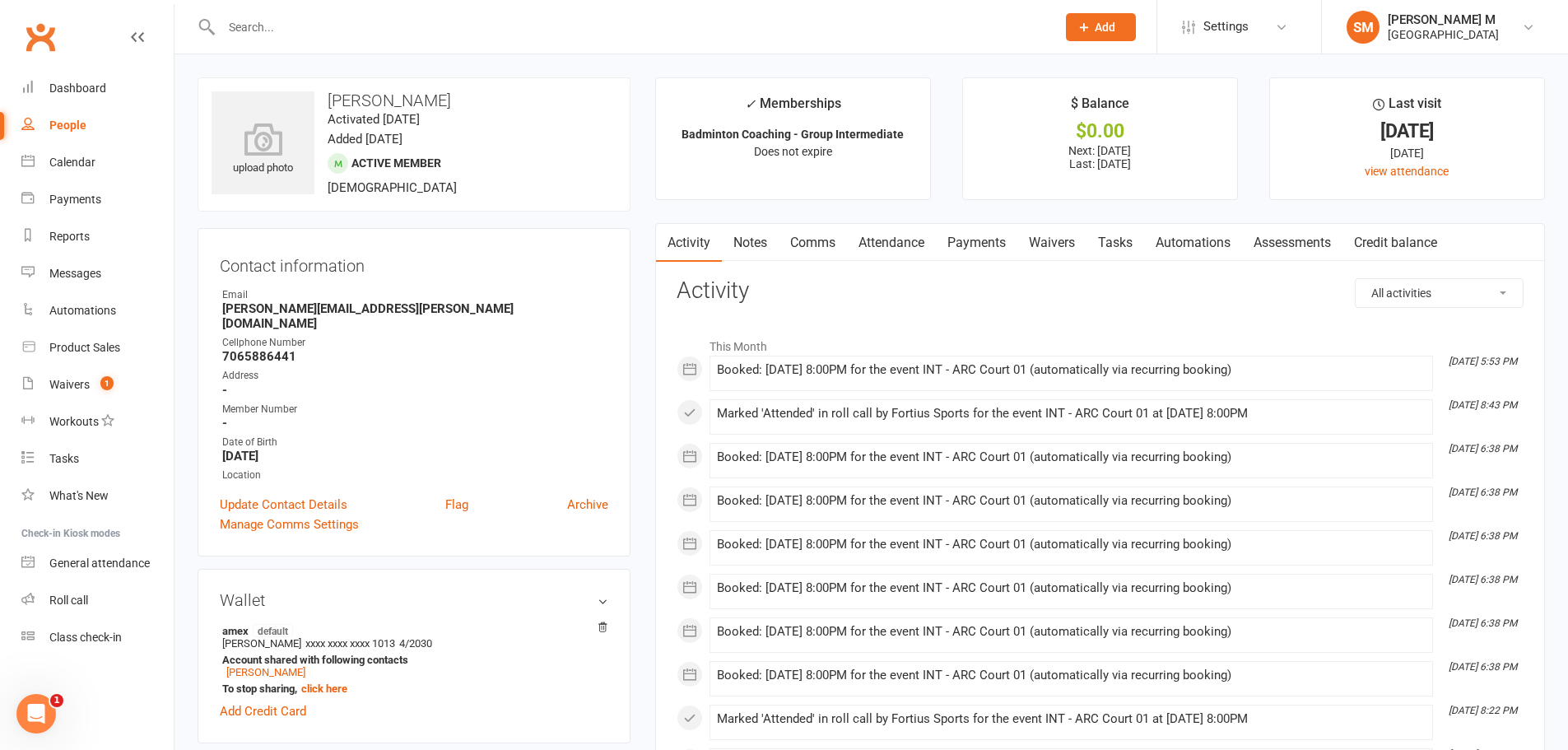
click at [976, 237] on link "Payments" at bounding box center [976, 243] width 81 height 38
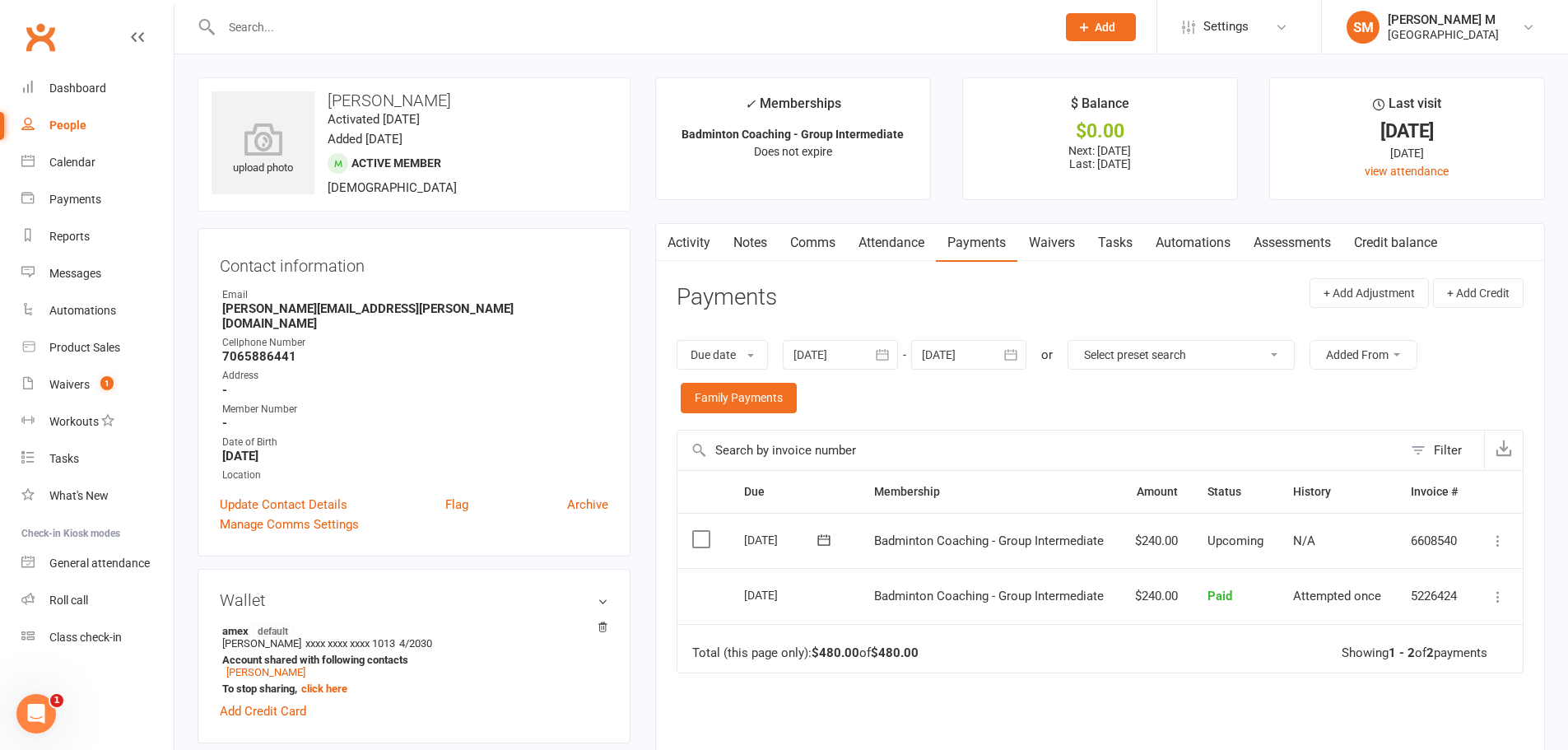
click at [888, 354] on icon "button" at bounding box center [883, 354] width 13 height 11
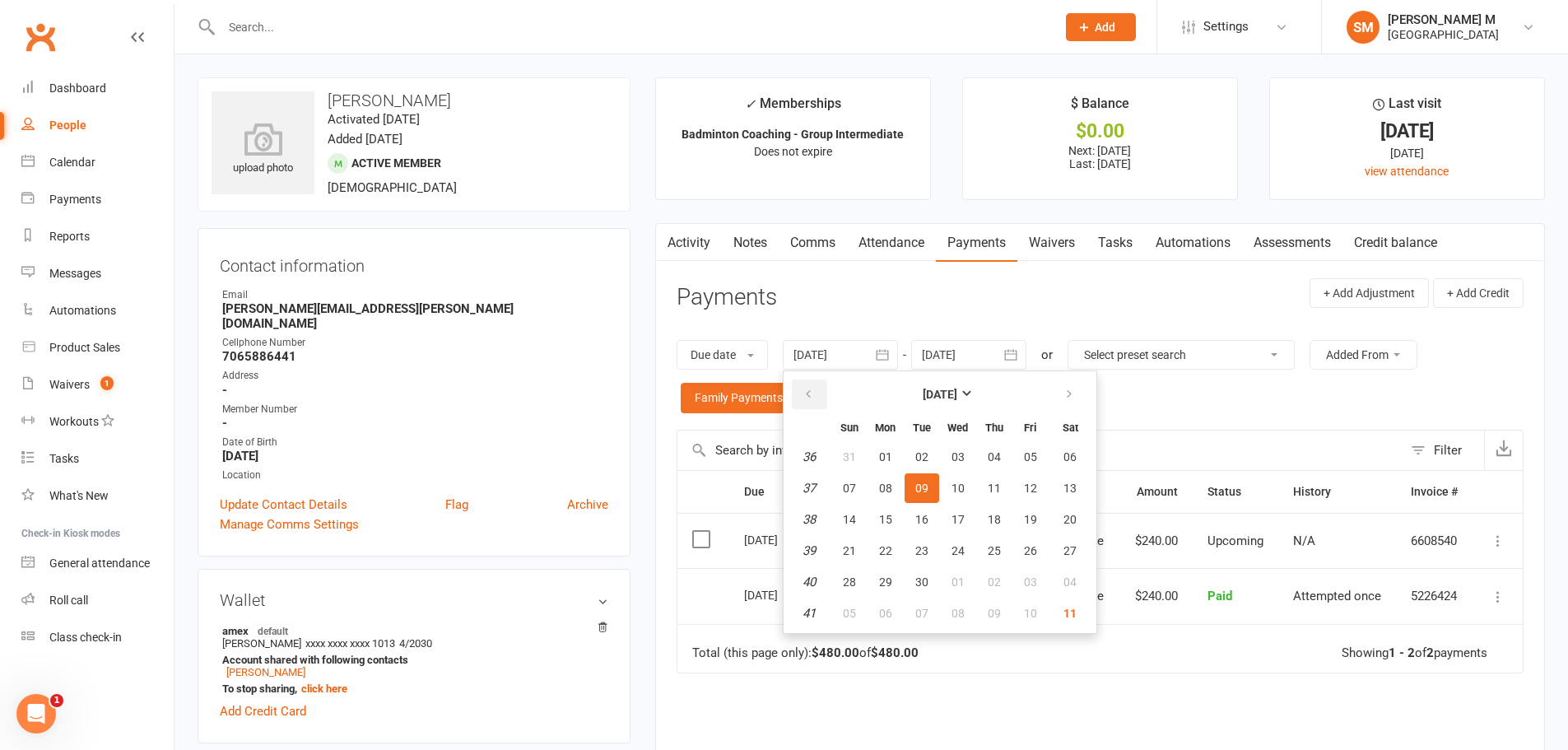
click at [813, 384] on button "button" at bounding box center [810, 394] width 36 height 29
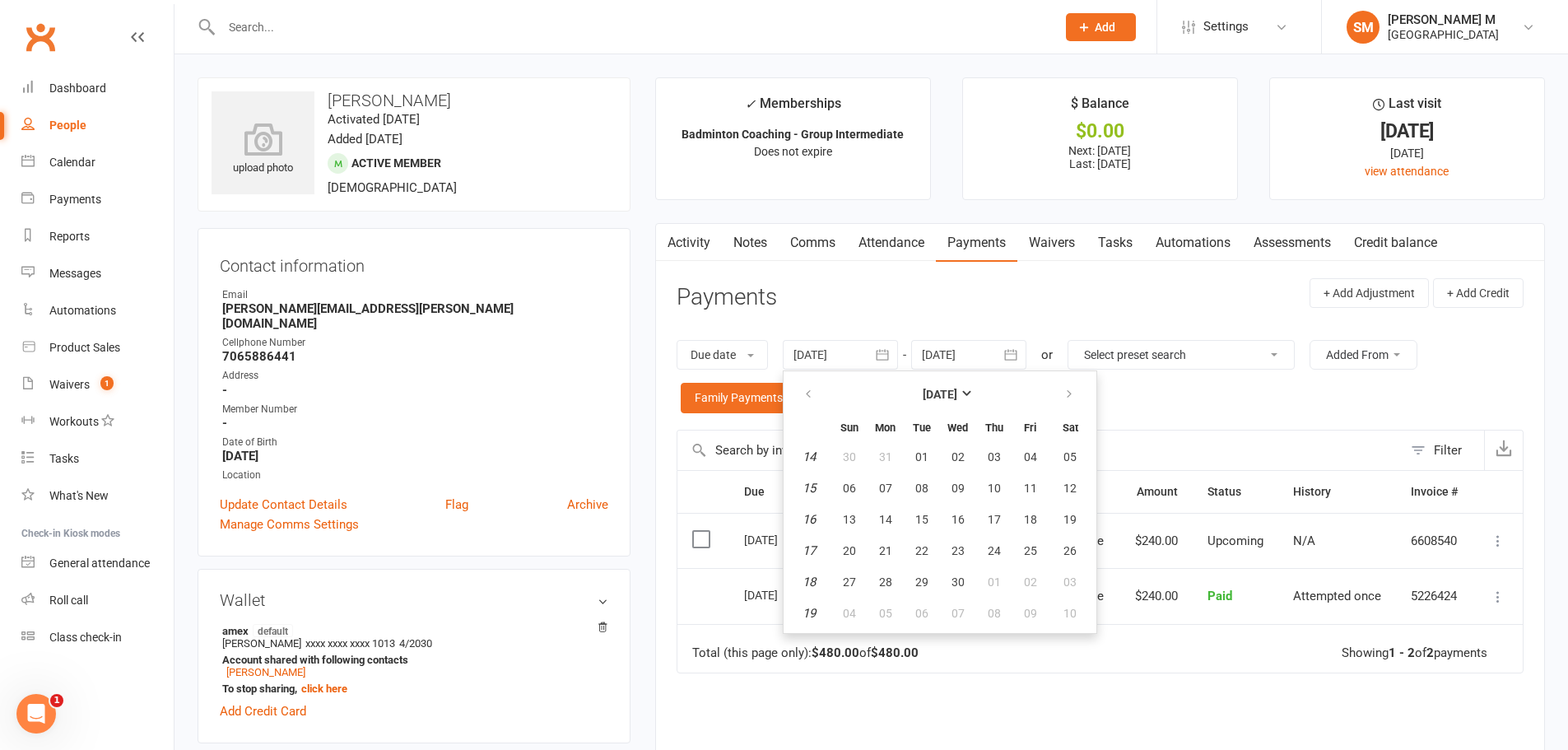
click at [923, 440] on th "Tue" at bounding box center [922, 427] width 35 height 26
click at [922, 460] on span "01" at bounding box center [922, 456] width 13 height 13
type input "01 Apr 2025"
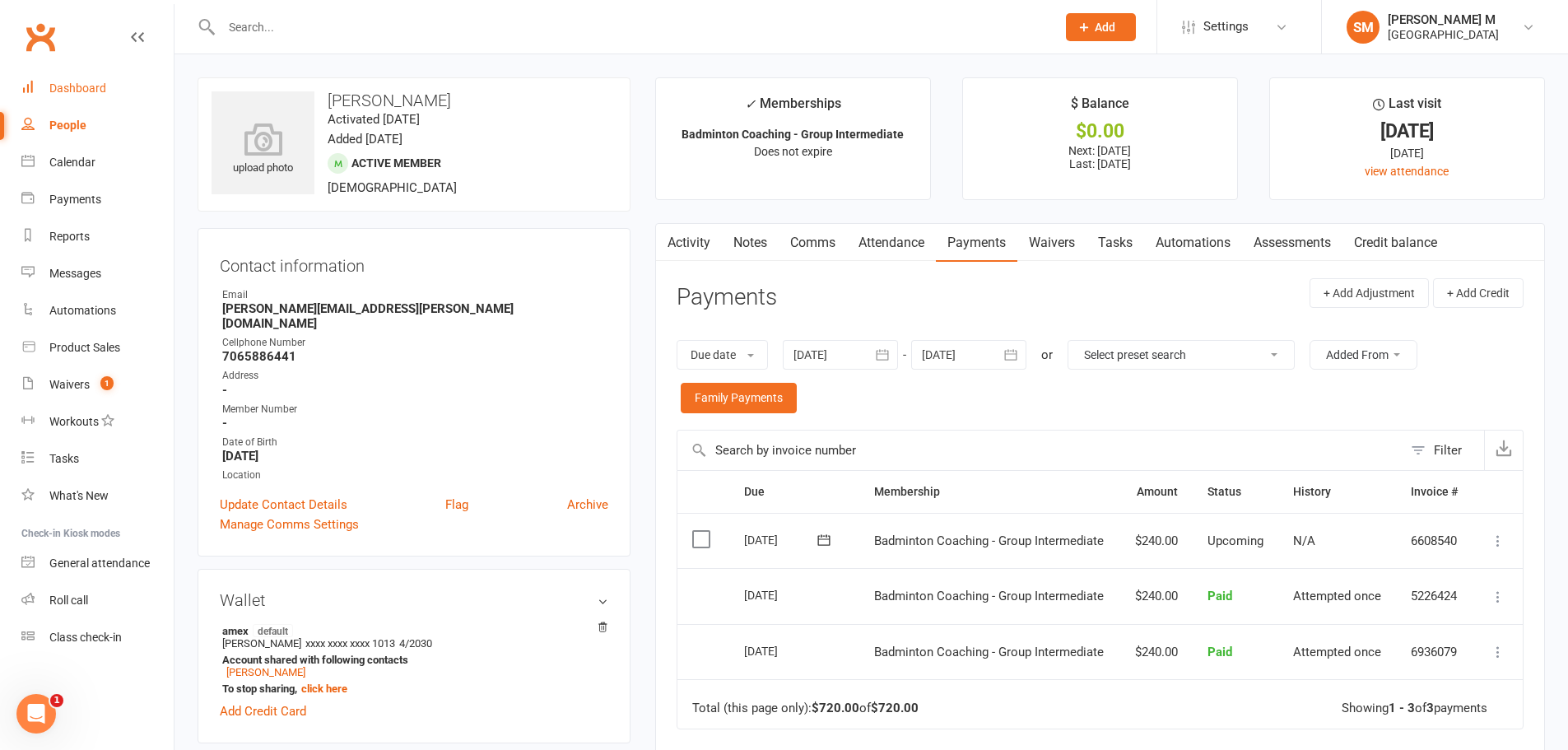
click at [53, 90] on div "Dashboard" at bounding box center [78, 88] width 57 height 13
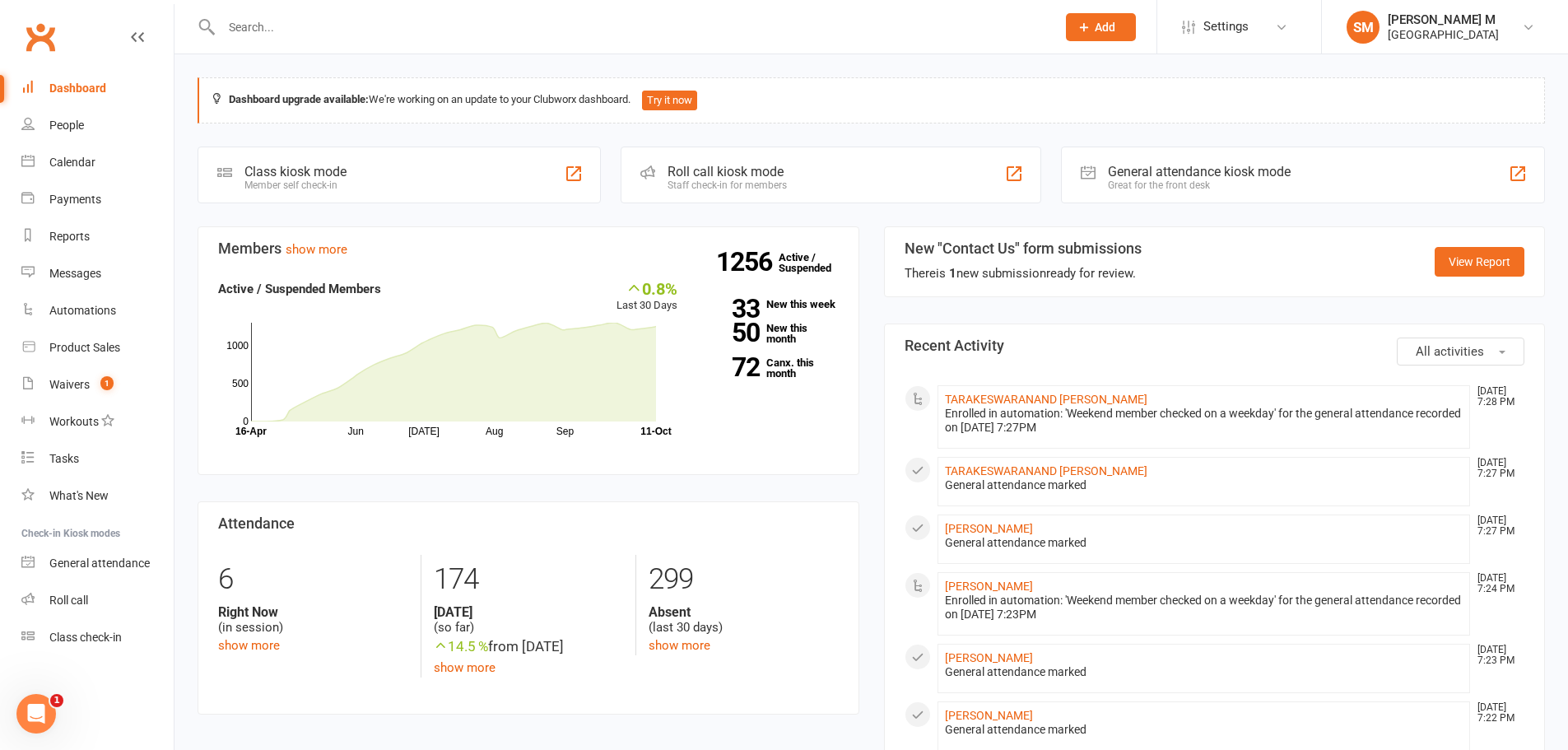
click at [283, 19] on input "text" at bounding box center [630, 28] width 828 height 23
paste input "[PERSON_NAME][EMAIL_ADDRESS][DOMAIN_NAME]"
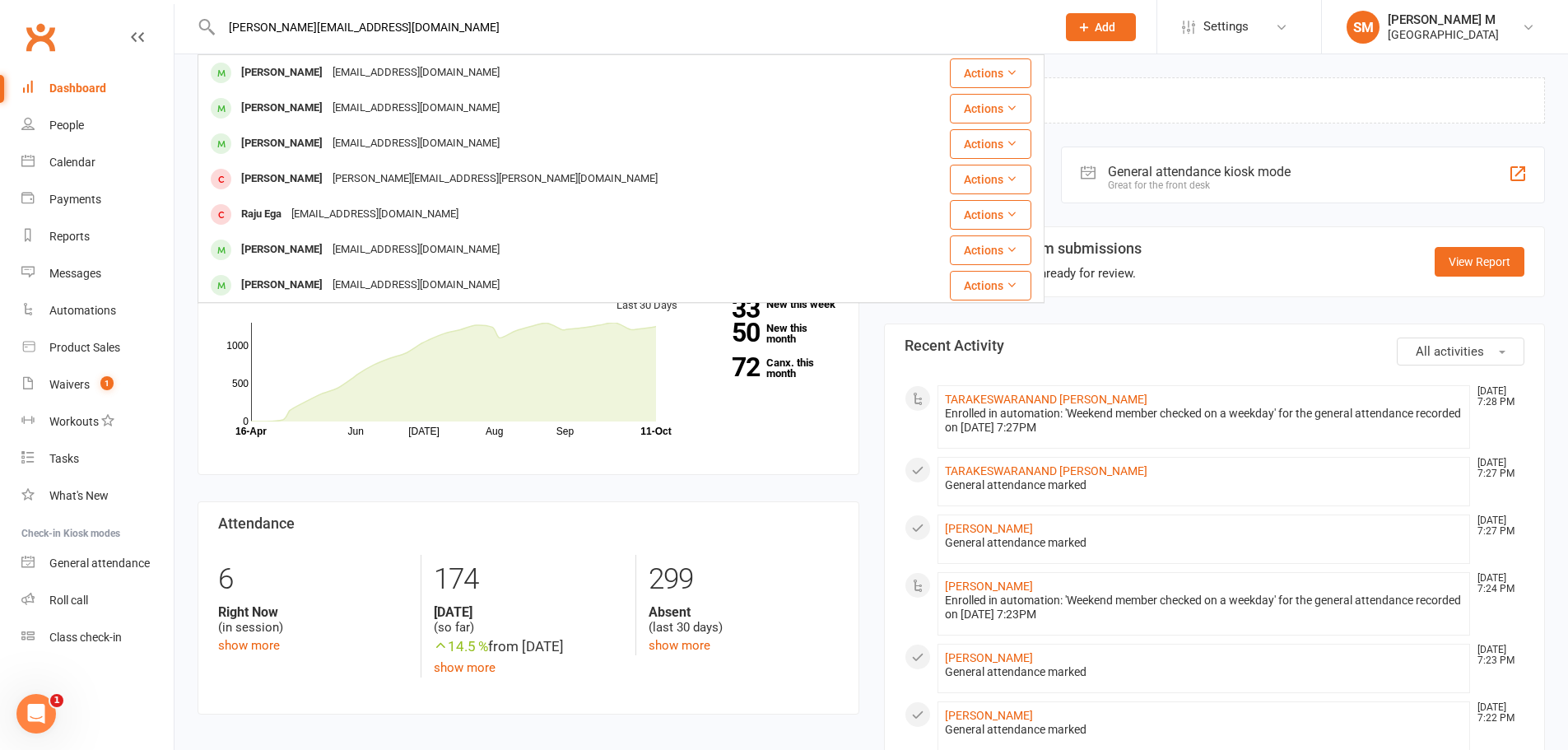
type input "[PERSON_NAME][EMAIL_ADDRESS][DOMAIN_NAME]"
click at [96, 83] on div "Dashboard" at bounding box center [78, 88] width 57 height 13
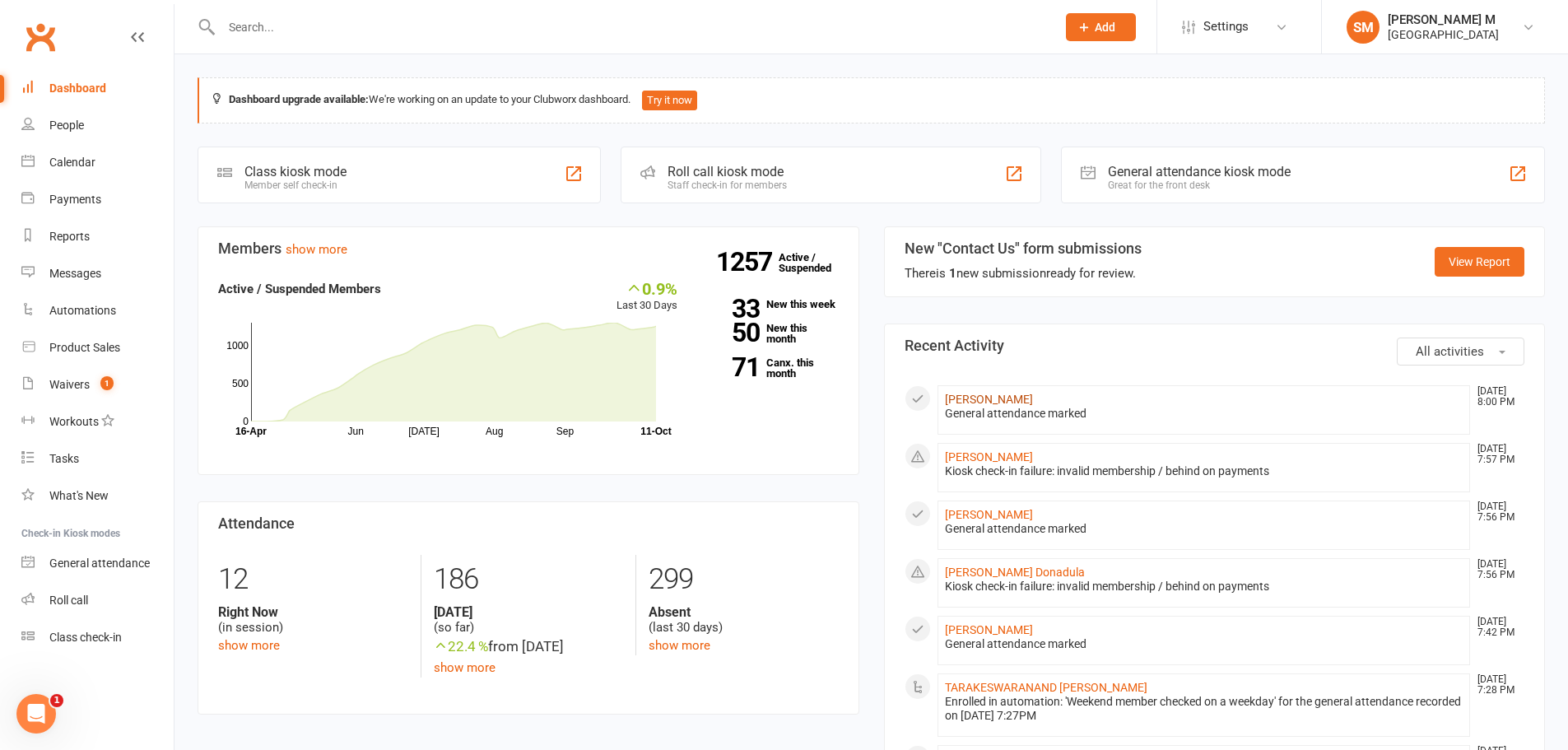
click at [1013, 396] on link "sashank Manchalla" at bounding box center [988, 399] width 88 height 13
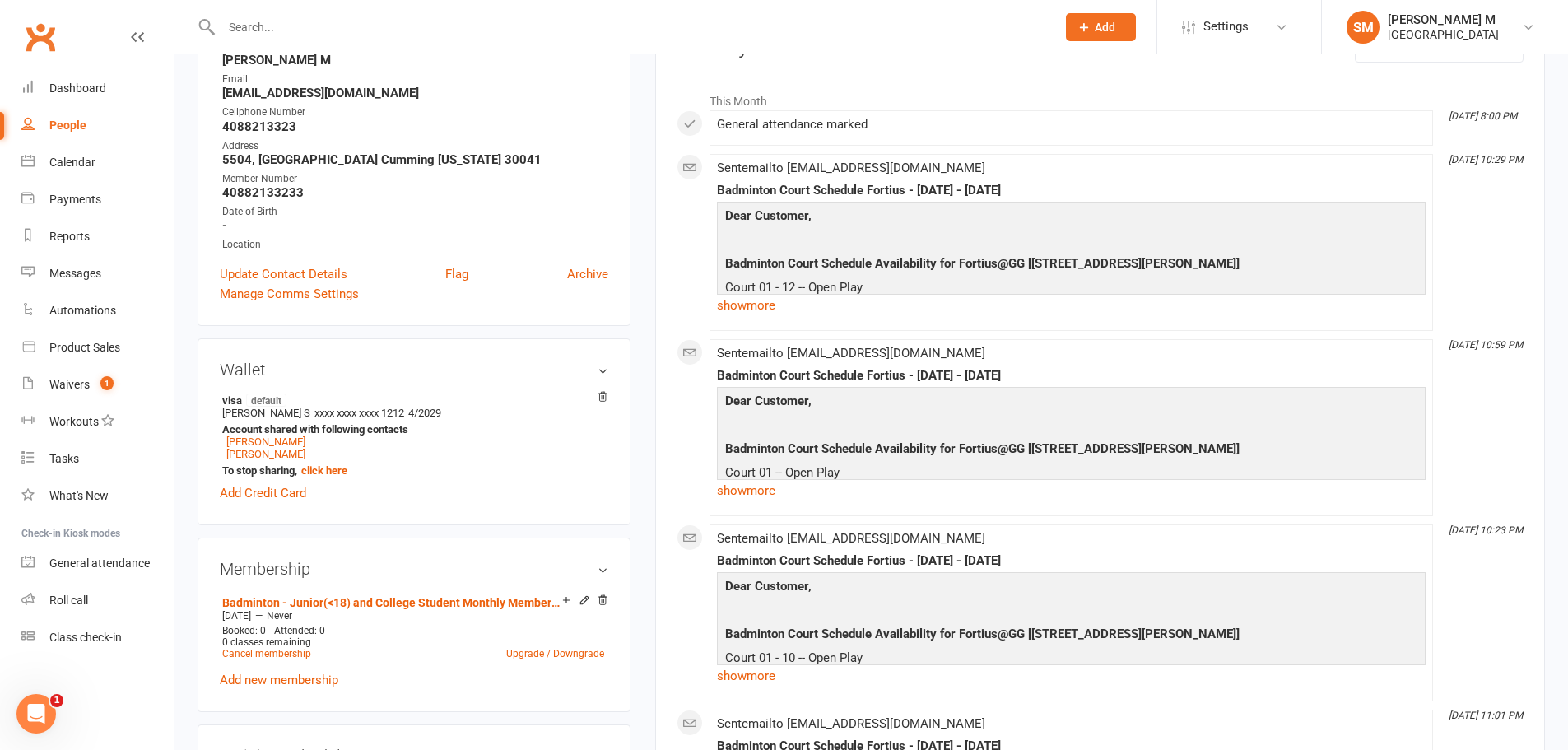
scroll to position [247, 0]
click at [255, 456] on link "[PERSON_NAME]" at bounding box center [266, 453] width 79 height 12
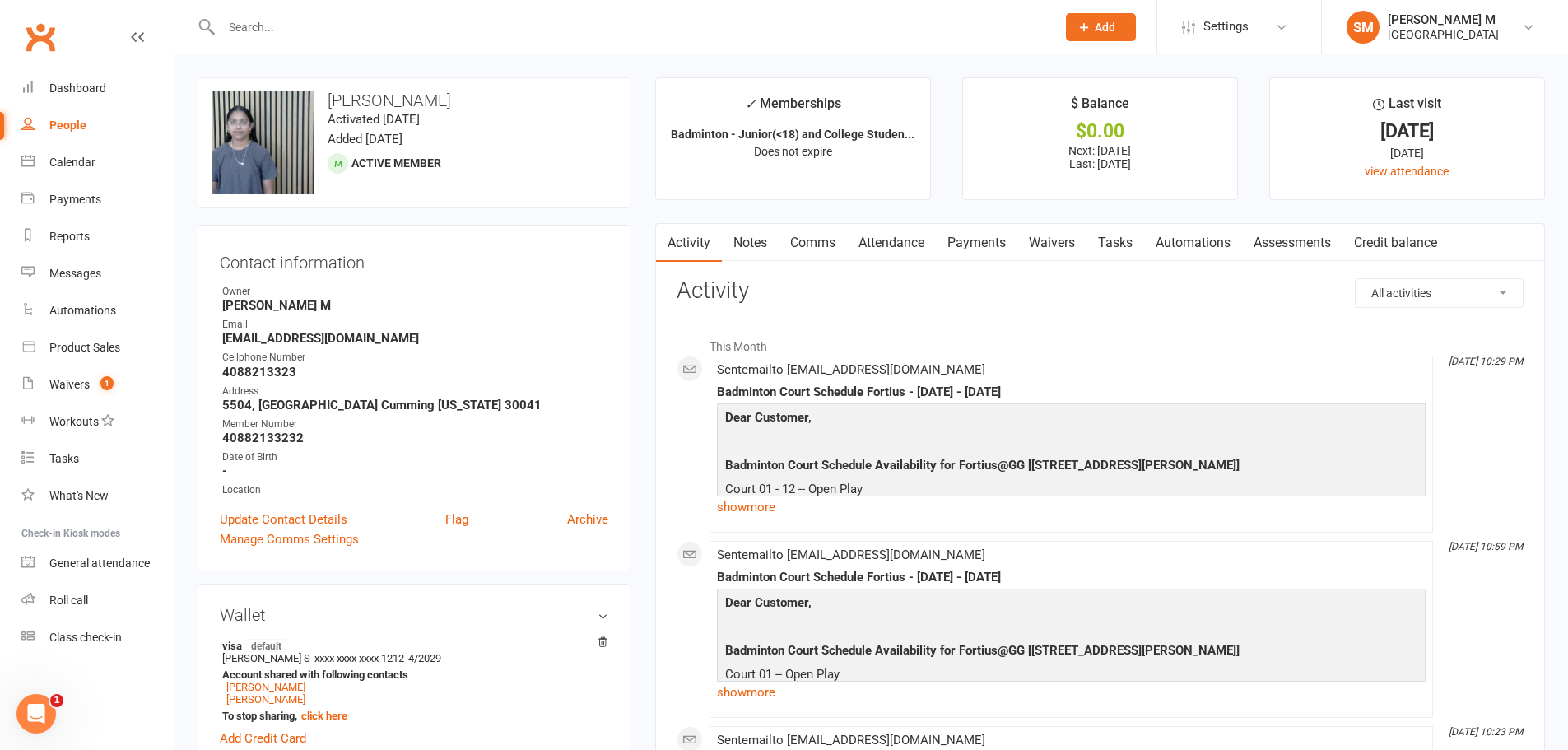
drag, startPoint x: 491, startPoint y: 89, endPoint x: 316, endPoint y: 62, distance: 177.1
copy h3 "[PERSON_NAME]"
click at [109, 556] on div "General attendance" at bounding box center [99, 562] width 100 height 13
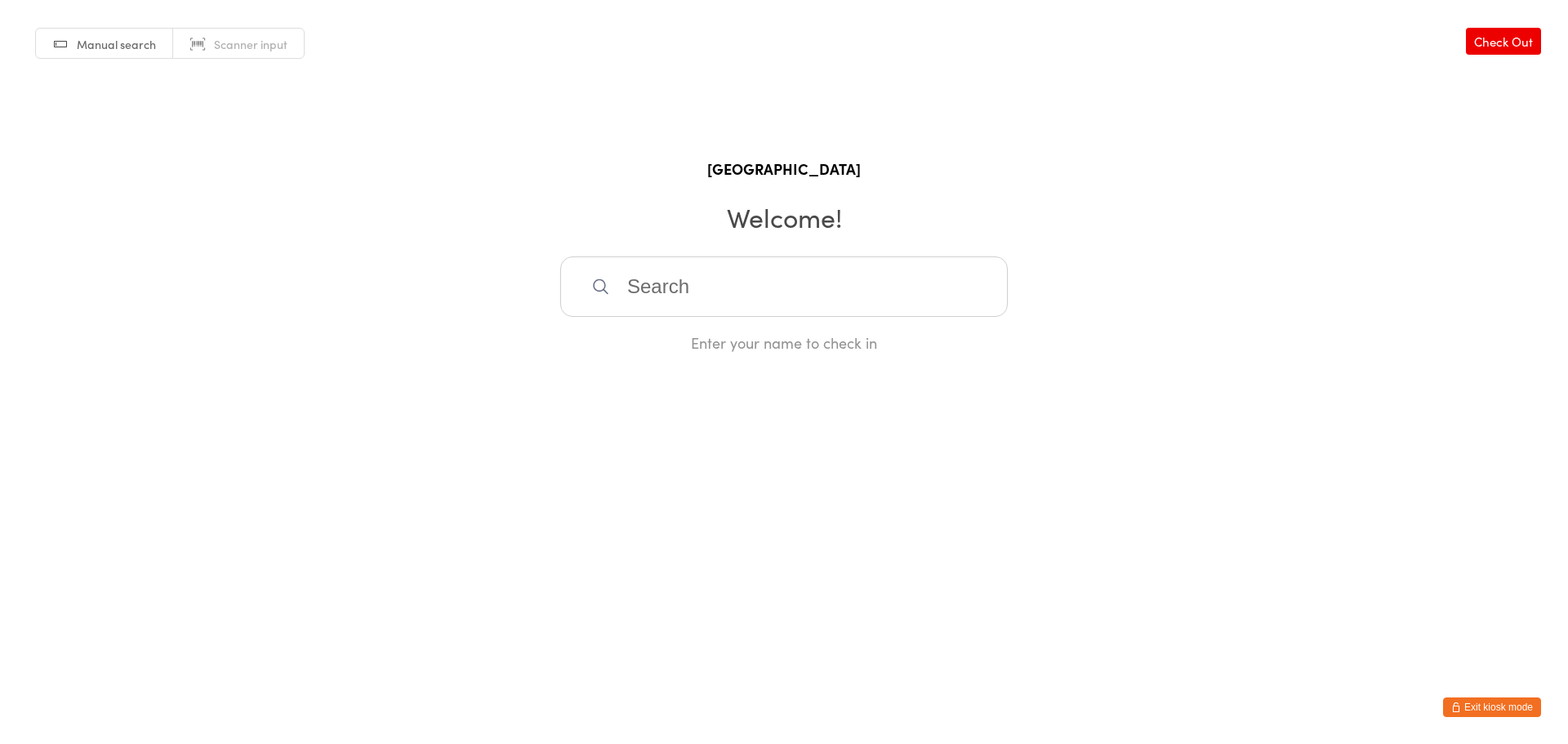
click at [782, 302] on input "search" at bounding box center [783, 286] width 447 height 60
paste input "[PERSON_NAME]"
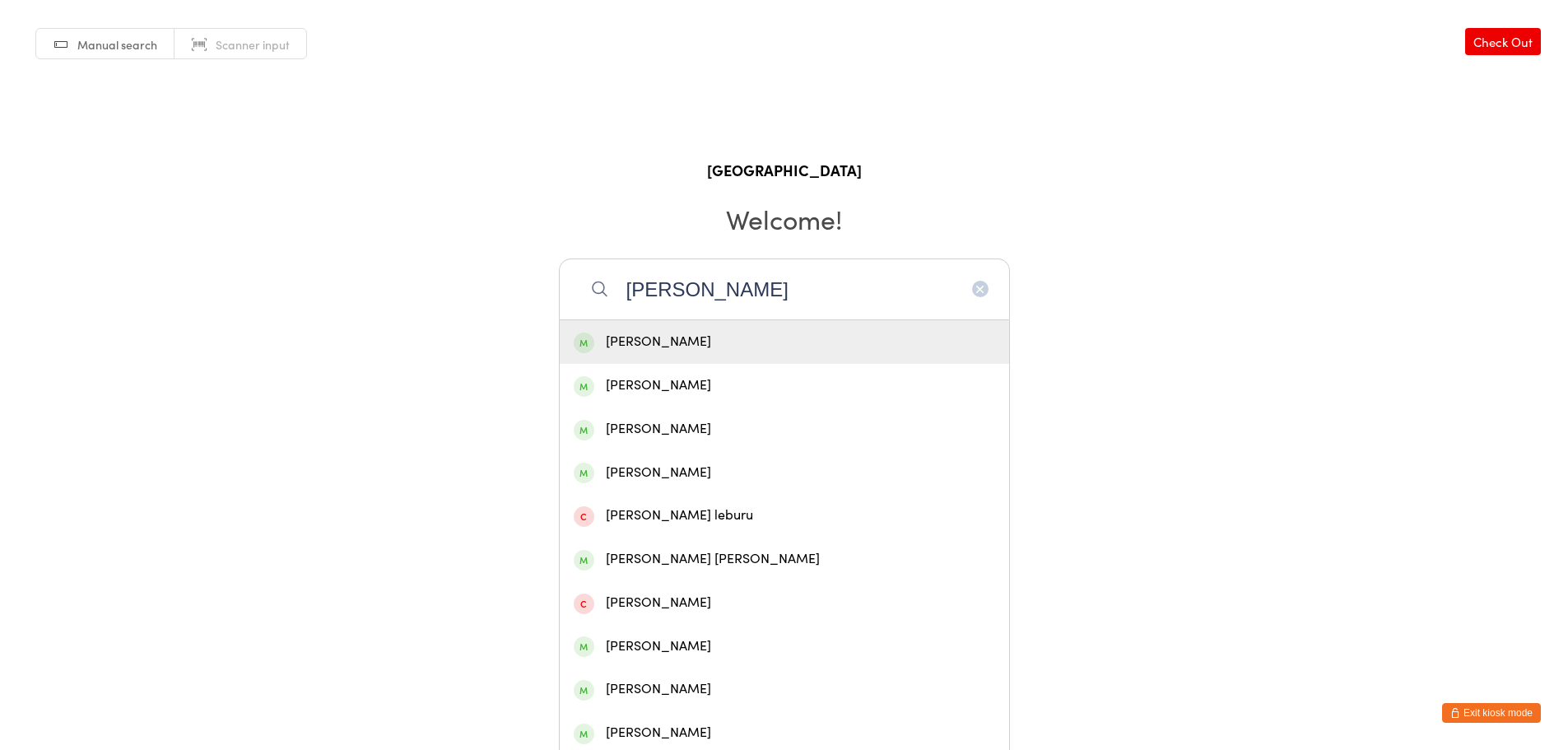
type input "[PERSON_NAME]"
click at [760, 350] on div "[PERSON_NAME]" at bounding box center [785, 342] width 421 height 22
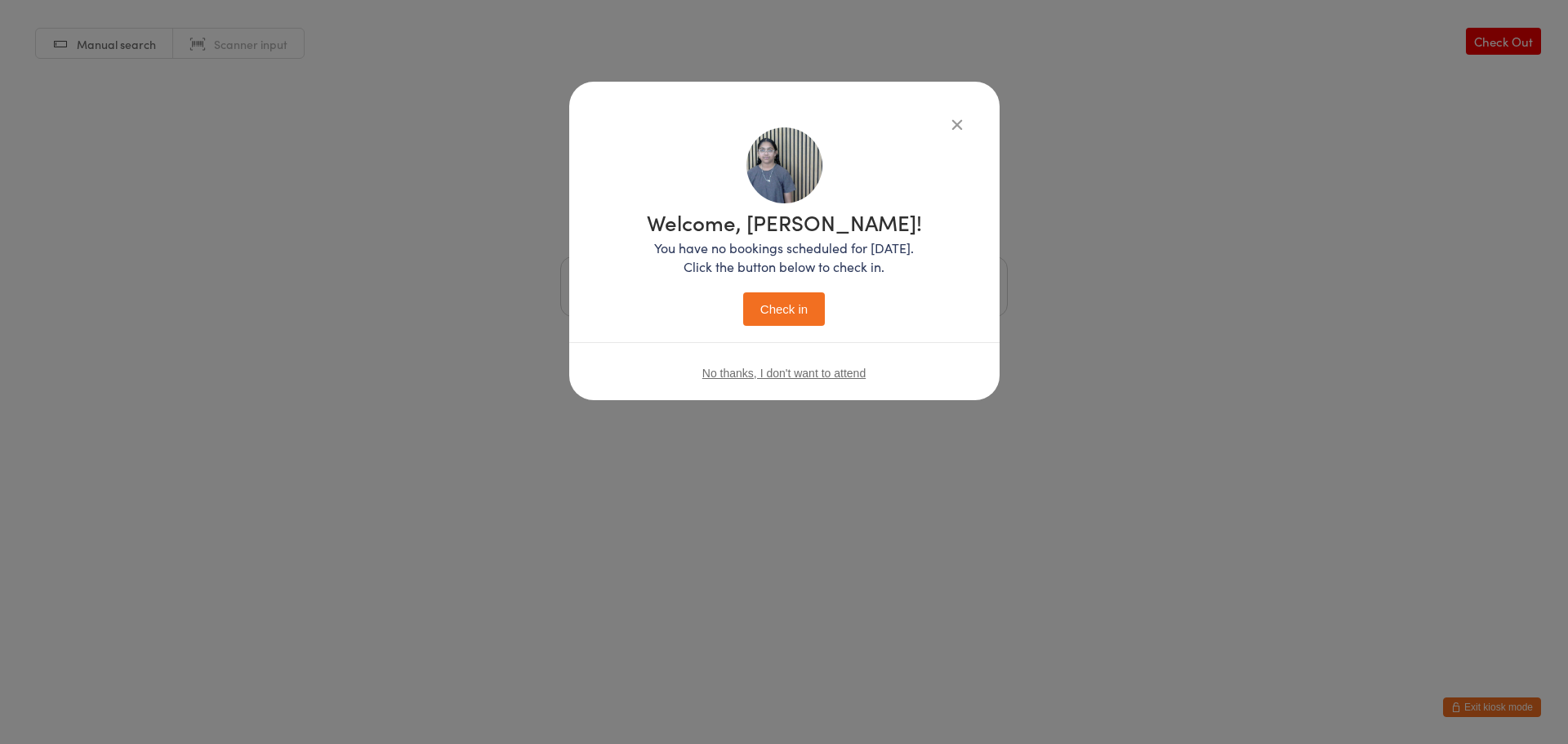
click at [777, 298] on button "Check in" at bounding box center [784, 309] width 82 height 34
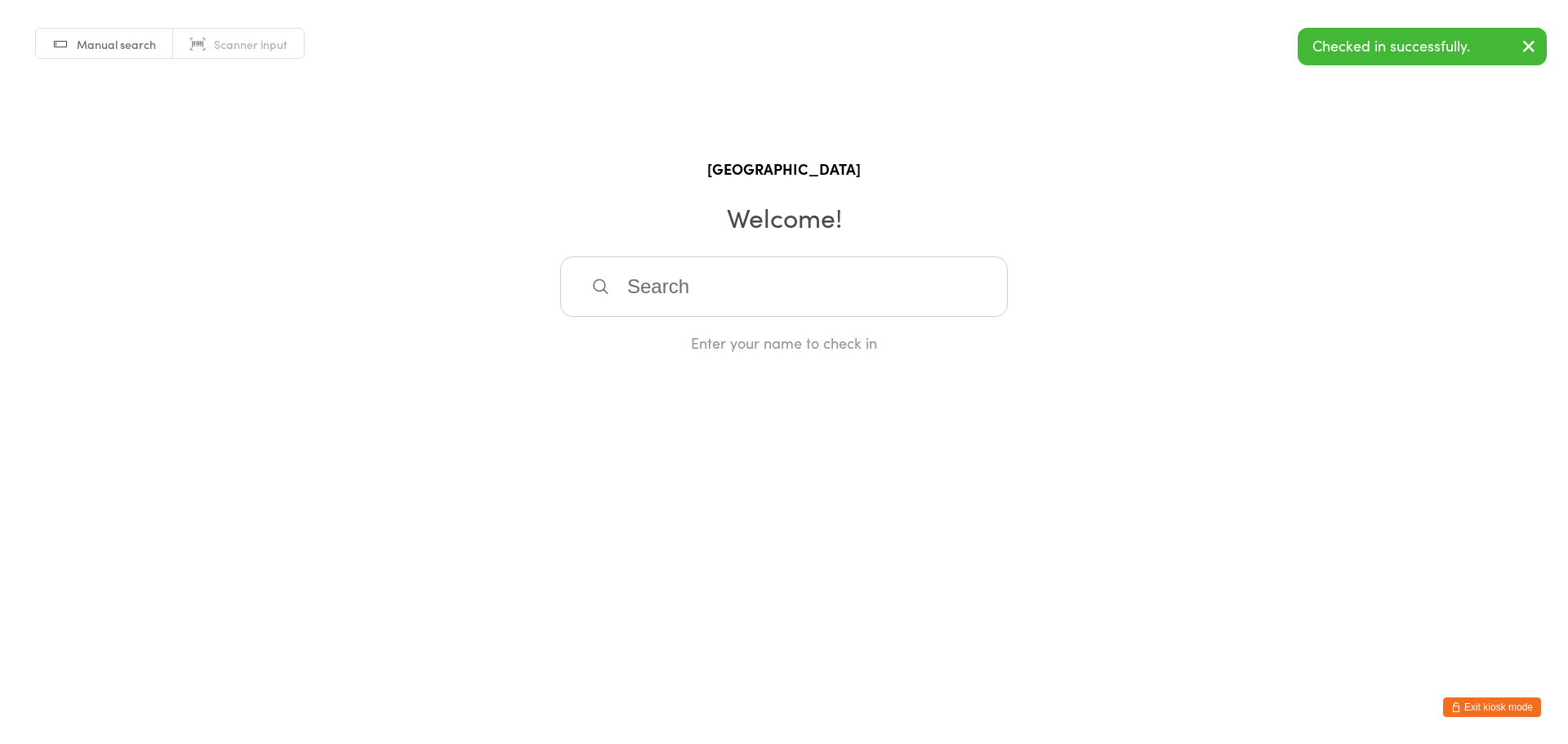
click at [1470, 701] on button "Exit kiosk mode" at bounding box center [1492, 707] width 98 height 19
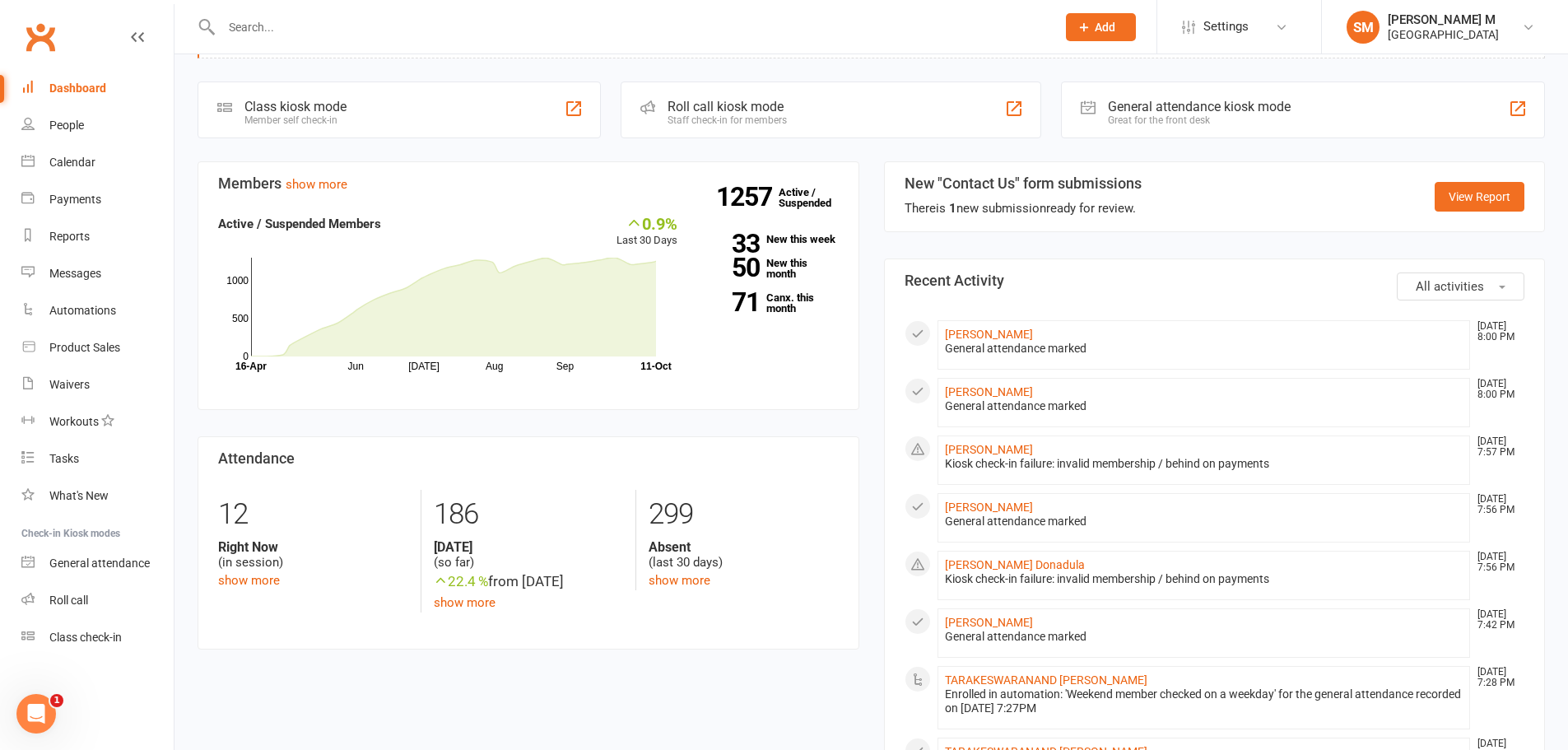
scroll to position [164, 0]
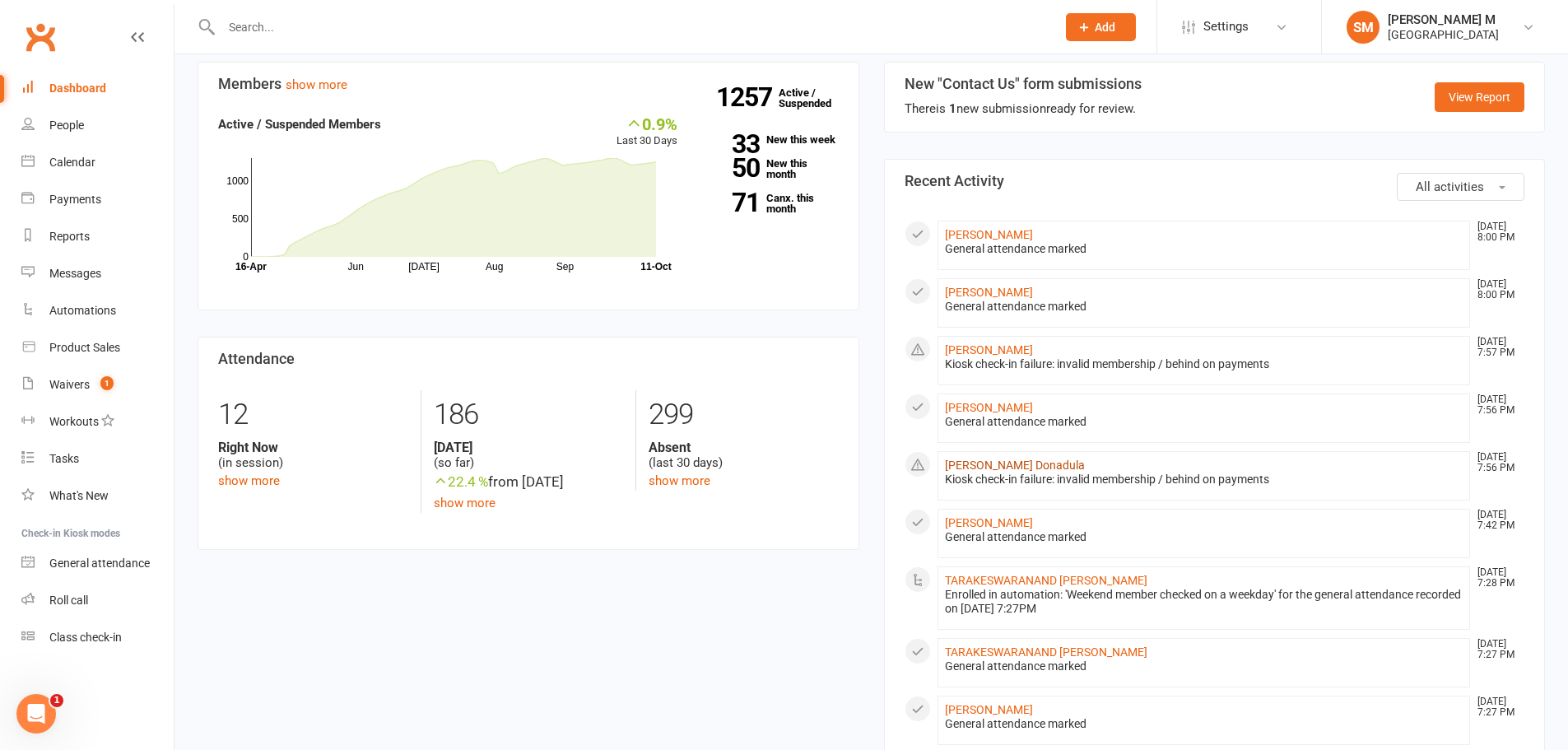
click at [969, 463] on link "Abhinay Donadula" at bounding box center [1014, 464] width 140 height 13
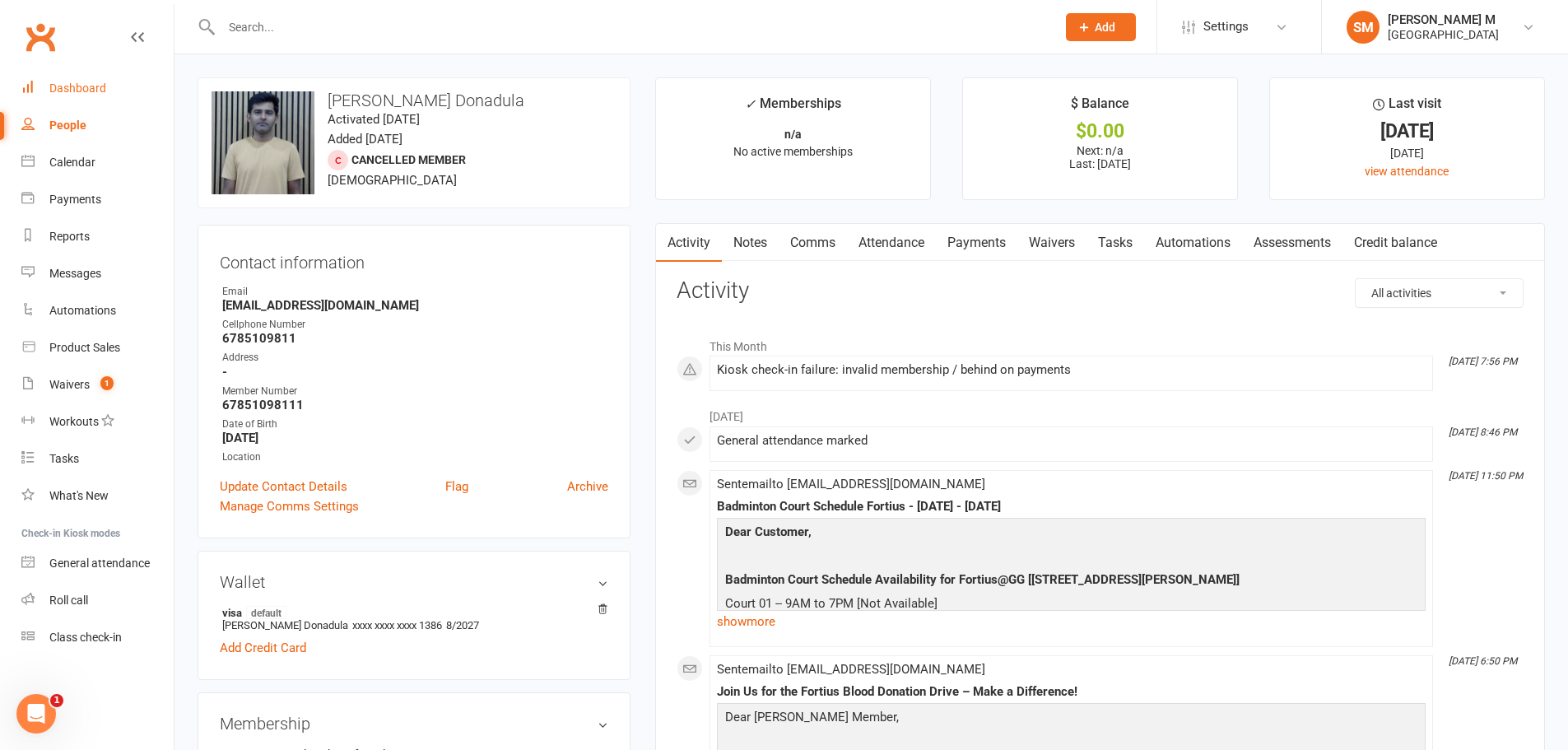
click at [63, 88] on div "Dashboard" at bounding box center [78, 88] width 57 height 13
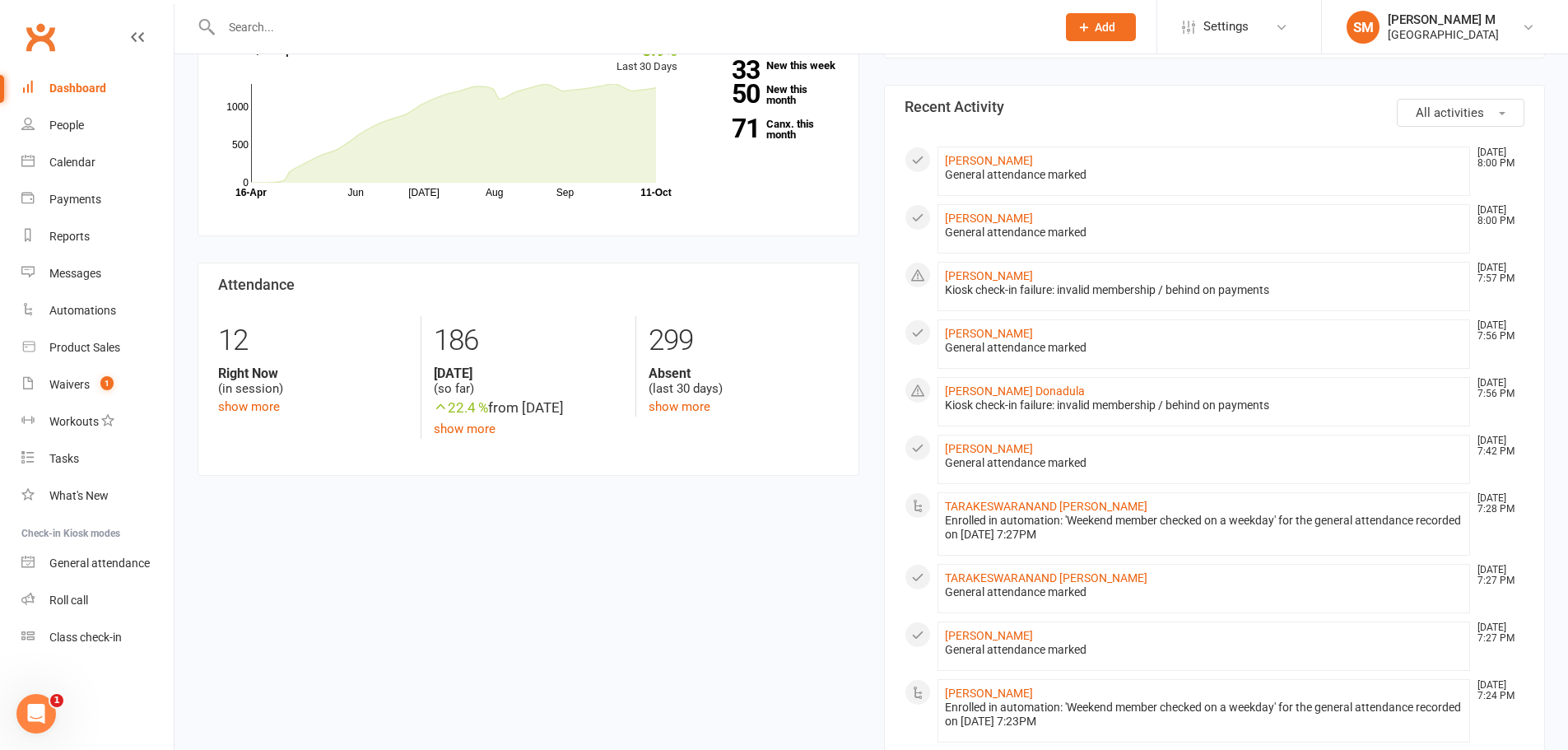
scroll to position [247, 0]
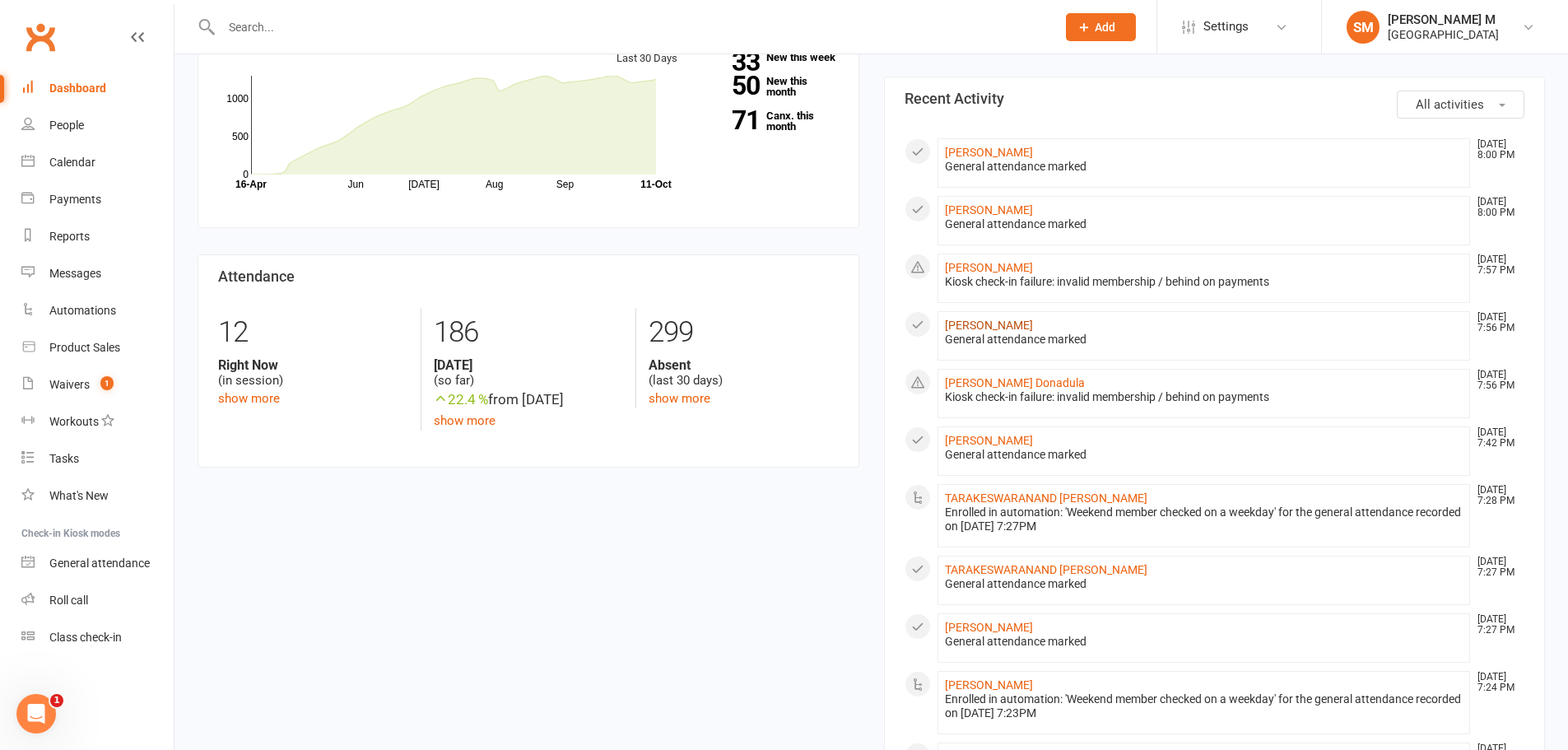
click at [977, 321] on link "SujayKumar Thota" at bounding box center [988, 325] width 88 height 13
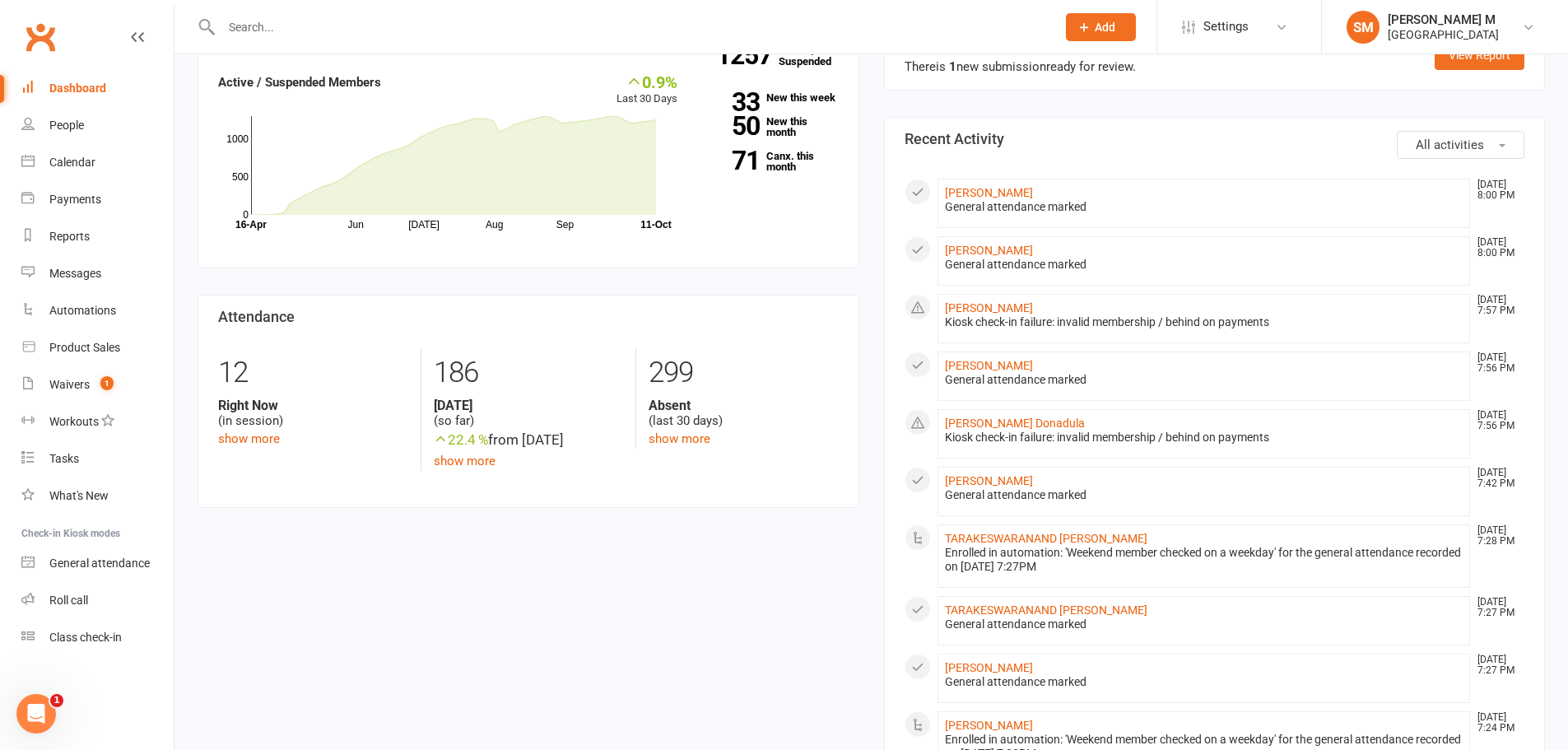
scroll to position [164, 0]
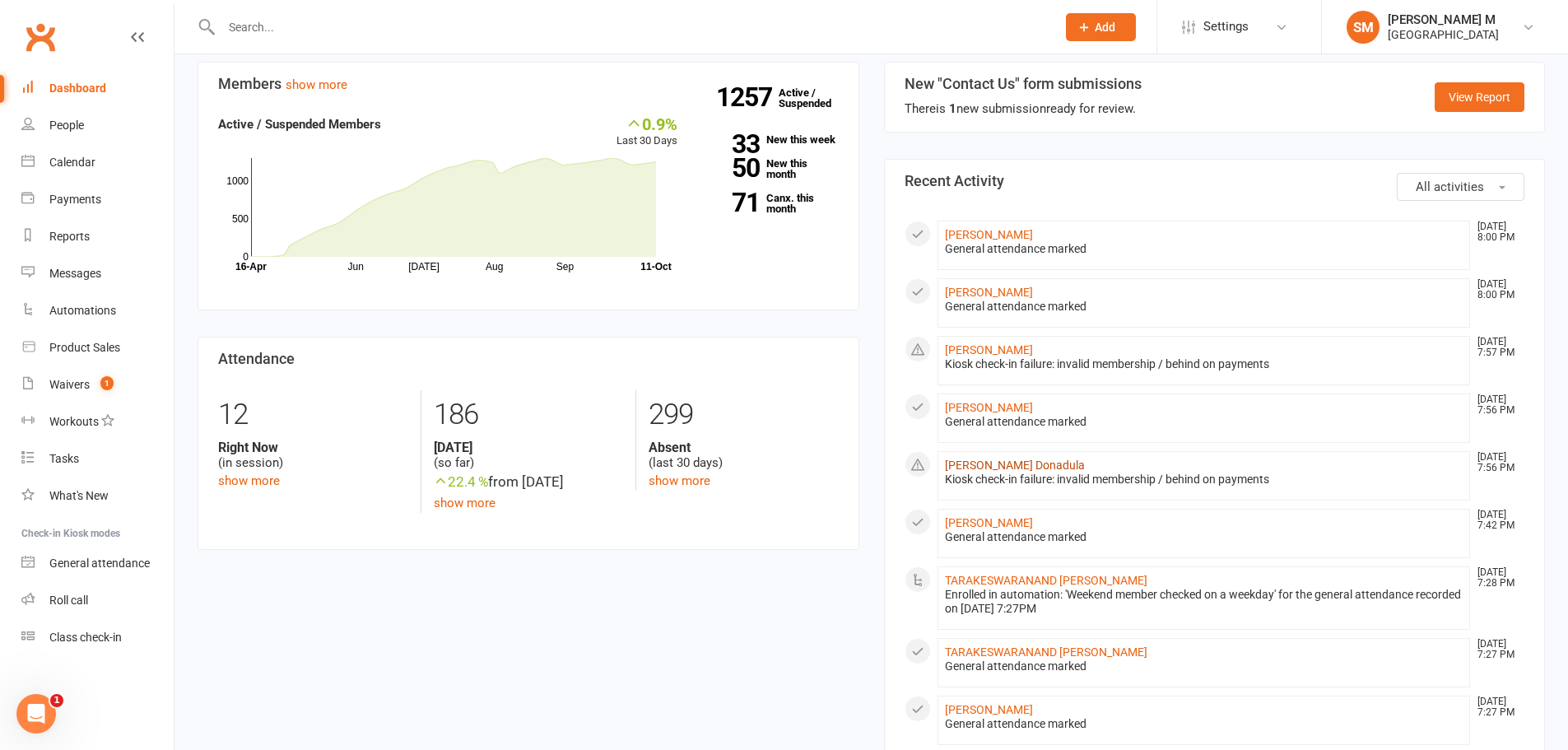
click at [969, 465] on link "Abhinay Donadula" at bounding box center [1014, 464] width 140 height 13
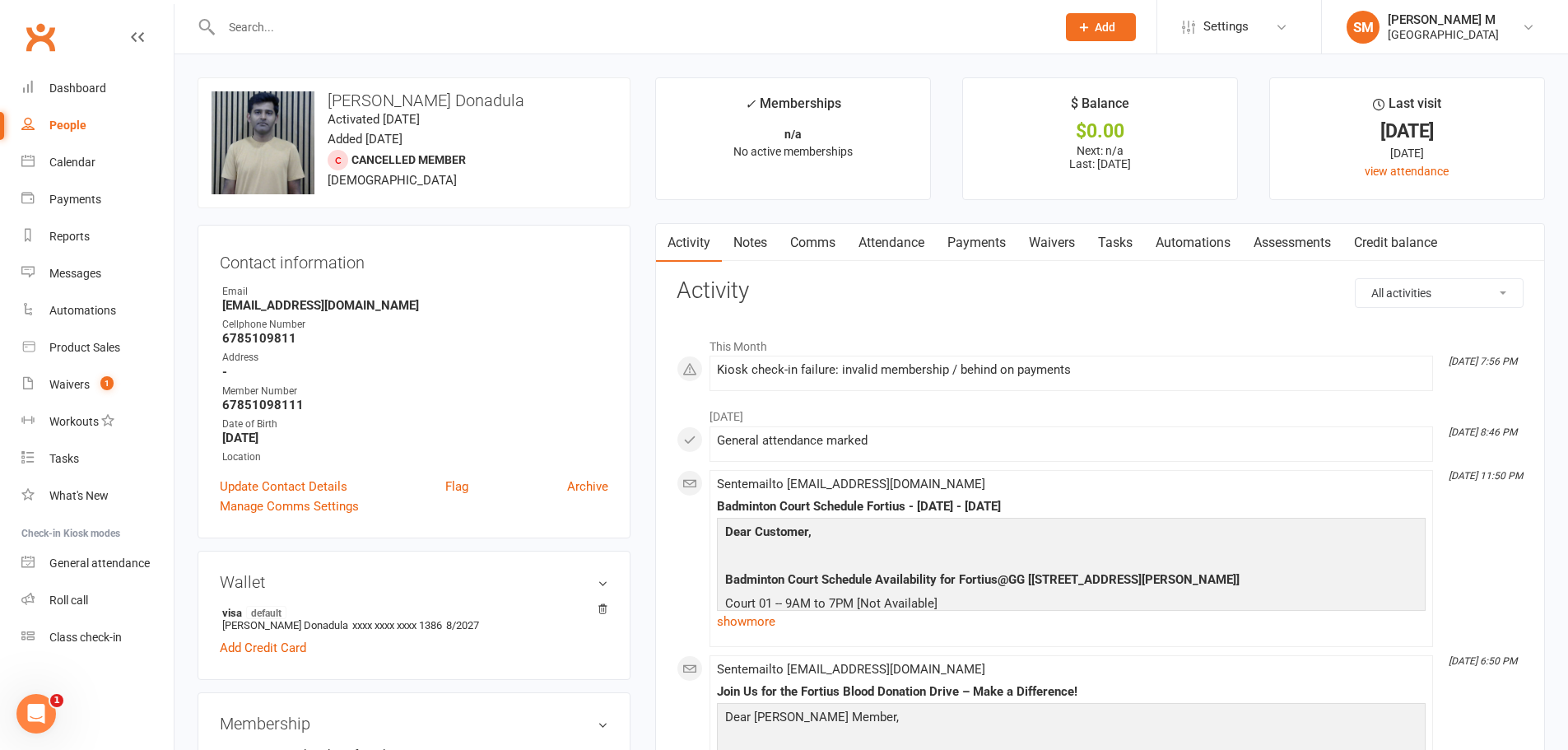
click at [331, 12] on div at bounding box center [621, 27] width 847 height 54
click at [321, 27] on input "text" at bounding box center [630, 28] width 828 height 23
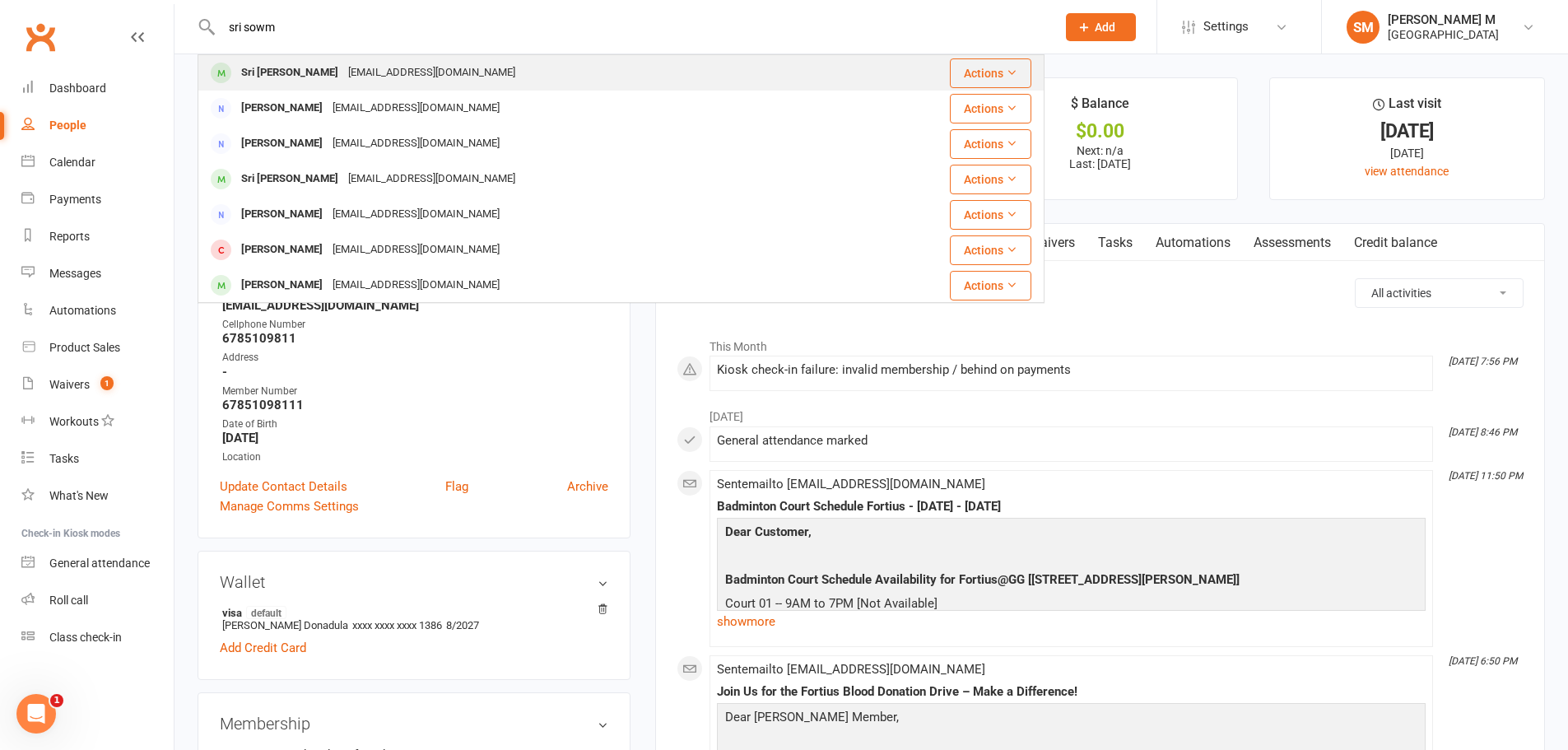
type input "sri sowm"
click at [310, 68] on div "Sri [PERSON_NAME]" at bounding box center [290, 72] width 107 height 24
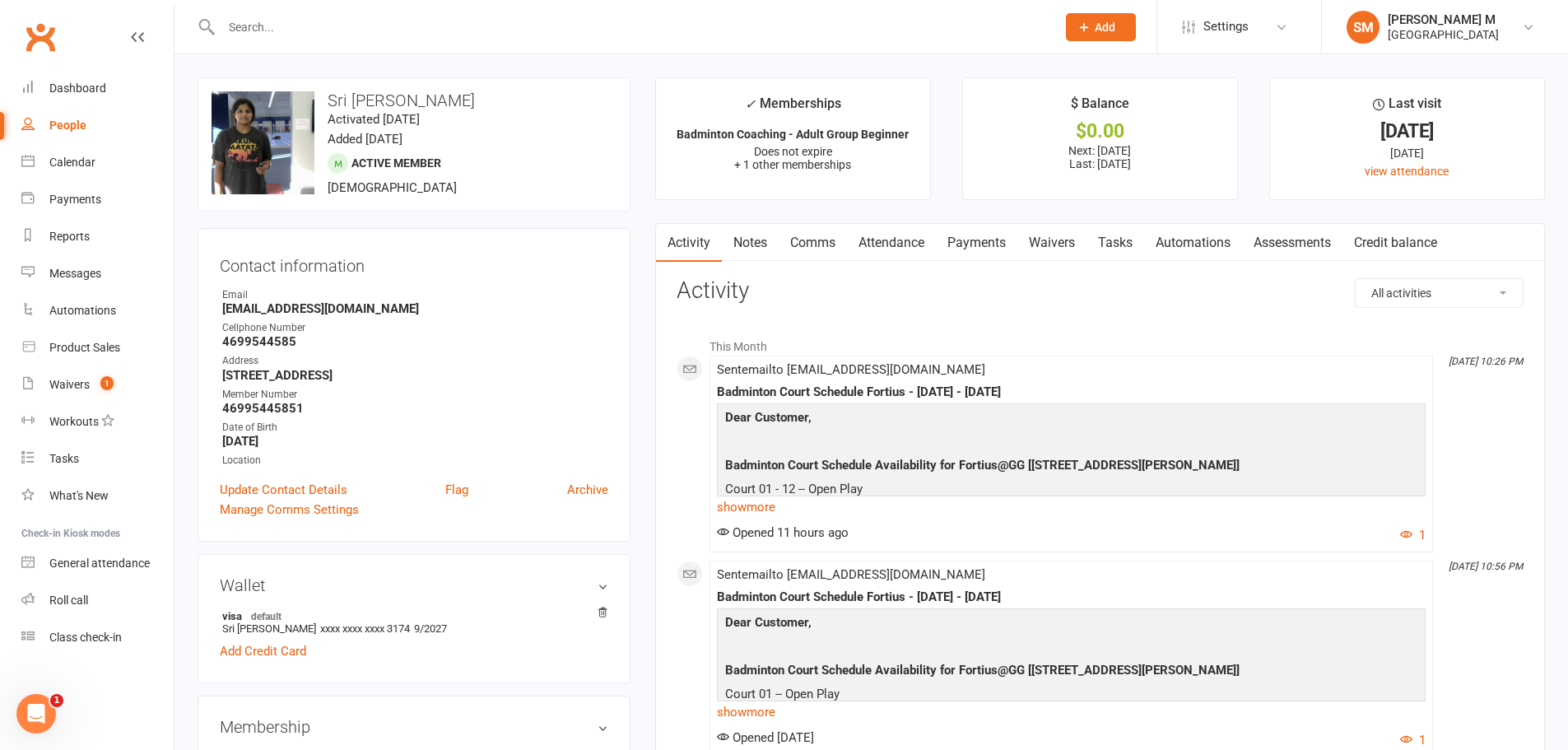
click at [903, 242] on link "Attendance" at bounding box center [892, 243] width 89 height 38
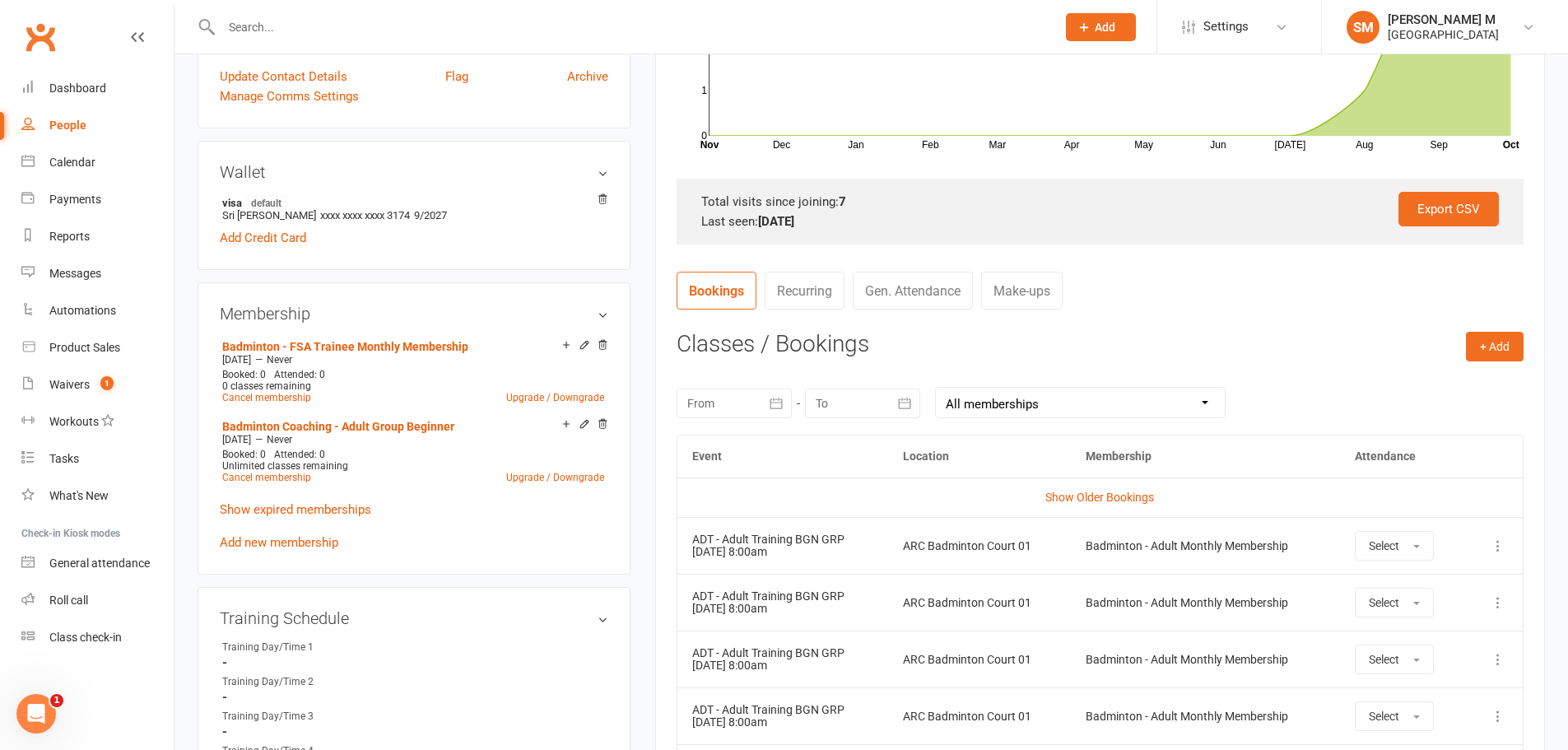
scroll to position [412, 0]
click at [905, 283] on link "Gen. Attendance" at bounding box center [913, 292] width 121 height 38
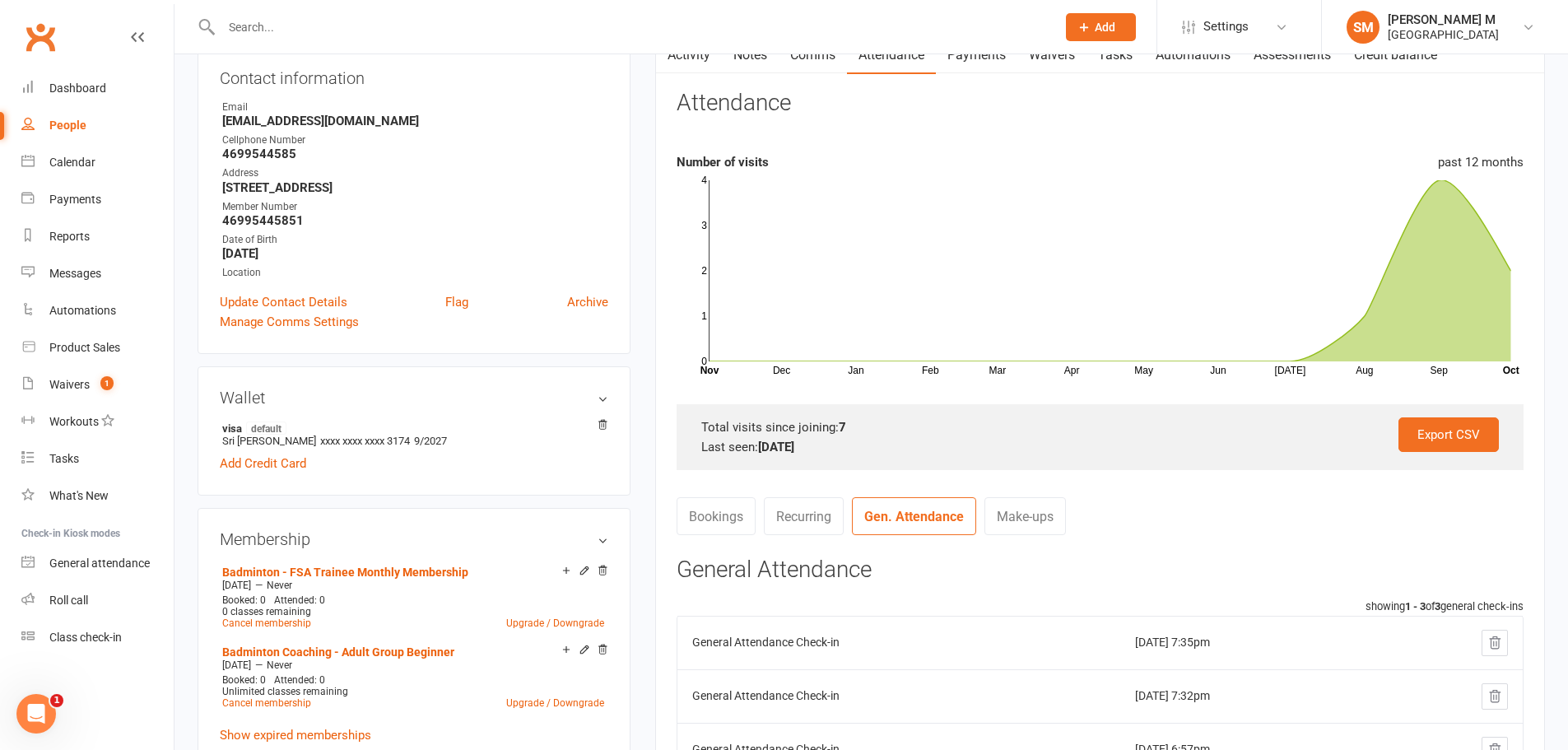
scroll to position [164, 0]
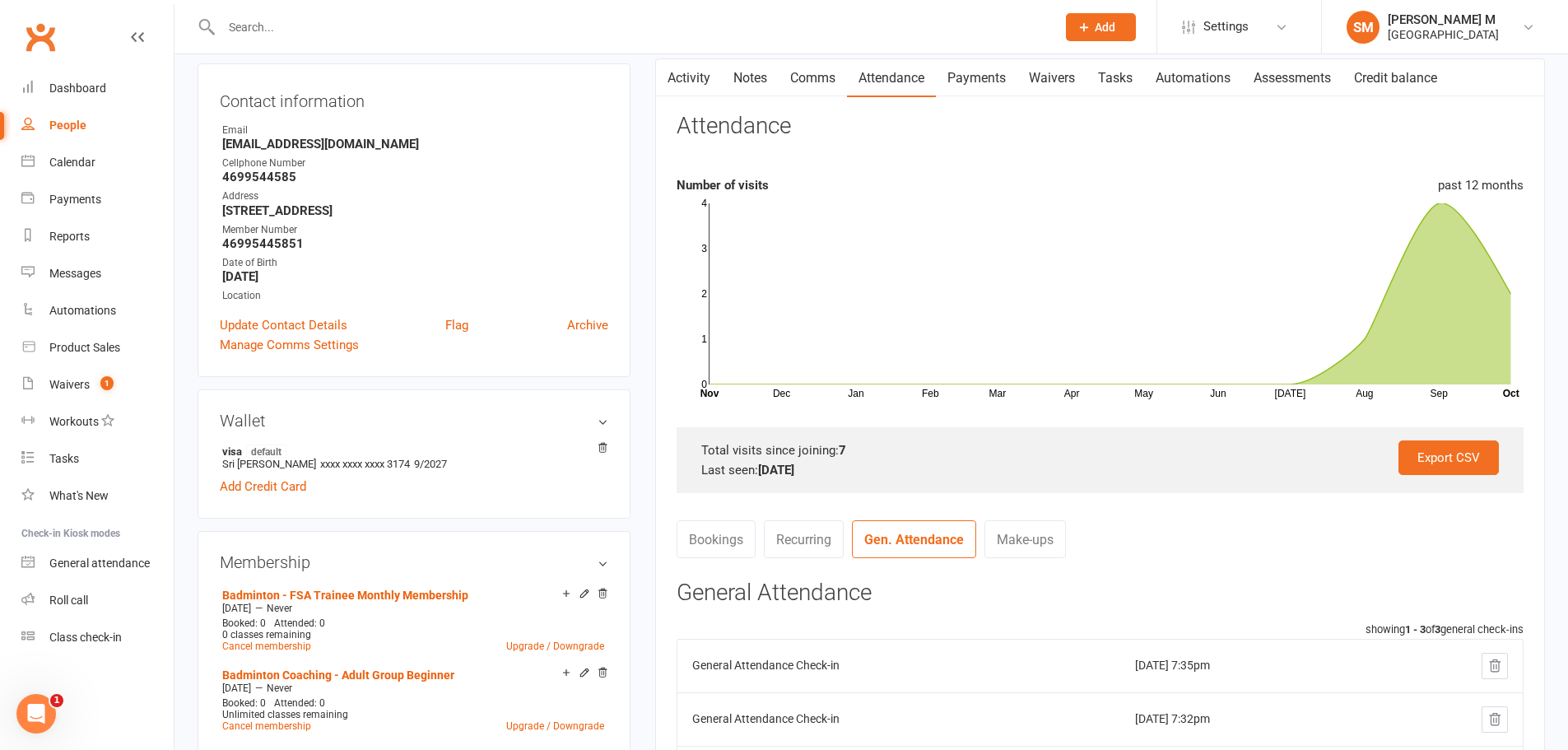
click at [788, 533] on link "Recurring" at bounding box center [803, 539] width 79 height 38
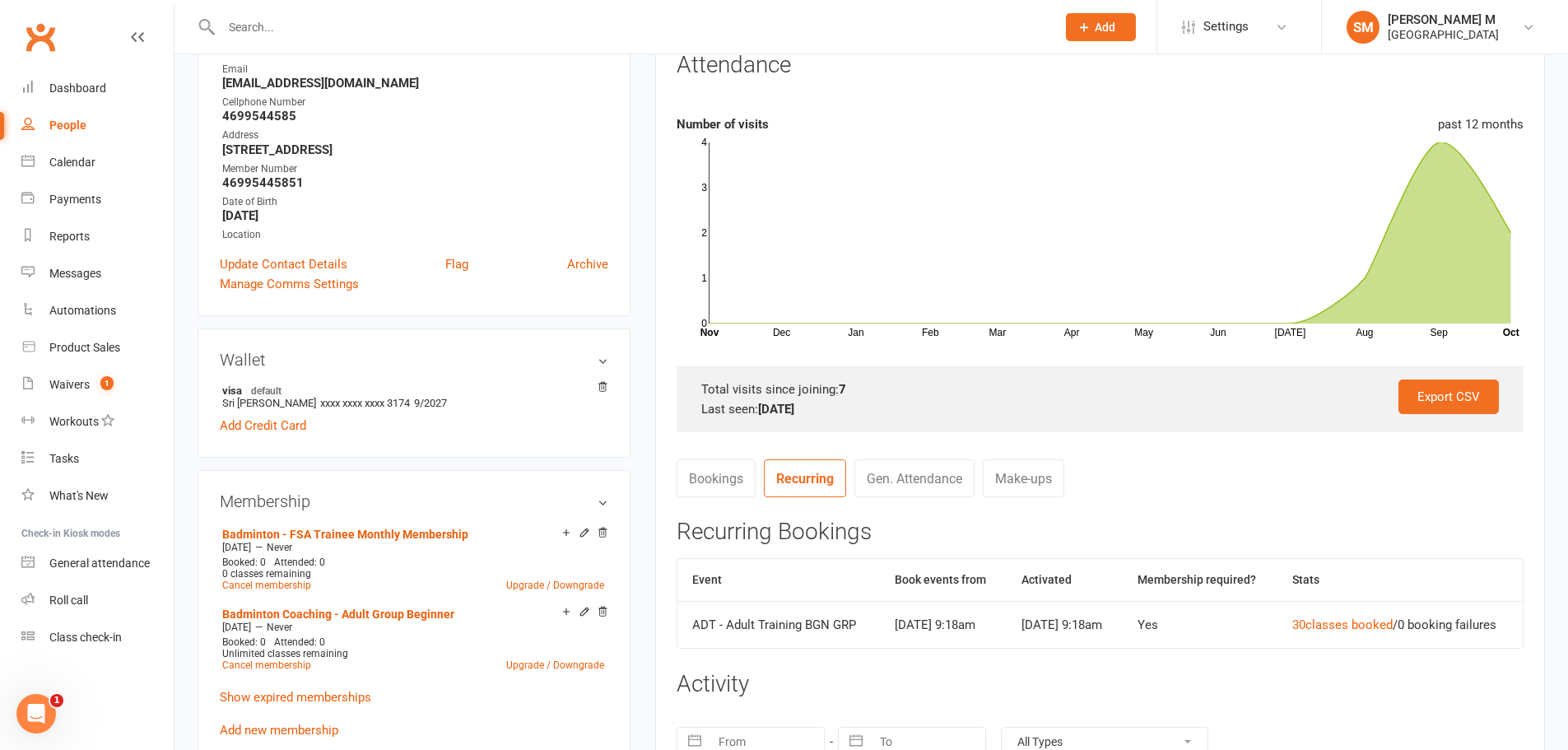
scroll to position [329, 0]
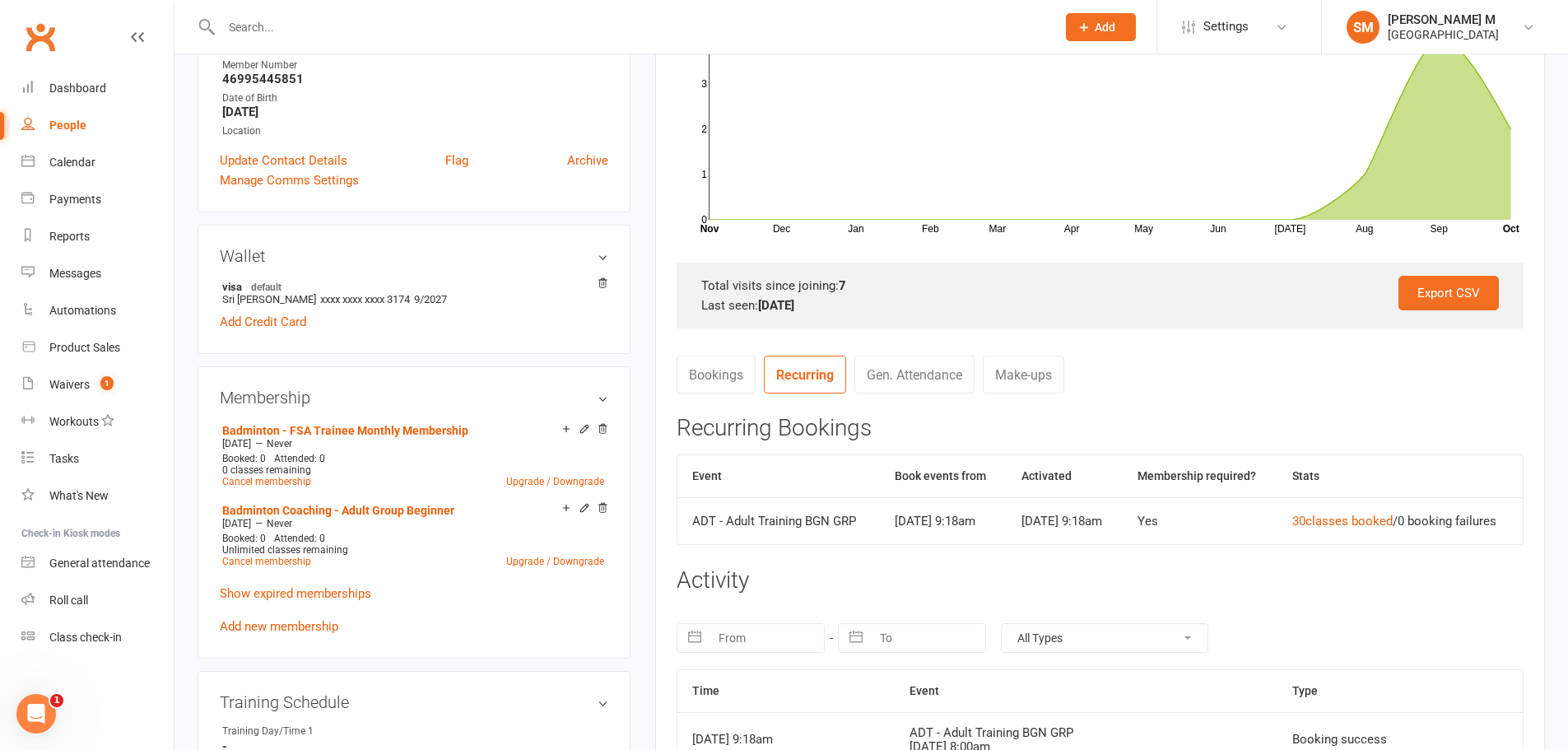
click at [951, 368] on link "Gen. Attendance" at bounding box center [914, 374] width 121 height 38
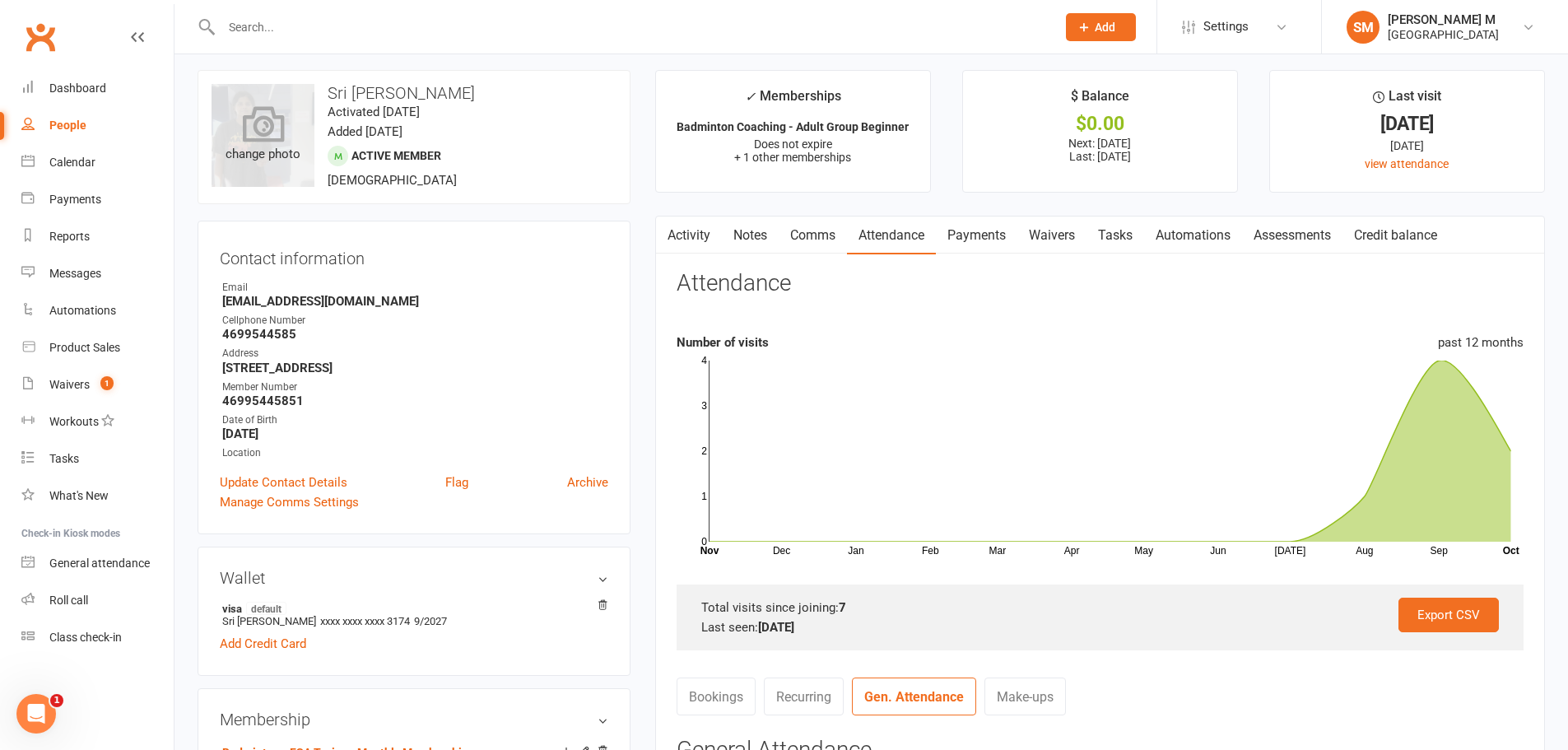
scroll to position [0, 0]
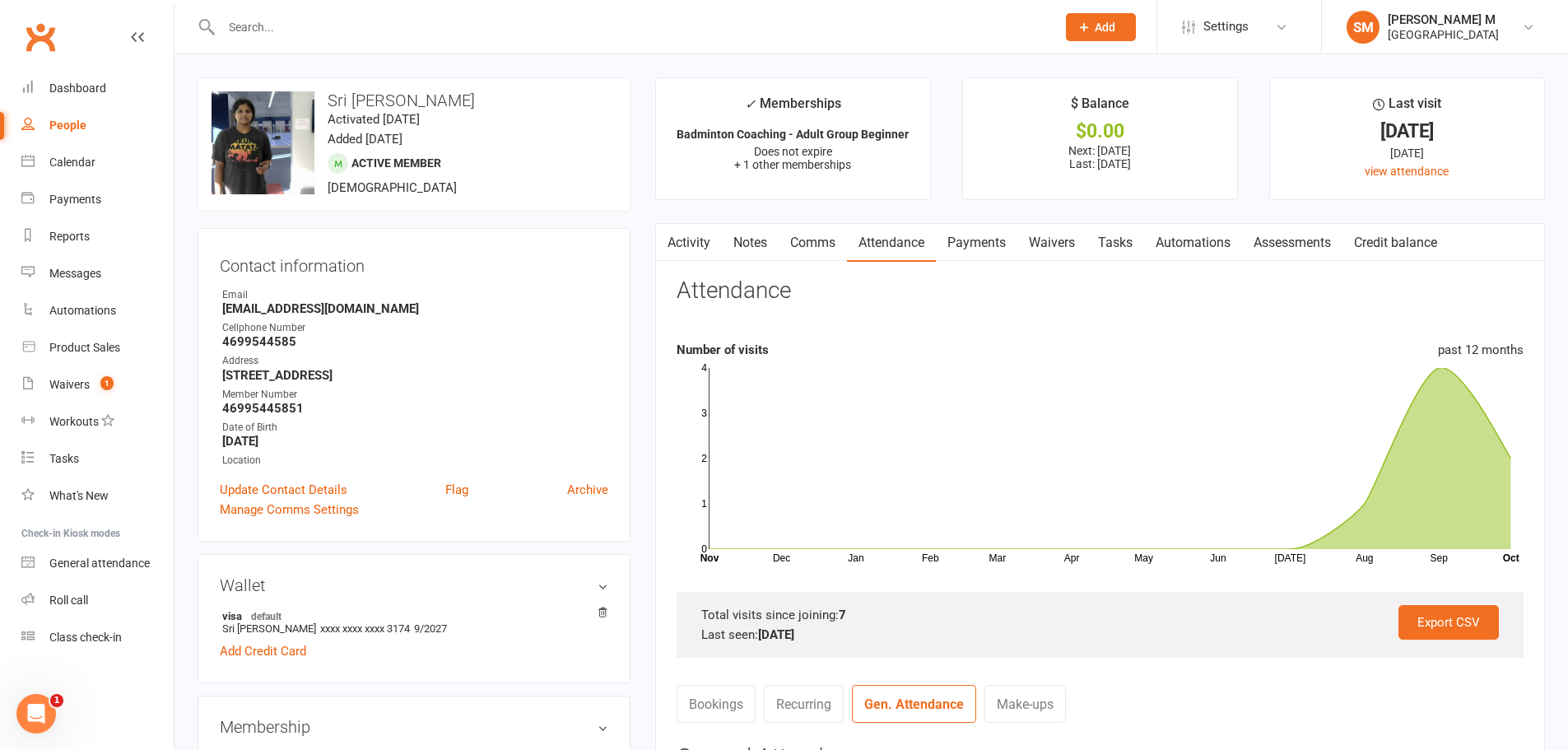
drag, startPoint x: 479, startPoint y: 107, endPoint x: 320, endPoint y: 87, distance: 160.3
click at [320, 87] on div "upload photo change photo Sri Sowmya Chekuri Activated 19 May, 2025 Added 19 Ma…" at bounding box center [413, 145] width 433 height 134
copy h3 "Sri Sowmya Chekuri"
click at [121, 561] on div "General attendance" at bounding box center [99, 562] width 100 height 13
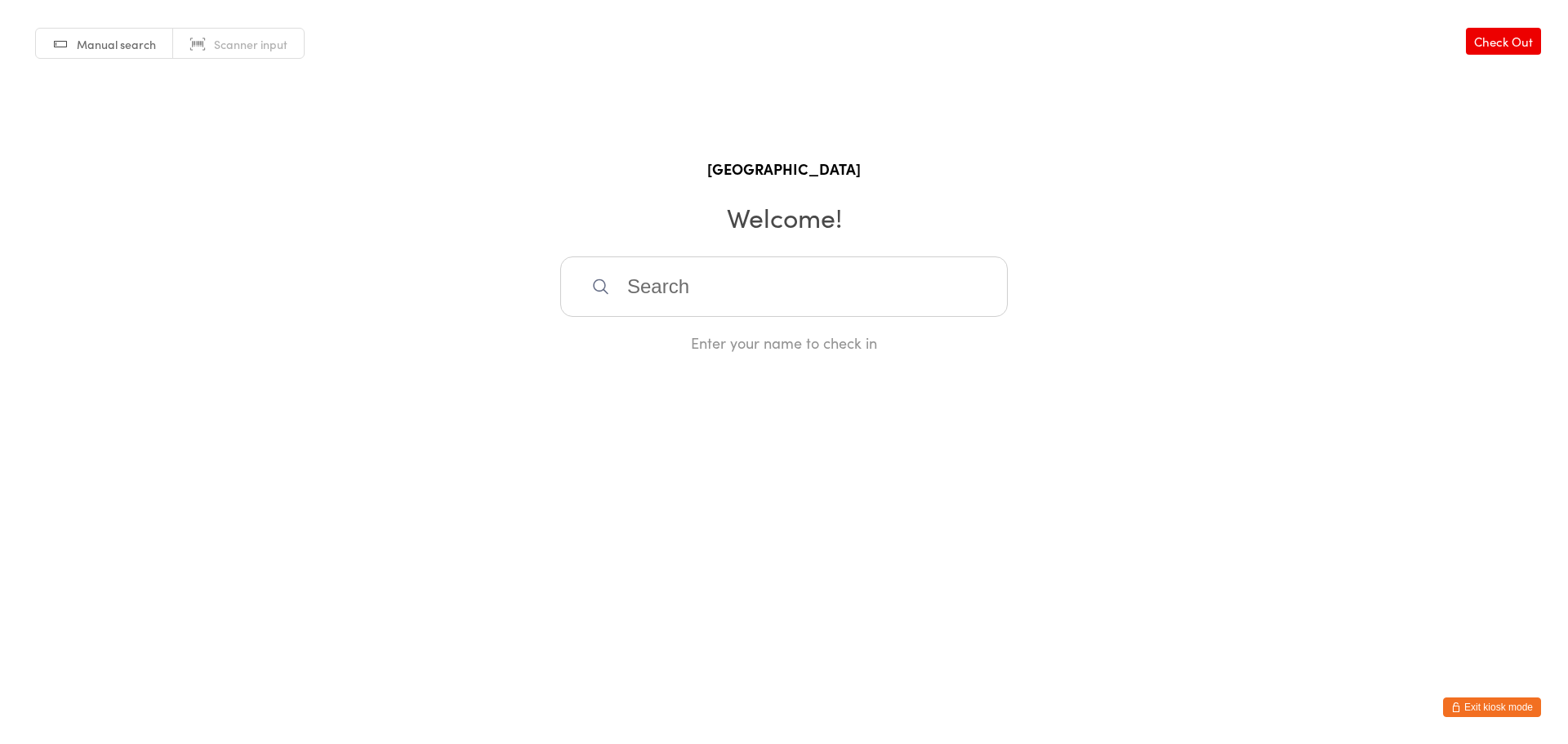
click at [667, 288] on input "search" at bounding box center [783, 286] width 447 height 60
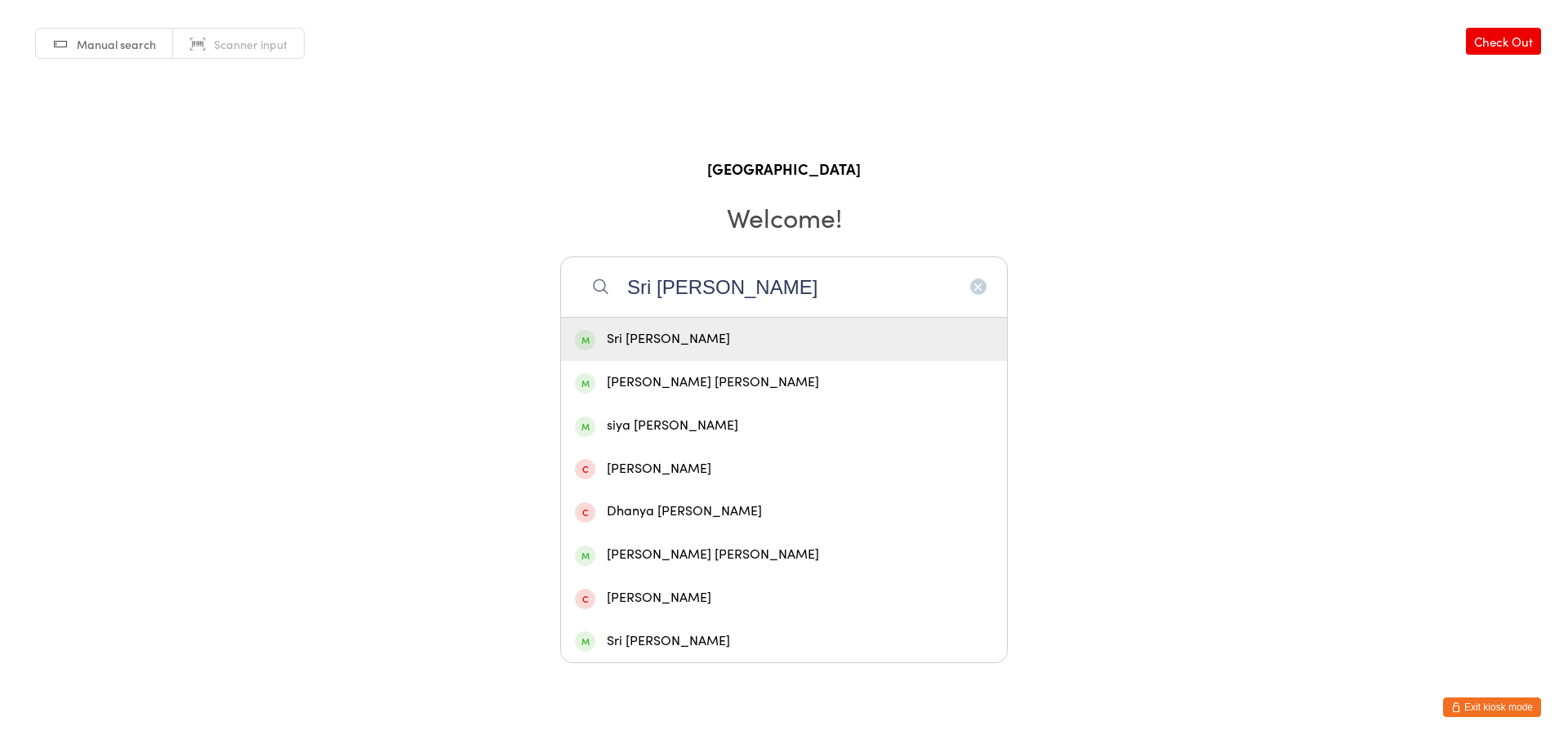
type input "Sri [PERSON_NAME]"
click at [671, 337] on div "Sri [PERSON_NAME]" at bounding box center [784, 339] width 418 height 22
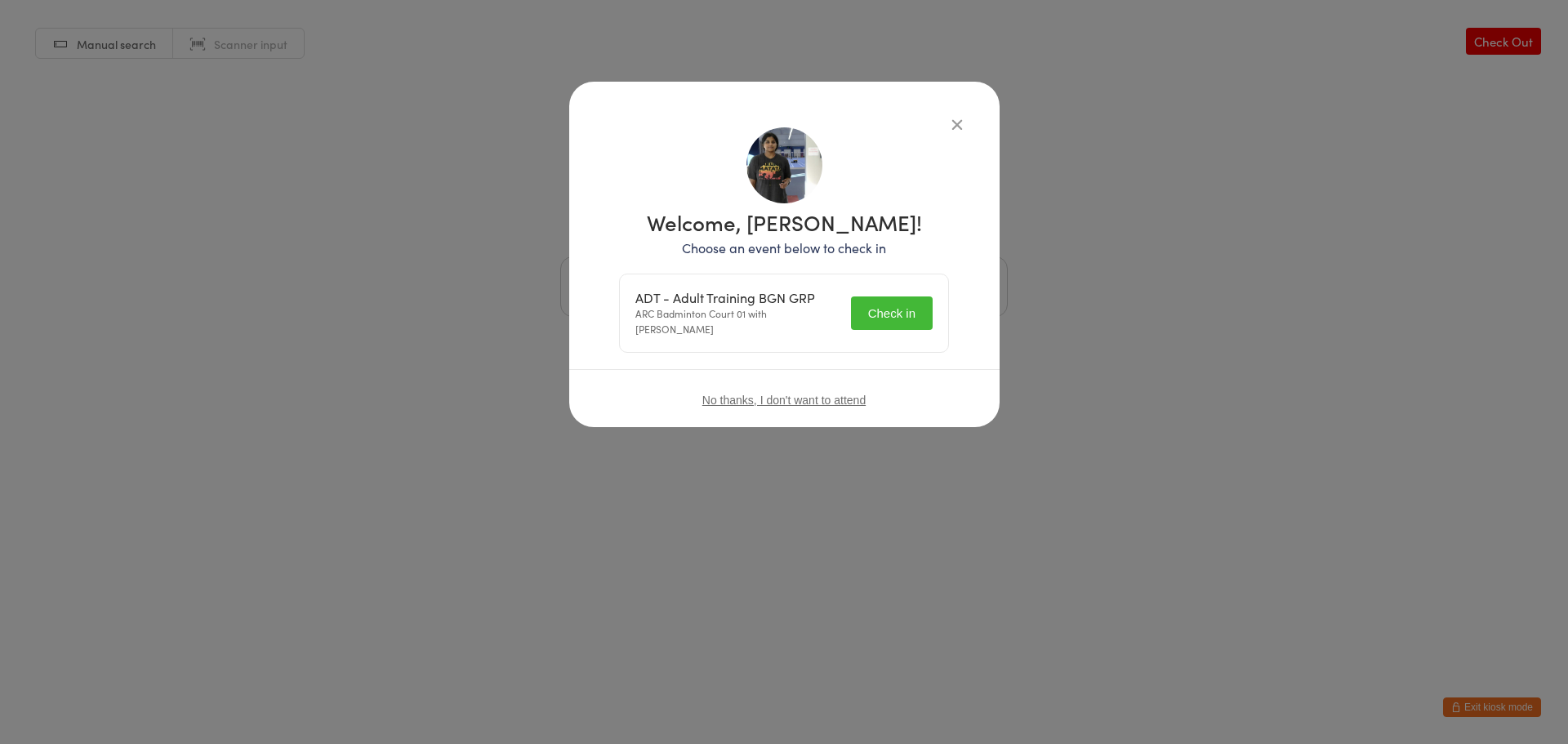
click at [781, 200] on img at bounding box center [785, 166] width 76 height 76
click at [795, 403] on span "No thanks, I don't want to attend" at bounding box center [784, 399] width 163 height 13
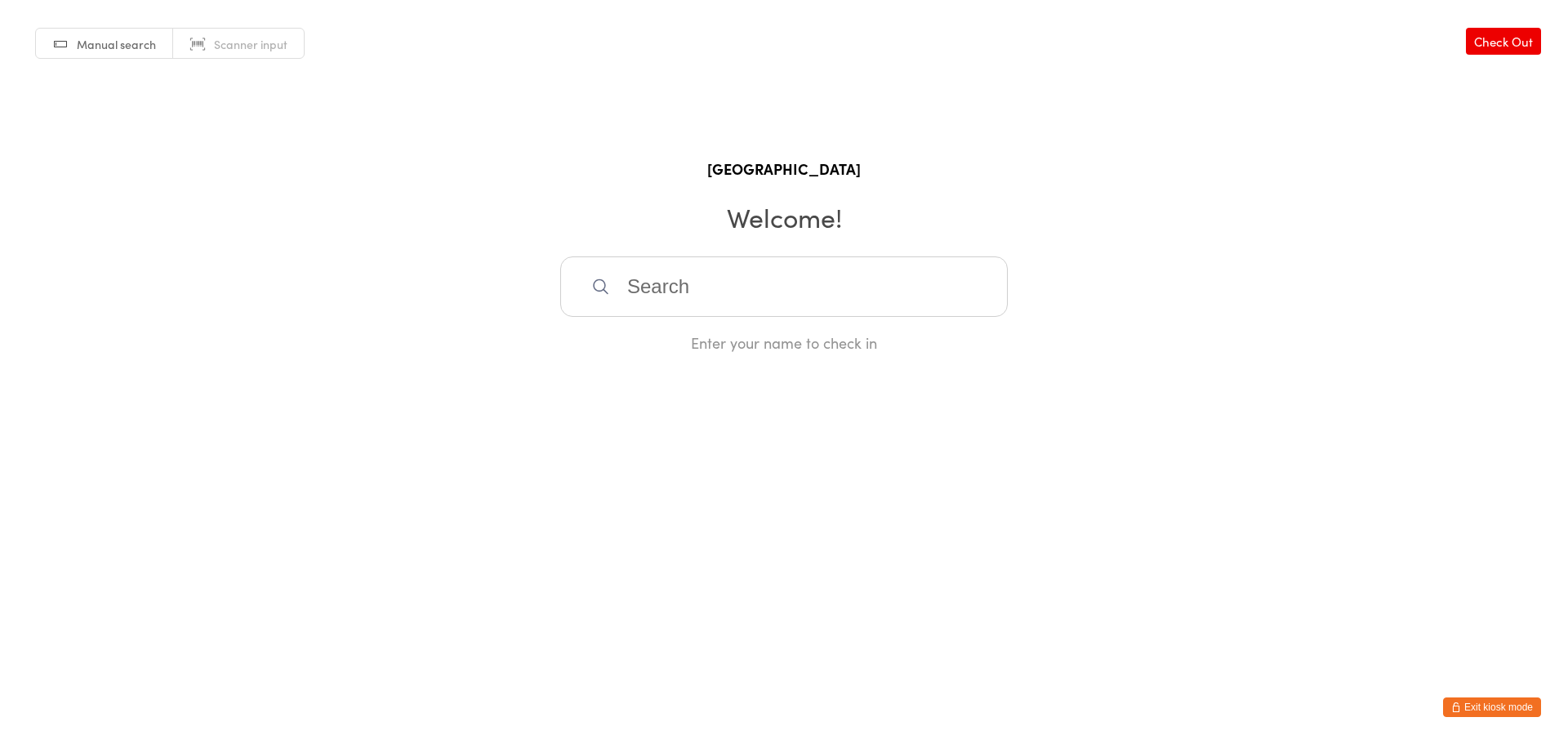
click at [730, 291] on input "search" at bounding box center [783, 286] width 447 height 60
paste input "Sri [PERSON_NAME]"
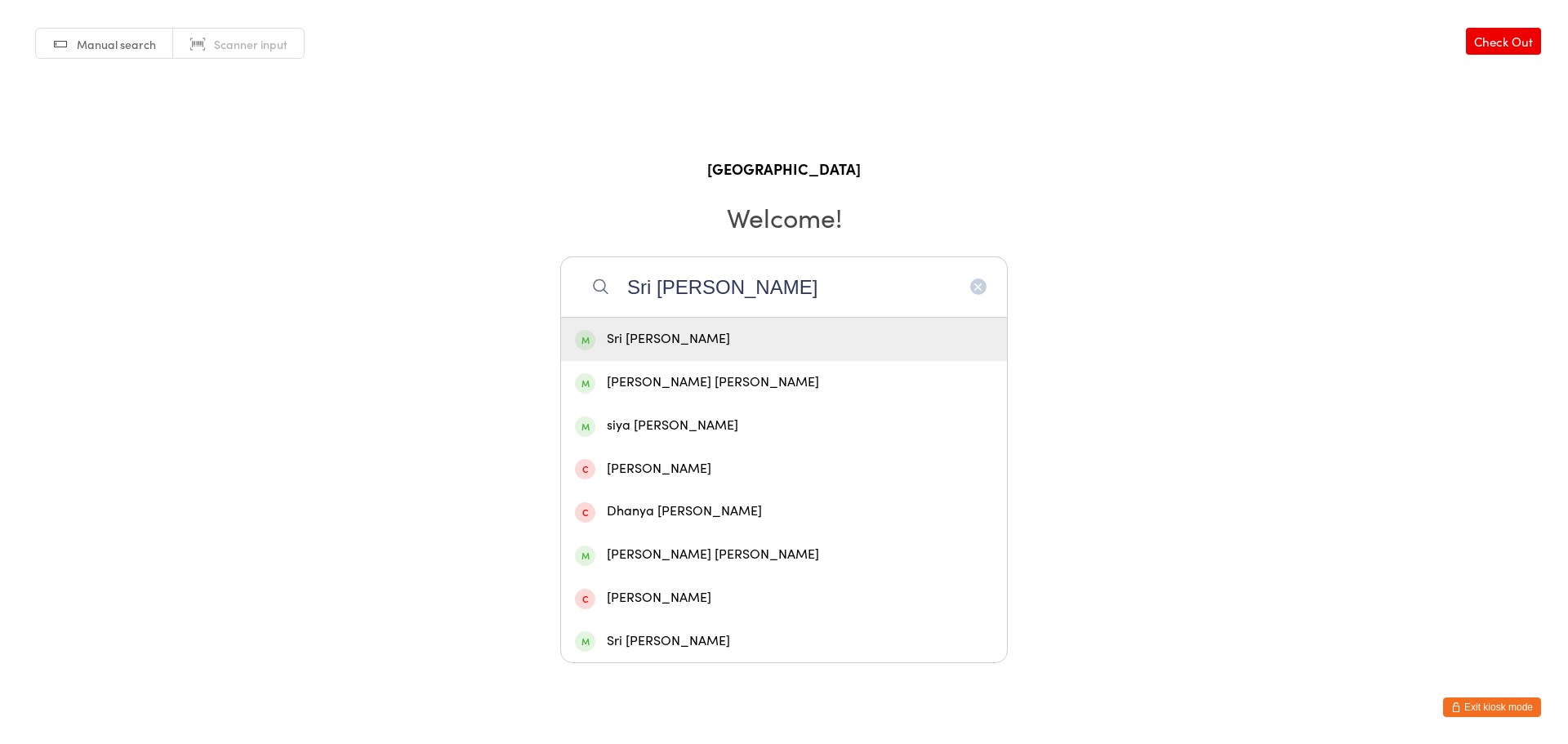
type input "Sri [PERSON_NAME]"
click at [741, 335] on div "Sri [PERSON_NAME]" at bounding box center [784, 339] width 418 height 22
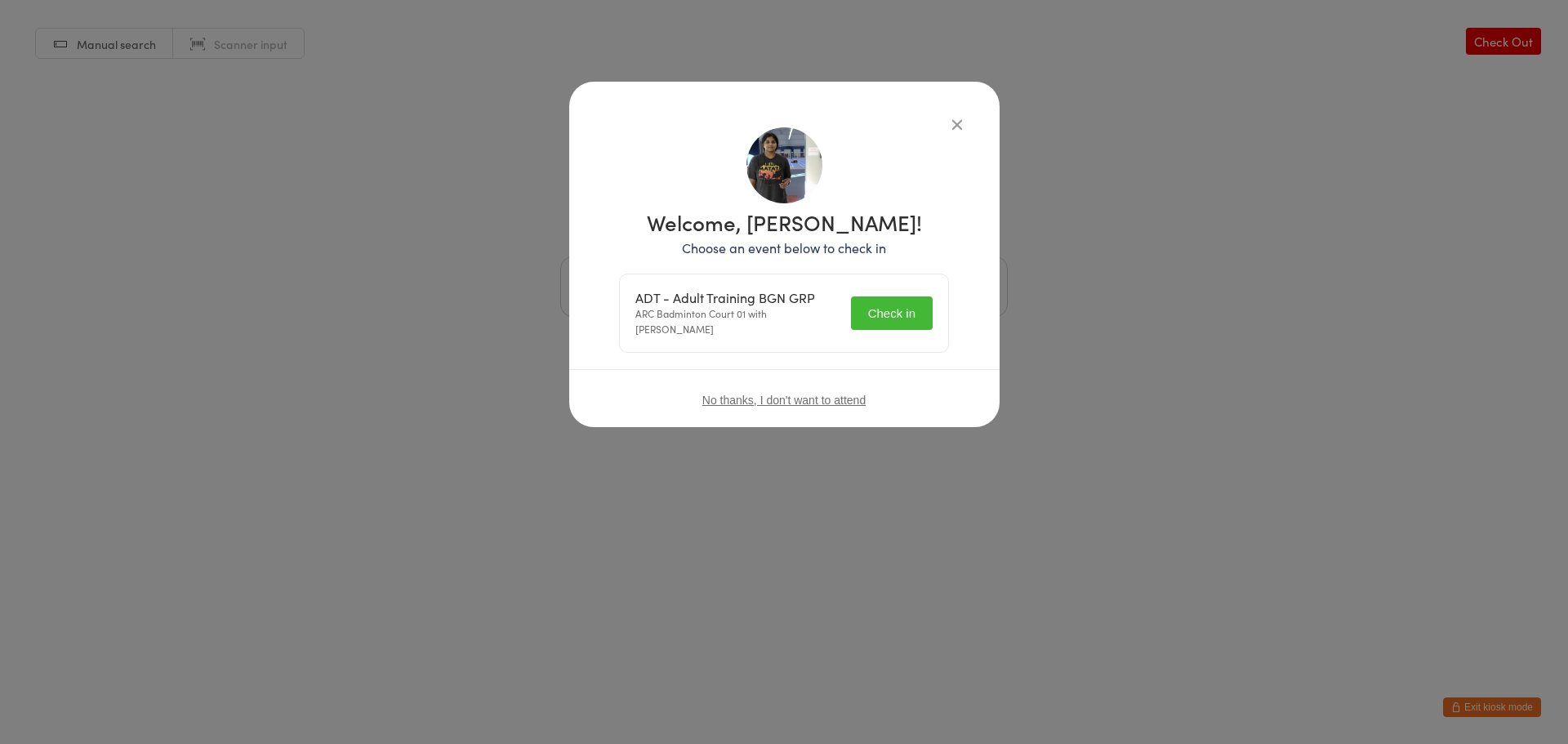
click at [955, 120] on icon "button" at bounding box center [957, 124] width 18 height 18
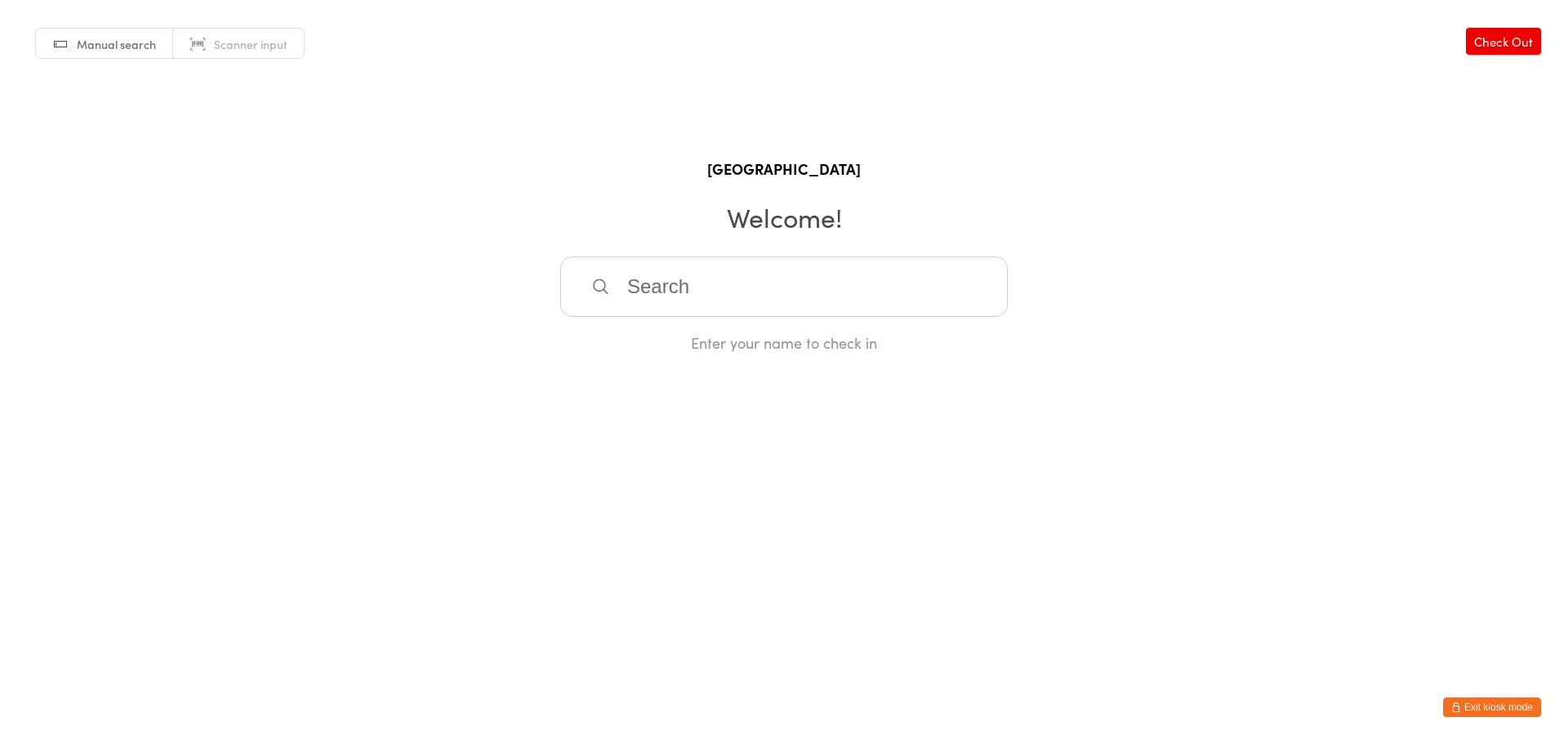
click at [1476, 701] on button "Exit kiosk mode" at bounding box center [1492, 707] width 98 height 19
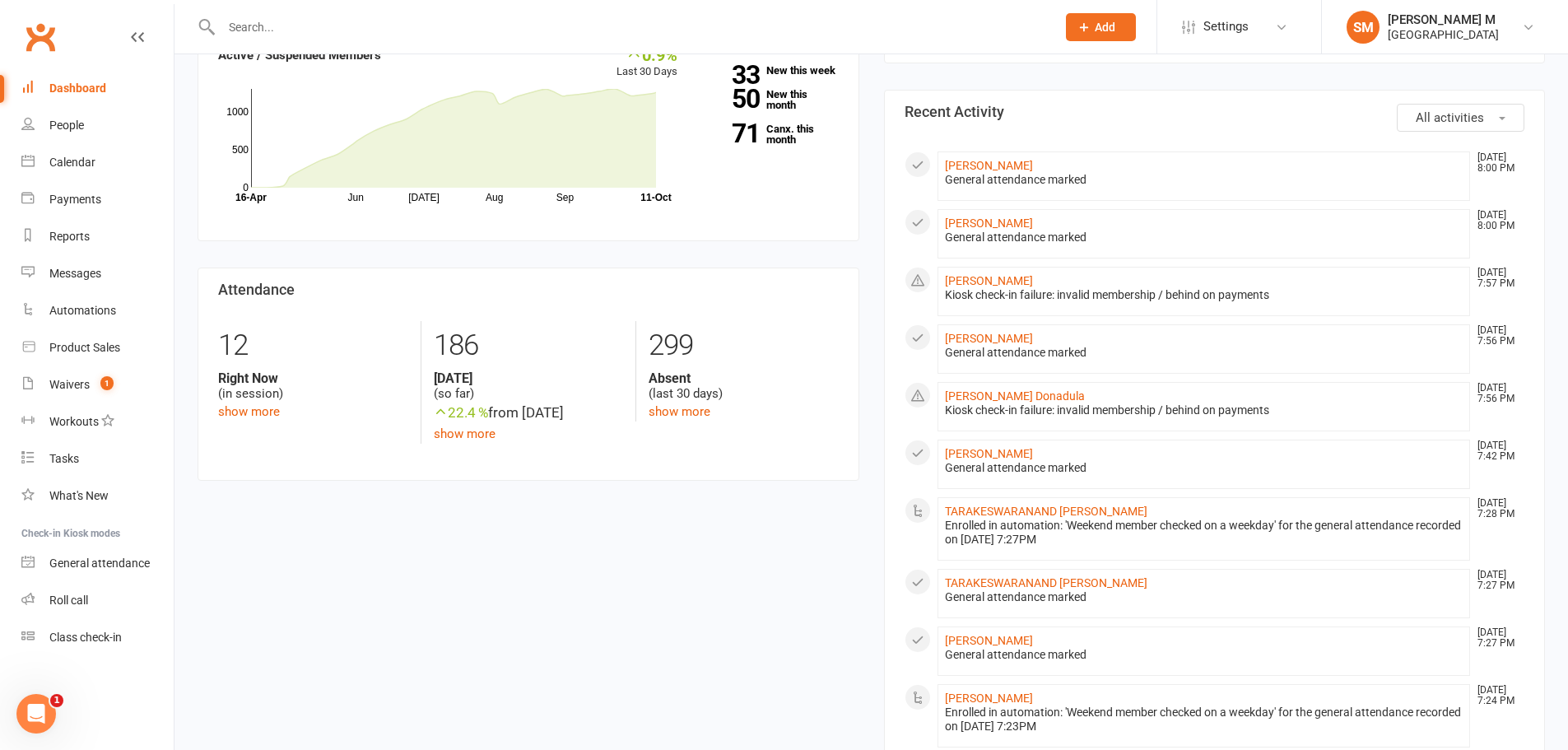
scroll to position [247, 0]
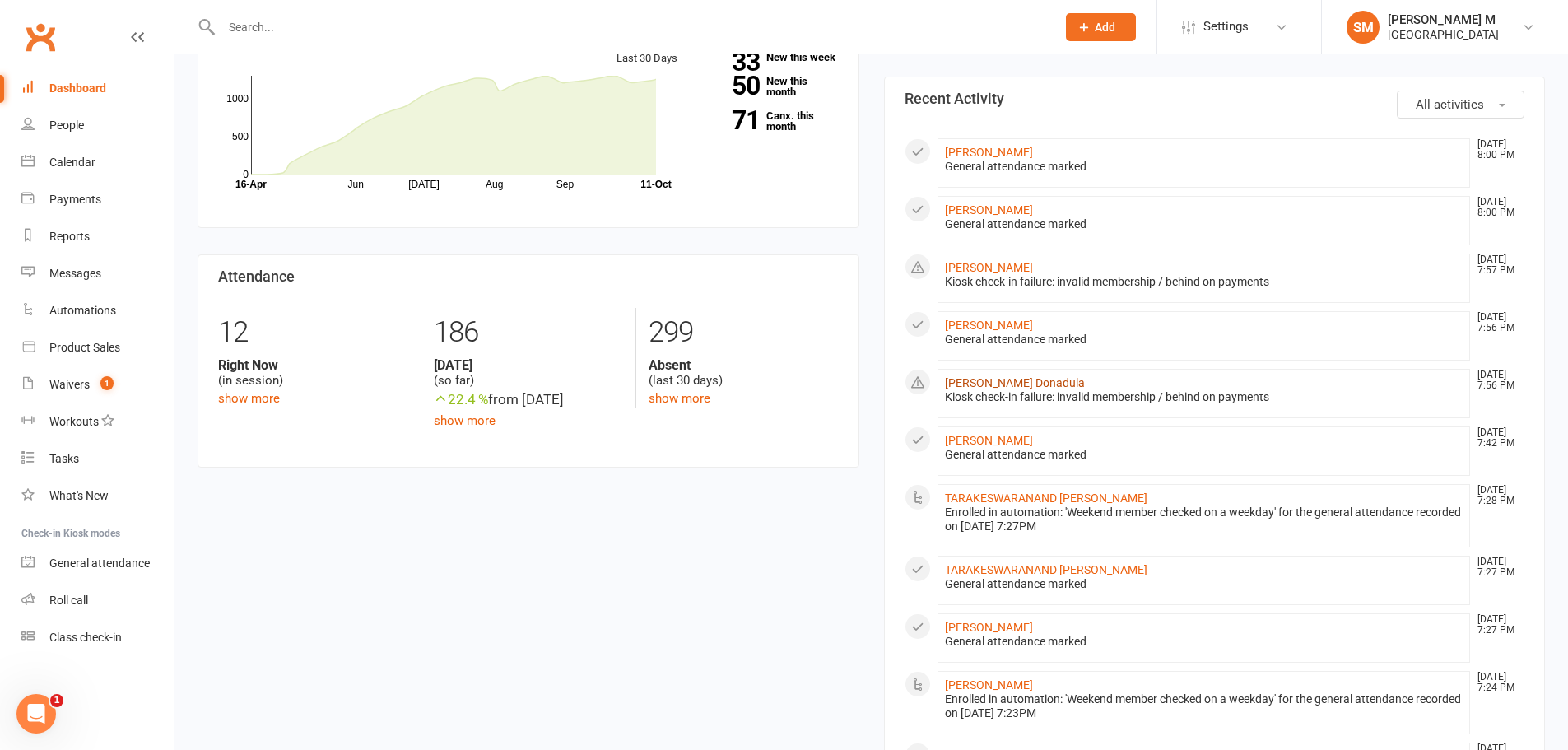
click at [1010, 379] on link "[PERSON_NAME] Donadula" at bounding box center [1014, 382] width 140 height 13
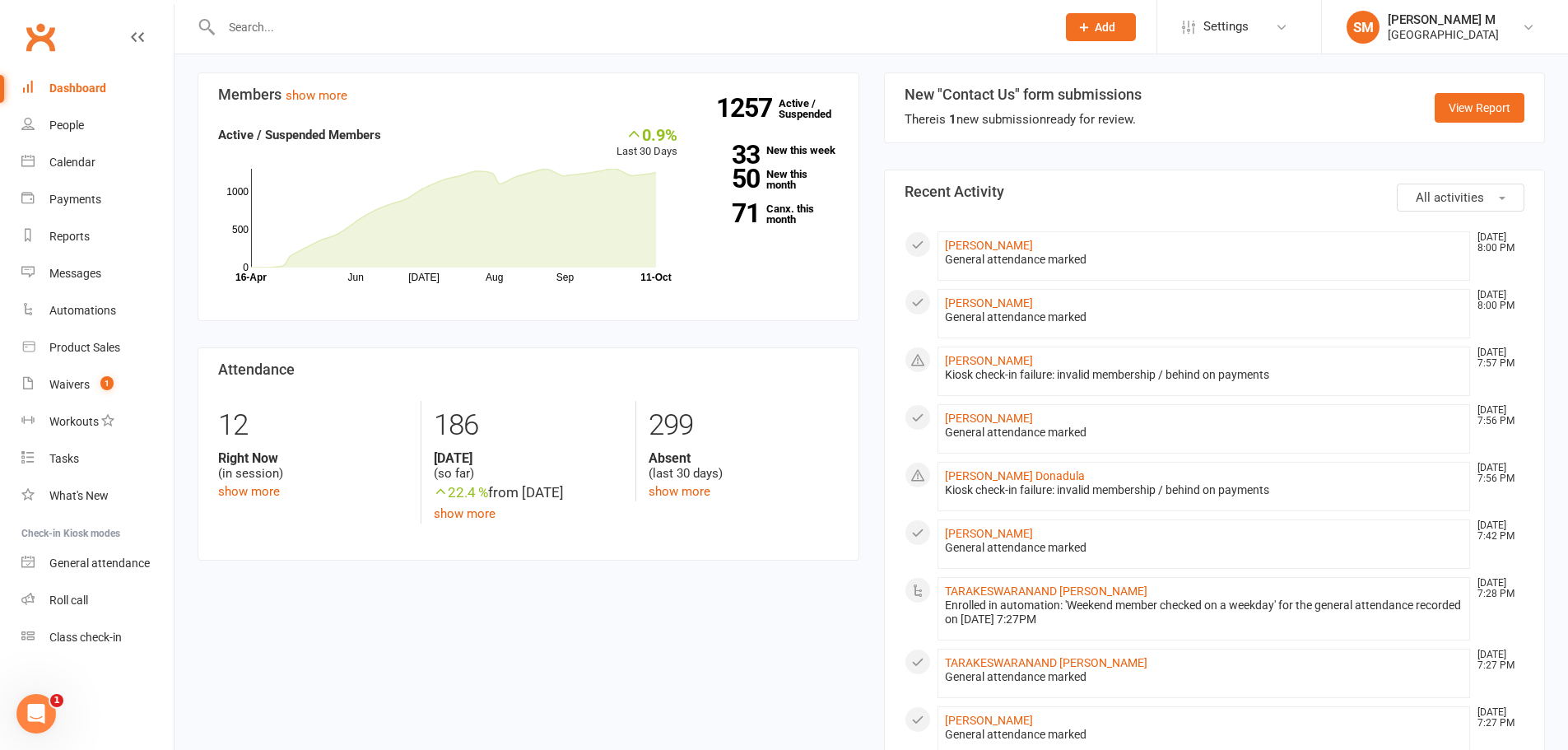
scroll to position [164, 0]
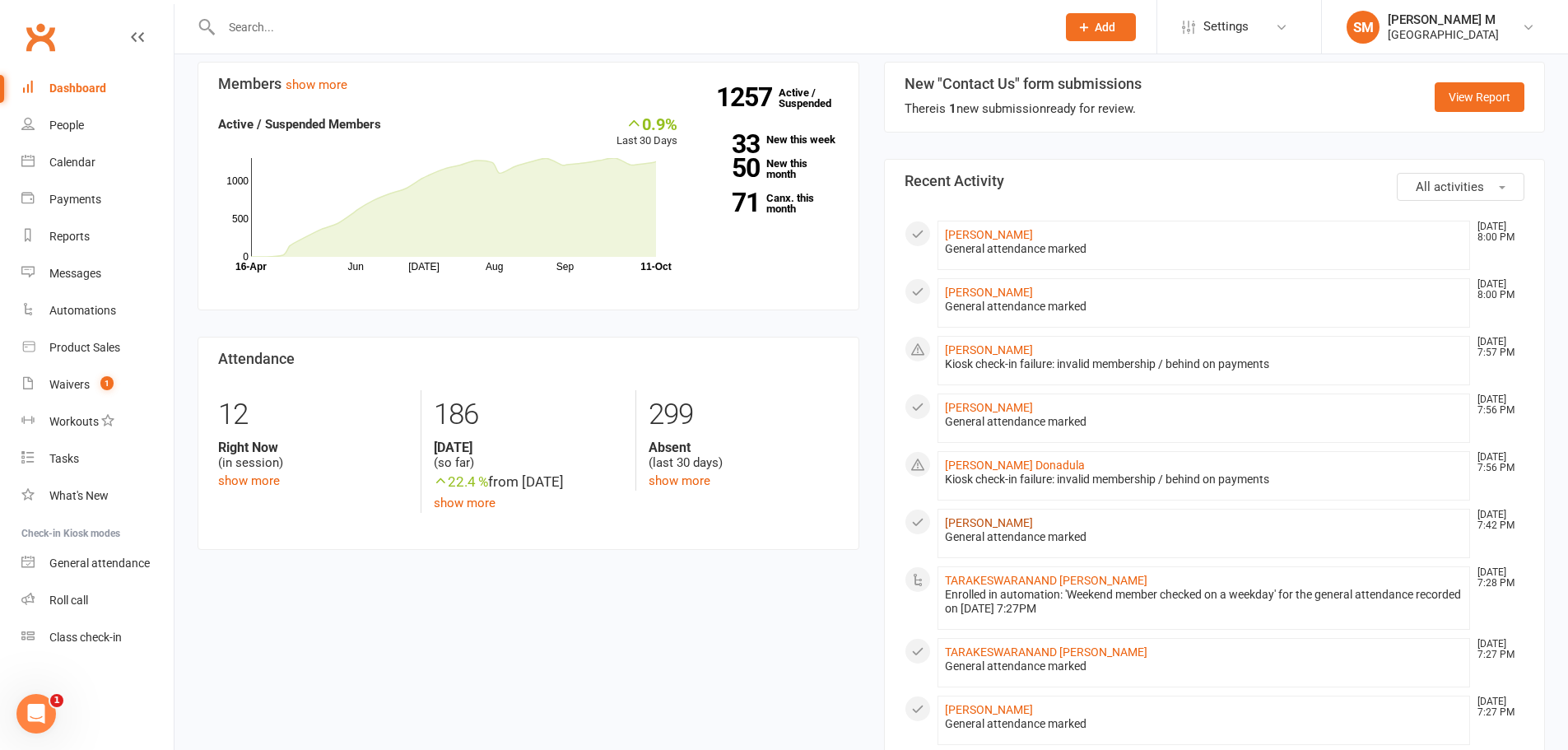
click at [988, 522] on link "[PERSON_NAME]" at bounding box center [988, 522] width 88 height 13
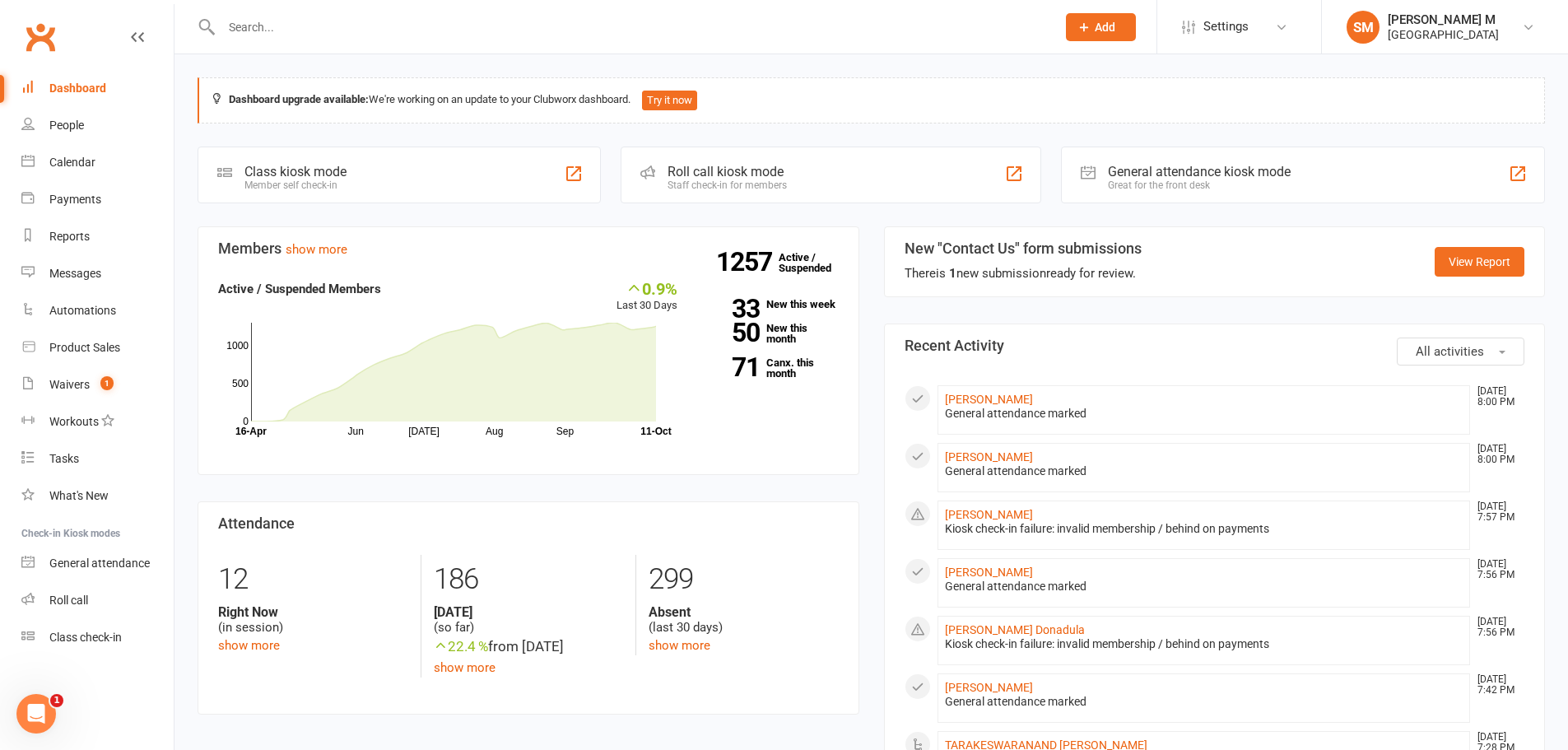
click at [1139, 176] on div "General attendance kiosk mode" at bounding box center [1199, 171] width 183 height 16
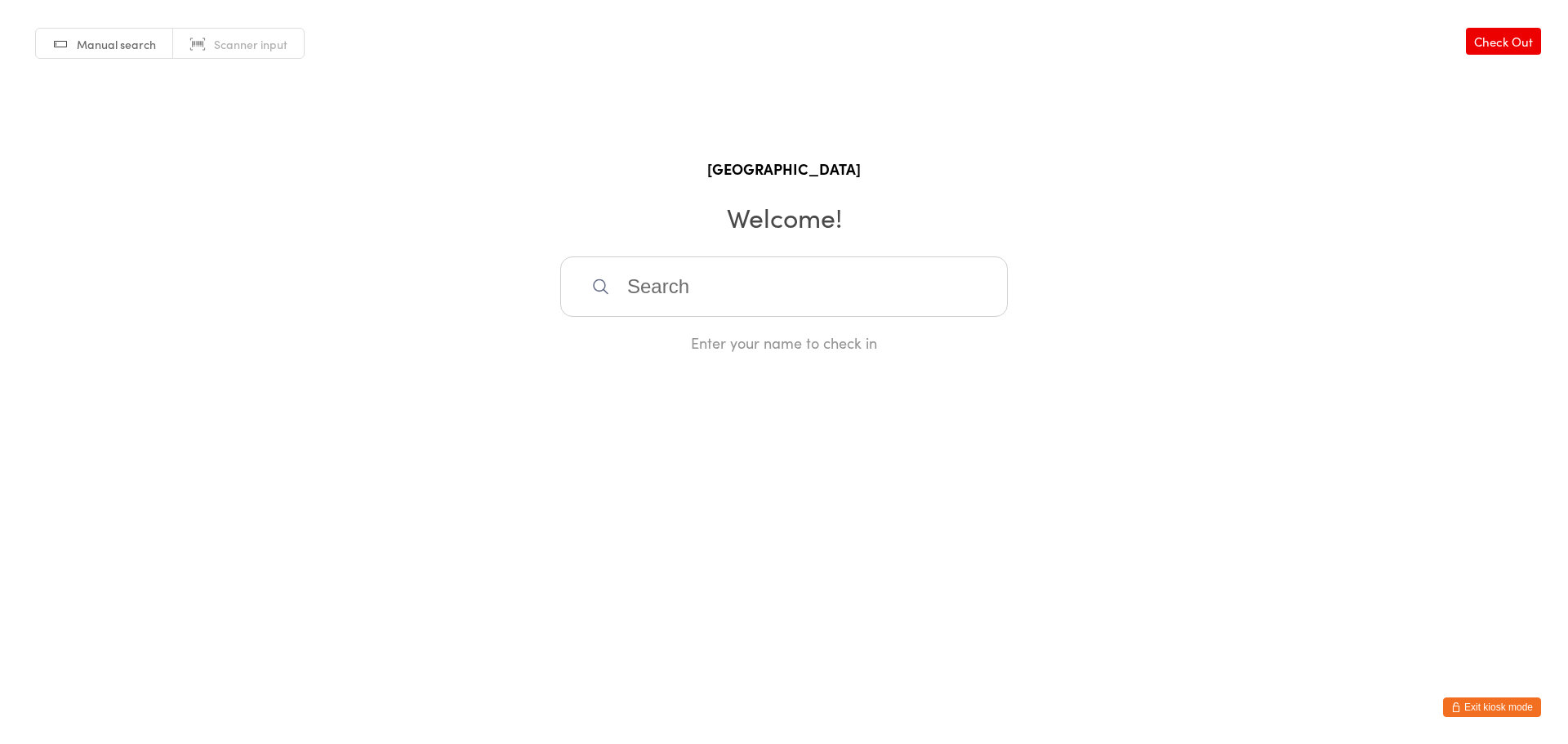
click at [657, 291] on input "search" at bounding box center [783, 286] width 447 height 60
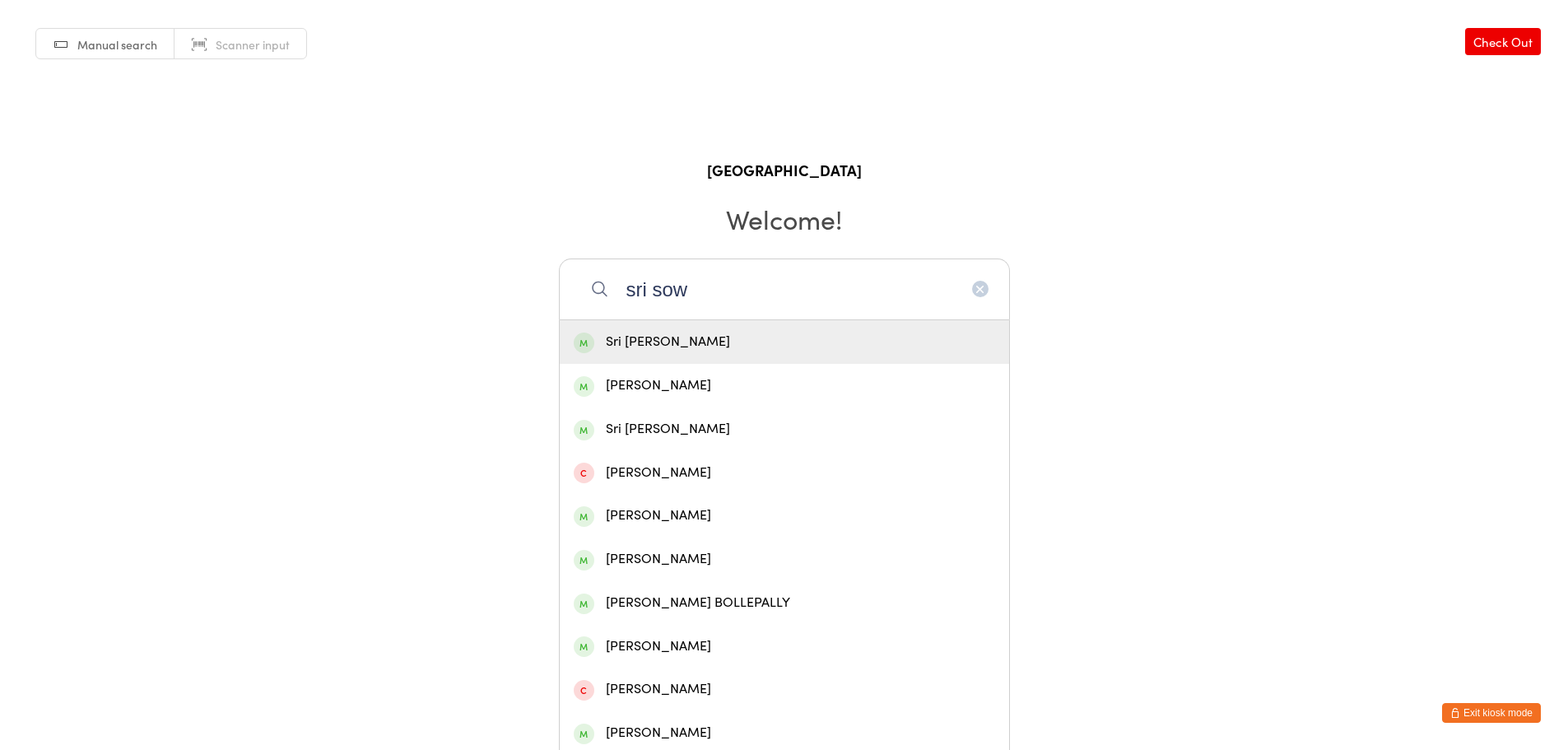
type input "sri sow"
click at [658, 331] on div "Sri Sowmya Chekuri" at bounding box center [785, 342] width 421 height 22
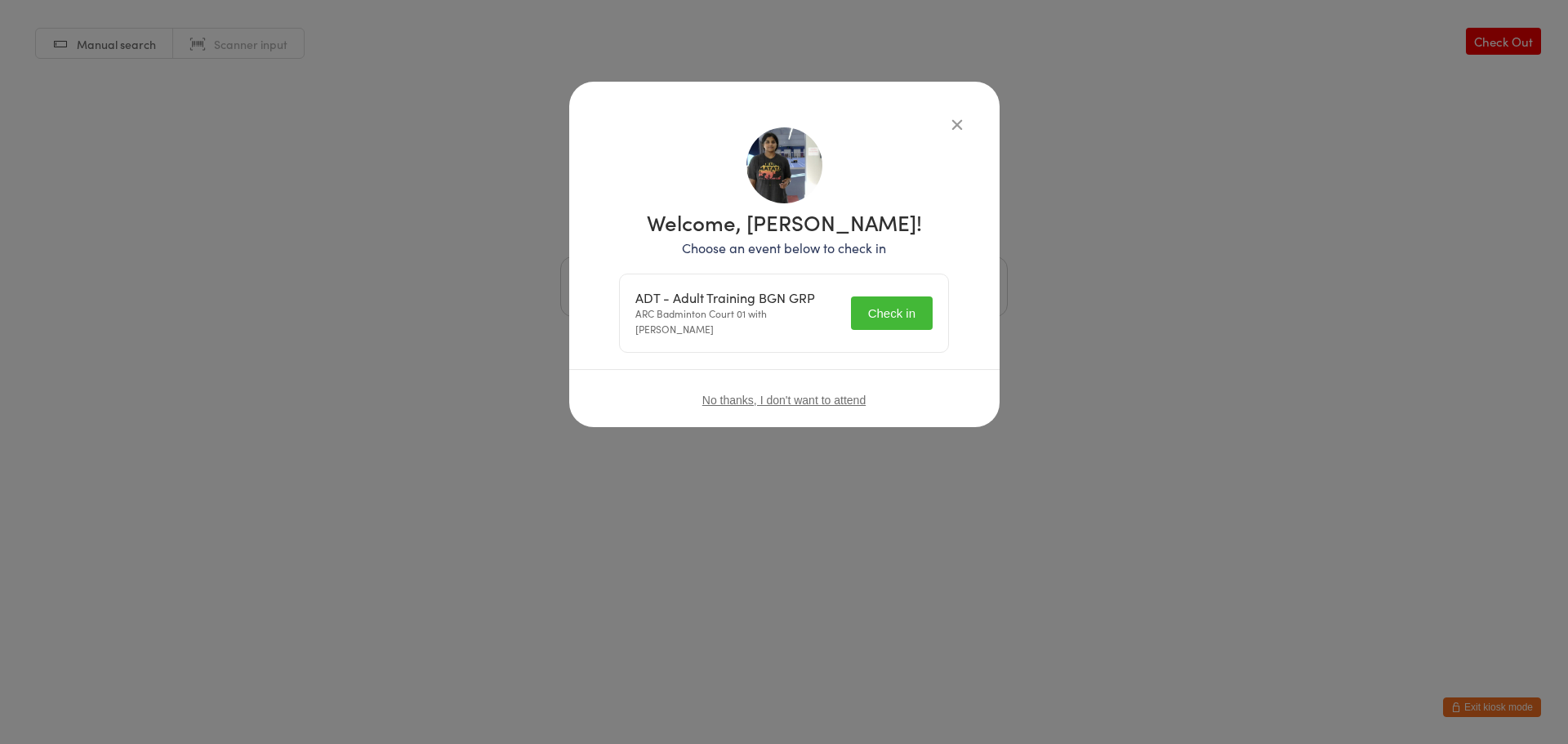
click at [772, 174] on img at bounding box center [785, 166] width 76 height 76
click at [664, 231] on h1 "Welcome, Sri Sowmya Chekuri!" at bounding box center [784, 222] width 330 height 21
click at [909, 173] on div "Welcome, Sri Sowmya Chekuri! Choose an event below to check in ADT - Adult Trai…" at bounding box center [784, 240] width 365 height 225
click at [957, 128] on icon "button" at bounding box center [957, 124] width 18 height 18
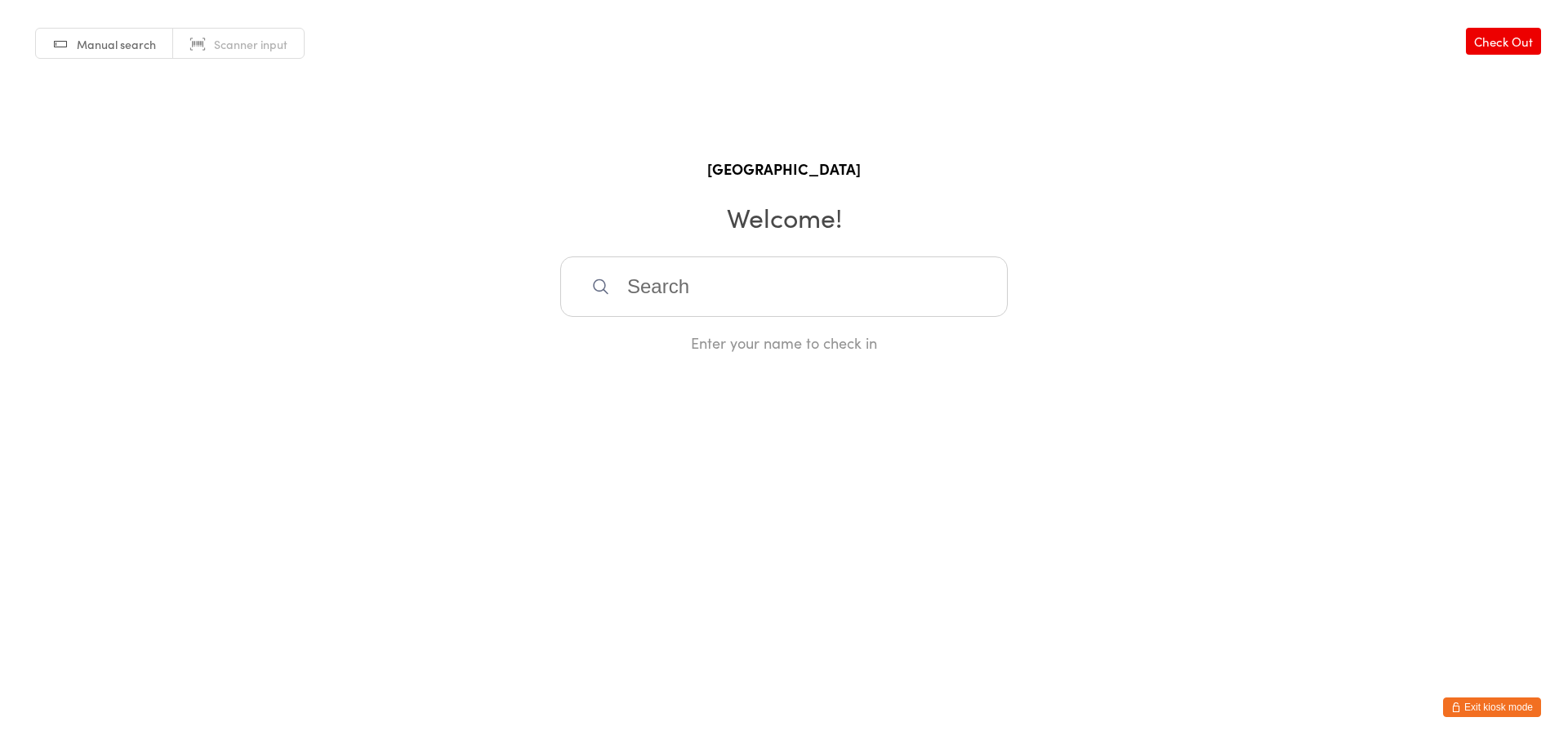
click at [1510, 700] on button "Exit kiosk mode" at bounding box center [1492, 707] width 98 height 19
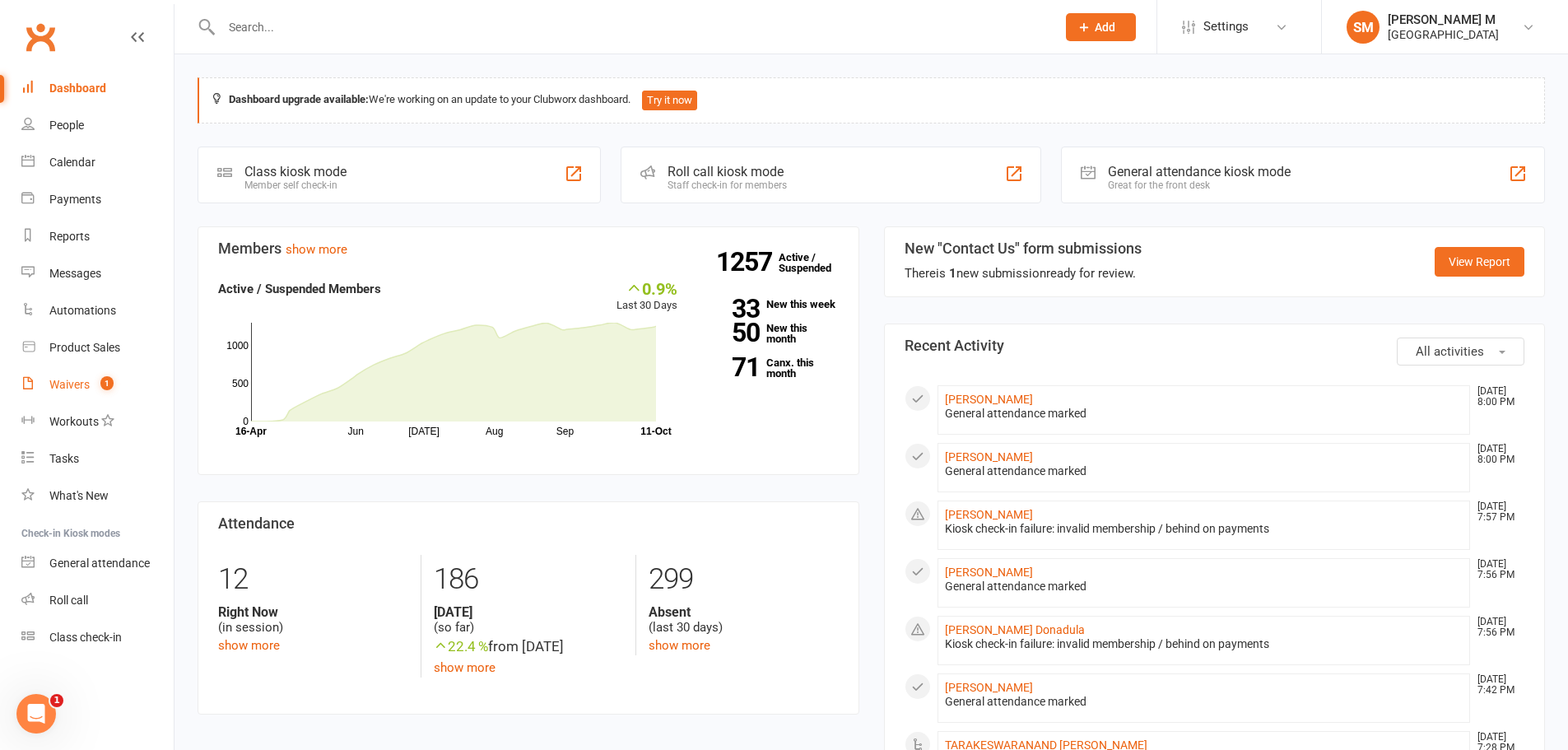
click at [70, 388] on div "Waivers" at bounding box center [69, 384] width 40 height 13
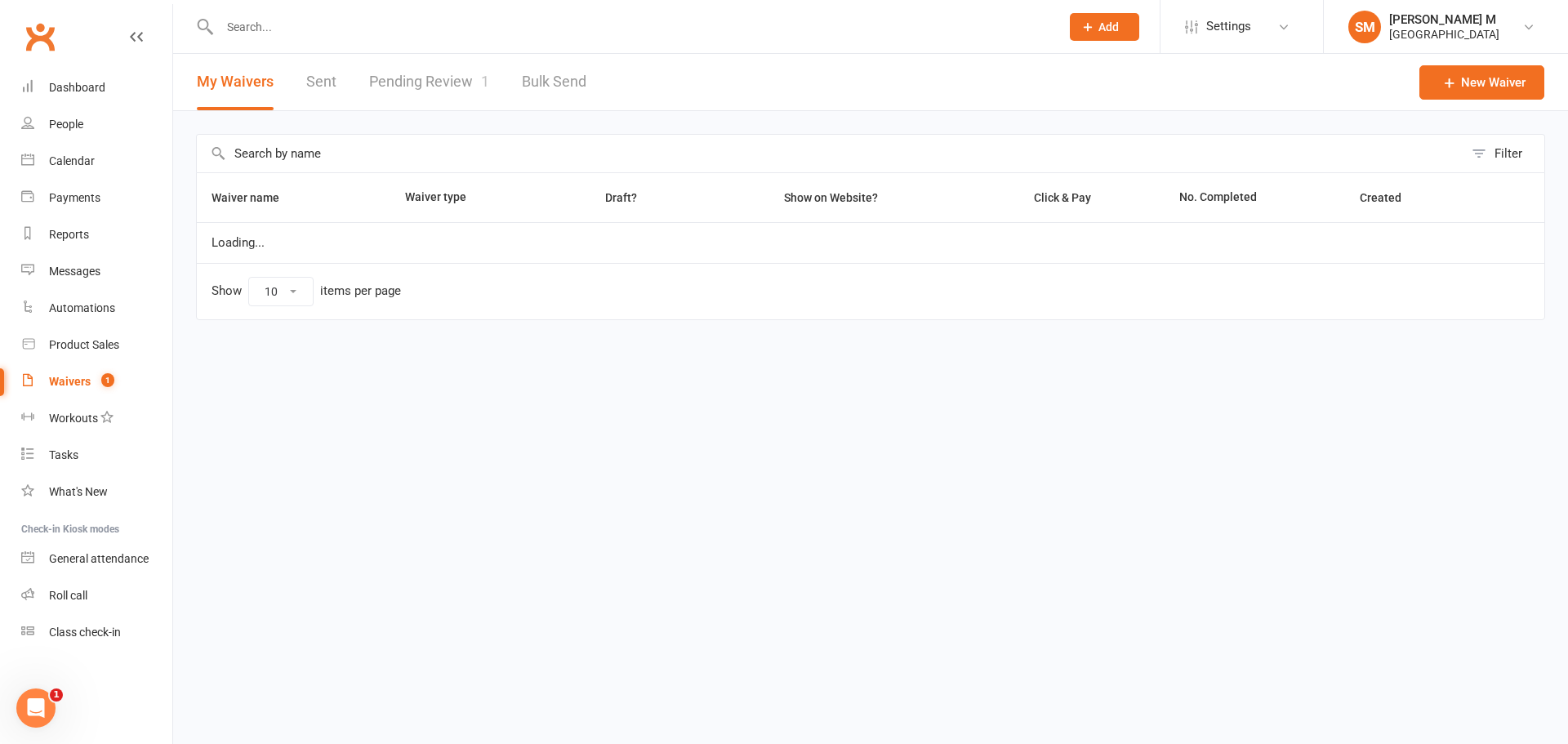
select select "50"
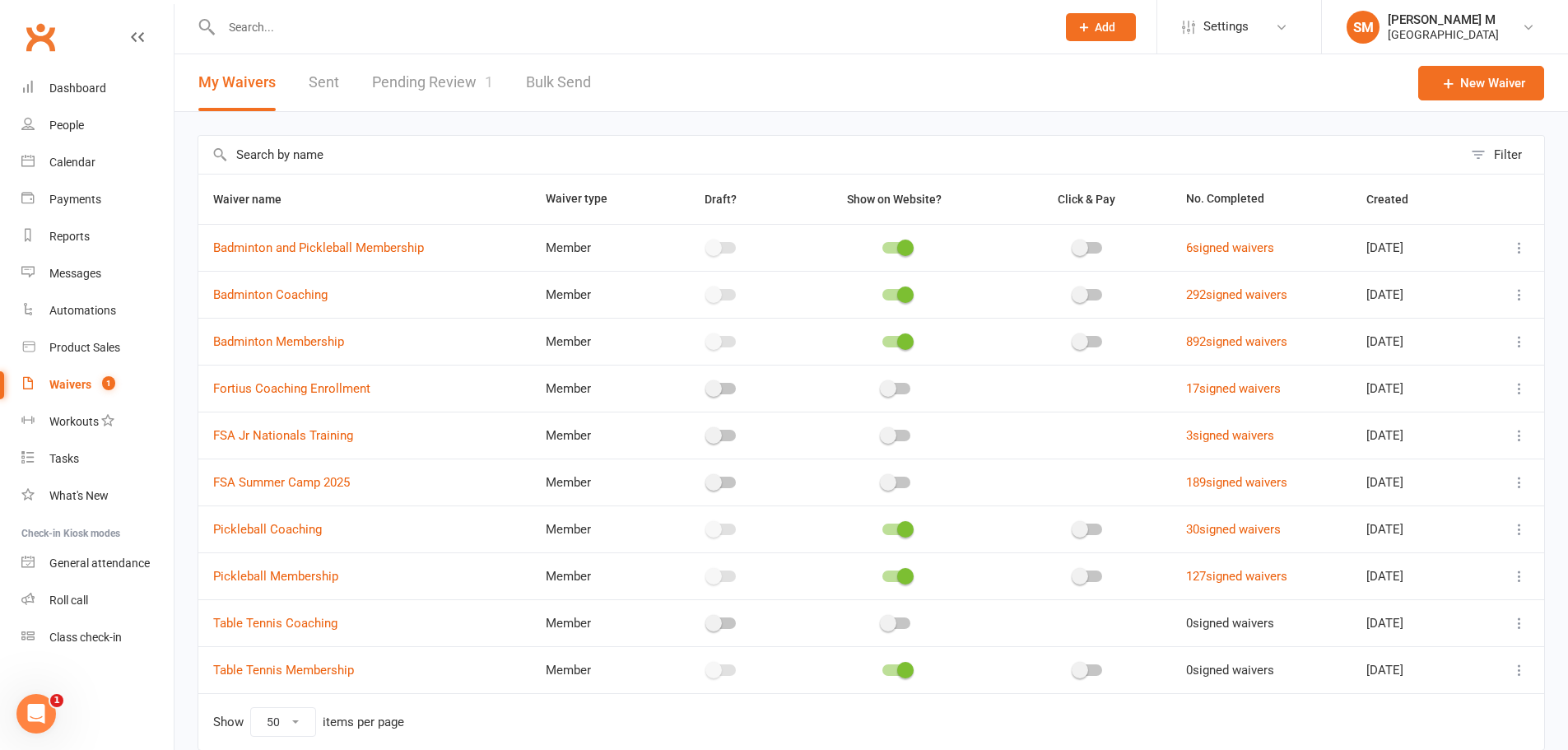
click at [413, 68] on link "Pending Review 1" at bounding box center [433, 83] width 121 height 57
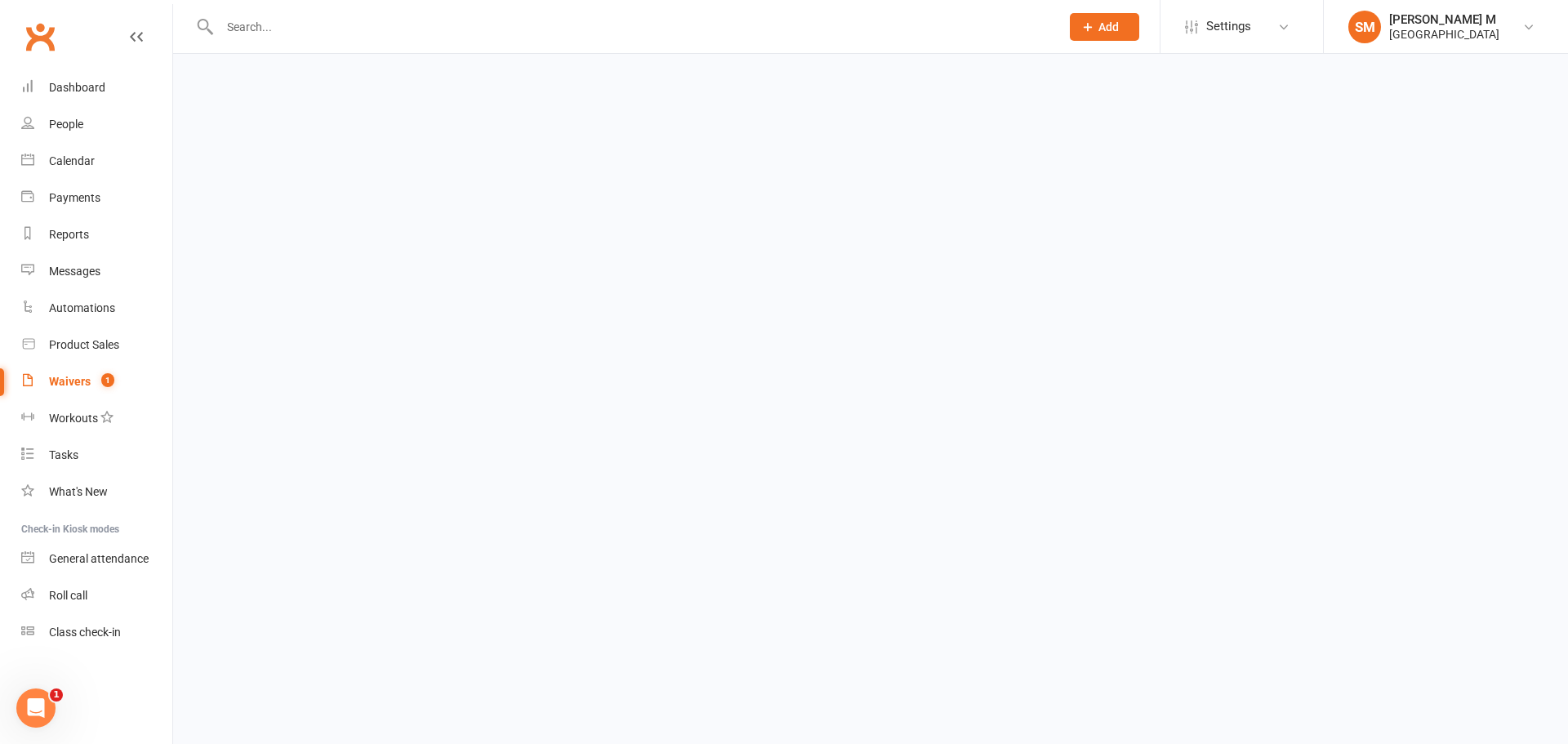
select select "100"
